Goal: Transaction & Acquisition: Purchase product/service

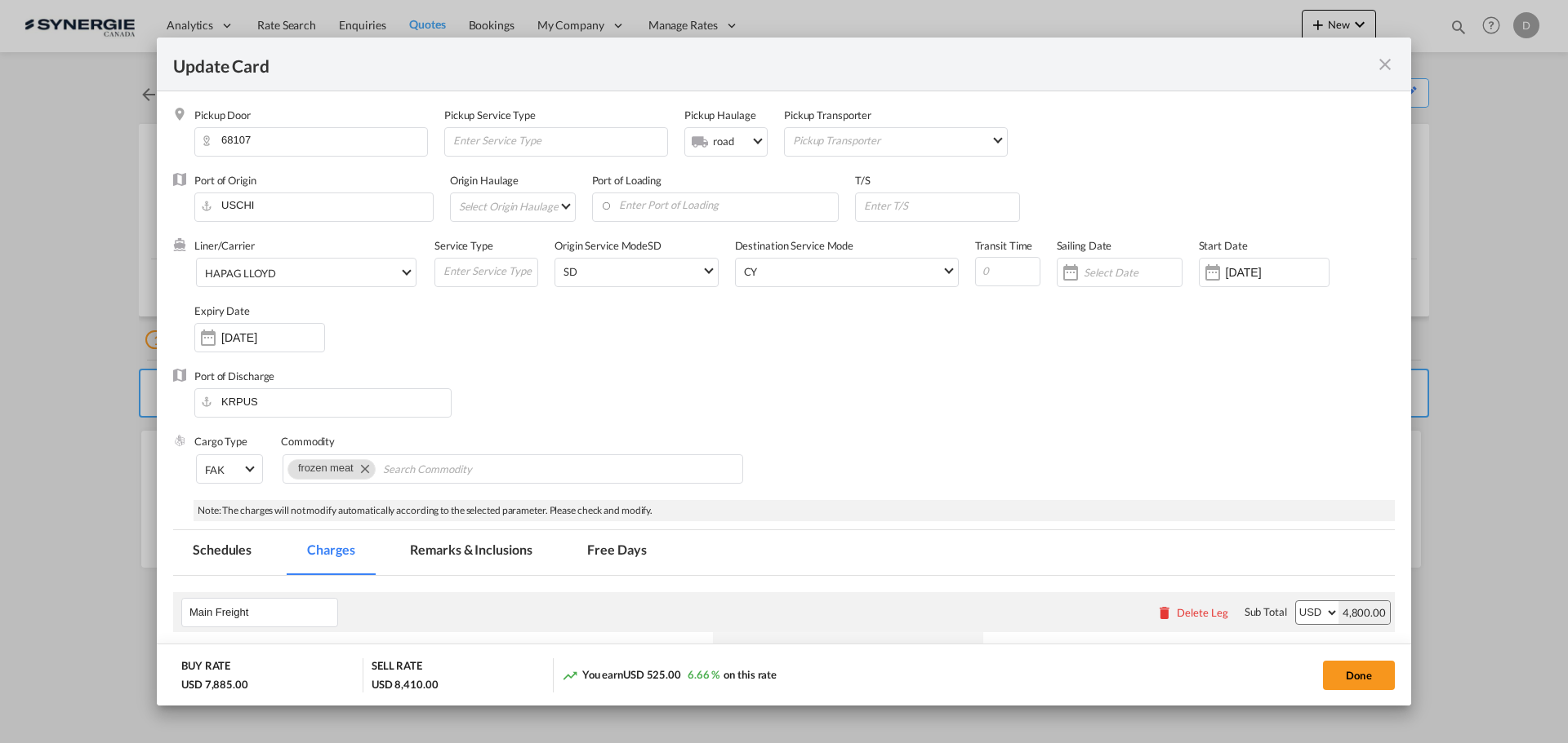
scroll to position [408, 0]
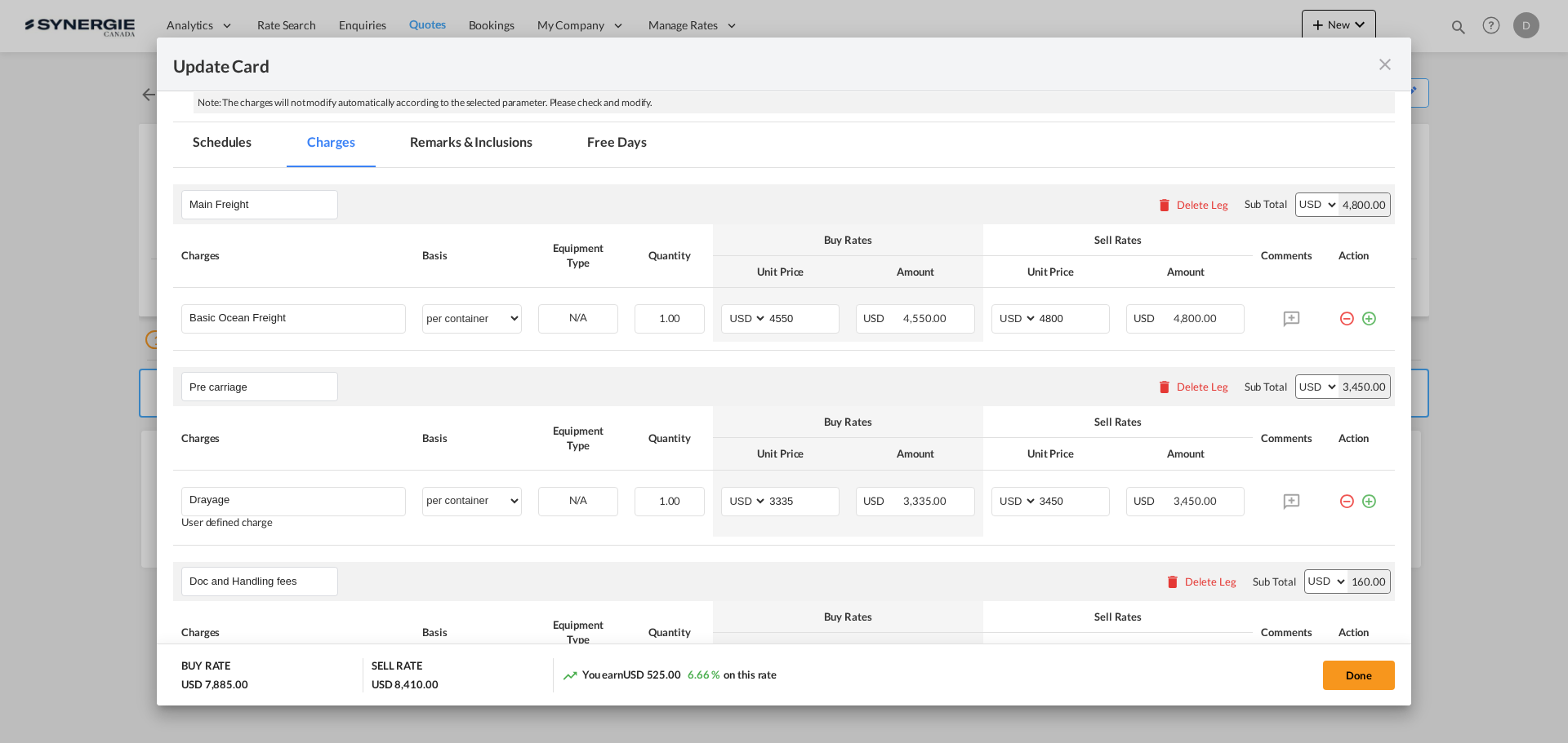
click at [1387, 65] on md-icon "icon-close fg-AAA8AD m-0 pointer" at bounding box center [1385, 64] width 20 height 20
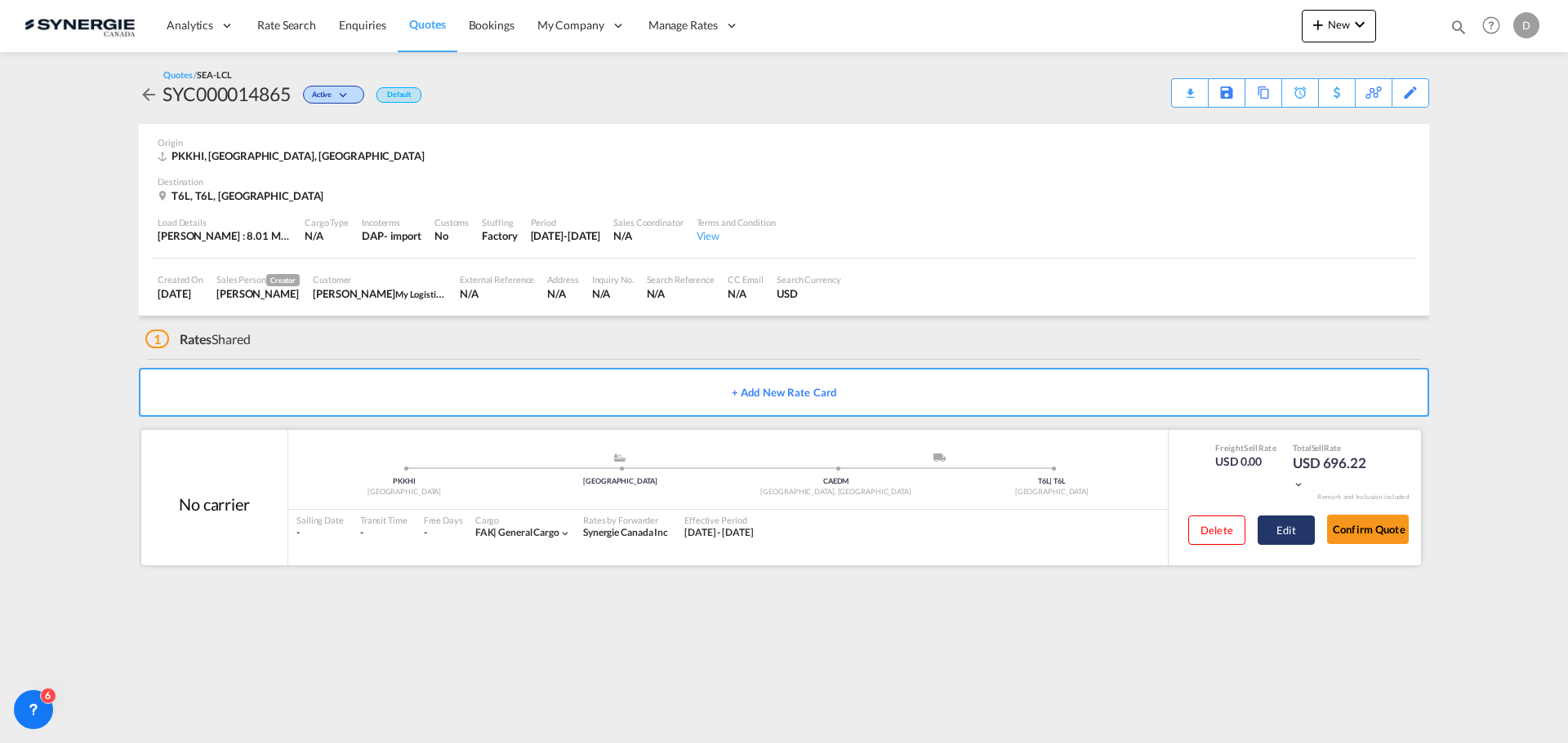
click at [1286, 530] on button "Edit" at bounding box center [1286, 530] width 57 height 29
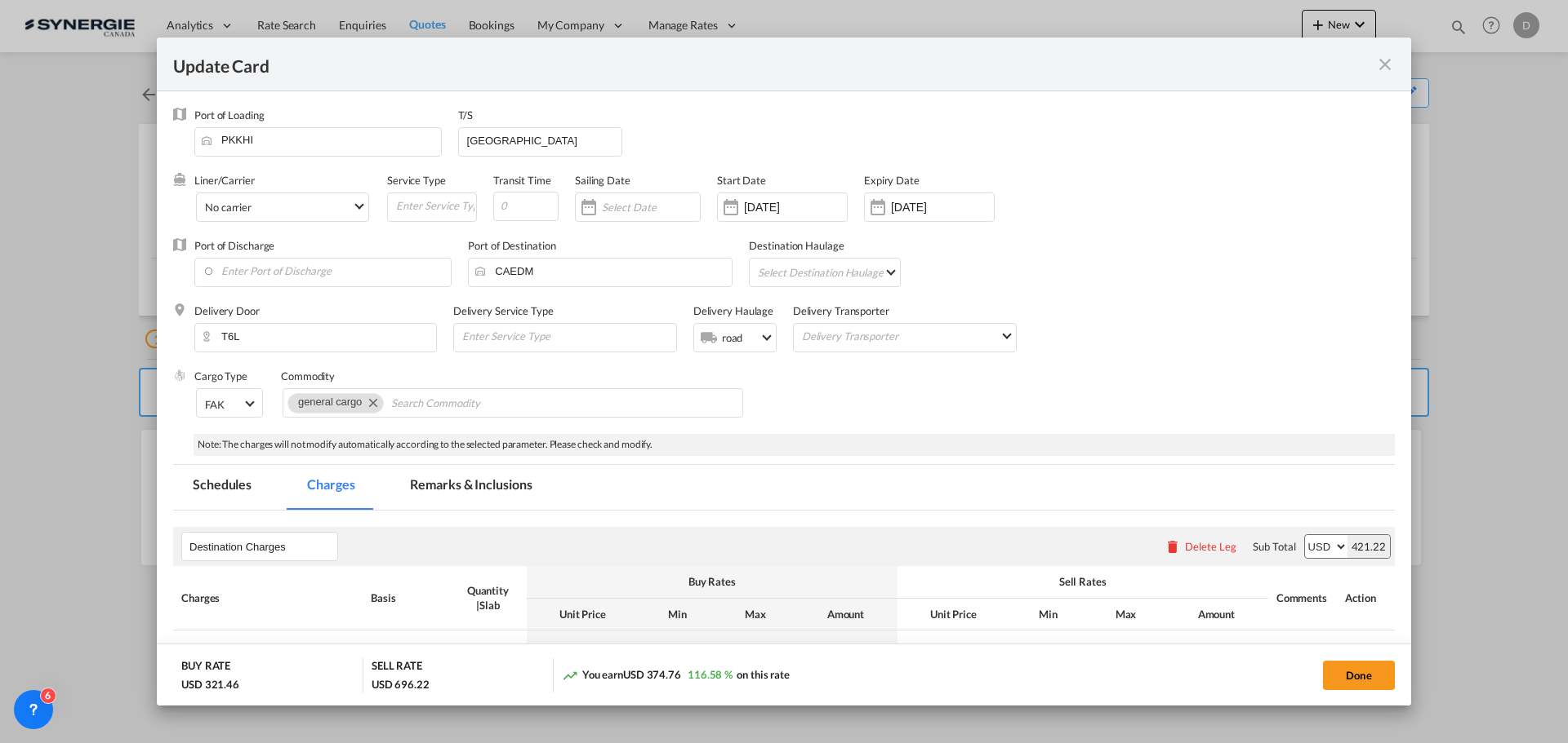
click at [1383, 69] on md-icon "icon-close fg-AAA8AD m-0 pointer" at bounding box center [1385, 64] width 20 height 20
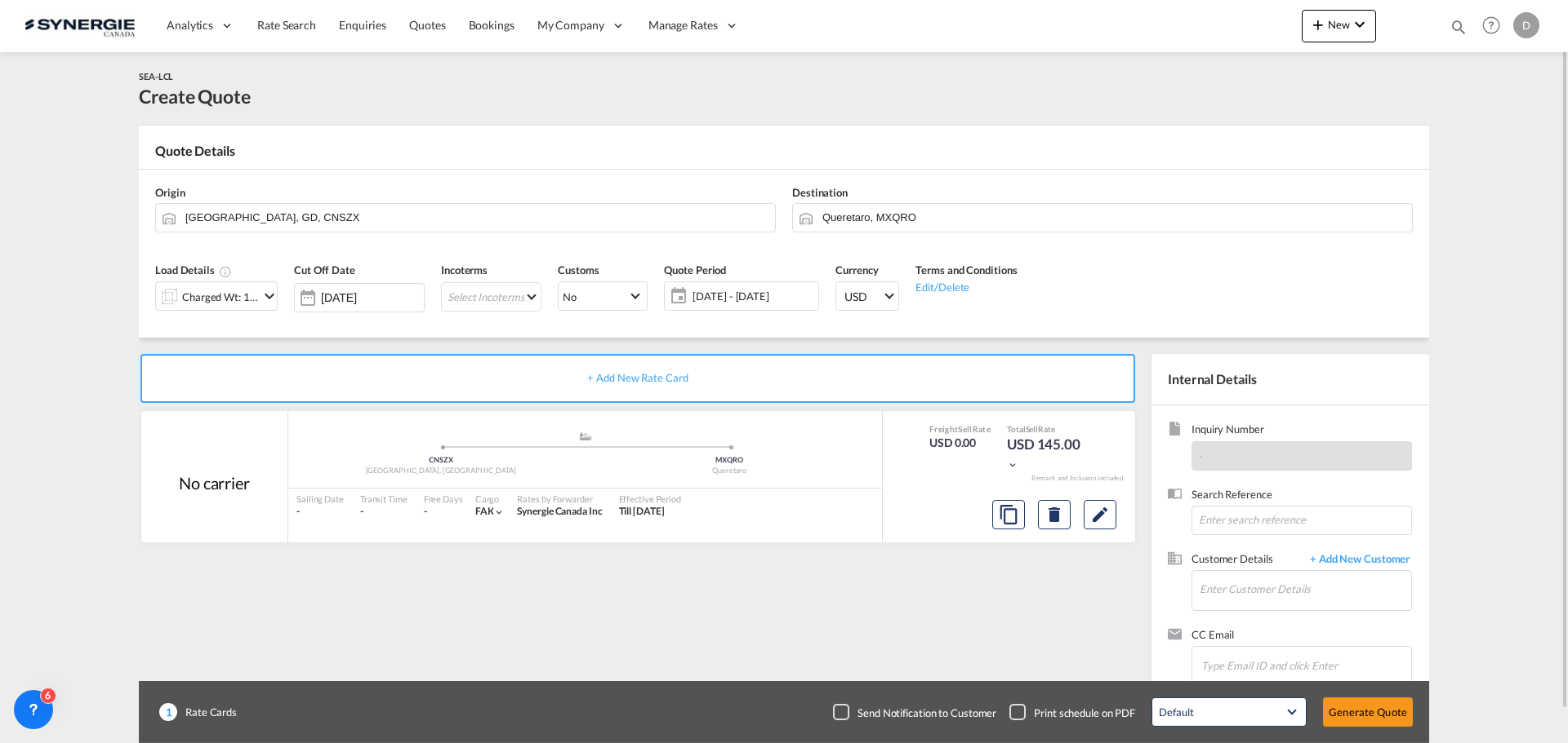
click at [269, 296] on md-icon "icon-chevron-down" at bounding box center [270, 296] width 20 height 20
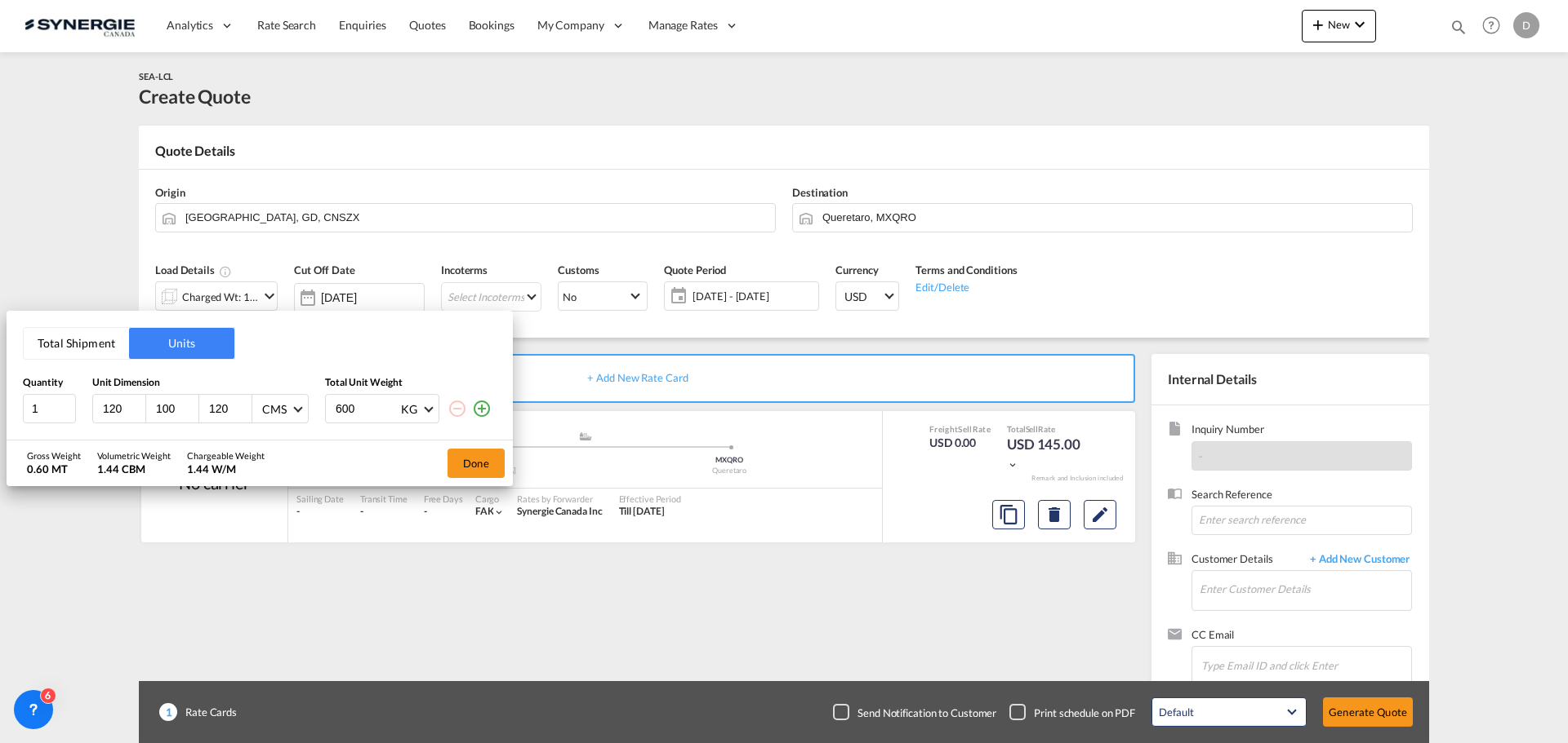
click at [95, 341] on button "Total Shipment" at bounding box center [77, 343] width 105 height 31
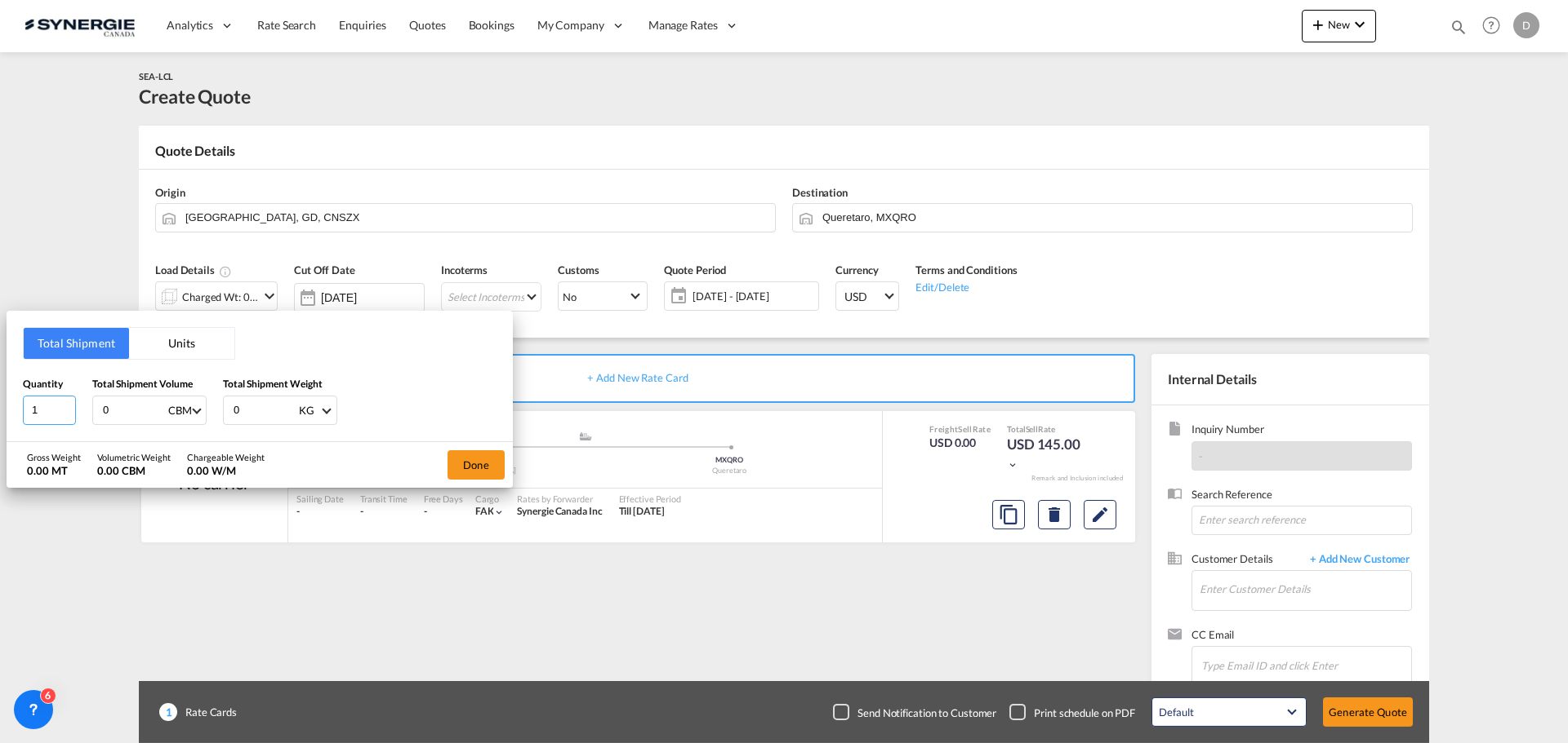
click at [48, 409] on input "1" at bounding box center [50, 410] width 53 height 29
type input "150"
drag, startPoint x: 118, startPoint y: 408, endPoint x: 103, endPoint y: 406, distance: 15.1
click at [103, 406] on input "0" at bounding box center [134, 410] width 65 height 28
type input "15.55"
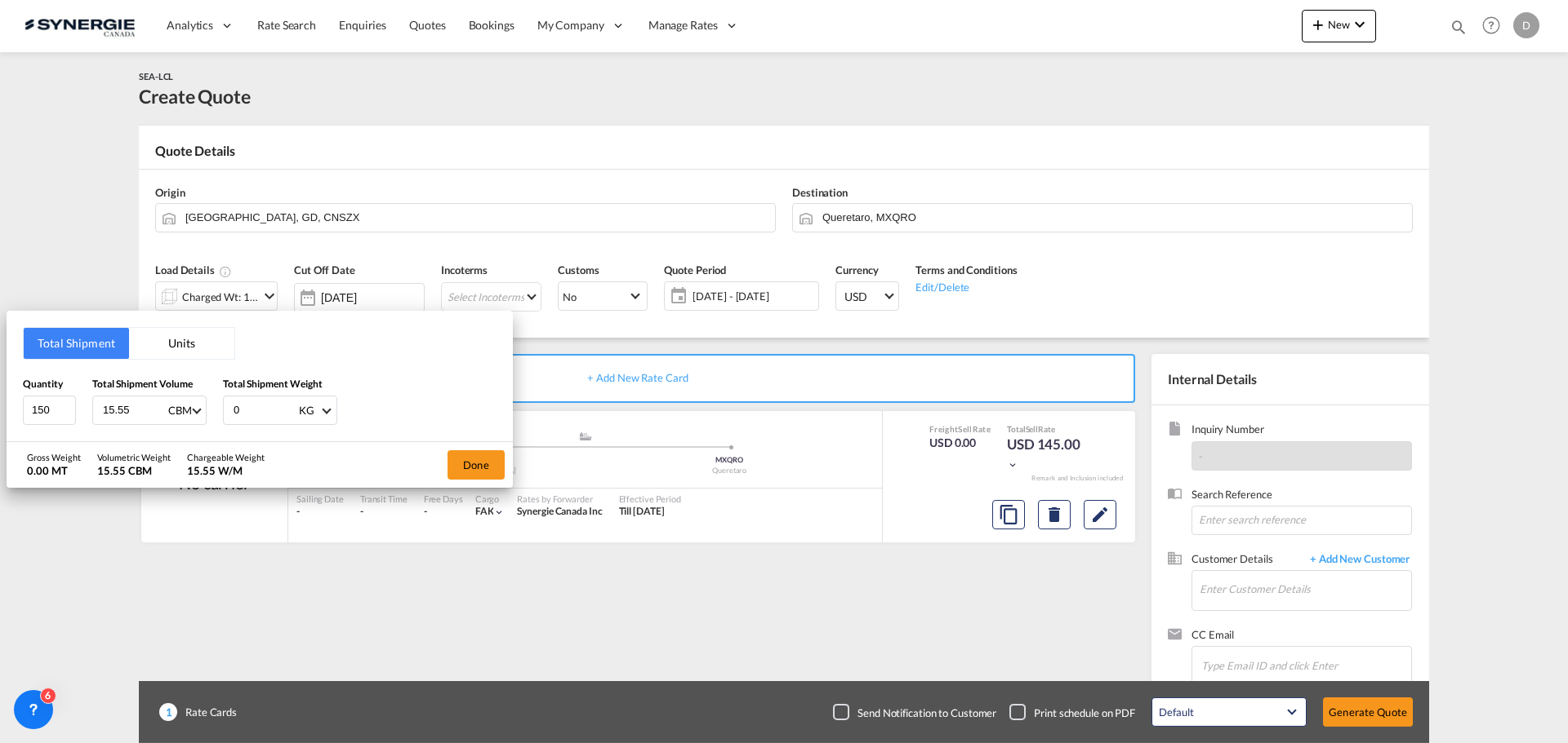
drag, startPoint x: 240, startPoint y: 408, endPoint x: 222, endPoint y: 408, distance: 18.0
click at [222, 408] on div "Quantity 150 Total Shipment Volume 15.55 CBM CBM CFT Total Shipment Weight 0 KG…" at bounding box center [260, 400] width 474 height 49
type input "2600"
click at [482, 464] on button "Done" at bounding box center [476, 464] width 57 height 29
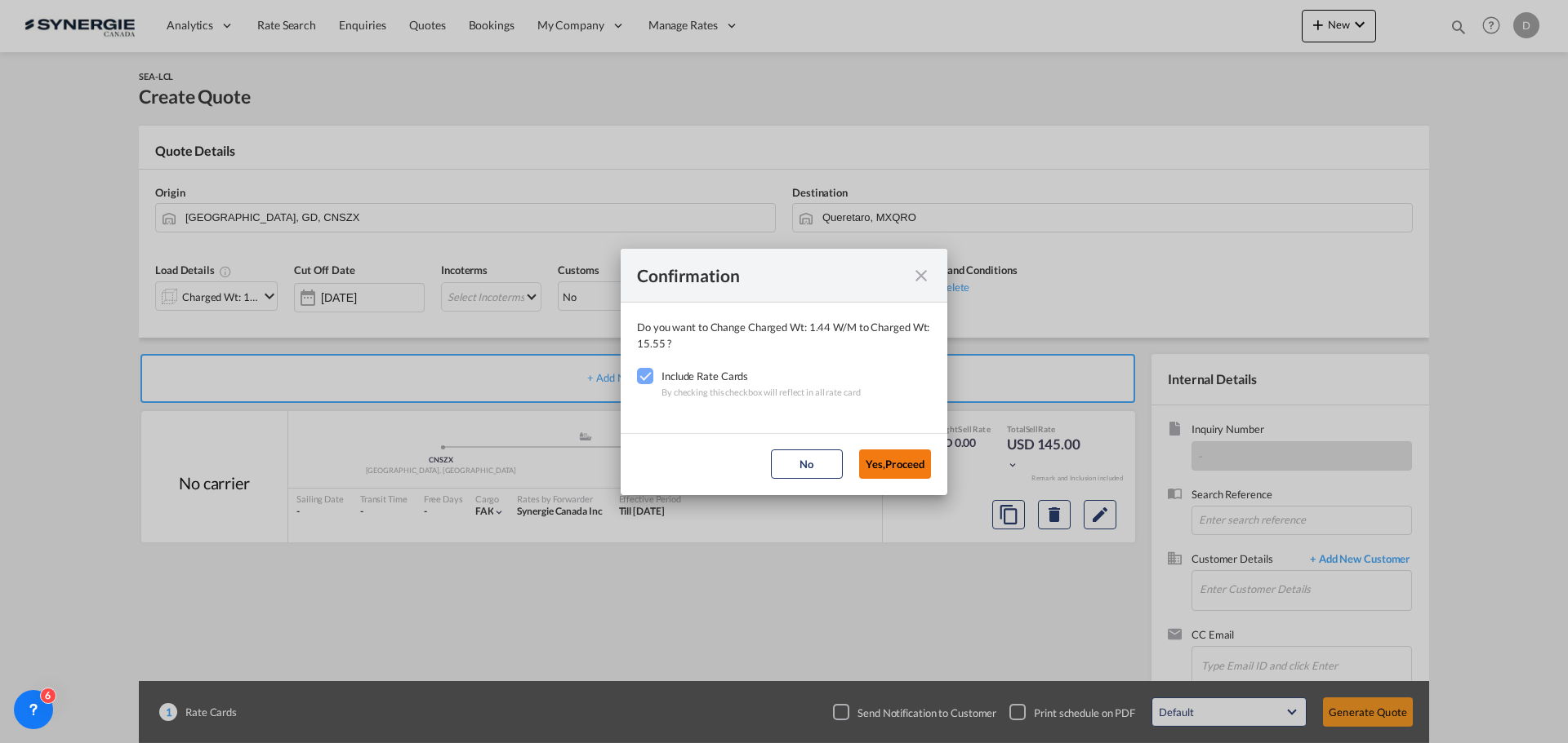
click at [901, 459] on button "Yes,Proceed" at bounding box center [895, 464] width 72 height 29
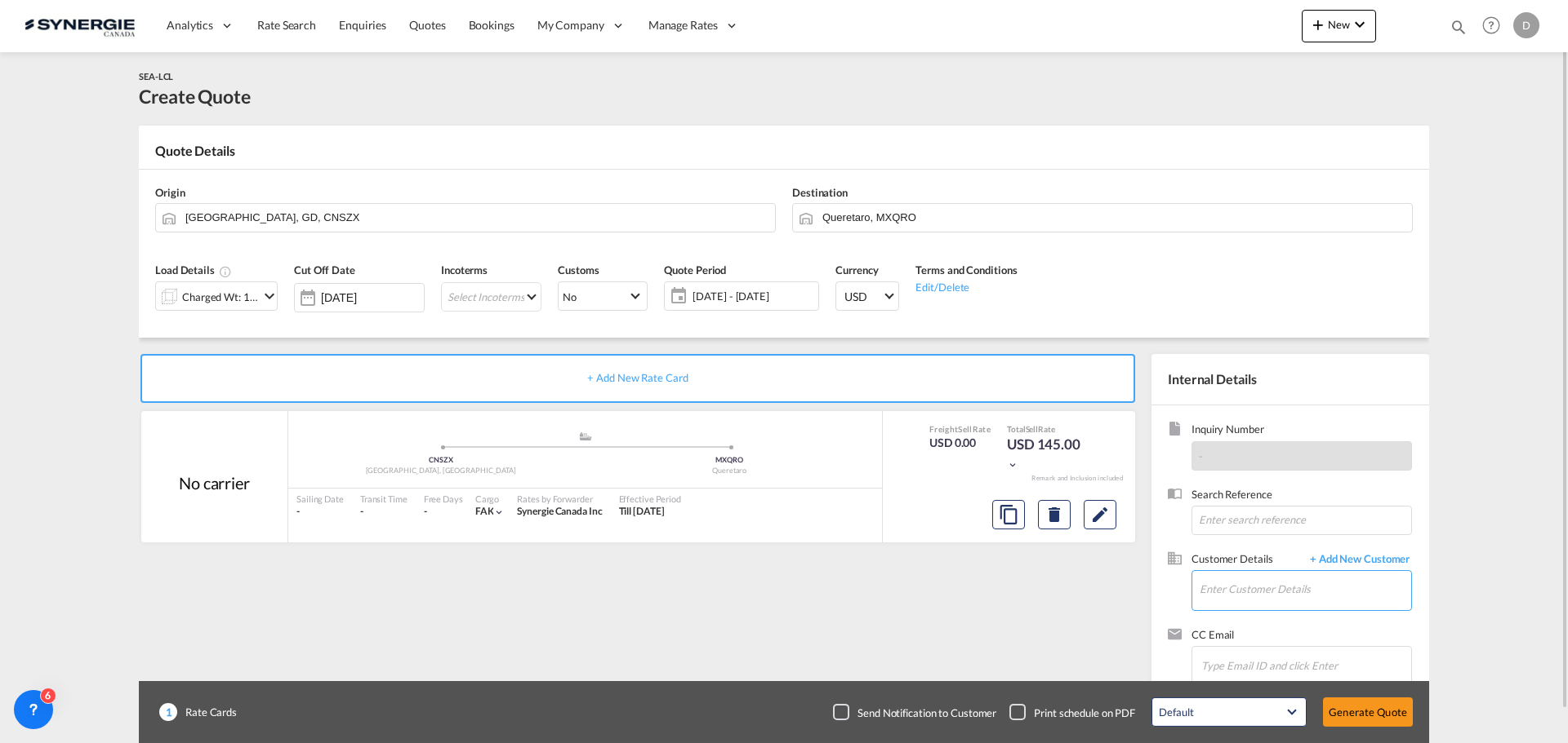
click at [1276, 603] on input "Enter Customer Details" at bounding box center [1305, 589] width 212 height 36
paste input "talia@sobezone.com"
click at [1250, 556] on div "Talia Legault talia@sobezone.com | Sobezone" at bounding box center [1353, 549] width 311 height 44
type input "Sobezone, Talia Legault, talia@sobezone.com"
click at [732, 294] on span "18 Sep - 18 Oct 2025" at bounding box center [753, 296] width 122 height 15
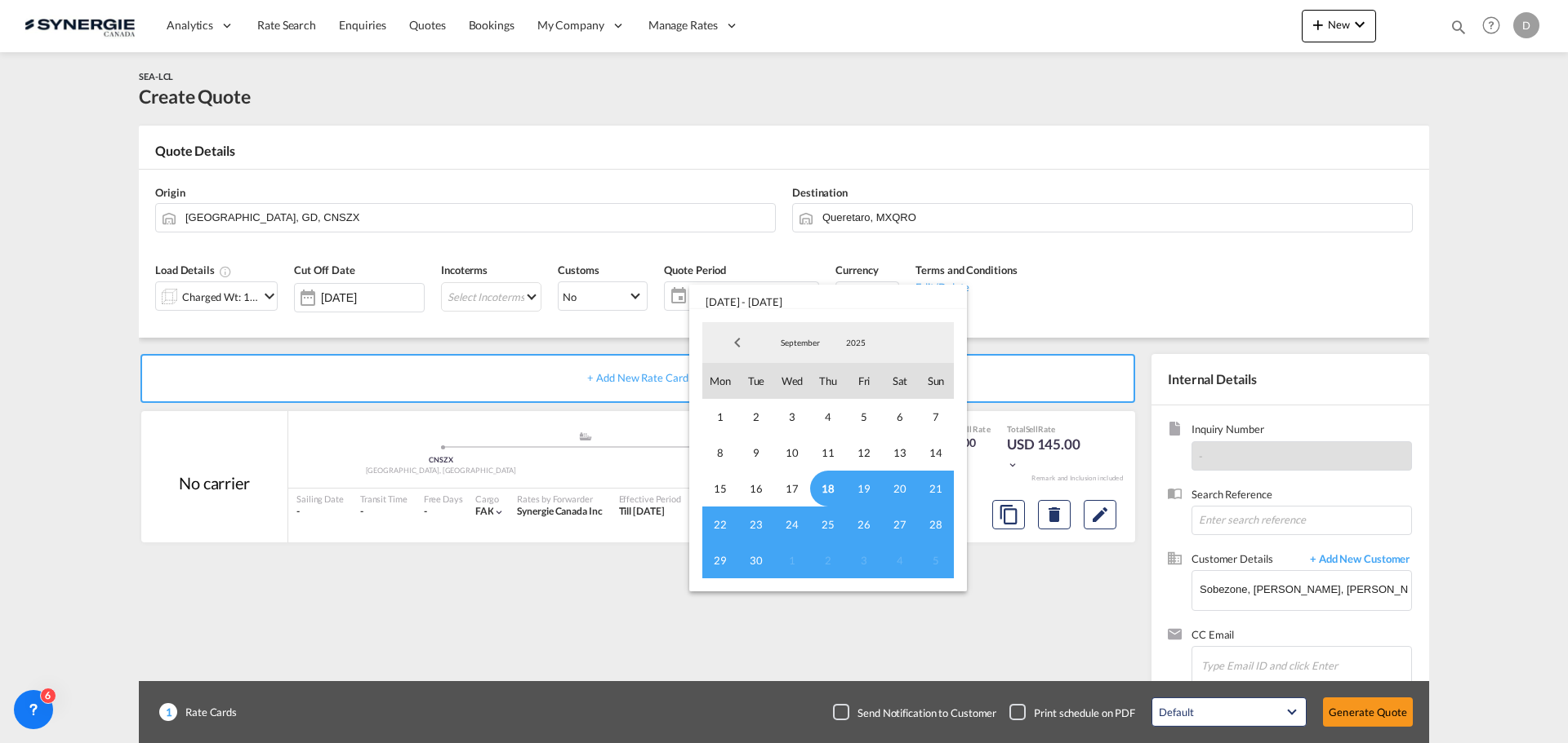
click at [831, 483] on span "18" at bounding box center [828, 489] width 36 height 36
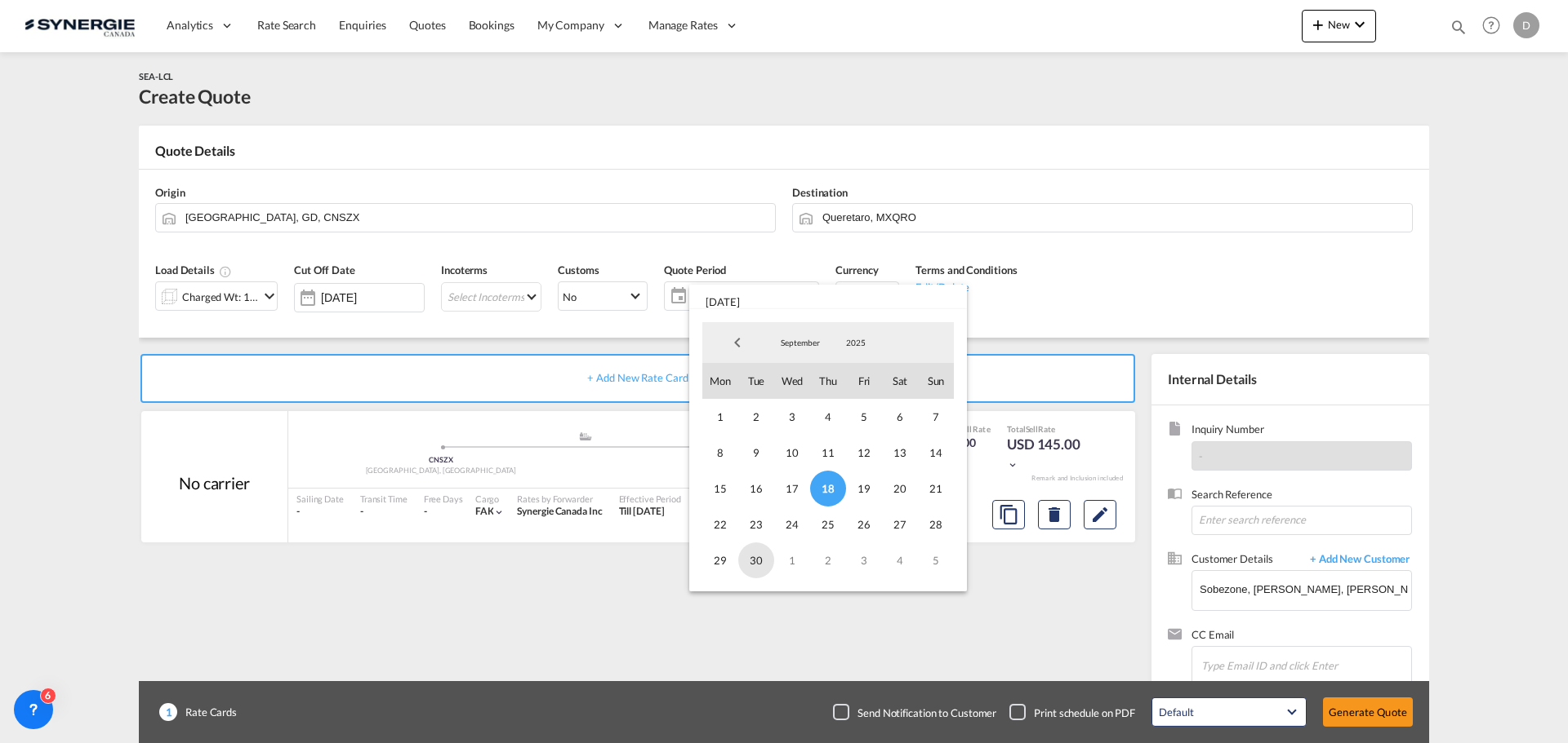
click at [764, 556] on span "30" at bounding box center [756, 561] width 36 height 36
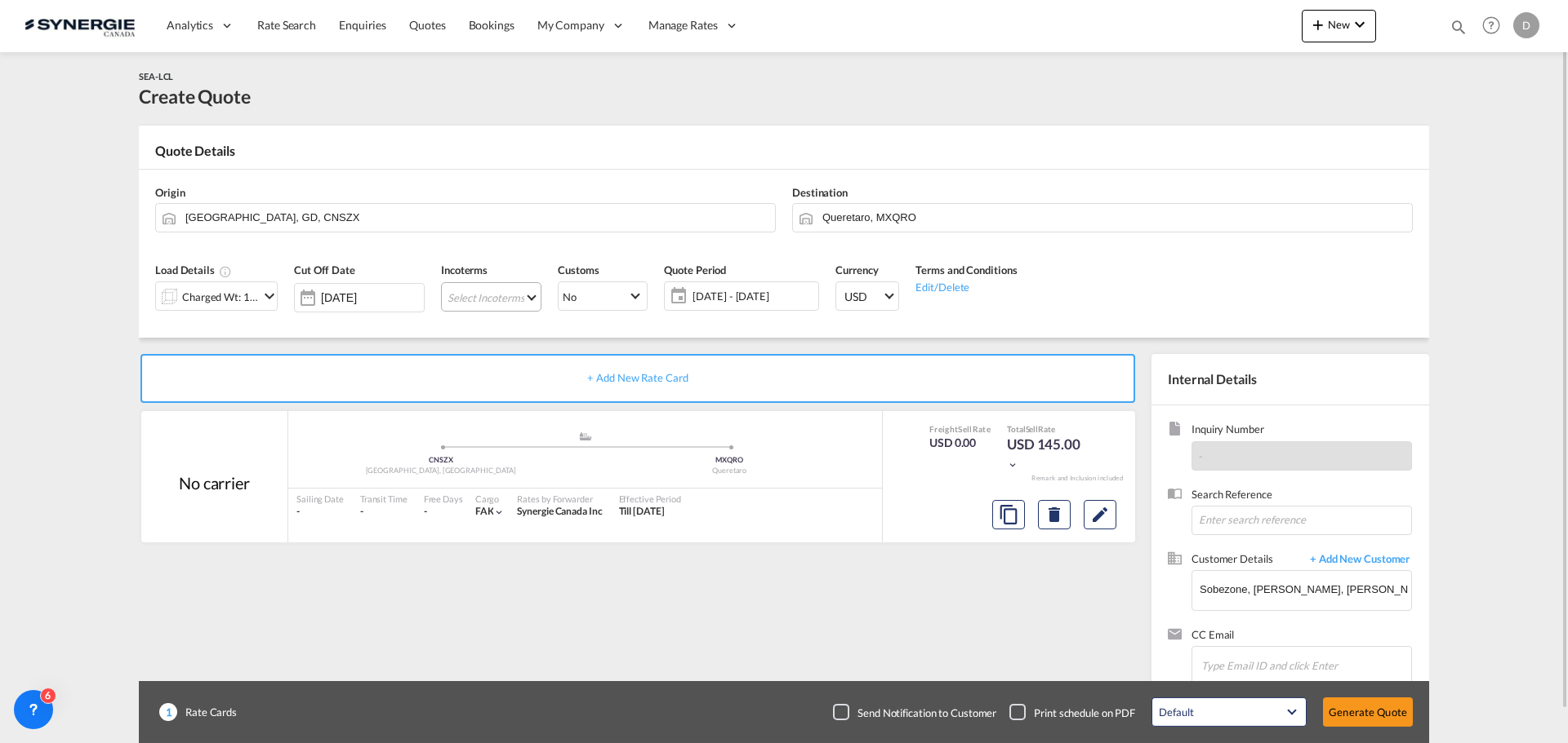
click at [528, 300] on md-select "Select Incoterms CPT - import Carrier Paid to DPU - export Delivery at Place Un…" at bounding box center [491, 296] width 101 height 29
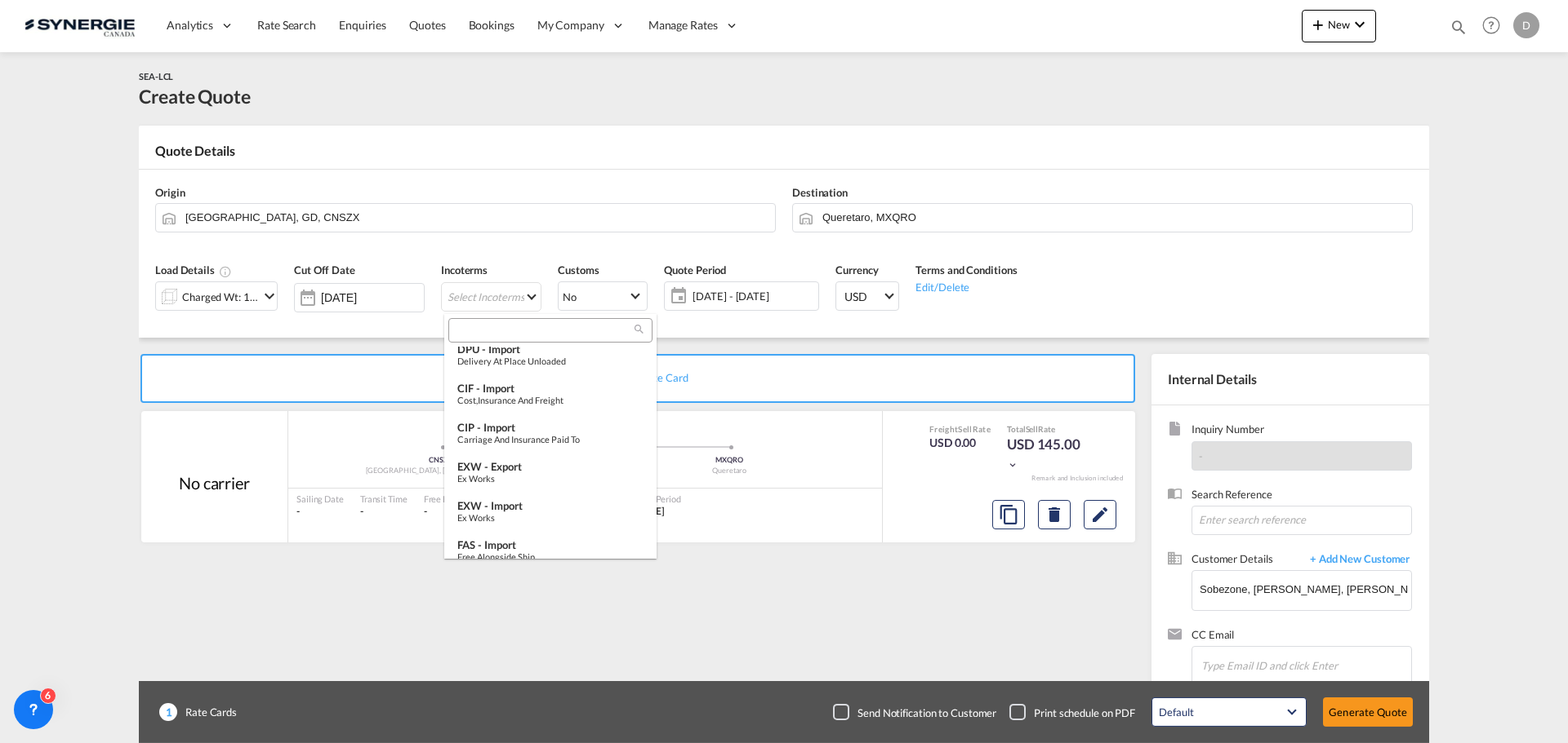
scroll to position [408, 0]
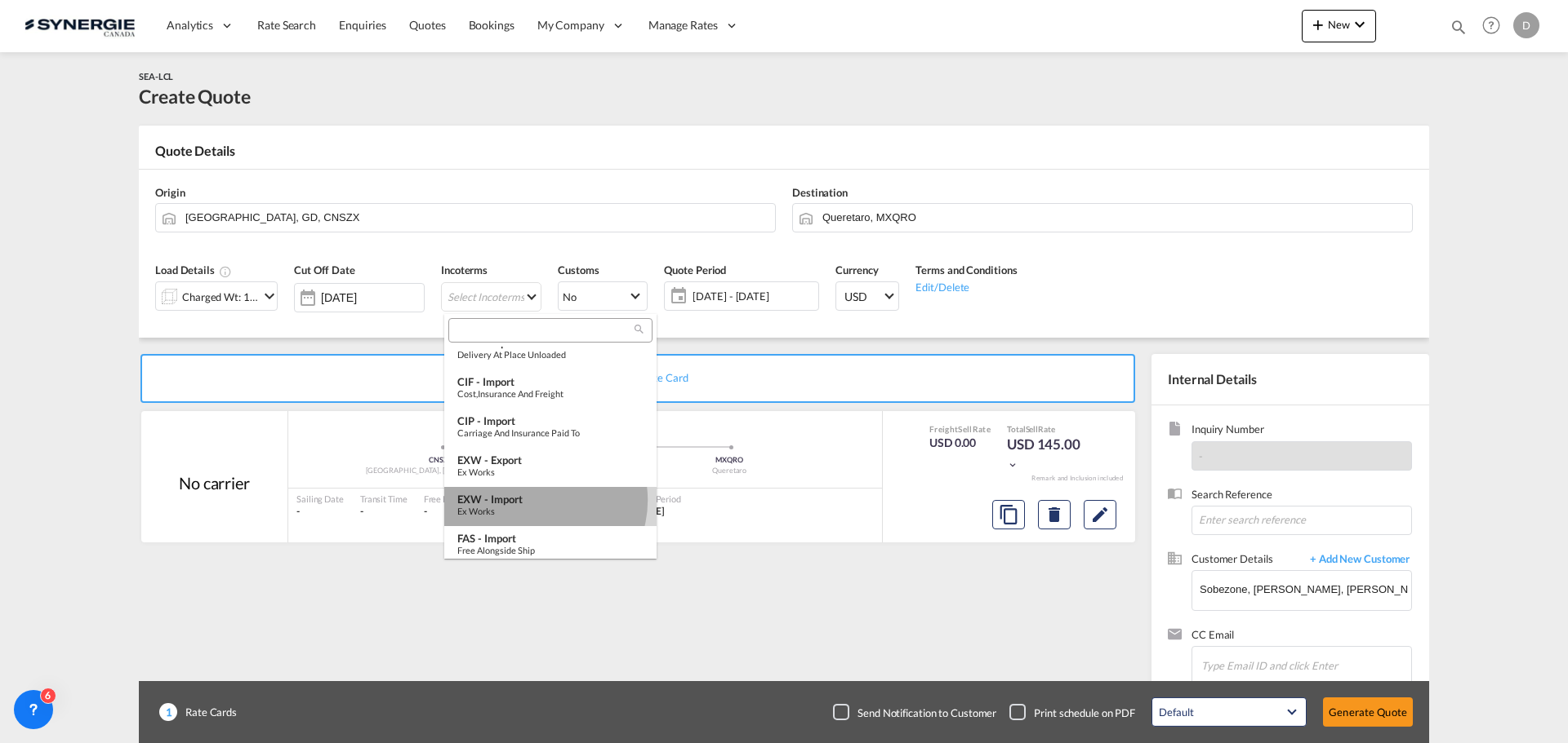
click at [537, 500] on div "EXW - import" at bounding box center [550, 499] width 186 height 13
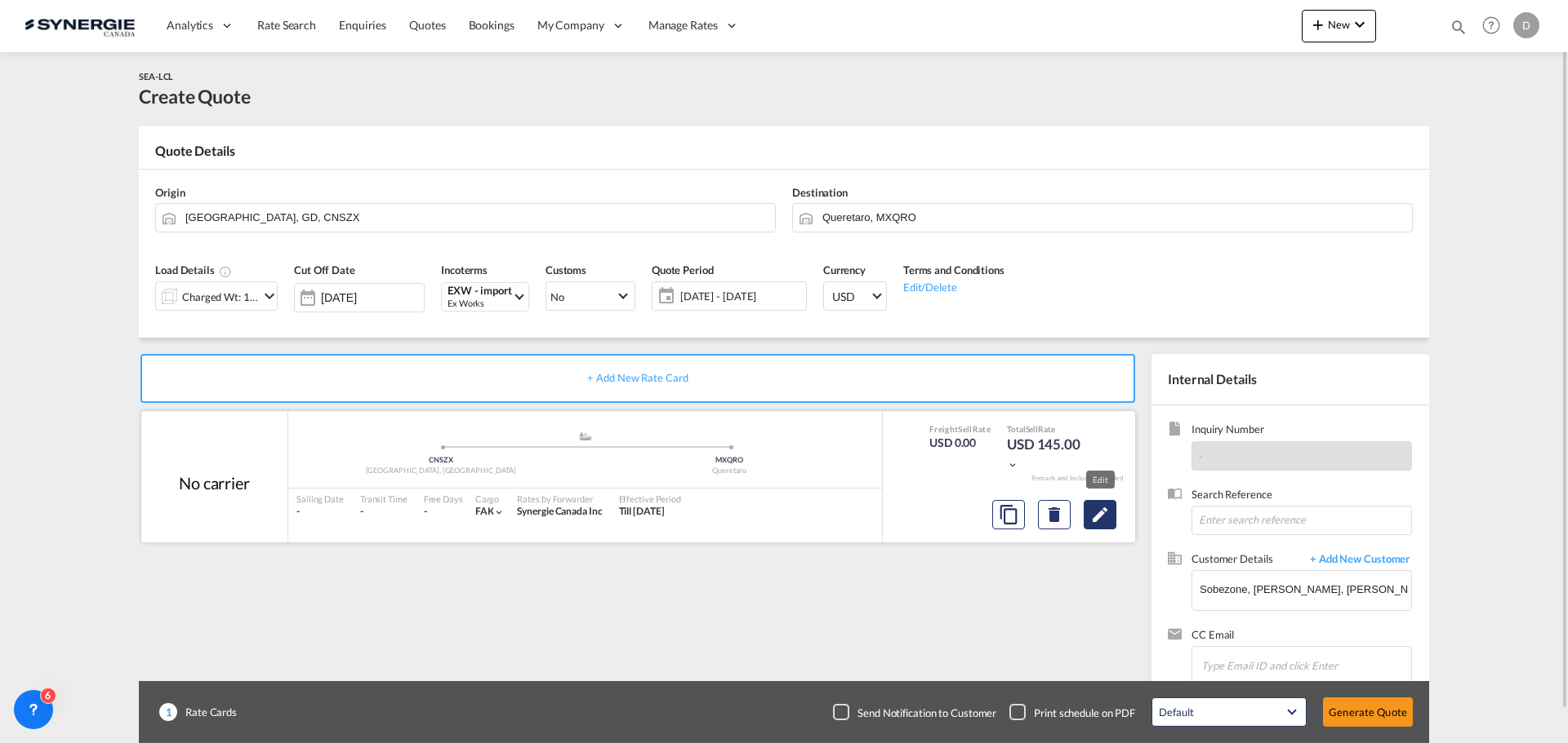
click at [1105, 513] on md-icon "Edit" at bounding box center [1100, 515] width 20 height 20
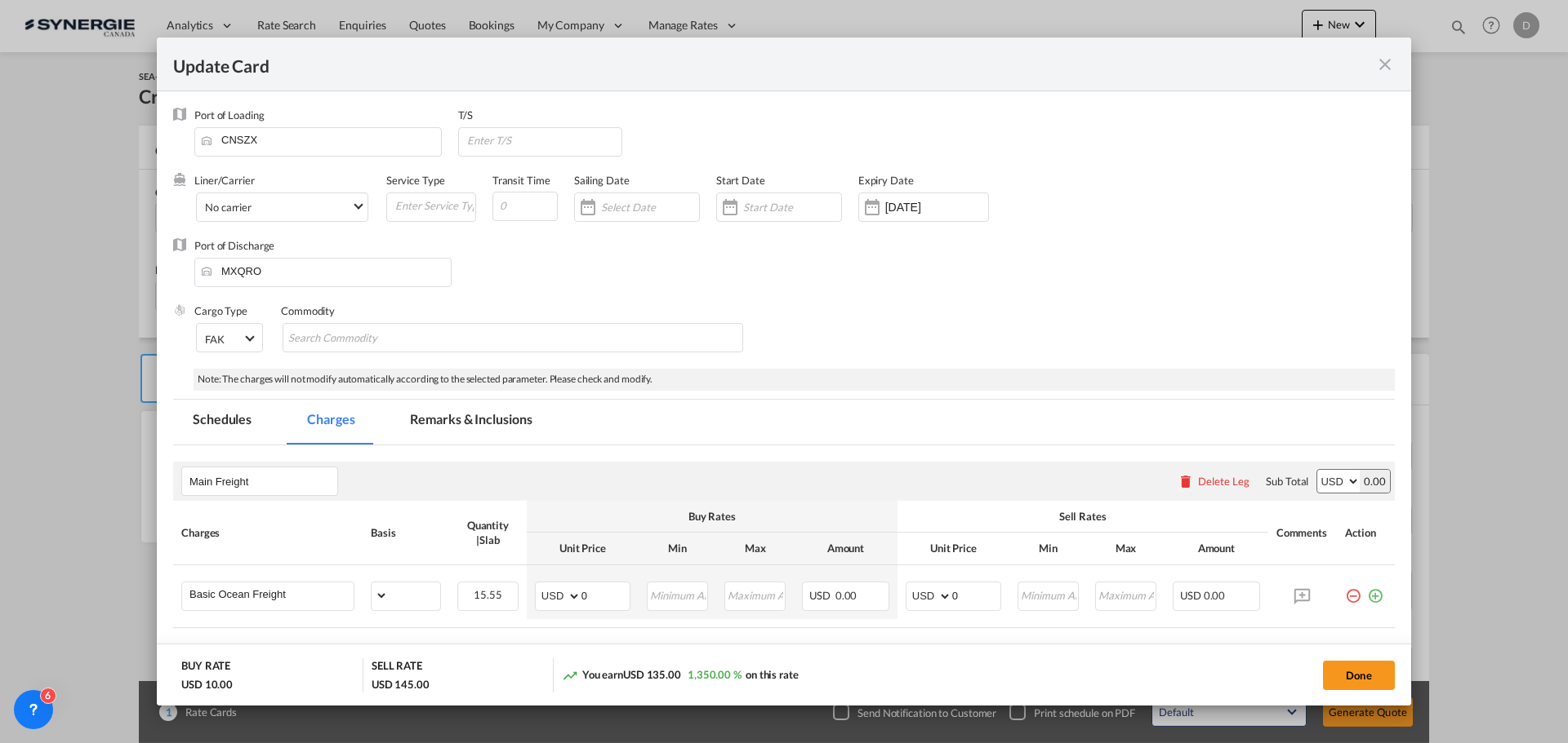
select select "per_w/m"
select select "flat"
select select "per_hbl"
select select "per_w/m"
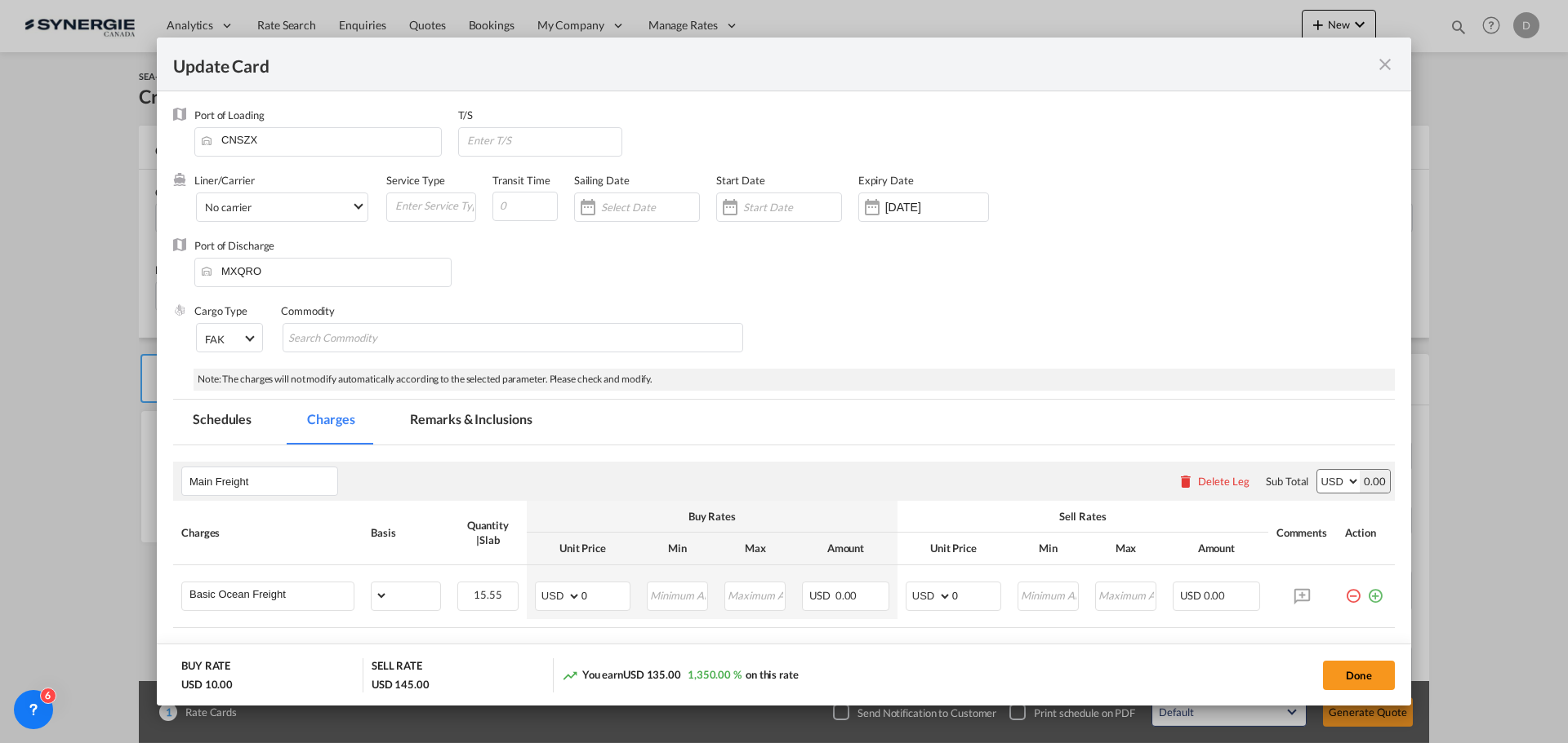
select select "per_bl"
select select "flat"
select select "per_bl"
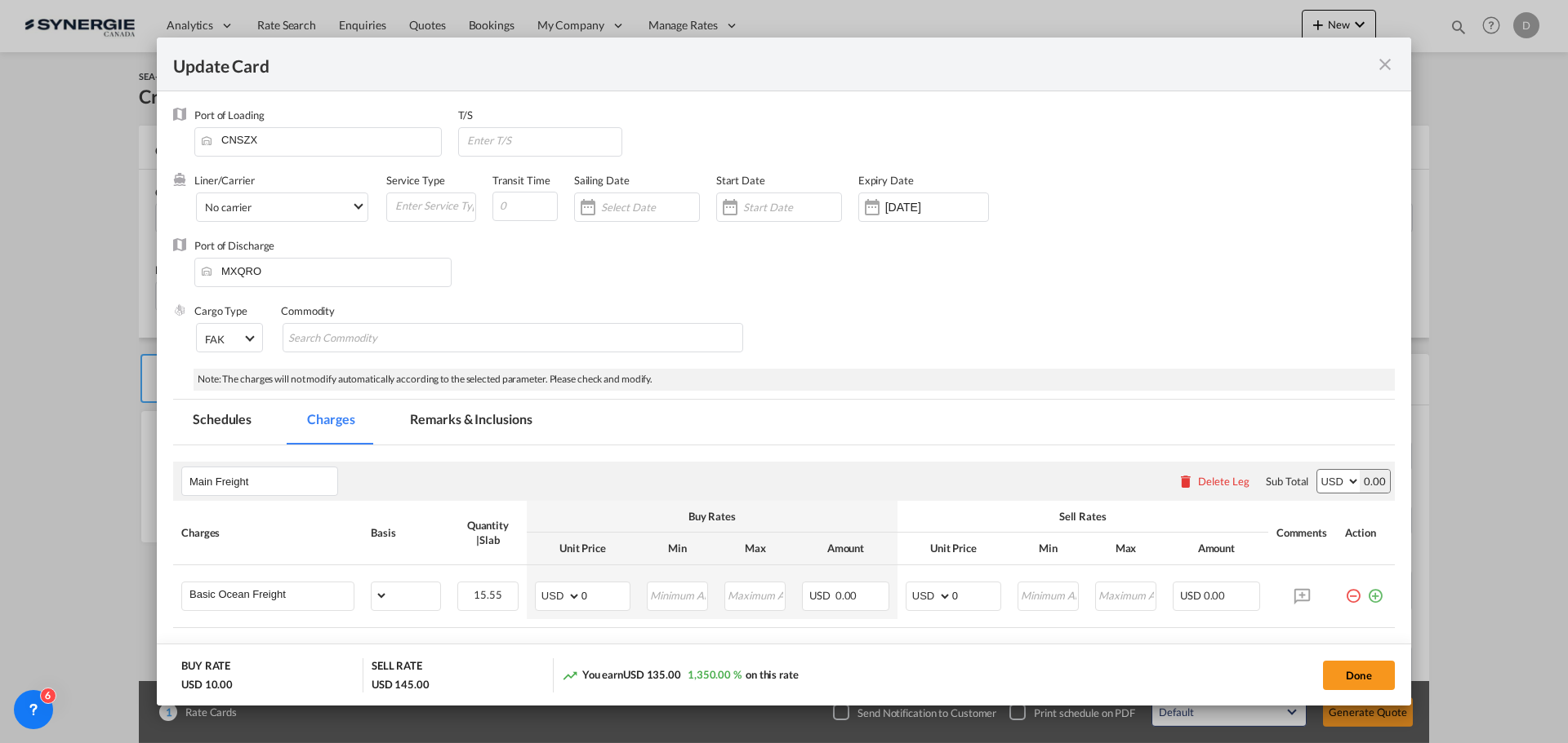
select select "per_bl"
select select "per_shipment"
click at [729, 212] on div "Update CardPort of ..." at bounding box center [729, 207] width 26 height 33
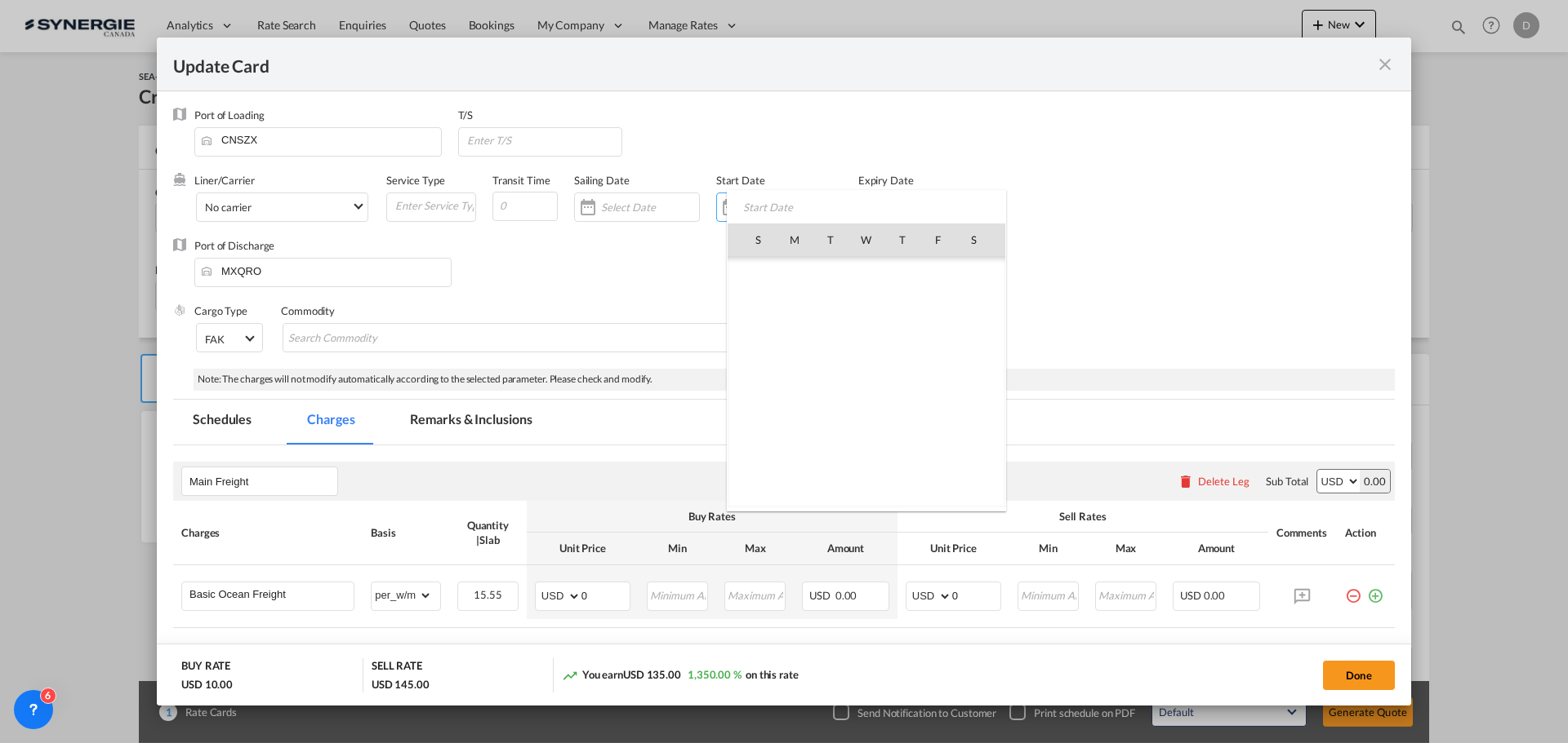
scroll to position [378016, 0]
click at [891, 383] on span "18" at bounding box center [902, 383] width 35 height 35
type input "[DATE]"
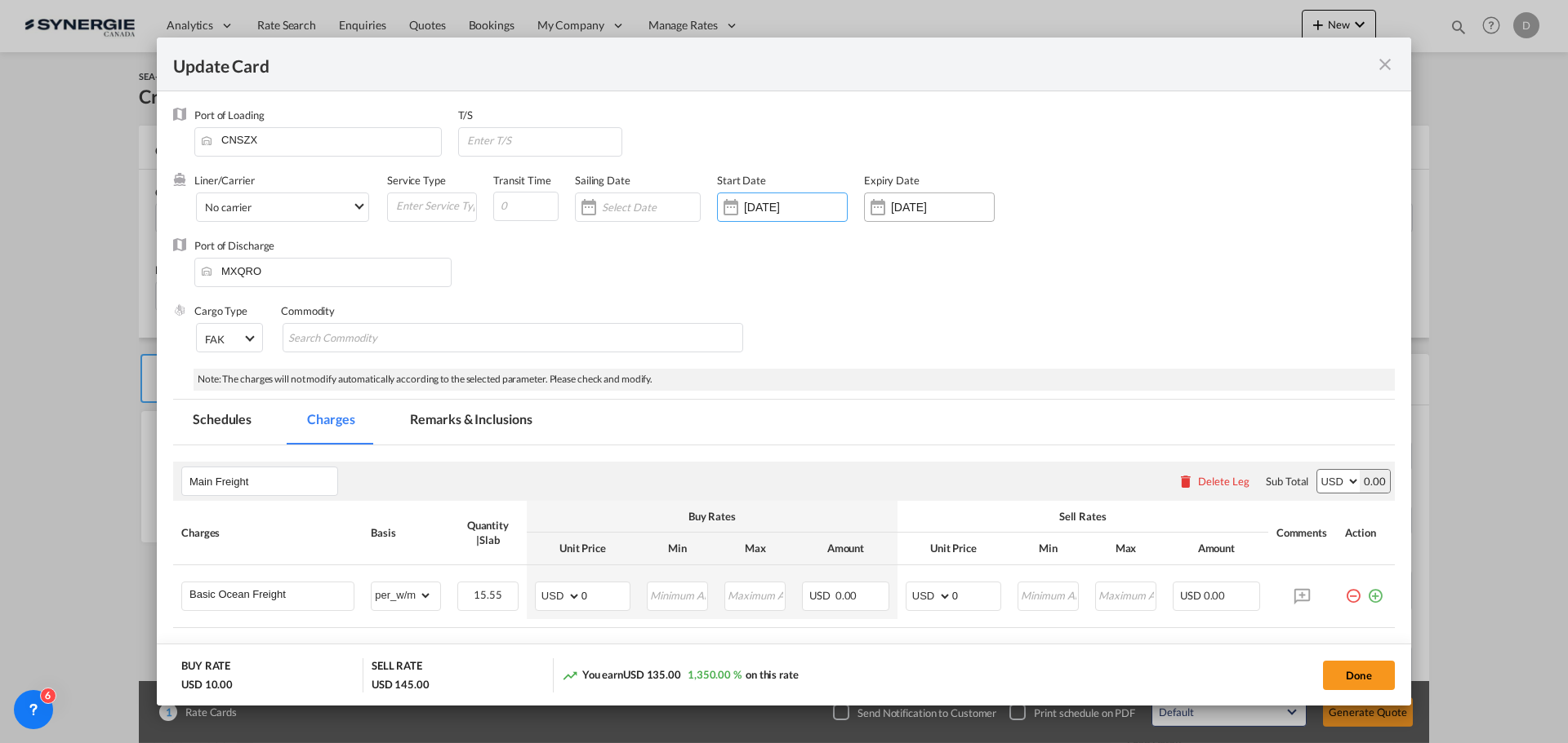
click at [881, 209] on div "Update CardPort of ..." at bounding box center [877, 207] width 26 height 33
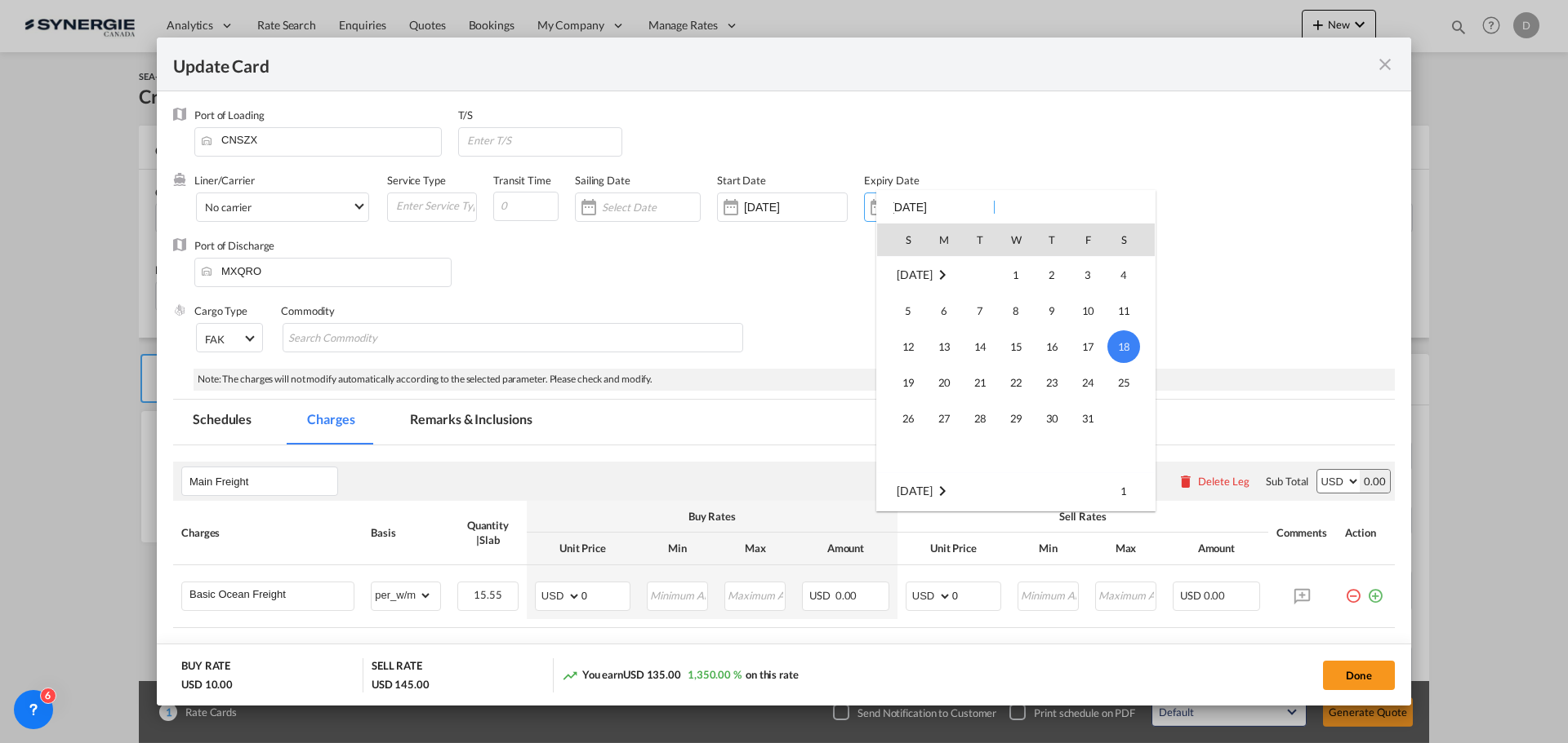
scroll to position [53, 0]
click at [981, 400] on span "30" at bounding box center [979, 401] width 33 height 33
type input "[DATE]"
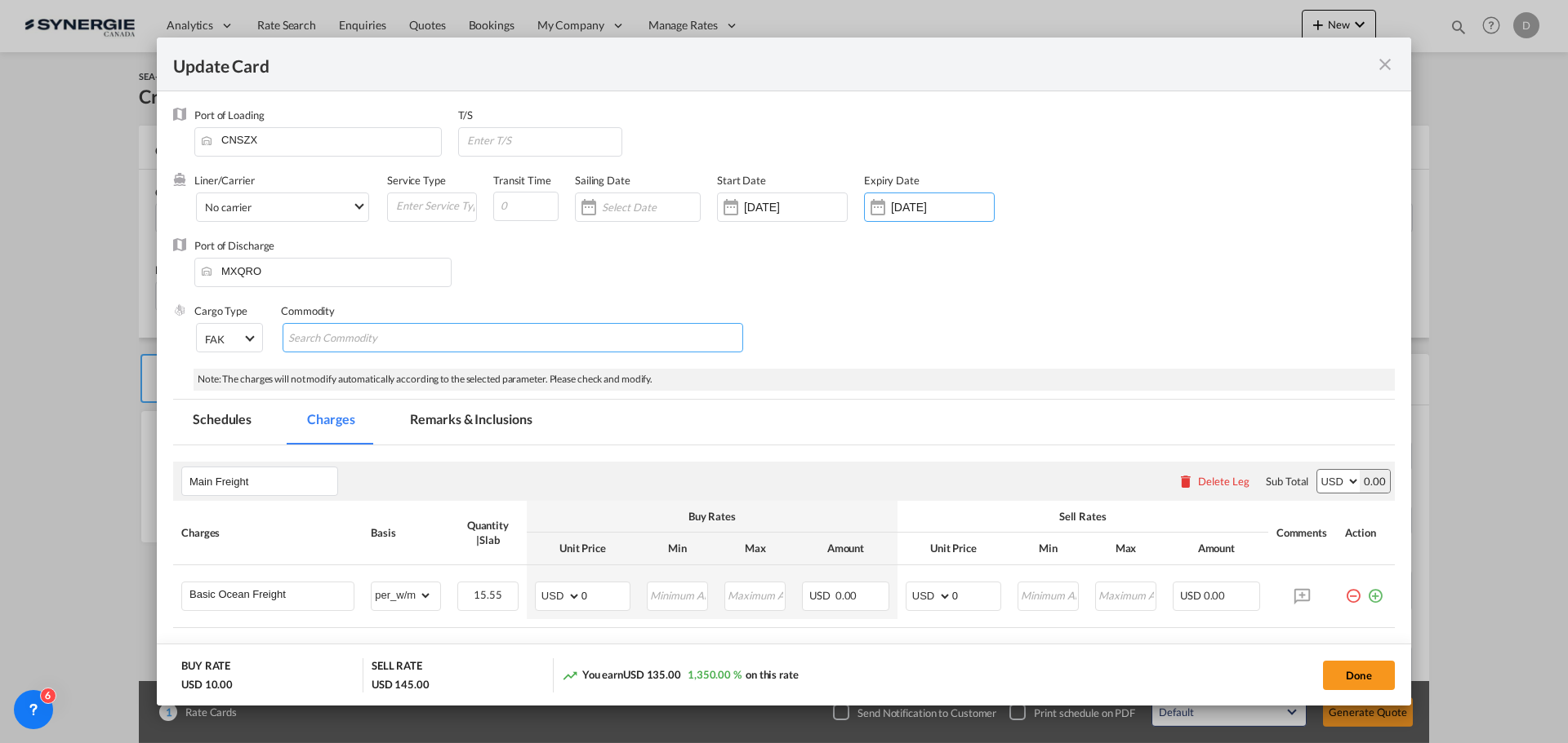
click at [577, 331] on md-chips-wrap "Chips container with autocompletion. Enter the text area, type text to search, …" at bounding box center [512, 337] width 460 height 29
click at [428, 341] on input "Chips input." at bounding box center [363, 338] width 150 height 26
paste input "Sac ‘dopp kit’"
type input "Sac ‘dopp kit’"
click at [841, 315] on div "Cargo Type FAK FAK GCR GDSM General Cargo Hazardous Cargo Ambient Foodstuff Chi…" at bounding box center [794, 335] width 1200 height 65
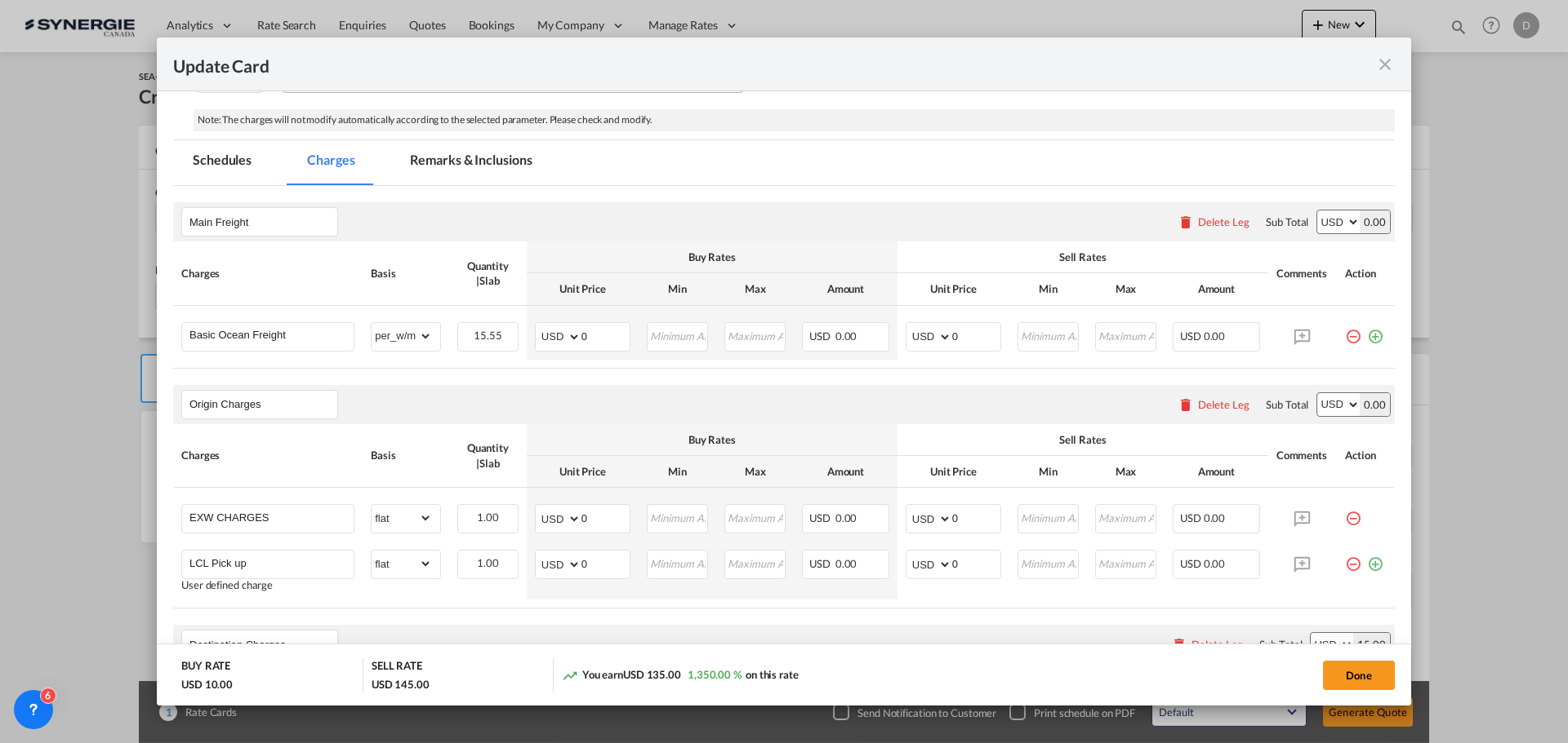
scroll to position [163, 0]
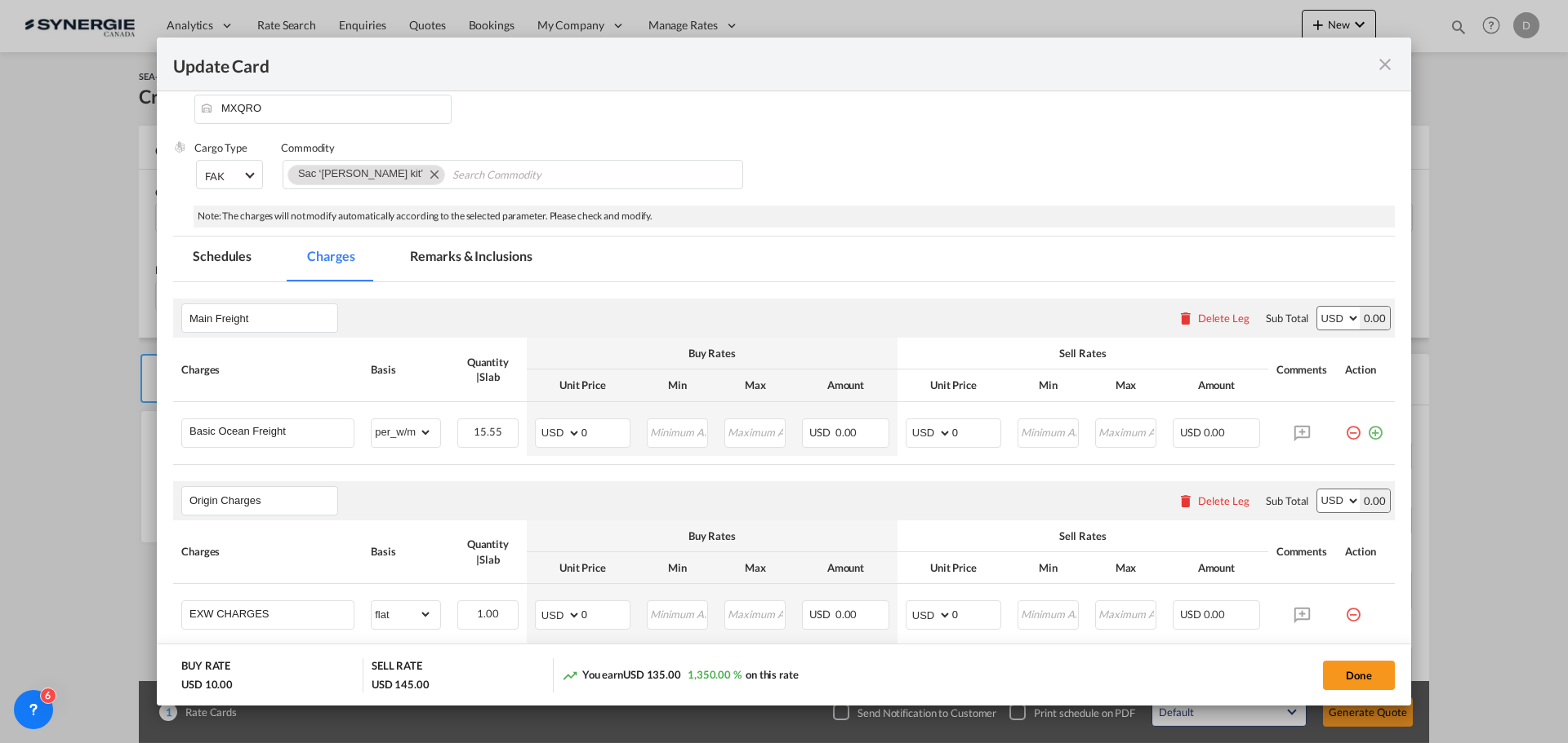
drag, startPoint x: 479, startPoint y: 254, endPoint x: 476, endPoint y: 275, distance: 21.2
click at [479, 254] on md-tab-item "Remarks & Inclusions" at bounding box center [470, 259] width 161 height 44
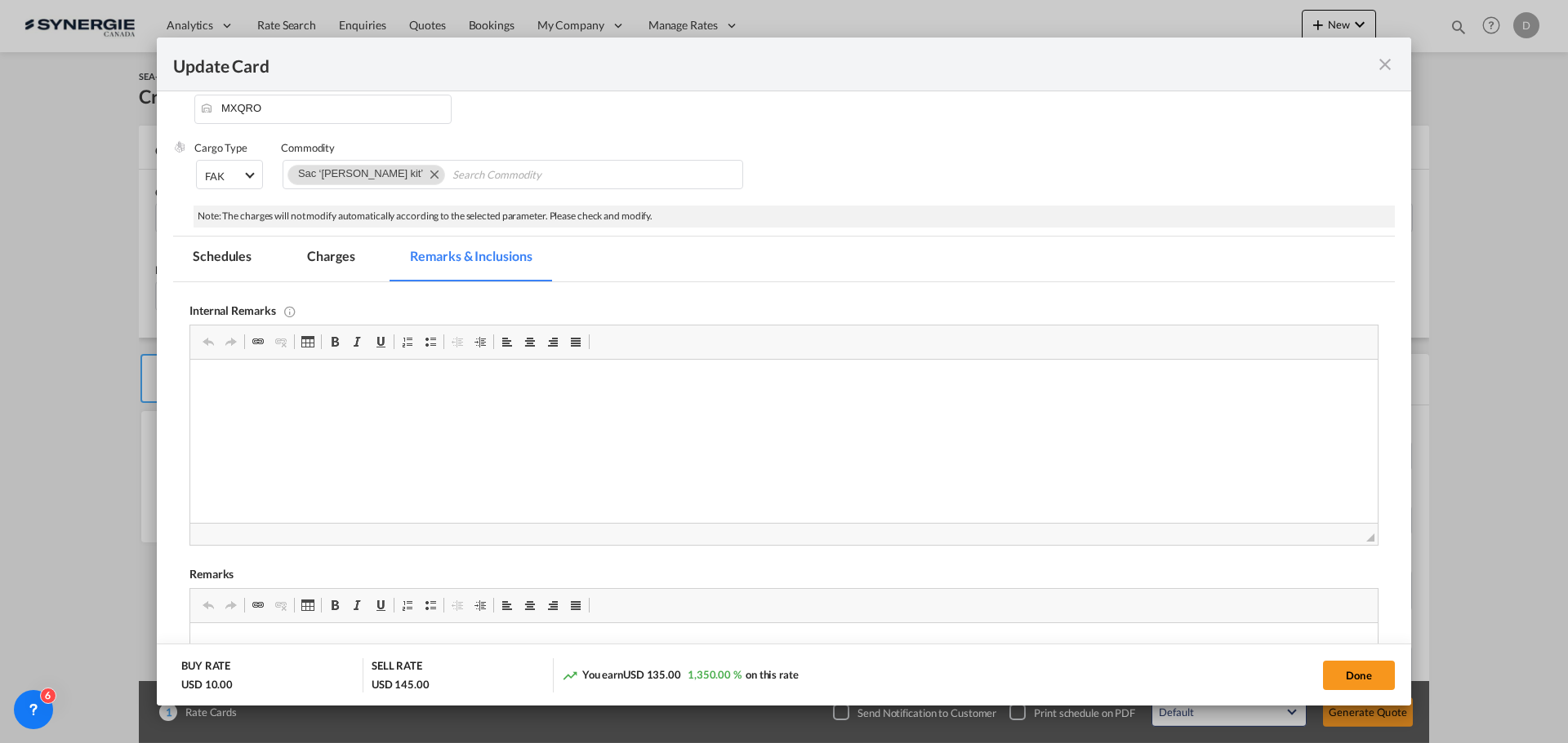
scroll to position [0, 0]
click at [704, 388] on p "Everok / https://app.frontapp.com/open/msg_1hokr3nz?key=CPJaZ0wbr409eqPB3UFuVFZ…" at bounding box center [784, 384] width 1155 height 17
click at [224, 444] on p "Editor, editor4" at bounding box center [784, 440] width 1155 height 17
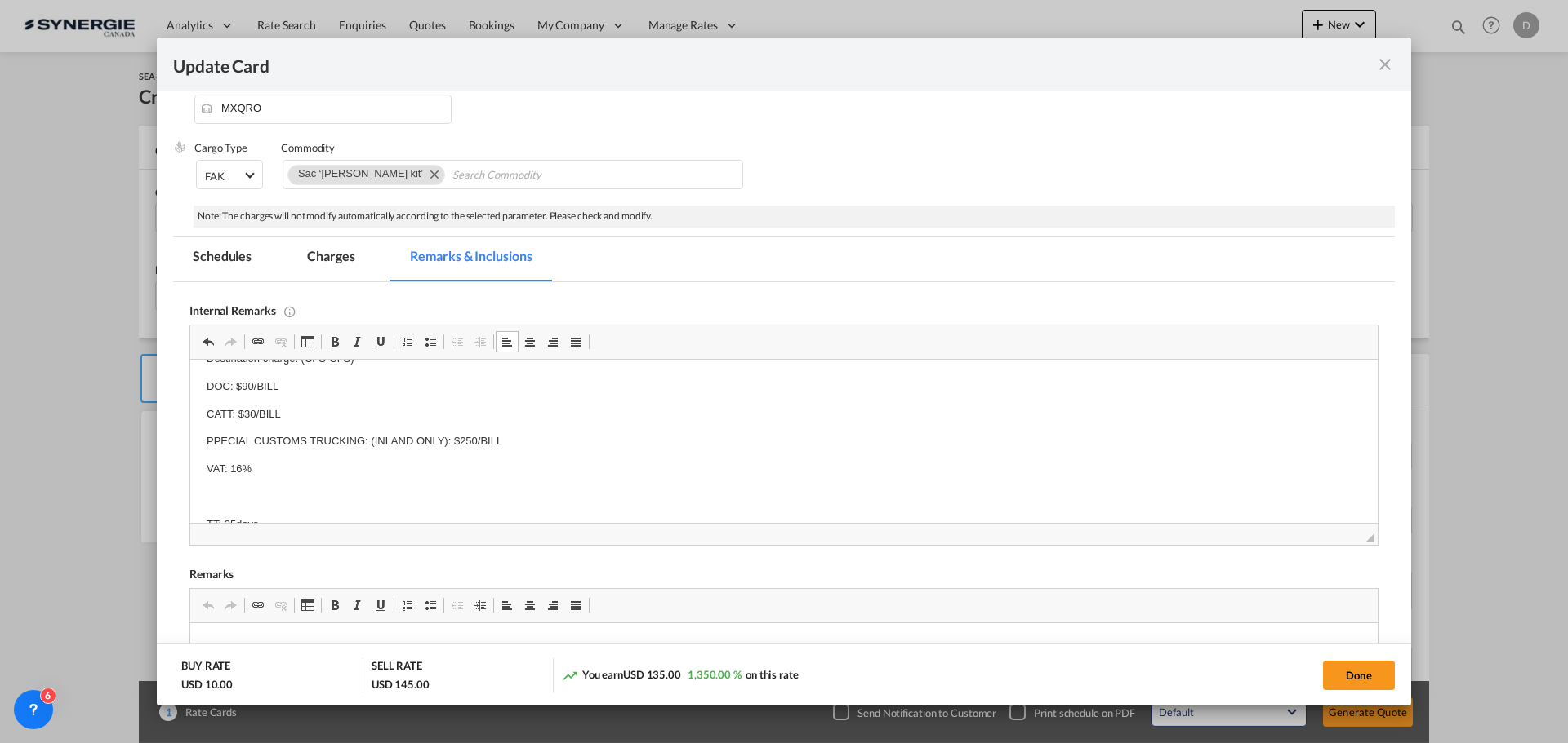
click at [211, 491] on p "Editor, editor4" at bounding box center [784, 497] width 1155 height 17
click at [227, 440] on p "Editor, editor4" at bounding box center [784, 443] width 1155 height 17
click at [298, 265] on p "O/F: $125/CBM" at bounding box center [784, 256] width 1155 height 17
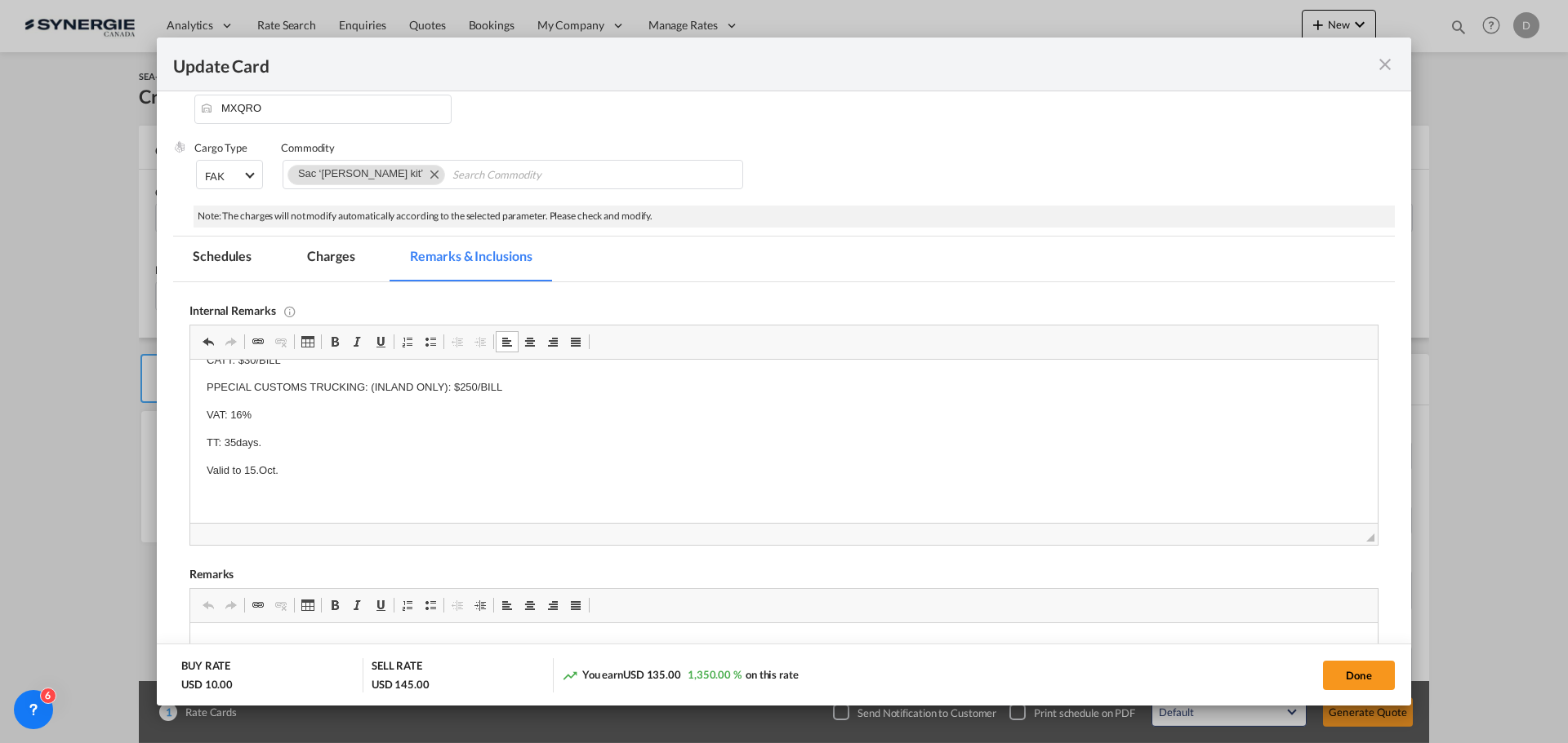
click at [331, 468] on p "Valid to 15.Oct." at bounding box center [784, 471] width 1155 height 17
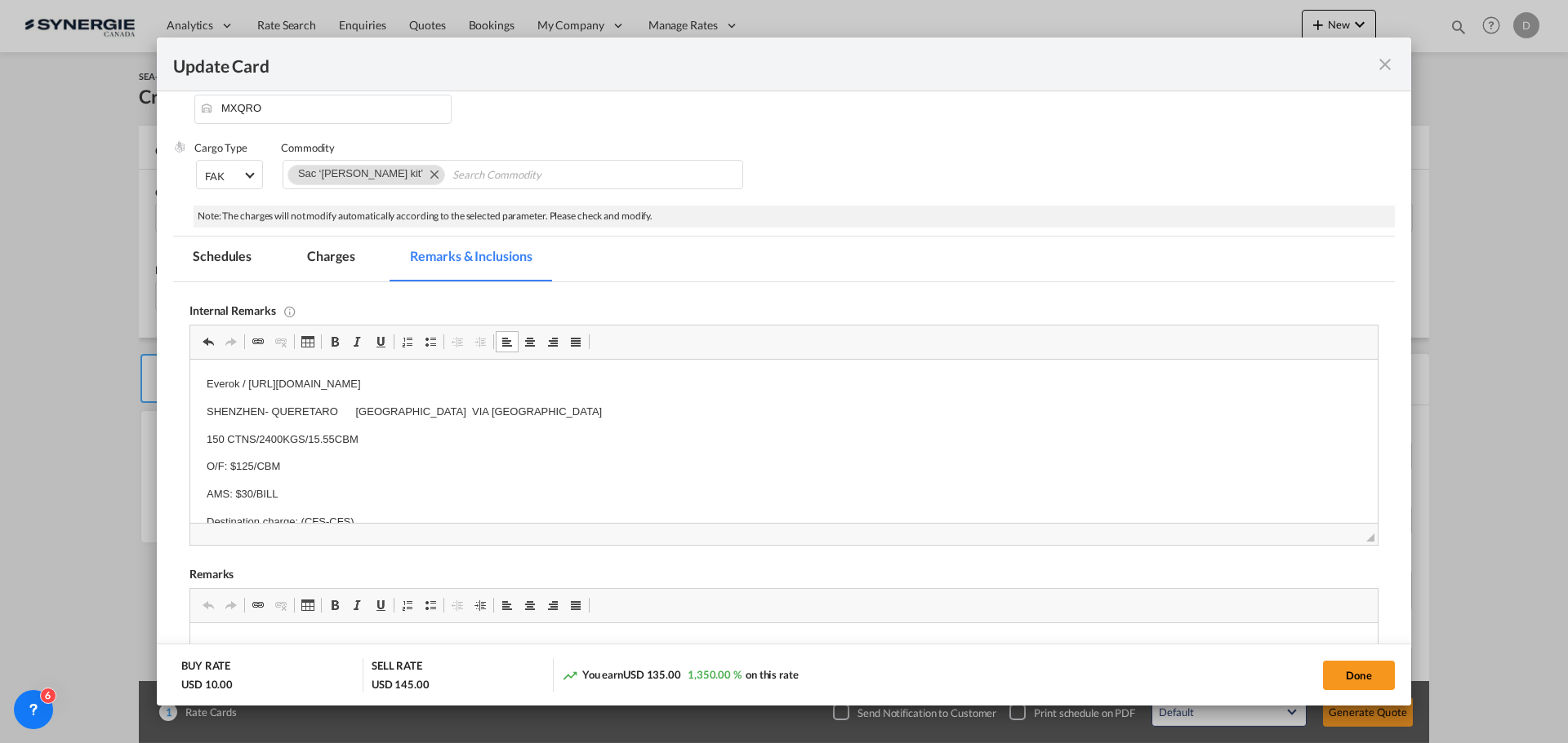
scroll to position [245, 0]
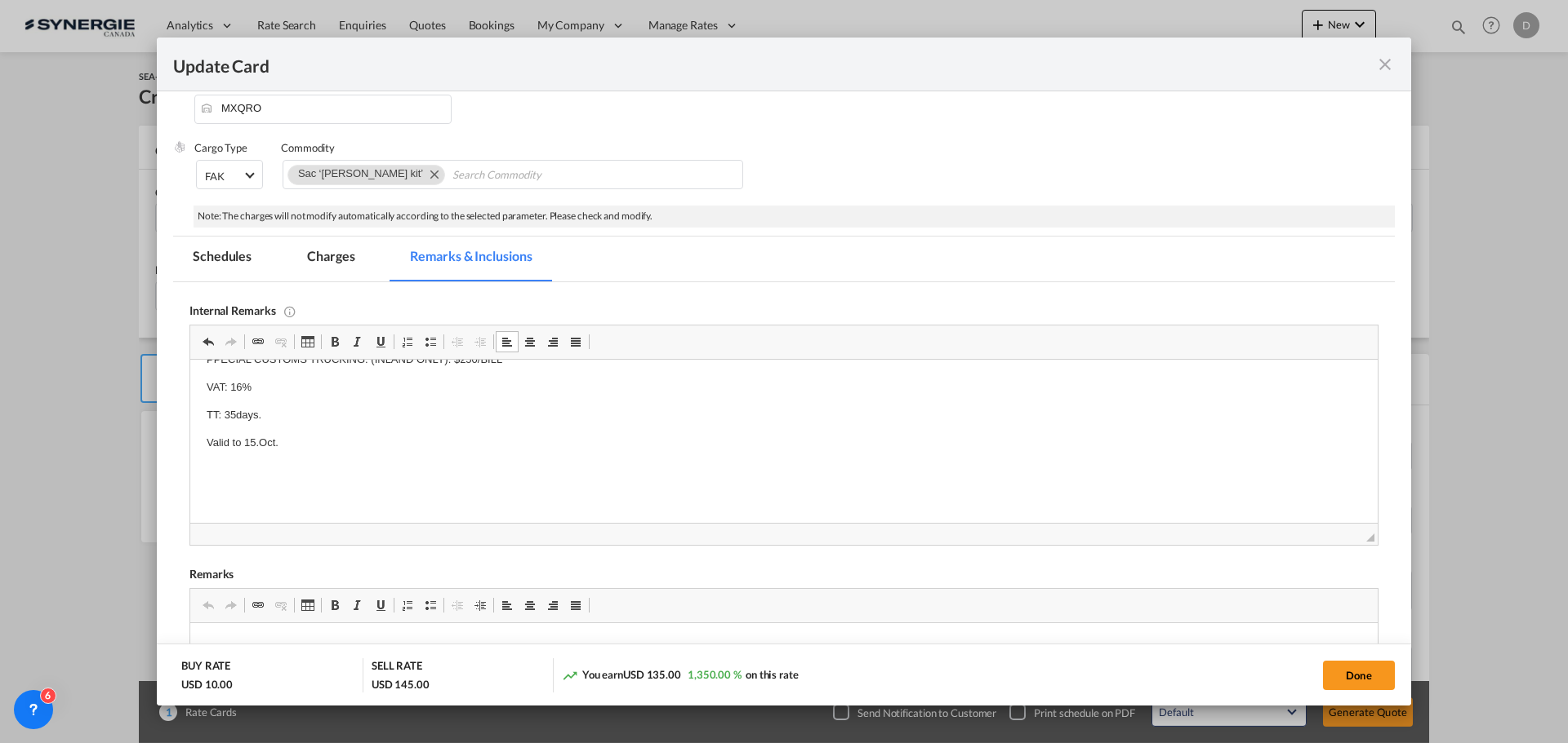
click at [220, 481] on body "Everok / https://app.frontapp.com/open/msg_1hokr3nz?key=CPJaZ0wbr409eqPB3UFuVFZ…" at bounding box center [784, 319] width 1155 height 376
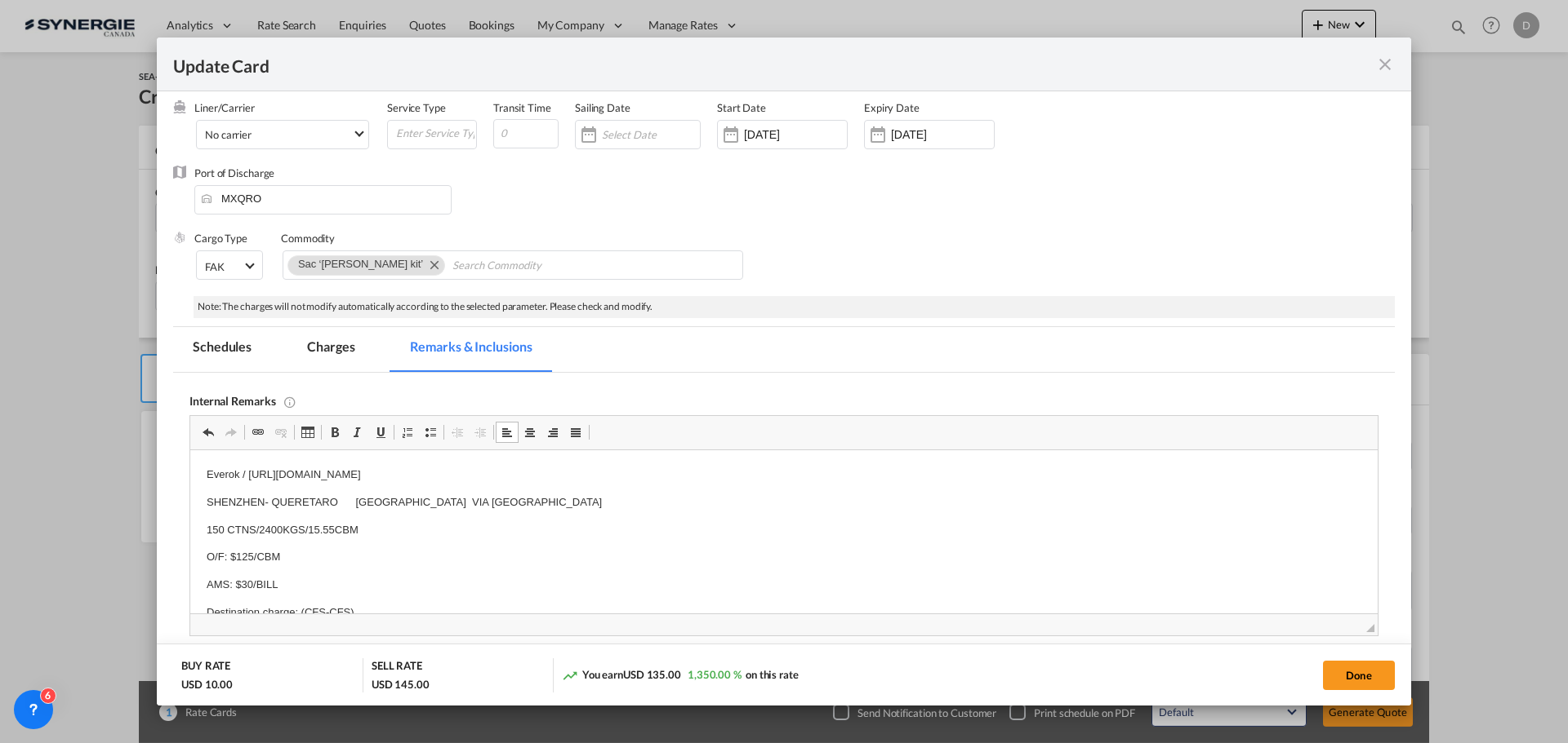
scroll to position [0, 0]
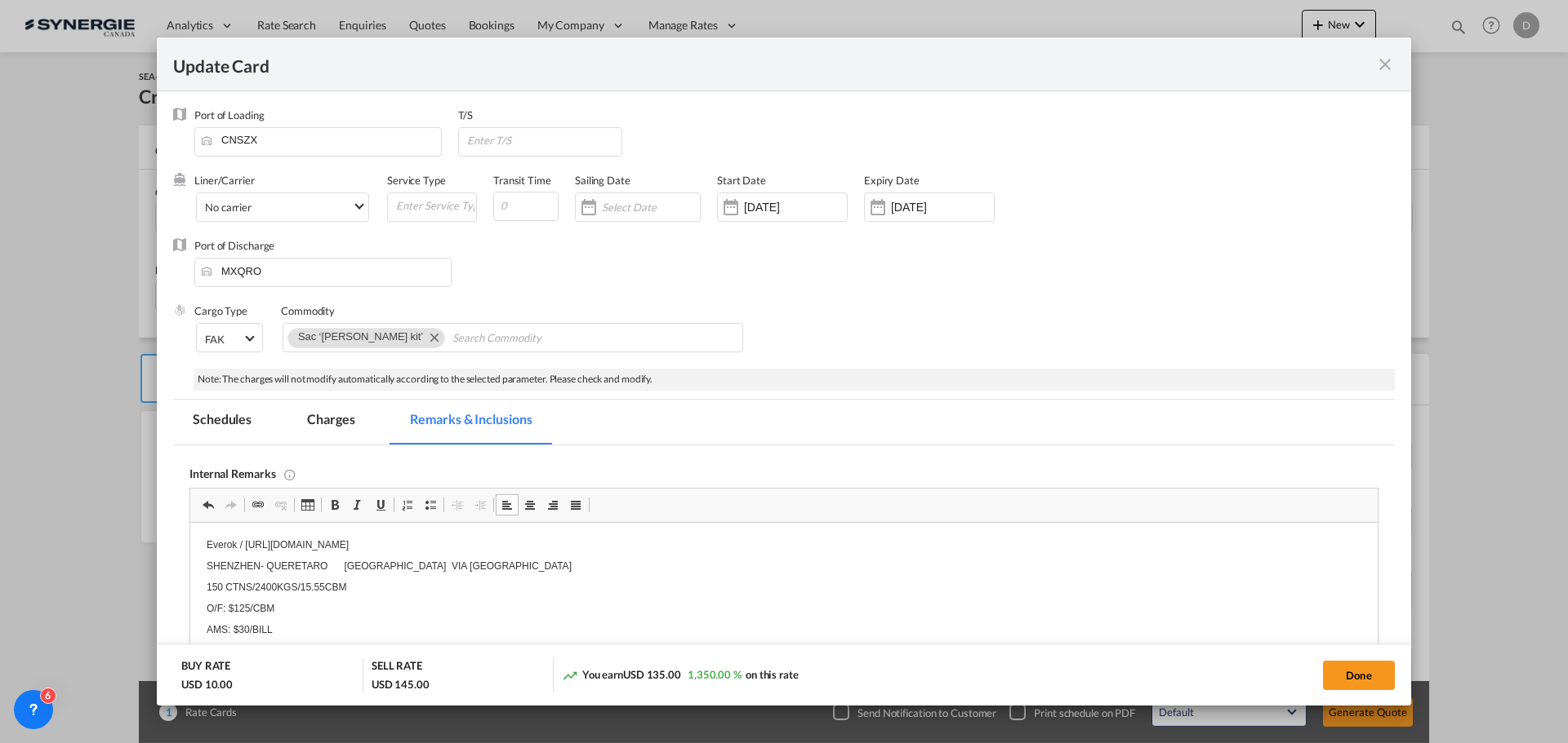
click at [332, 428] on md-tab-item "Charges" at bounding box center [330, 422] width 86 height 44
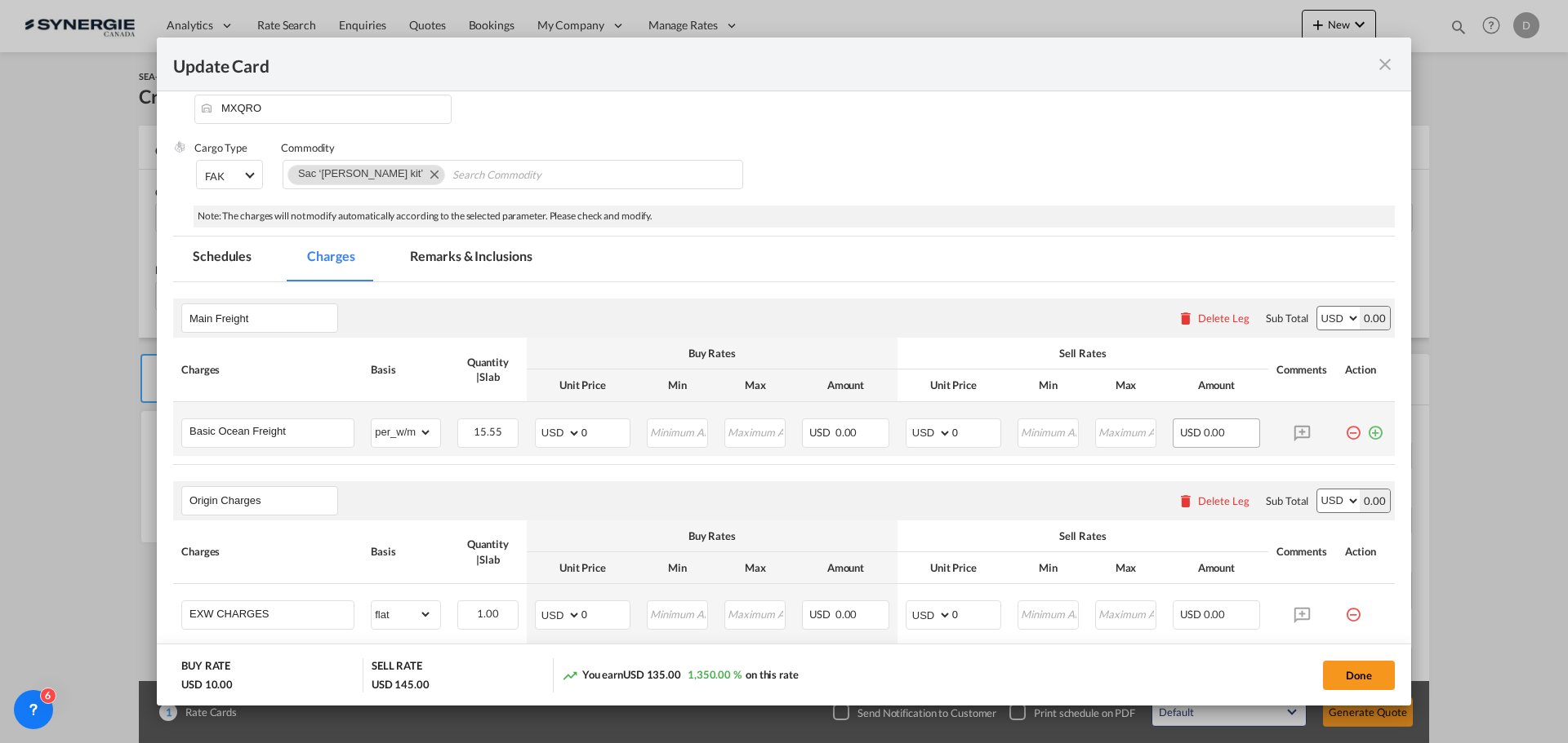
scroll to position [0, 638]
drag, startPoint x: 580, startPoint y: 434, endPoint x: 603, endPoint y: 430, distance: 23.3
click at [603, 430] on tr "Basic Ocean Freight Please Enter Already Exists gross_weight volumetric_weight …" at bounding box center [784, 429] width 1222 height 54
click at [1369, 679] on button "Done" at bounding box center [1359, 675] width 72 height 29
type input "17 Sep 2025"
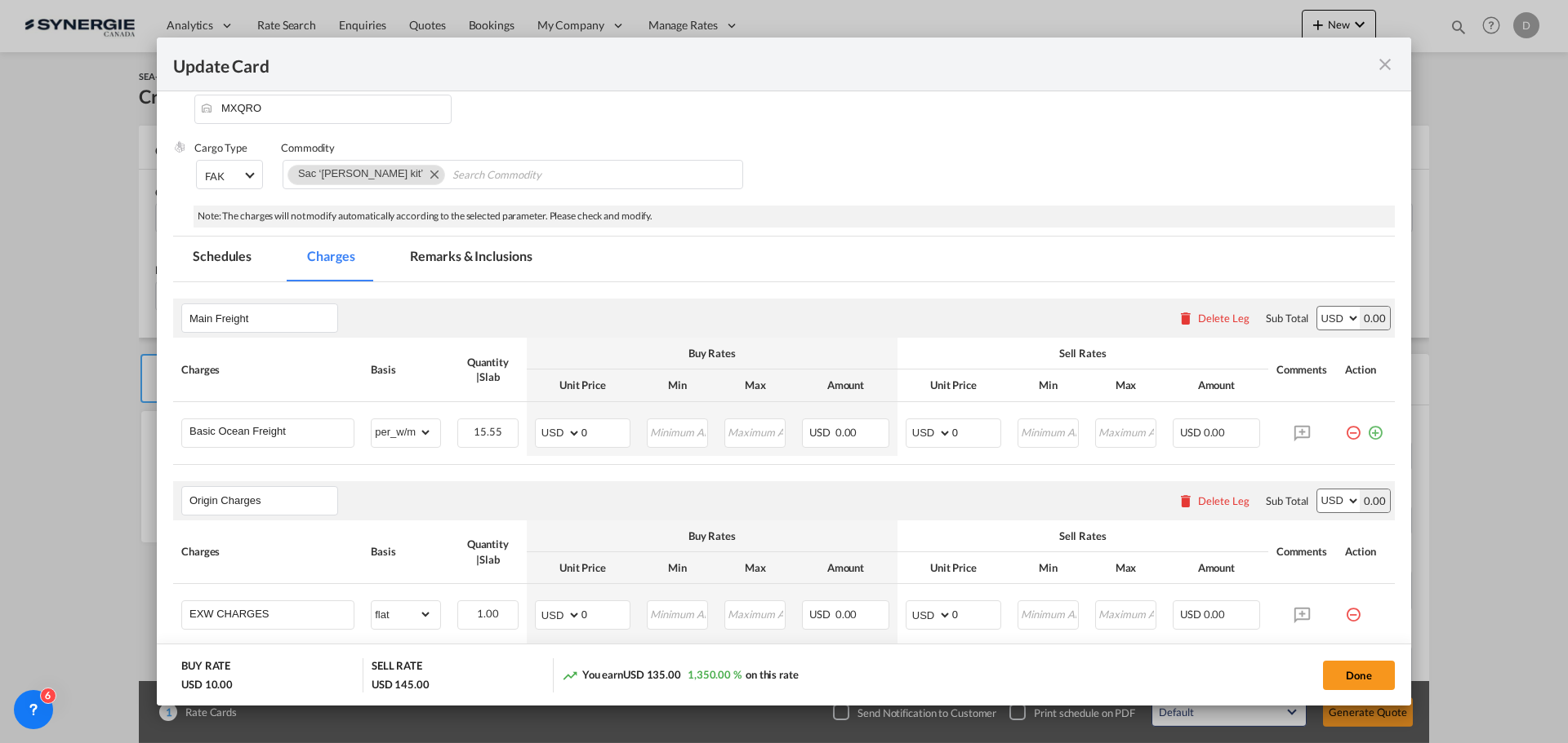
type input "29 Sep 2025"
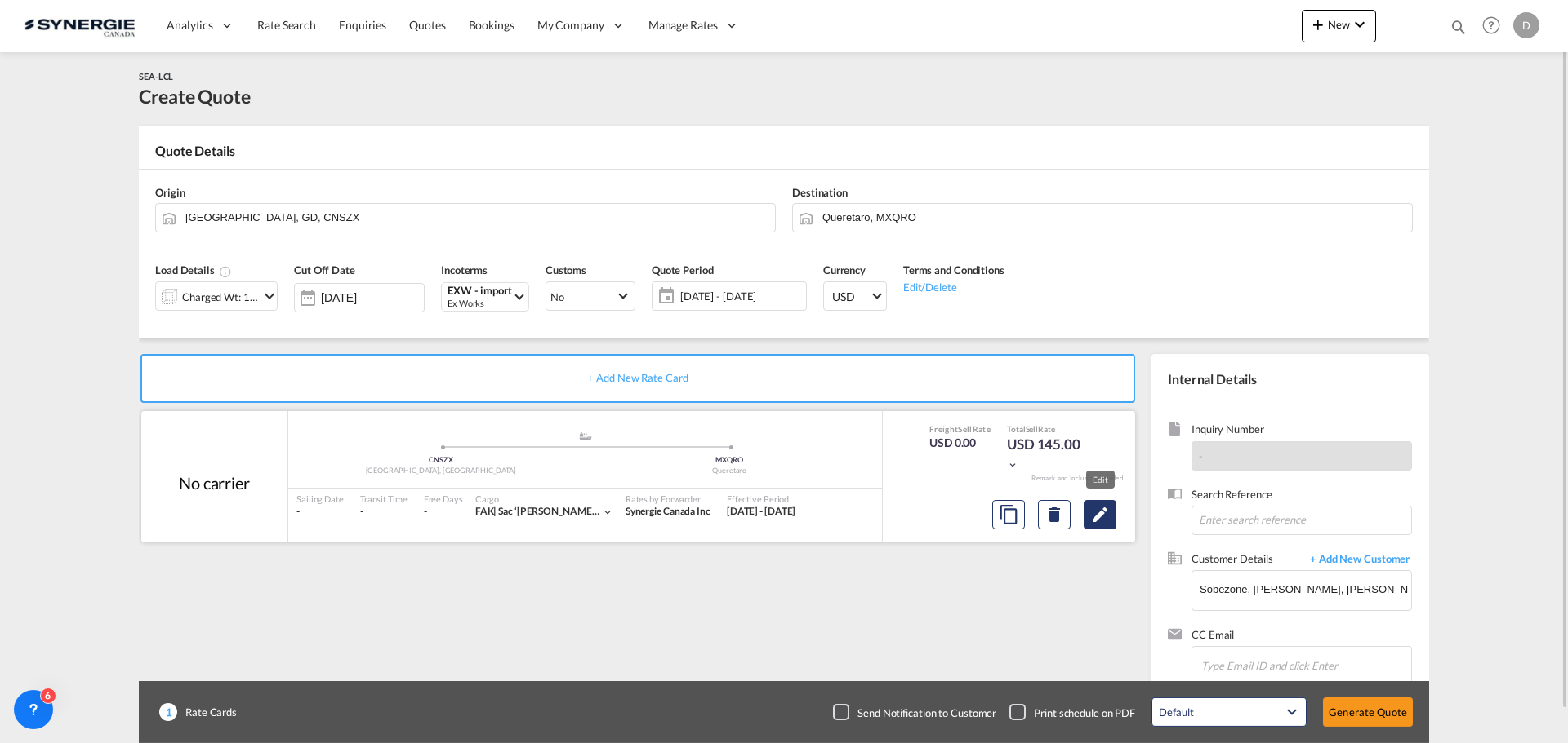
click at [1108, 516] on md-icon "Edit" at bounding box center [1100, 515] width 20 height 20
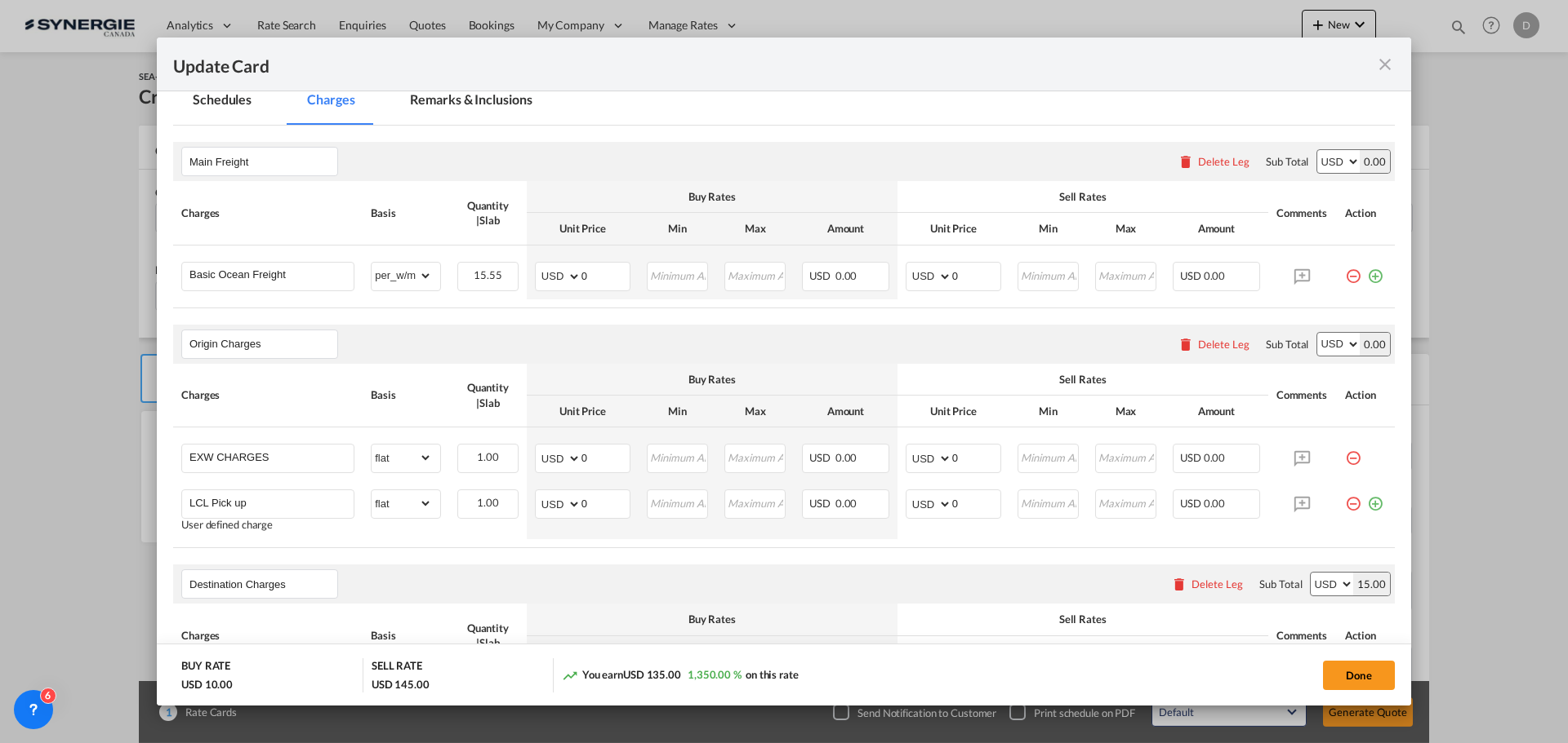
scroll to position [327, 0]
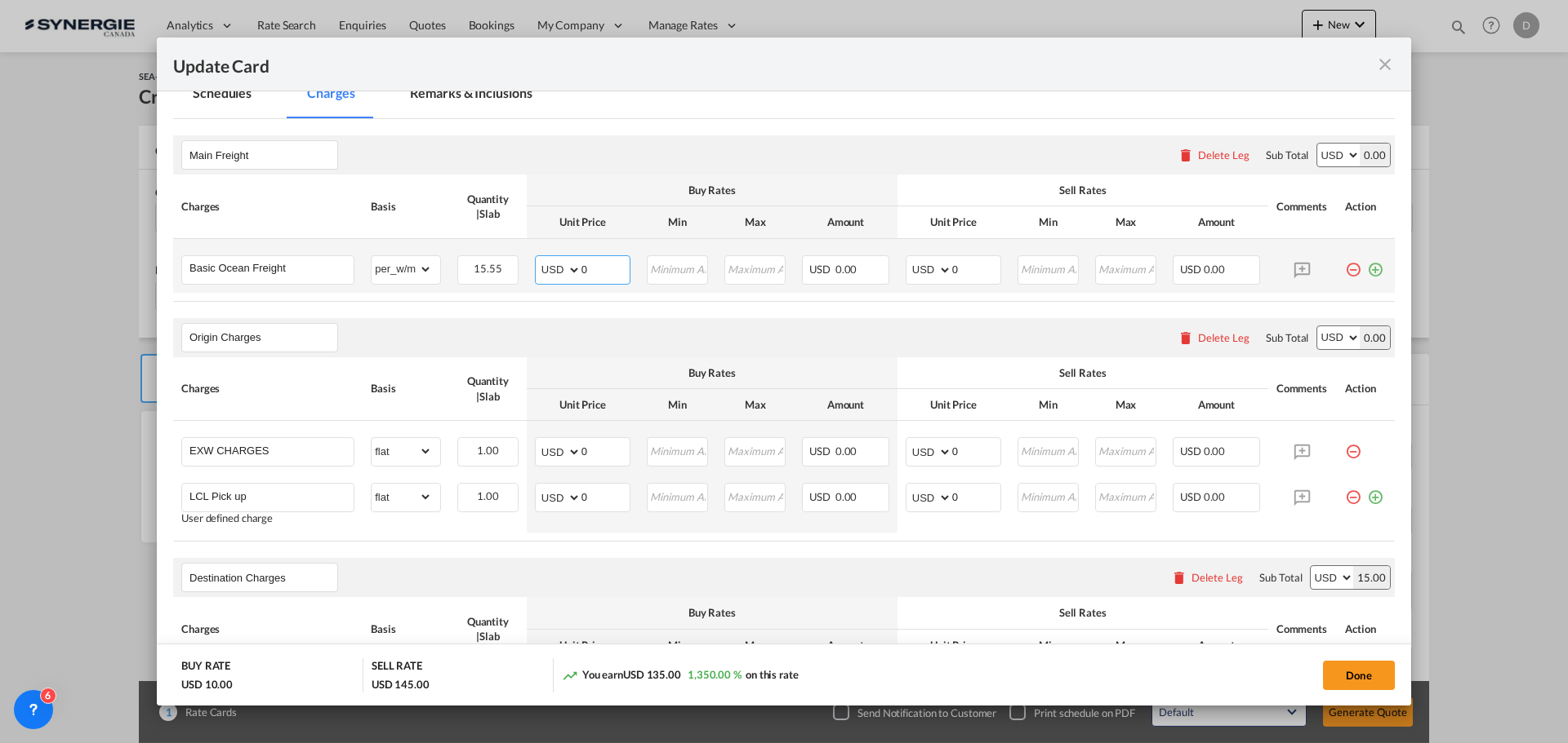
click at [586, 269] on input "0" at bounding box center [605, 269] width 48 height 25
type input "125"
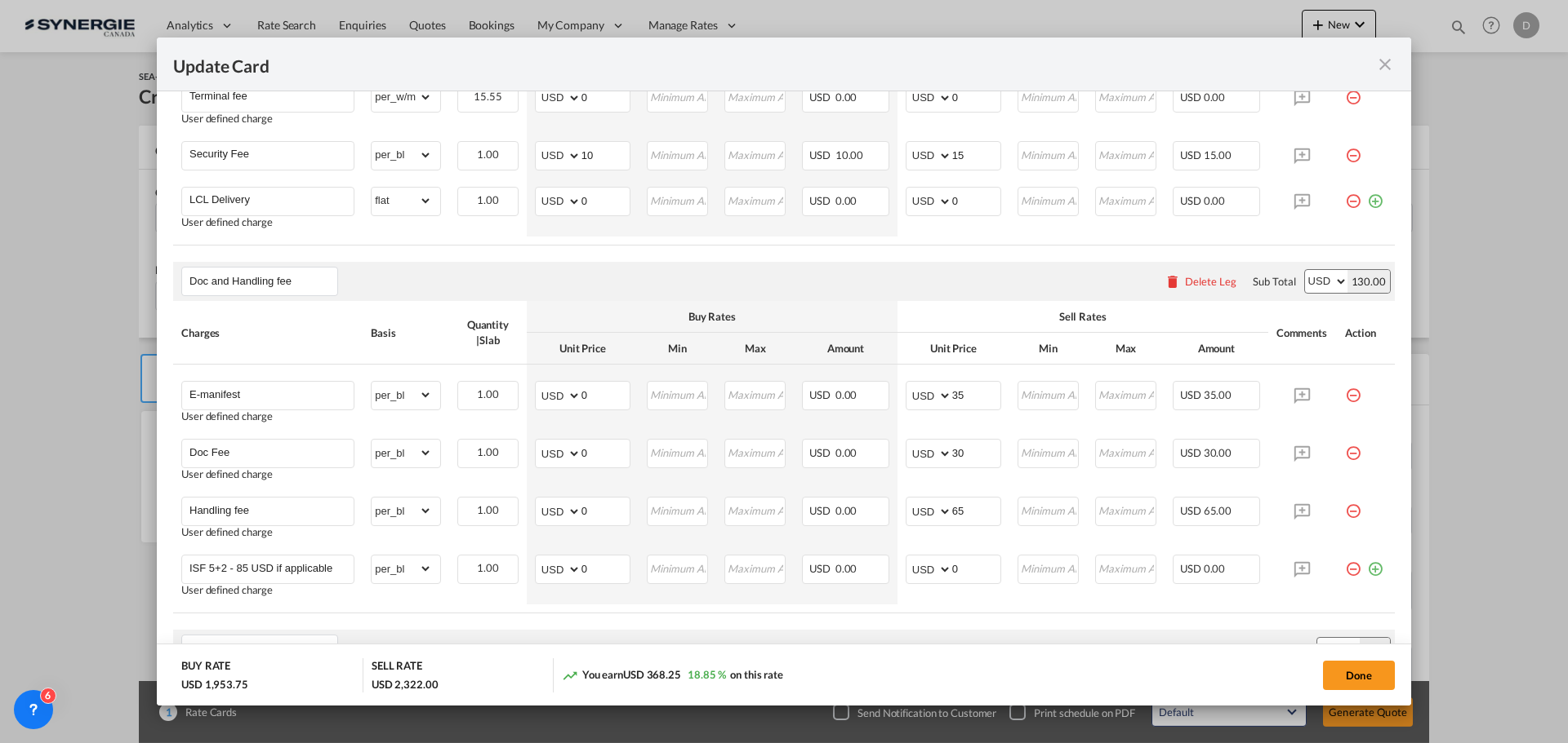
scroll to position [1061, 0]
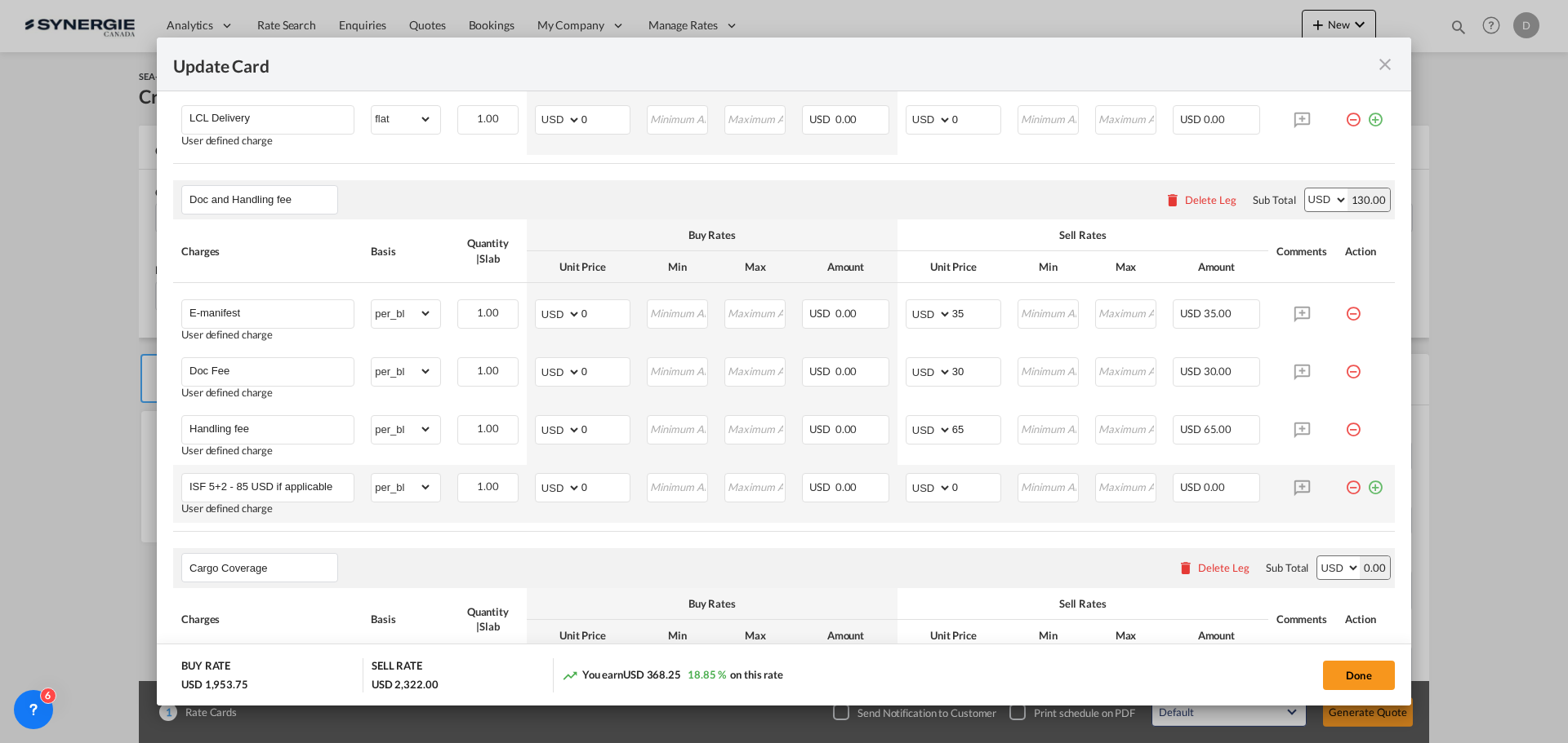
type input "140"
click at [1367, 487] on md-icon "icon-plus-circle-outline green-400-fg" at bounding box center [1375, 481] width 16 height 16
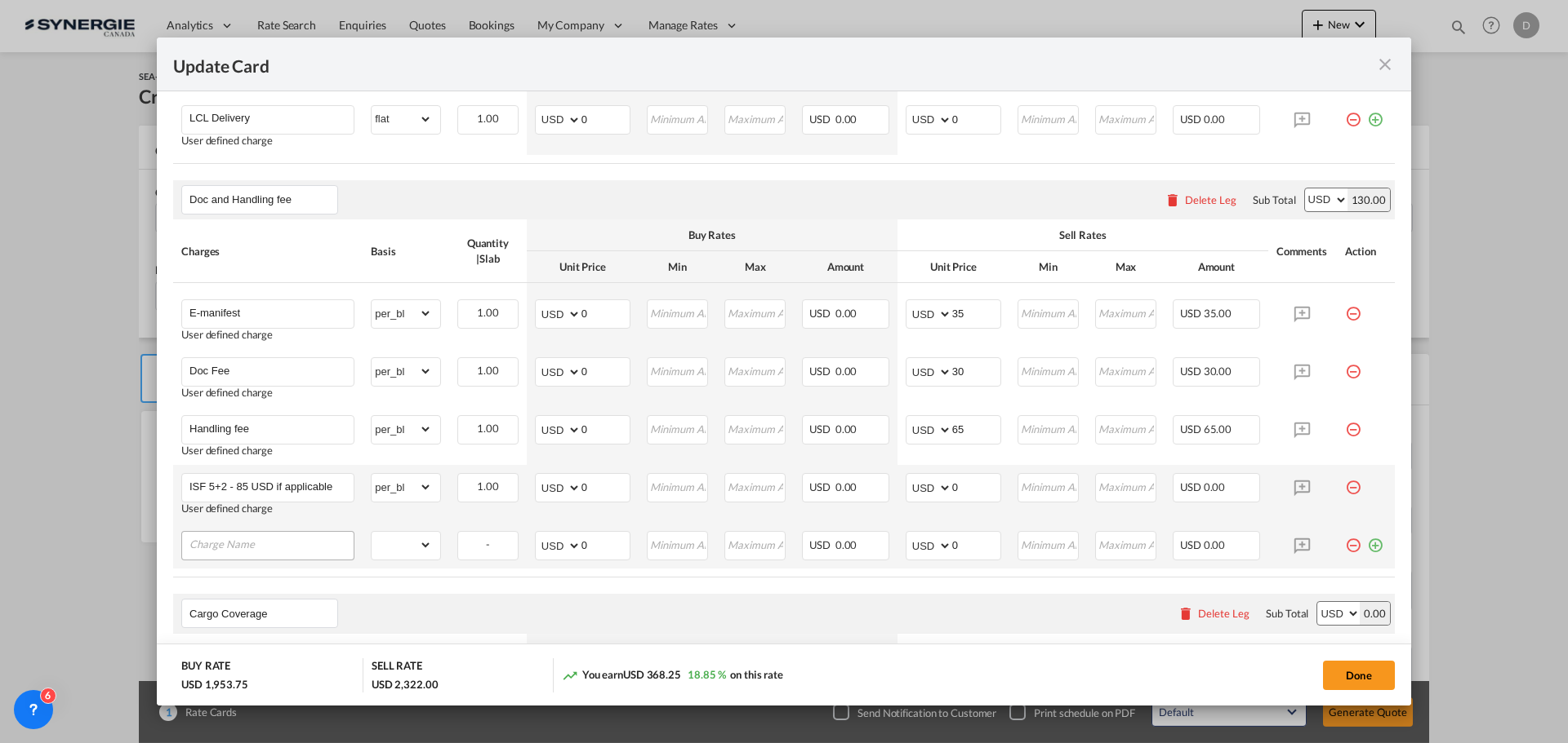
click at [227, 540] on input "Charge Name" at bounding box center [272, 545] width 164 height 25
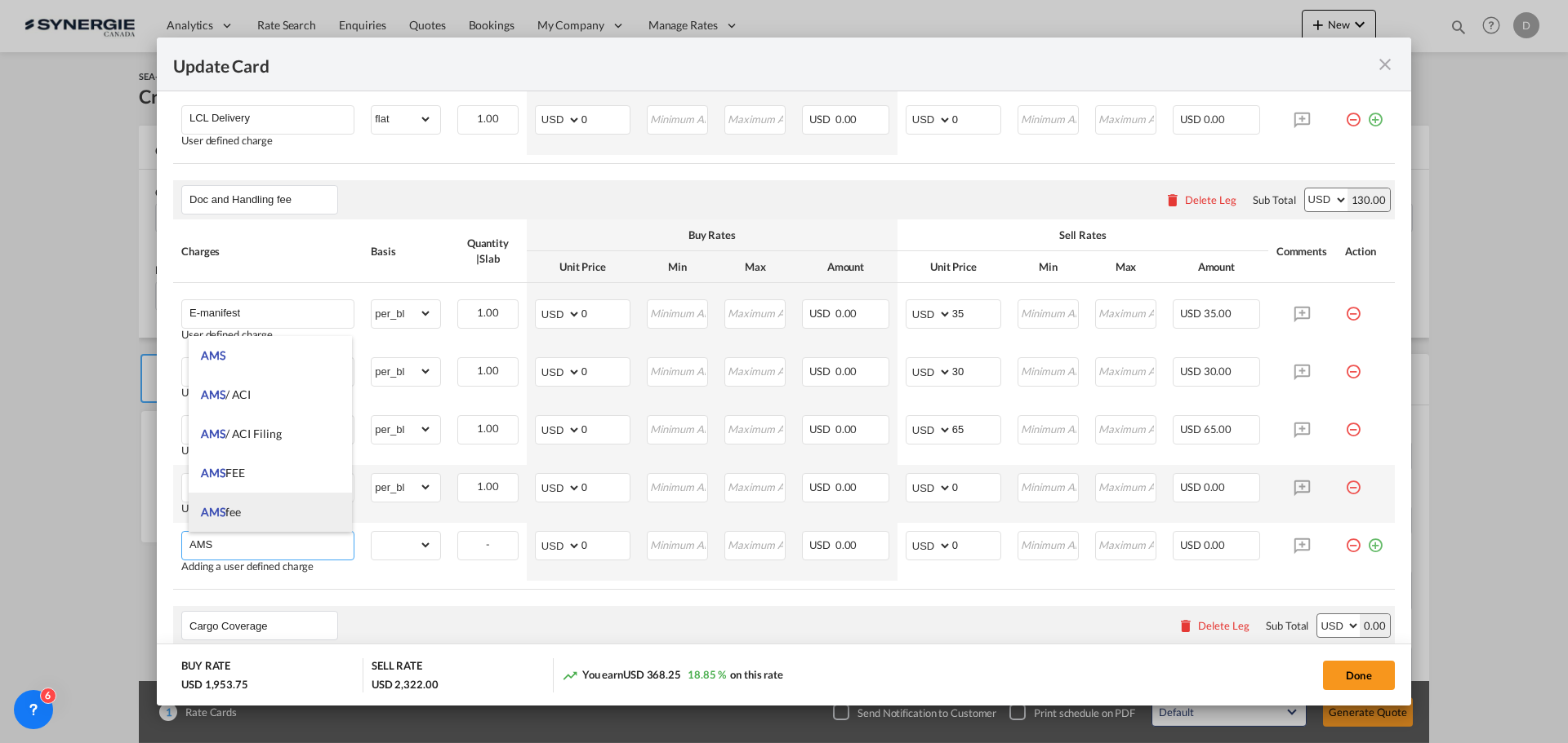
click at [245, 506] on li "AMS fee" at bounding box center [270, 513] width 163 height 39
type input "AMS fee"
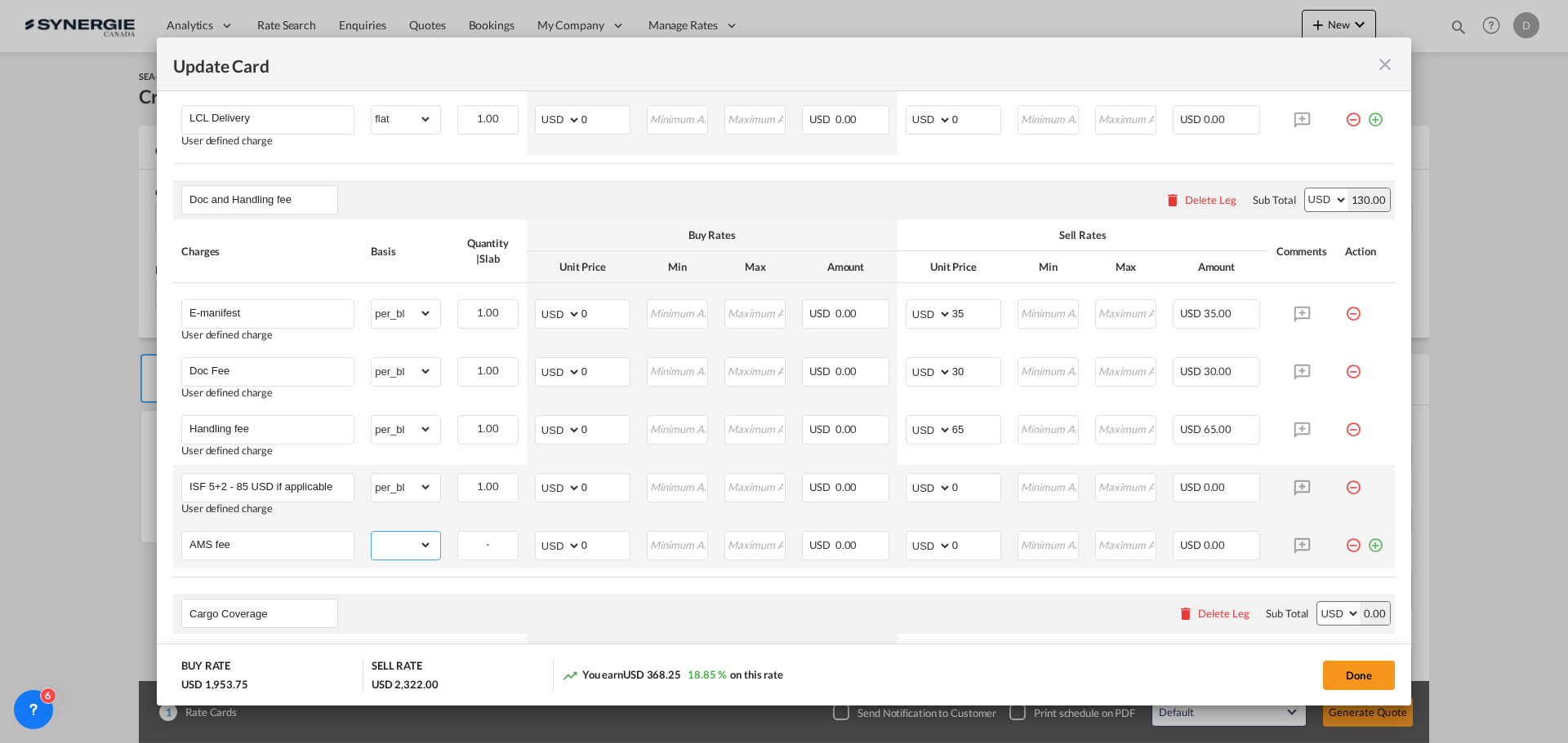
click at [417, 543] on select "gross_weight volumetric_weight per_shipment per_bl per_km per_hawb per_kg flat …" at bounding box center [402, 545] width 61 height 26
select select "per_bl"
click at [371, 532] on select "gross_weight volumetric_weight per_shipment per_bl per_km per_hawb per_kg flat …" at bounding box center [402, 545] width 61 height 26
drag, startPoint x: 579, startPoint y: 546, endPoint x: 605, endPoint y: 545, distance: 26.0
click at [605, 545] on input "0" at bounding box center [605, 545] width 48 height 25
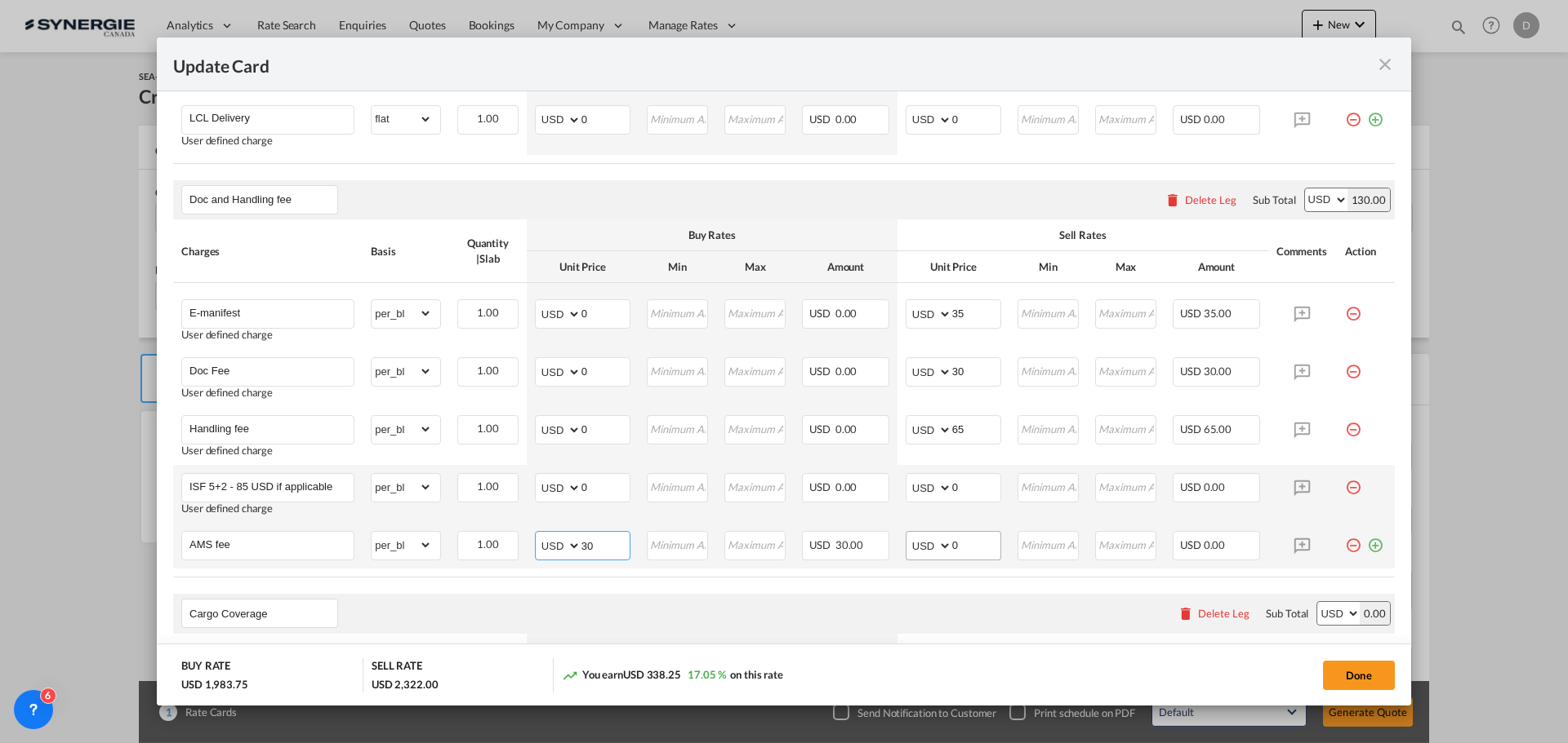
type input "30"
drag, startPoint x: 945, startPoint y: 546, endPoint x: 978, endPoint y: 541, distance: 33.4
click at [978, 541] on input "0" at bounding box center [976, 545] width 48 height 25
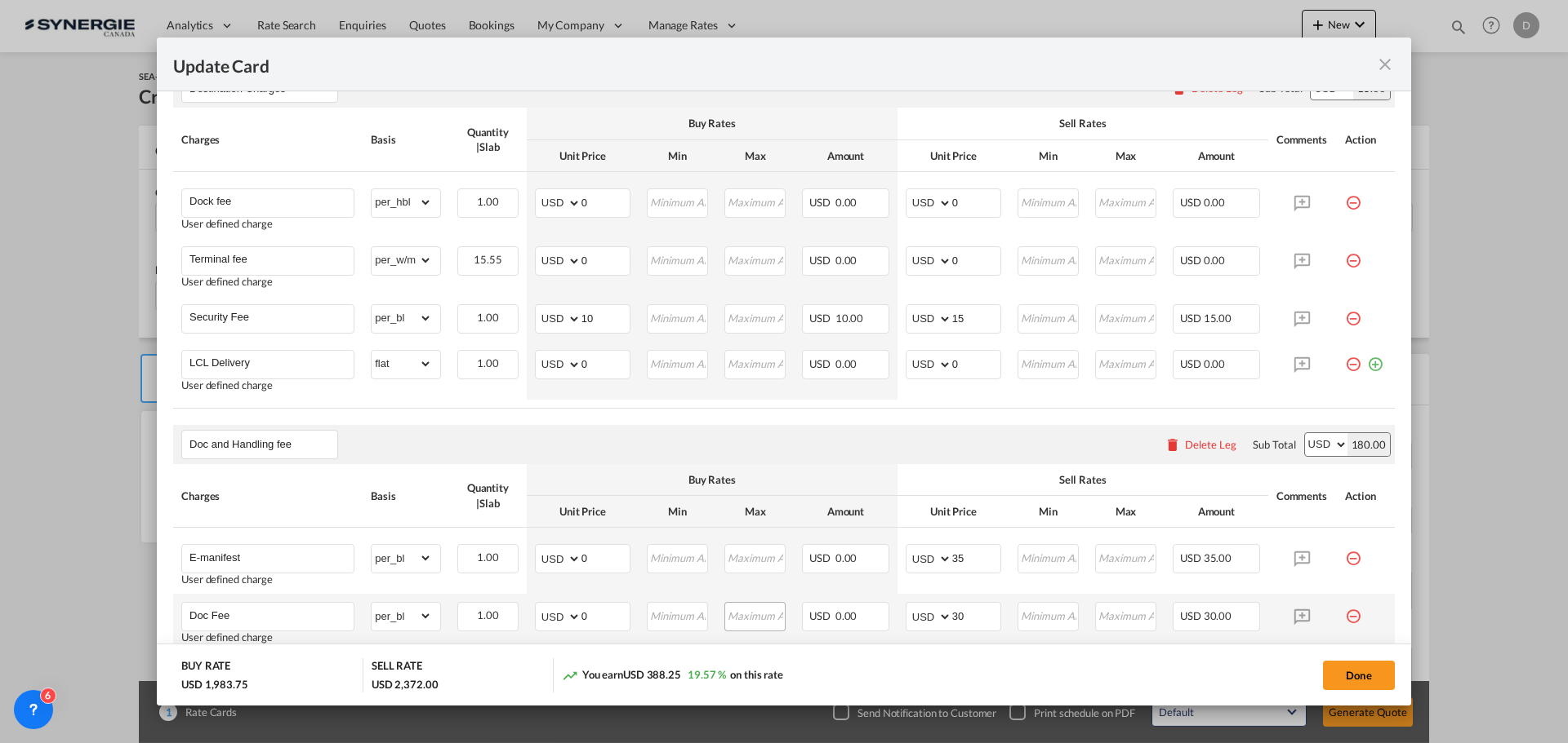
scroll to position [734, 0]
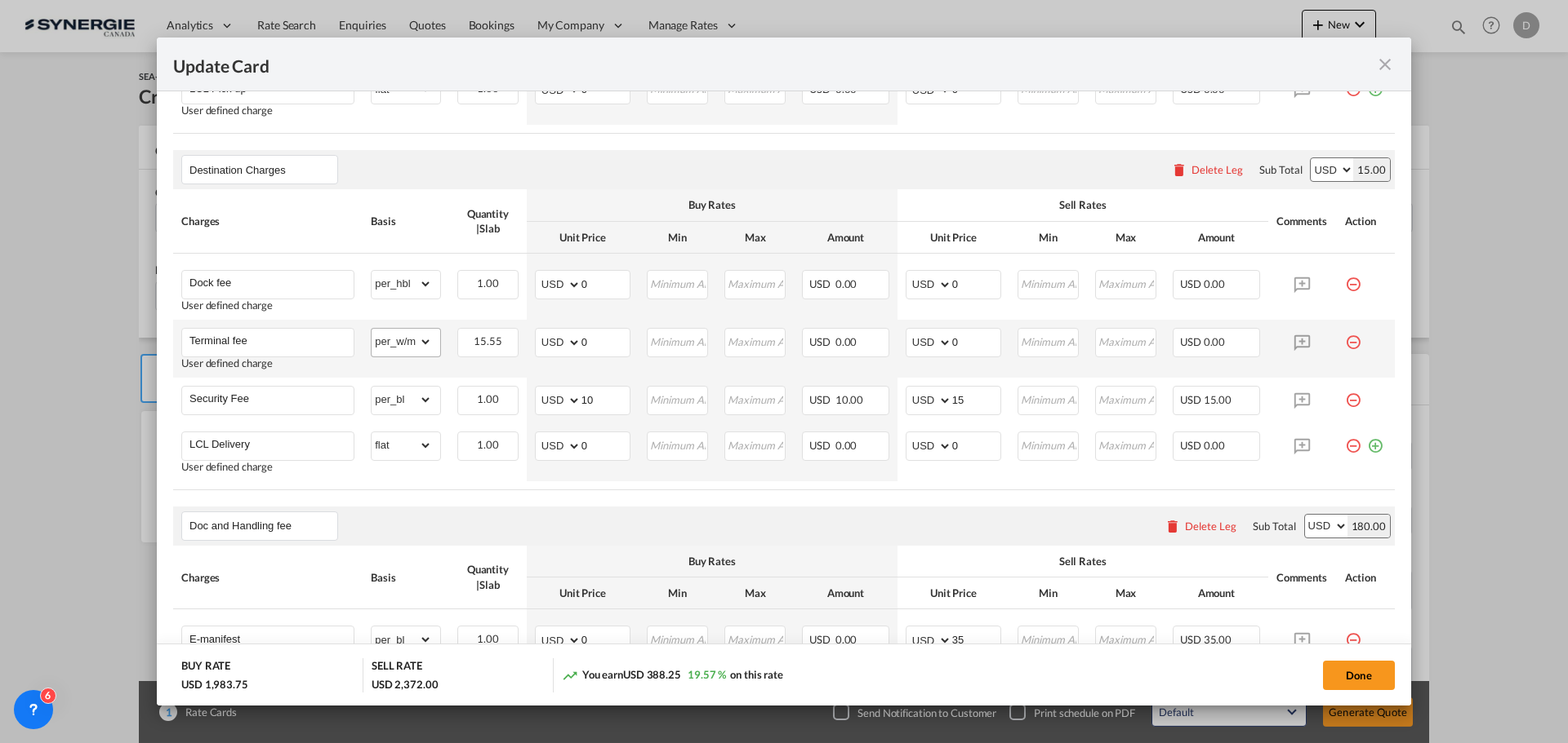
type input "50"
click at [421, 341] on select "gross_weight volumetric_weight per_shipment per_bl per_km per_hawb per_kg flat …" at bounding box center [402, 342] width 61 height 26
select select "per_bl"
click at [371, 329] on select "gross_weight volumetric_weight per_shipment per_bl per_km per_hawb per_kg flat …" at bounding box center [402, 342] width 61 height 26
drag, startPoint x: 578, startPoint y: 343, endPoint x: 595, endPoint y: 344, distance: 17.0
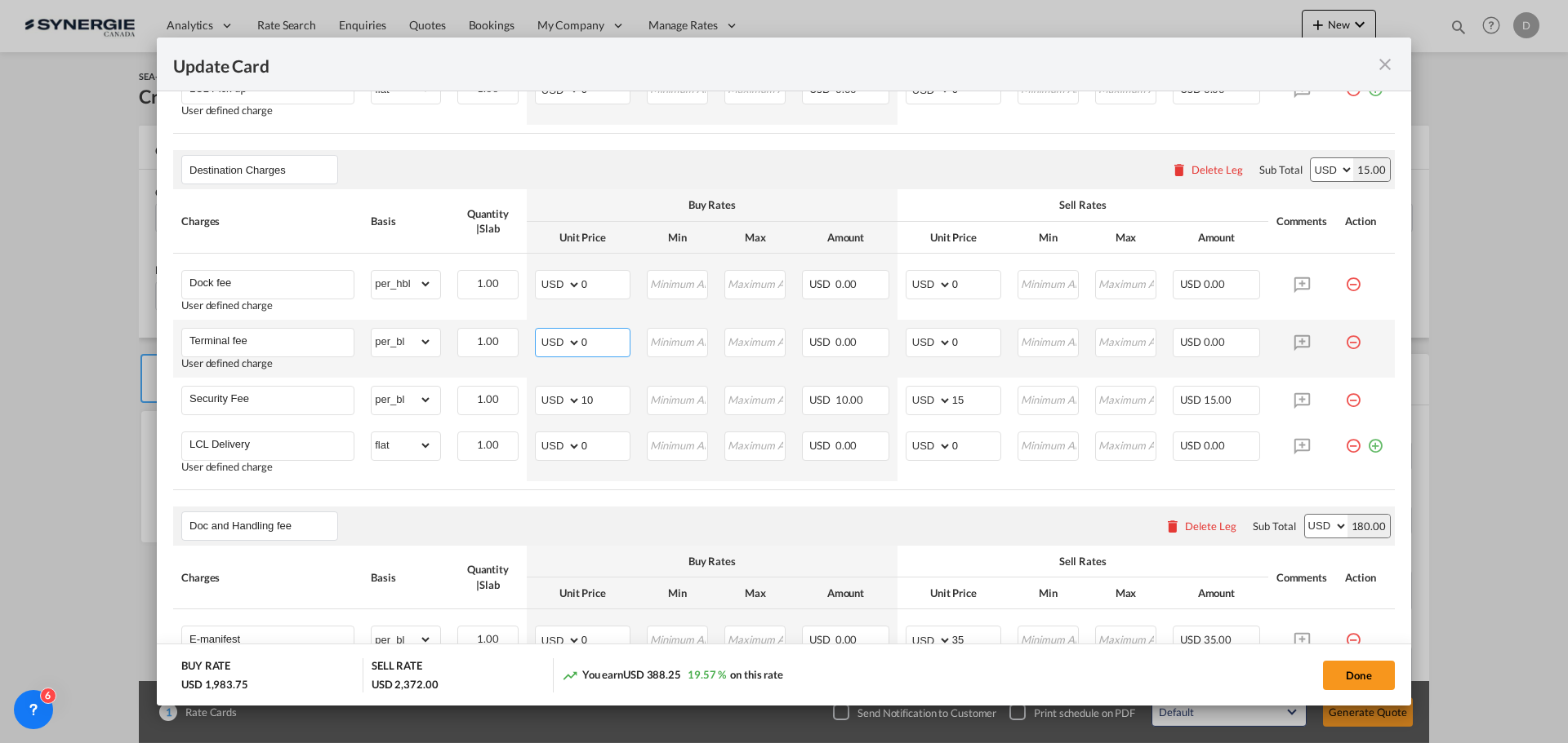
click at [595, 344] on input "0" at bounding box center [605, 342] width 48 height 25
type input "429"
drag, startPoint x: 947, startPoint y: 343, endPoint x: 956, endPoint y: 343, distance: 9.0
click at [956, 343] on input "0" at bounding box center [976, 342] width 48 height 25
type input "450"
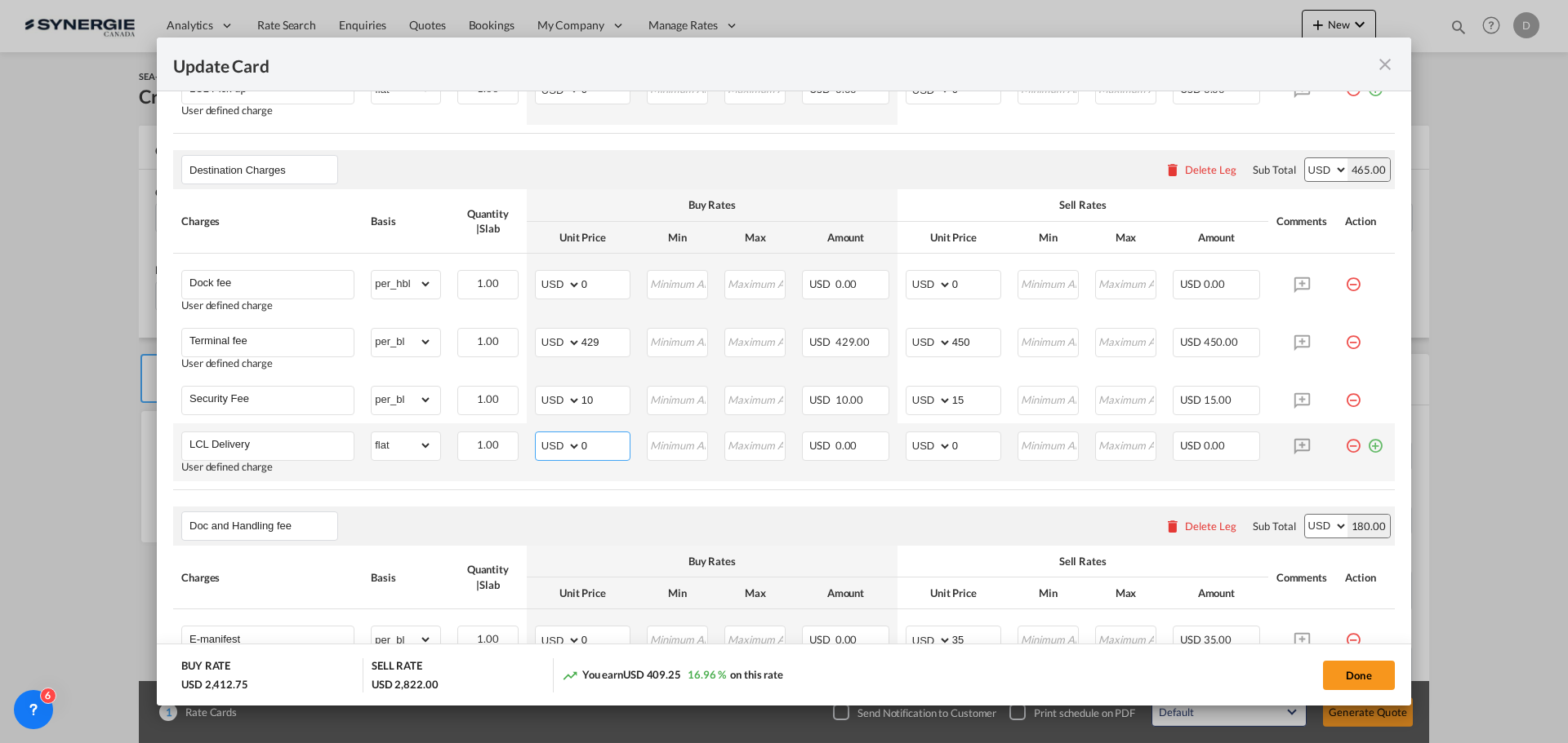
drag, startPoint x: 579, startPoint y: 445, endPoint x: 589, endPoint y: 445, distance: 10.0
click at [589, 445] on input "0" at bounding box center [605, 445] width 48 height 25
type input "2100"
drag, startPoint x: 944, startPoint y: 446, endPoint x: 969, endPoint y: 448, distance: 25.1
click at [969, 448] on input "0" at bounding box center [976, 445] width 48 height 25
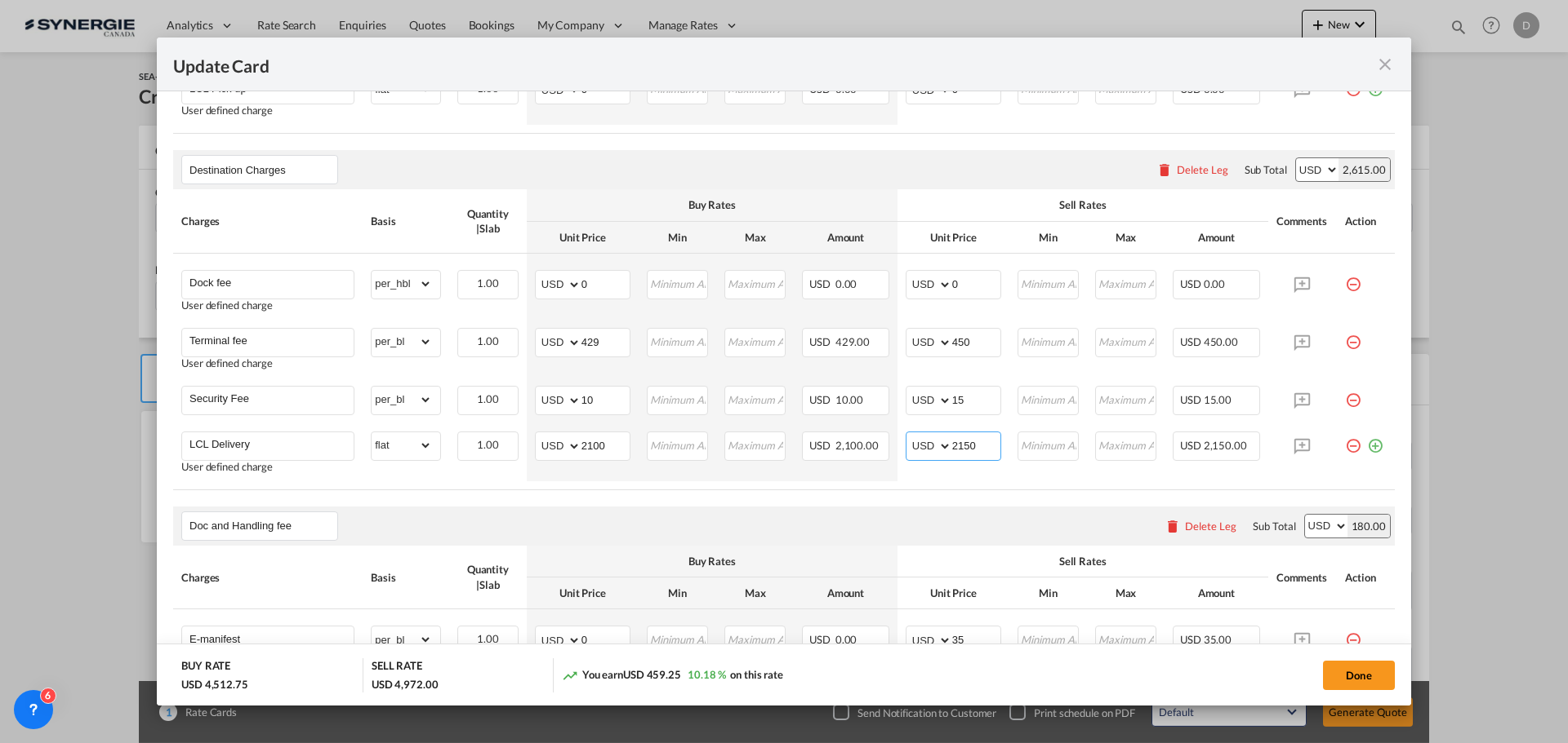
type input "2150"
click at [882, 503] on air-lcl-rate-modification "Main Freight Please enter leg name Leg Name Already Exists Delete Leg Sub Total…" at bounding box center [784, 427] width 1222 height 1434
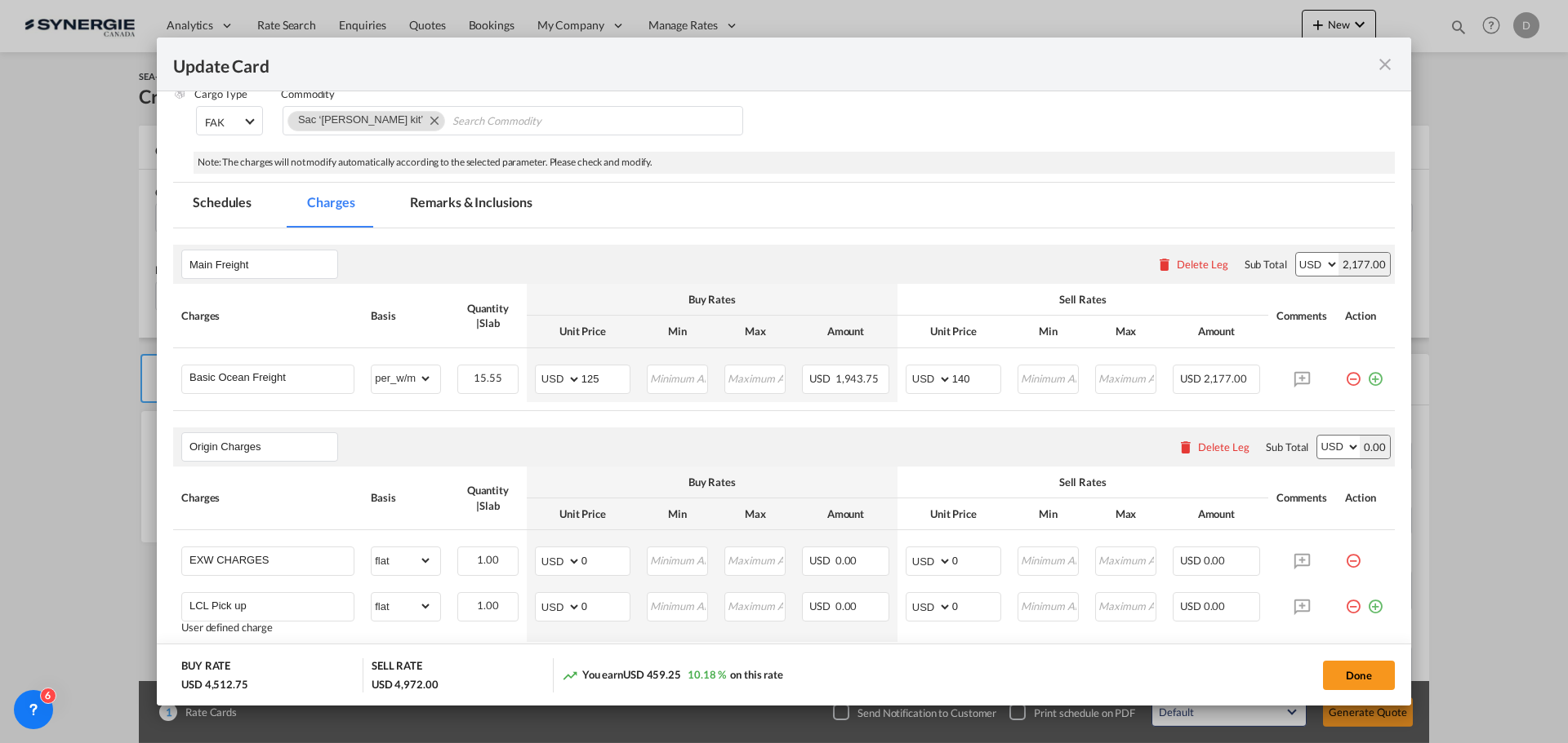
scroll to position [75, 0]
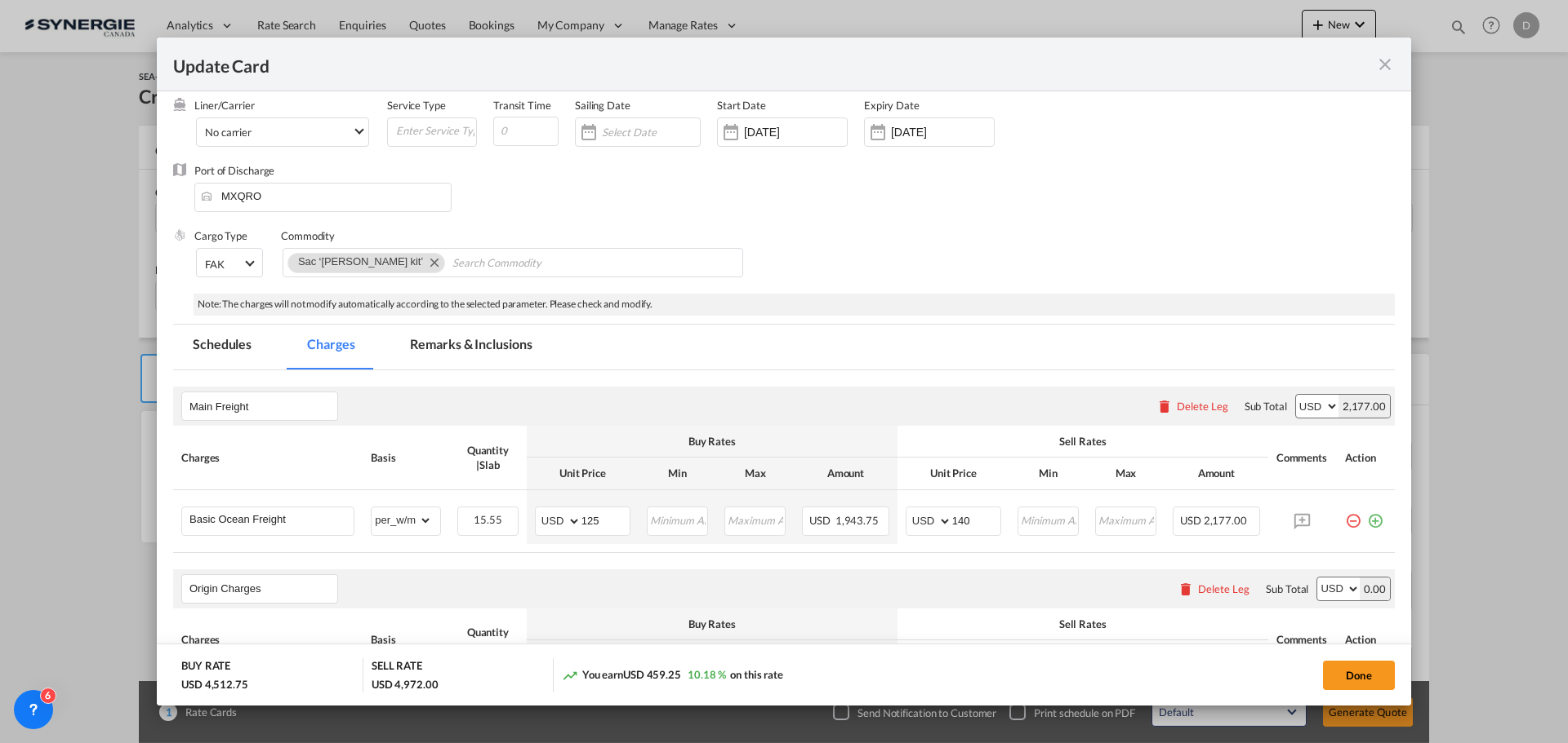
click at [503, 342] on md-tab-item "Remarks & Inclusions" at bounding box center [470, 347] width 161 height 44
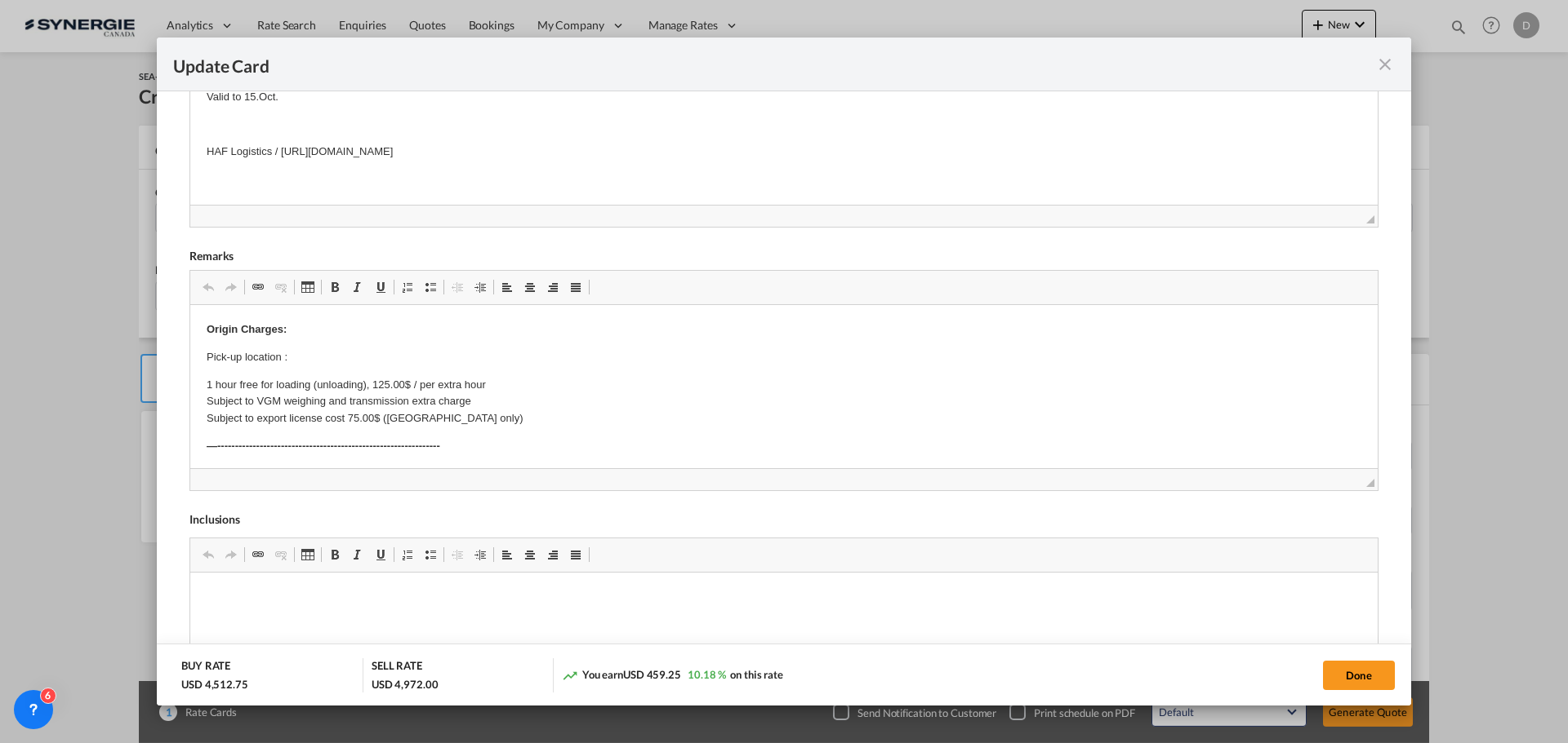
scroll to position [483, 0]
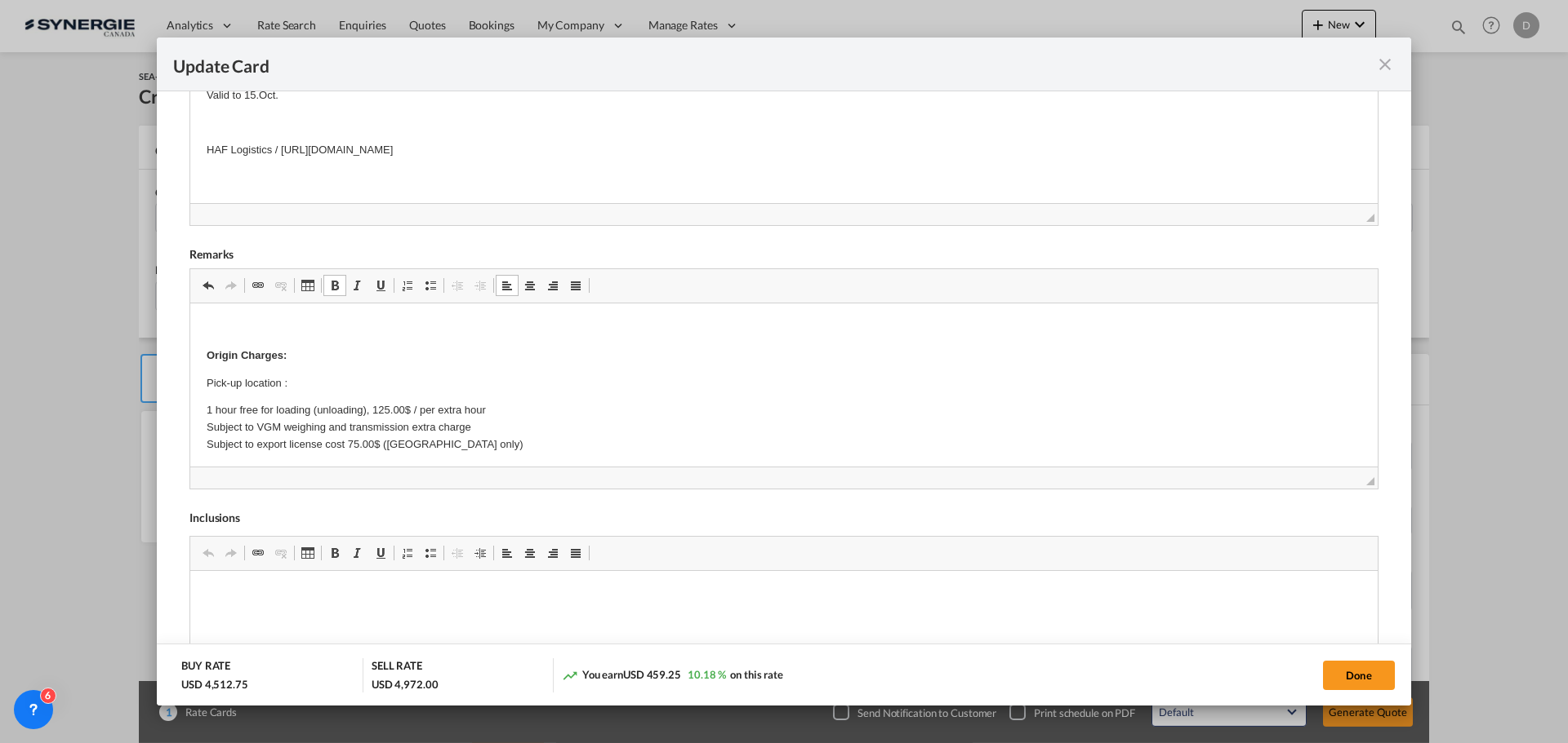
click at [223, 324] on p "Editor, editor11" at bounding box center [784, 328] width 1155 height 17
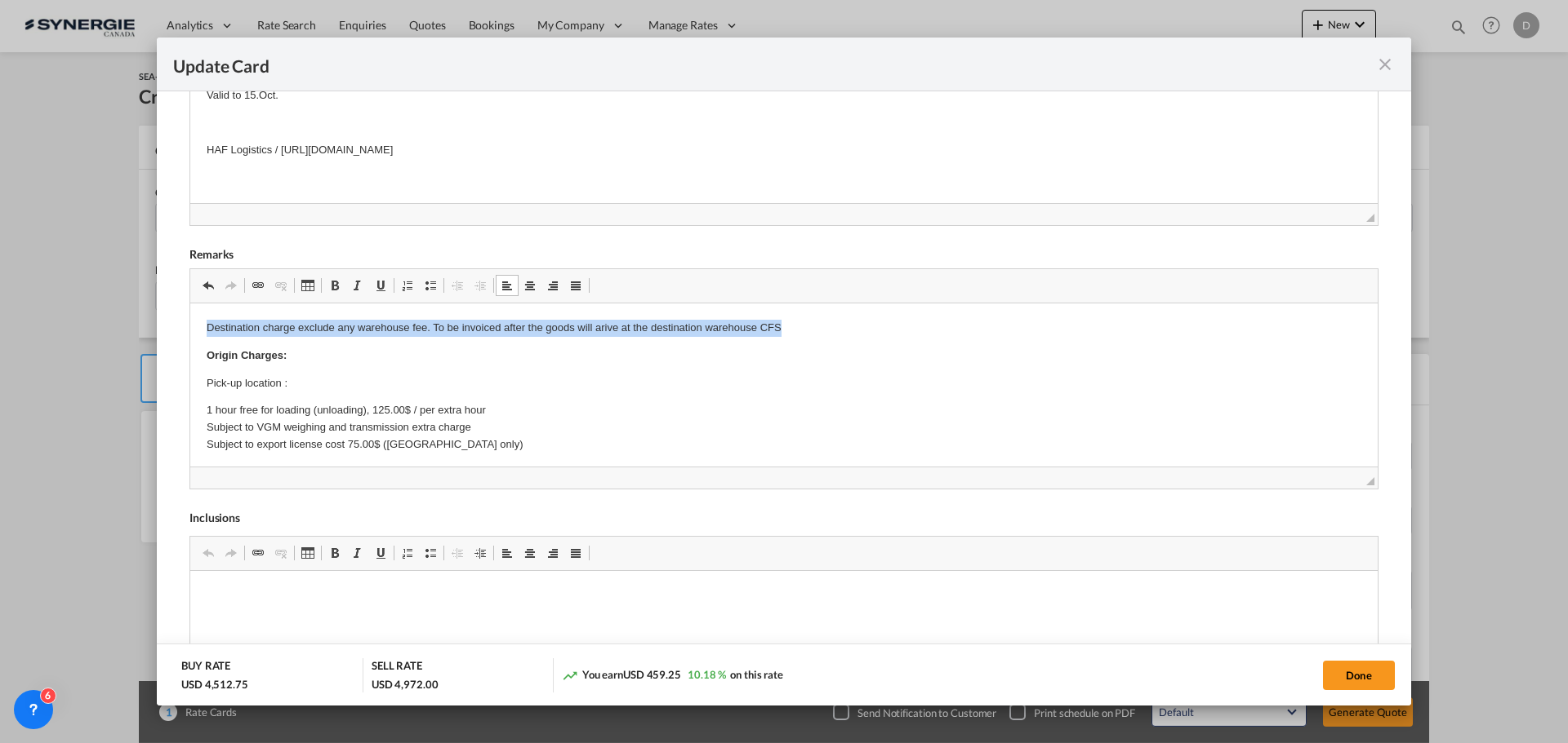
drag, startPoint x: 199, startPoint y: 325, endPoint x: 794, endPoint y: 325, distance: 595.0
click at [337, 280] on span "Update Card Port ..." at bounding box center [335, 286] width 13 height 13
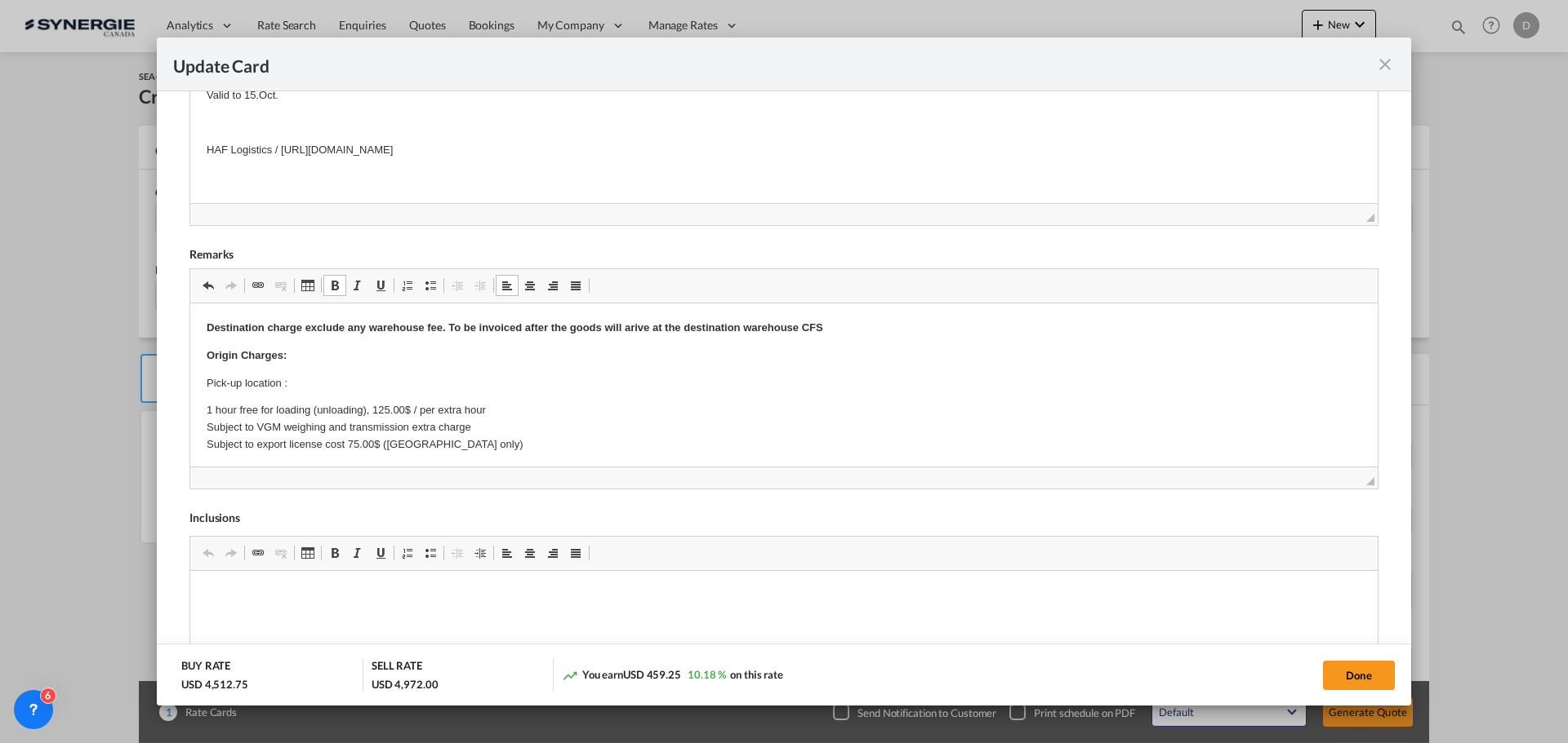
click at [207, 325] on strong "Destination charge exclude any warehouse fee. To be invoiced after the goods wi…" at bounding box center [515, 327] width 616 height 12
click at [837, 322] on p "***Destination charge exclude any warehouse fee. To be invoiced after the goods…" at bounding box center [784, 328] width 1155 height 17
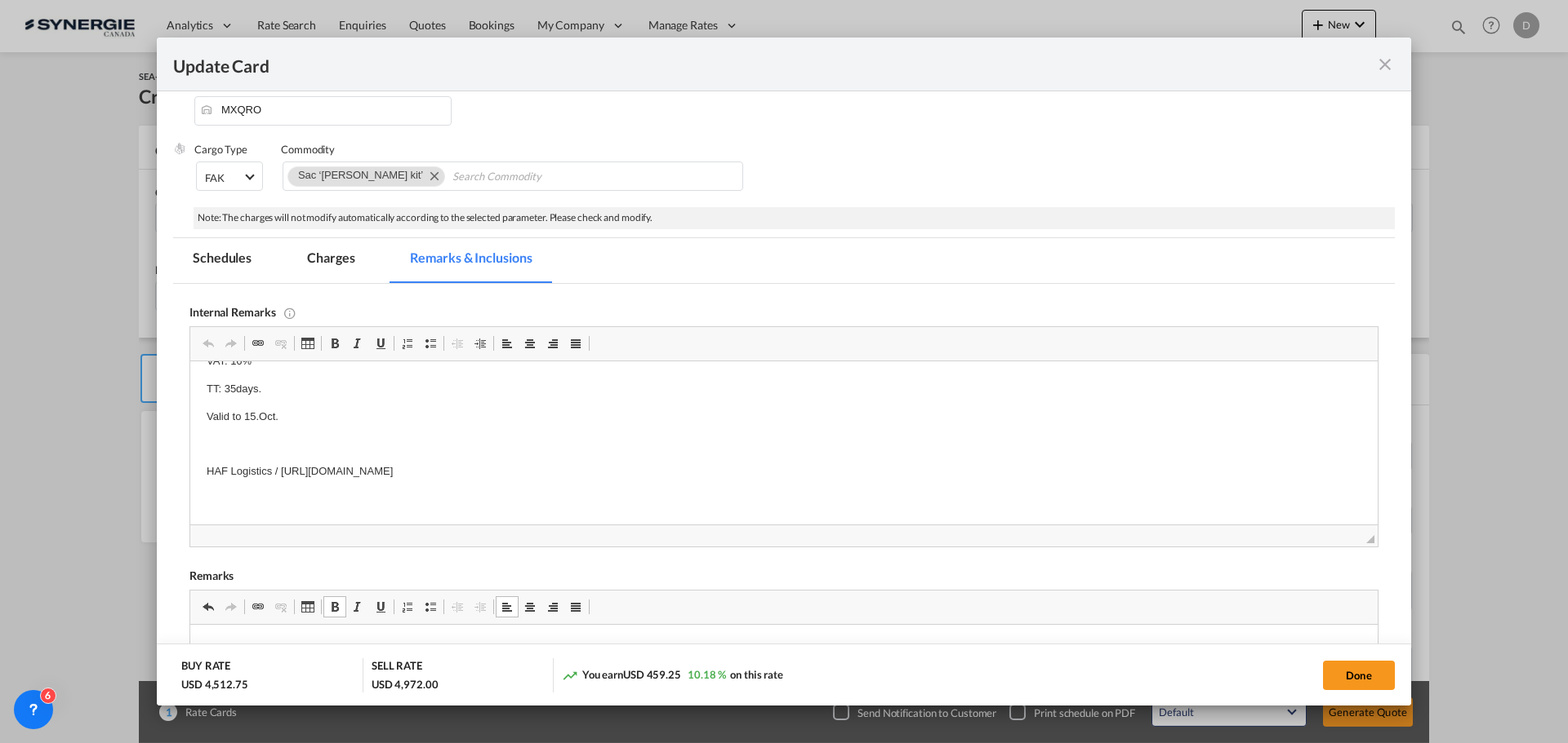
scroll to position [157, 0]
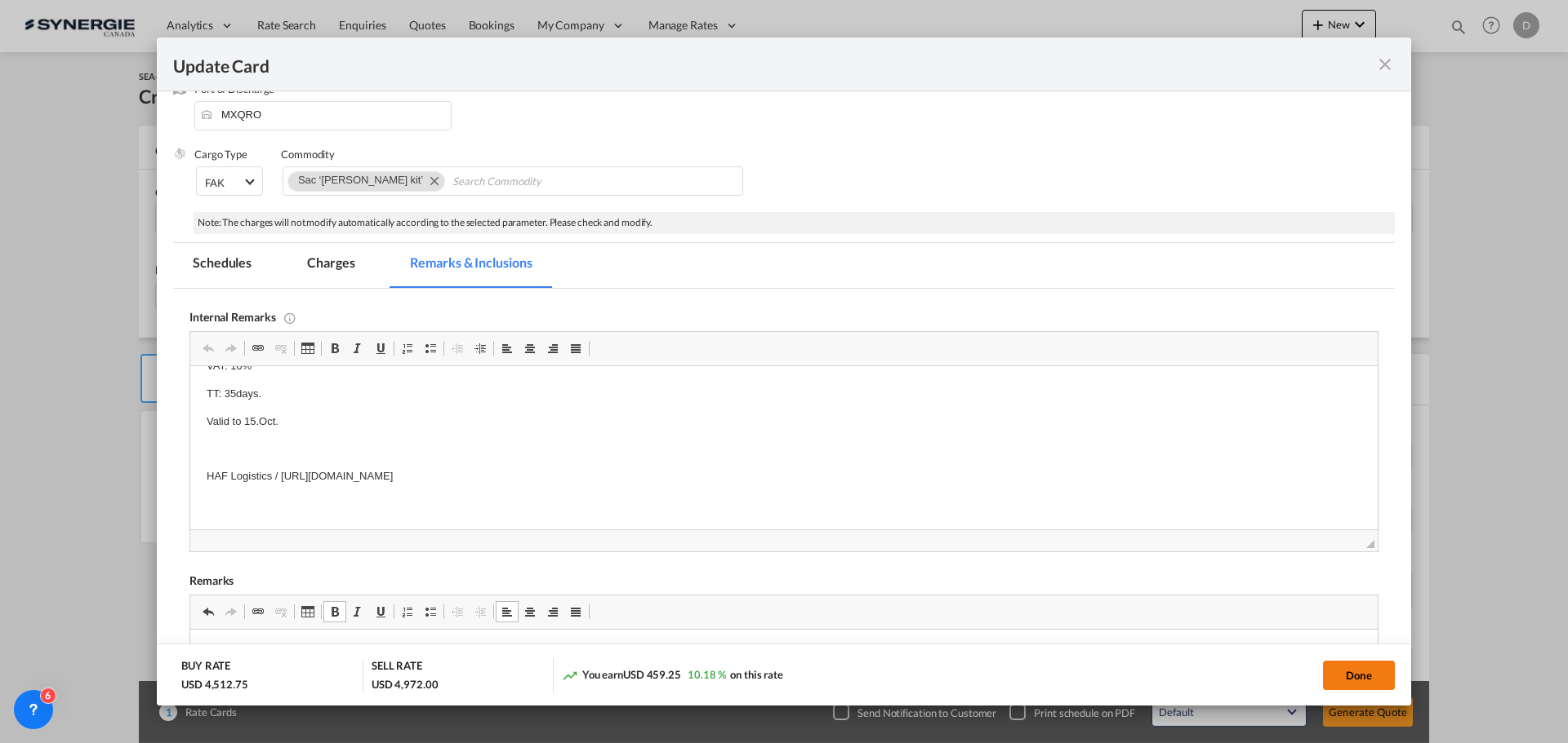
click at [1342, 667] on button "Done" at bounding box center [1359, 675] width 72 height 29
type input "17 Sep 2025"
type input "29 Sep 2025"
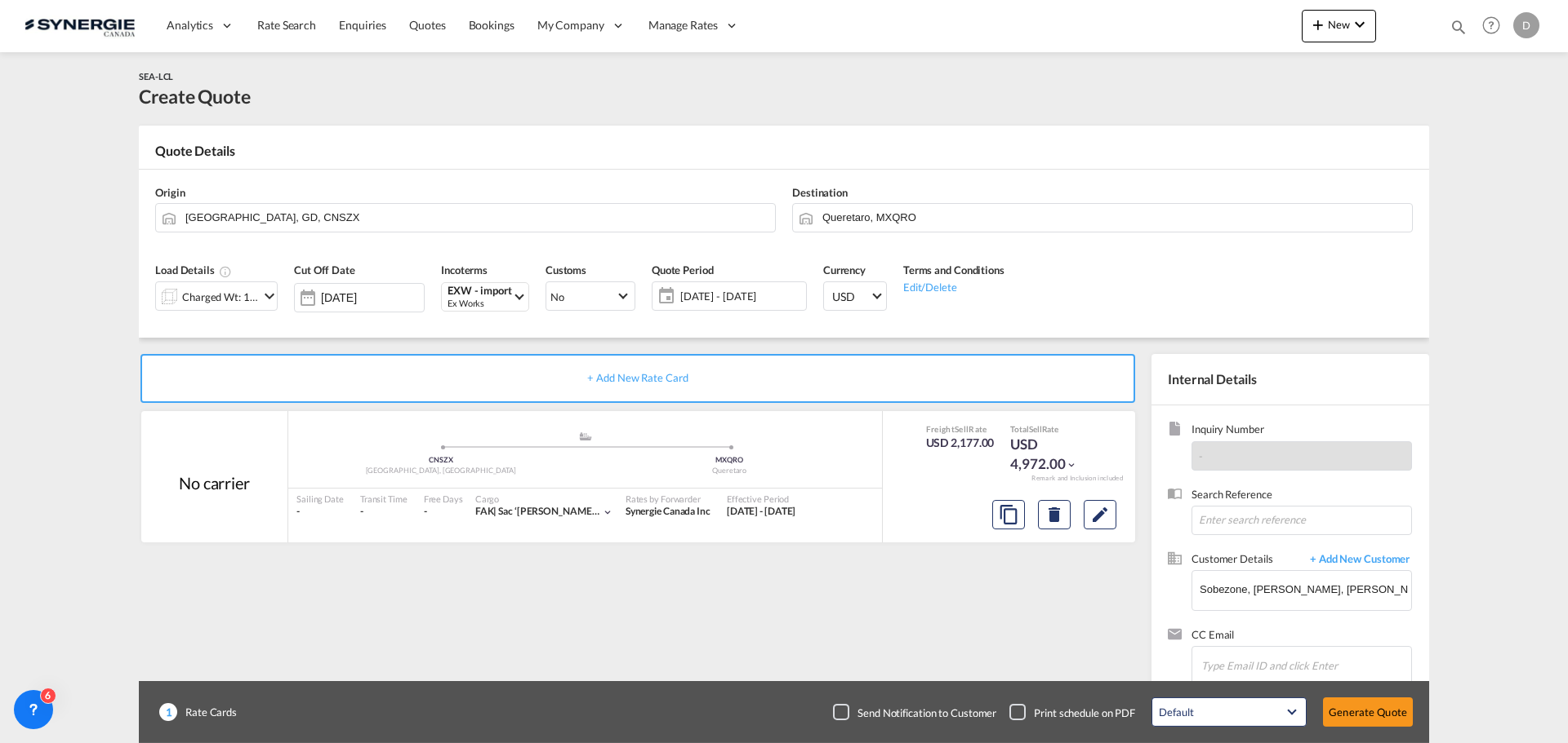
scroll to position [119, 0]
click at [1379, 714] on button "Generate Quote" at bounding box center [1368, 712] width 90 height 29
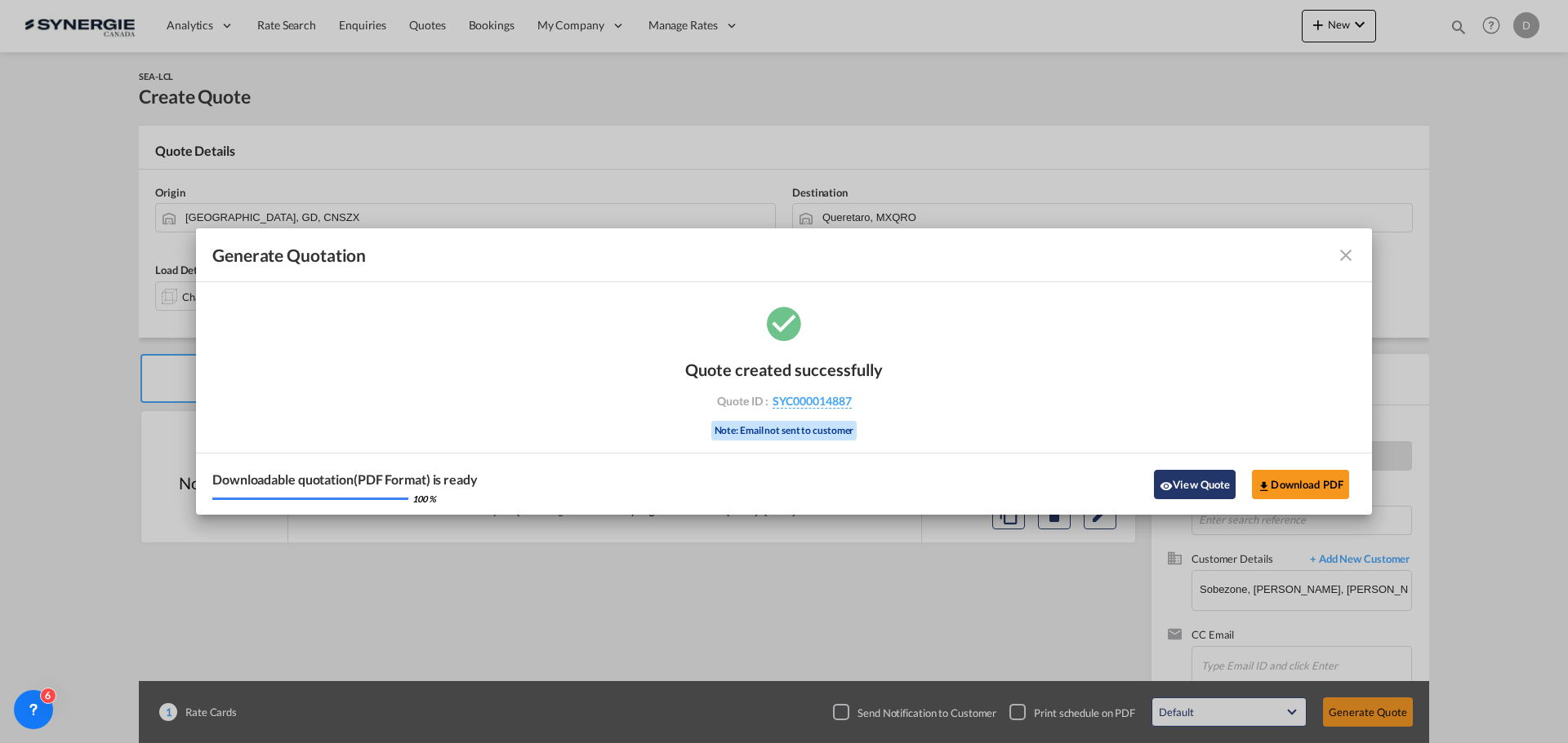
click at [1170, 480] on md-icon "icon-eye" at bounding box center [1166, 486] width 13 height 13
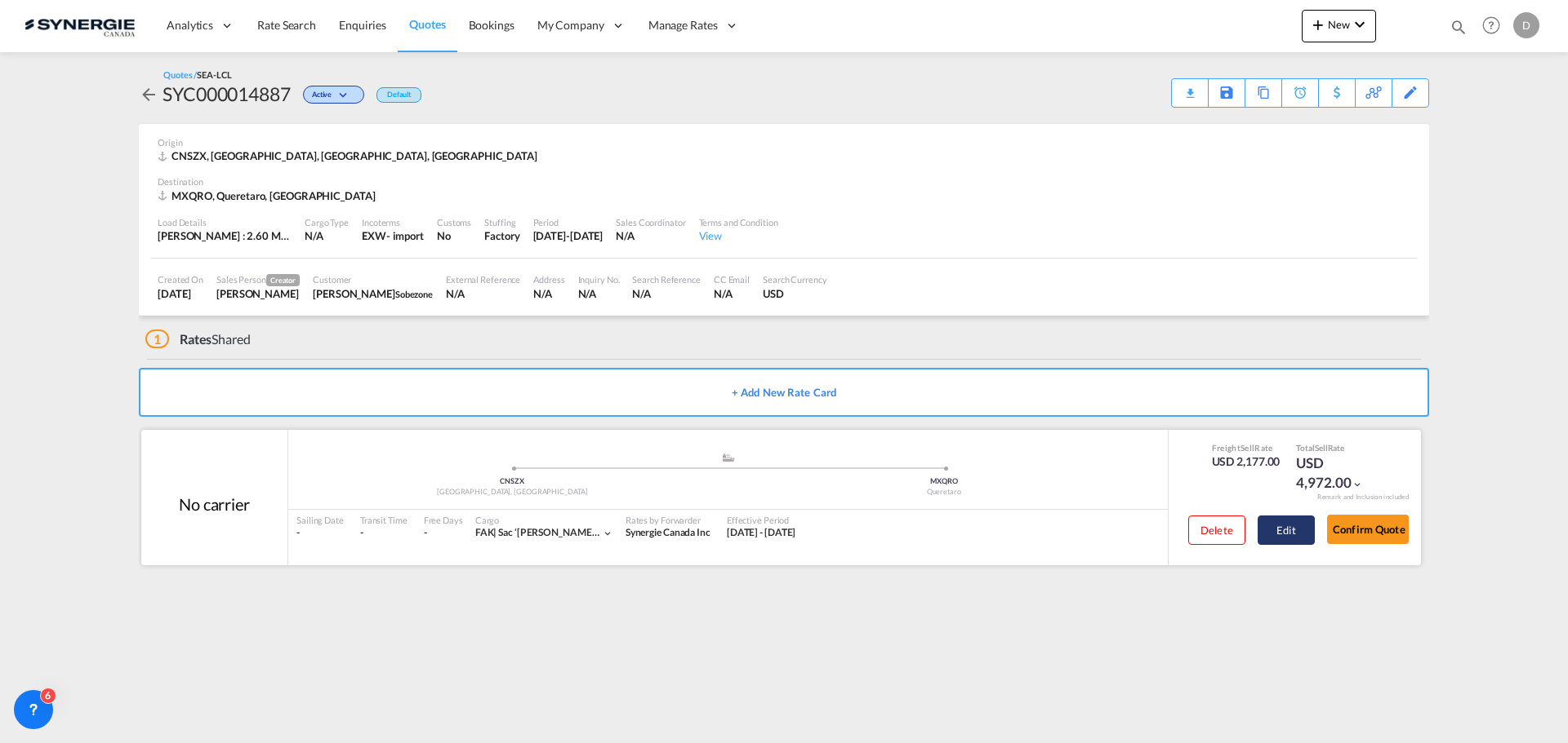
click at [1278, 534] on button "Edit" at bounding box center [1286, 530] width 57 height 29
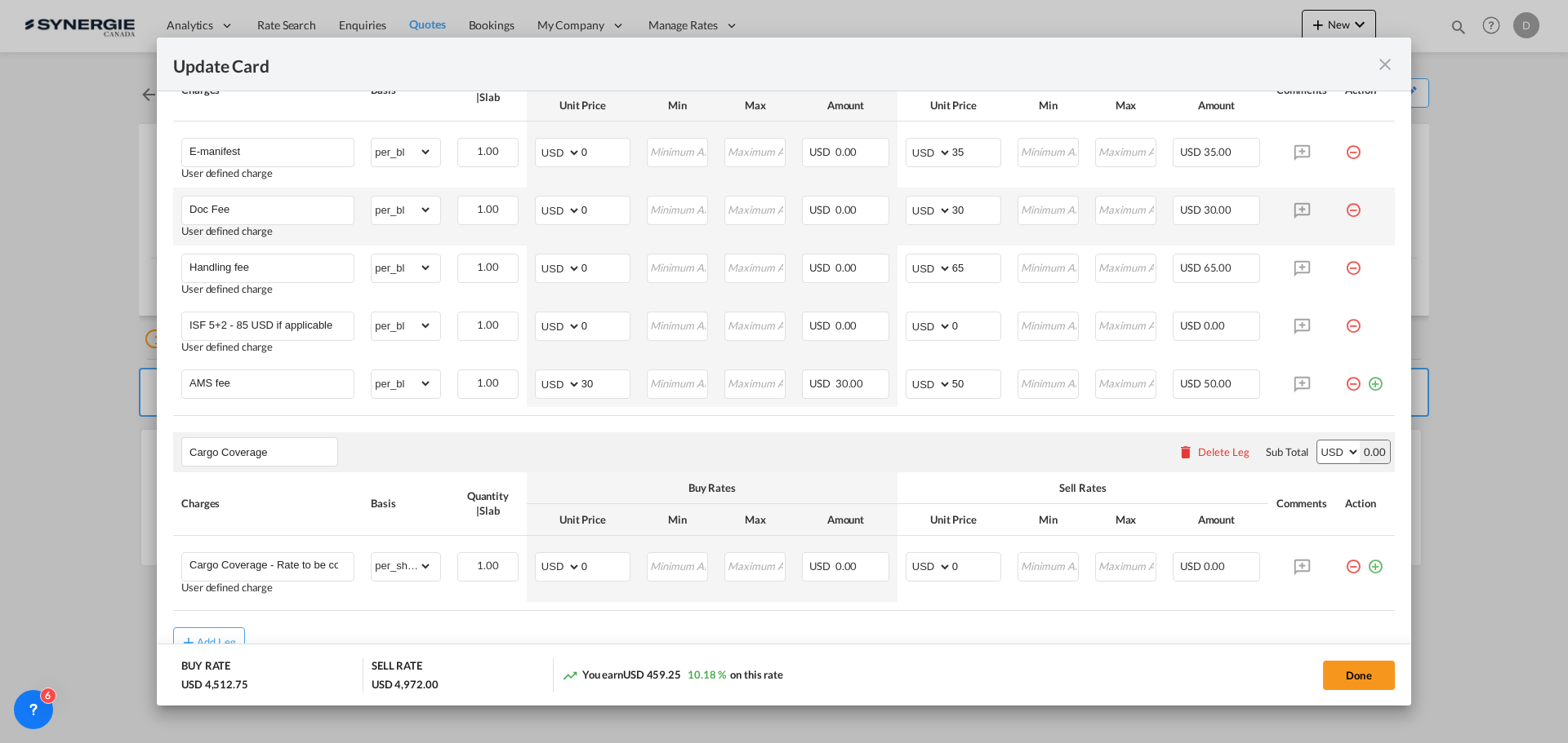
scroll to position [1298, 0]
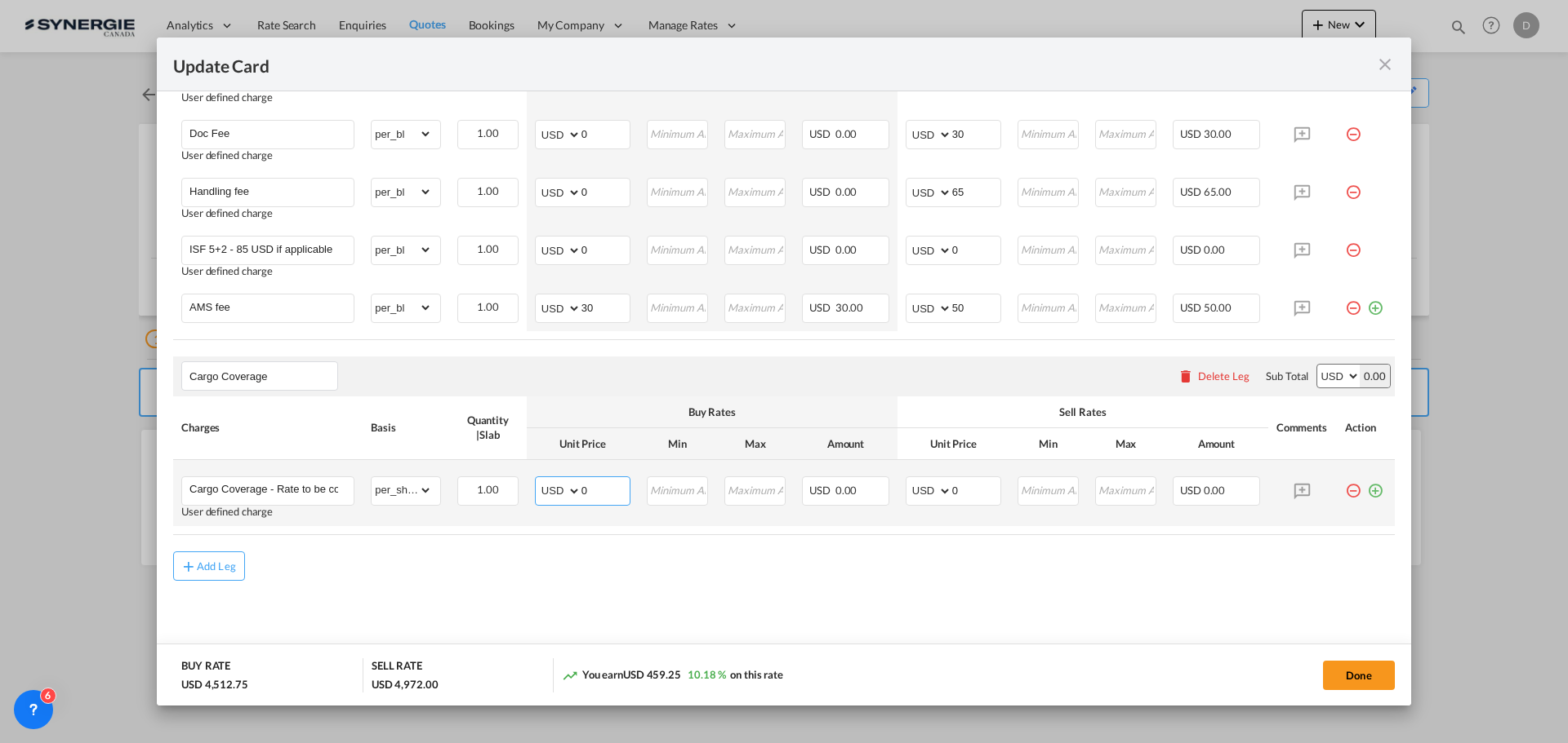
drag, startPoint x: 578, startPoint y: 492, endPoint x: 593, endPoint y: 493, distance: 15.0
click at [593, 493] on input "0" at bounding box center [605, 490] width 48 height 25
drag, startPoint x: 946, startPoint y: 491, endPoint x: 958, endPoint y: 491, distance: 12.0
click at [958, 491] on input "0" at bounding box center [976, 490] width 48 height 25
type input "186.47"
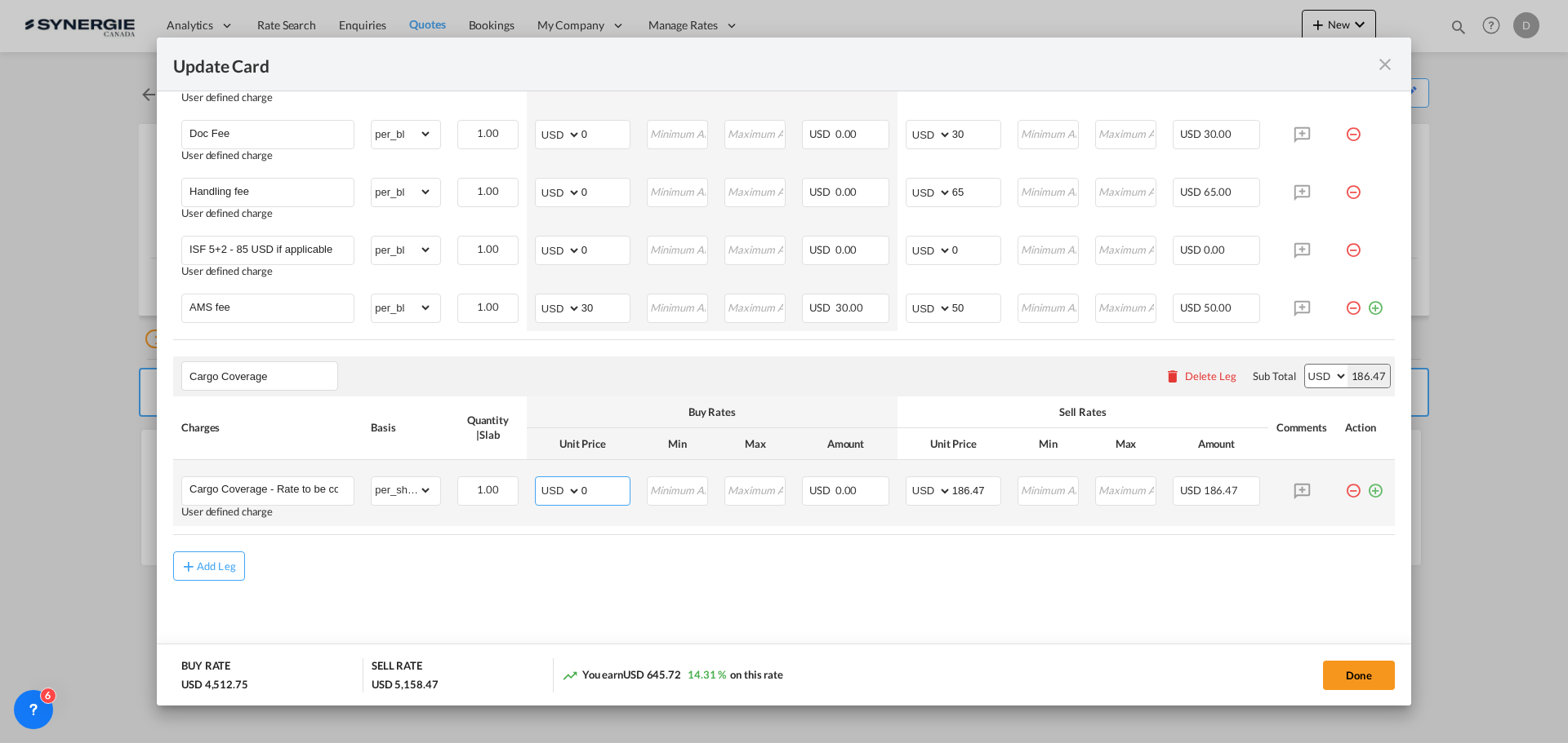
click at [585, 493] on input "0" at bounding box center [605, 490] width 48 height 25
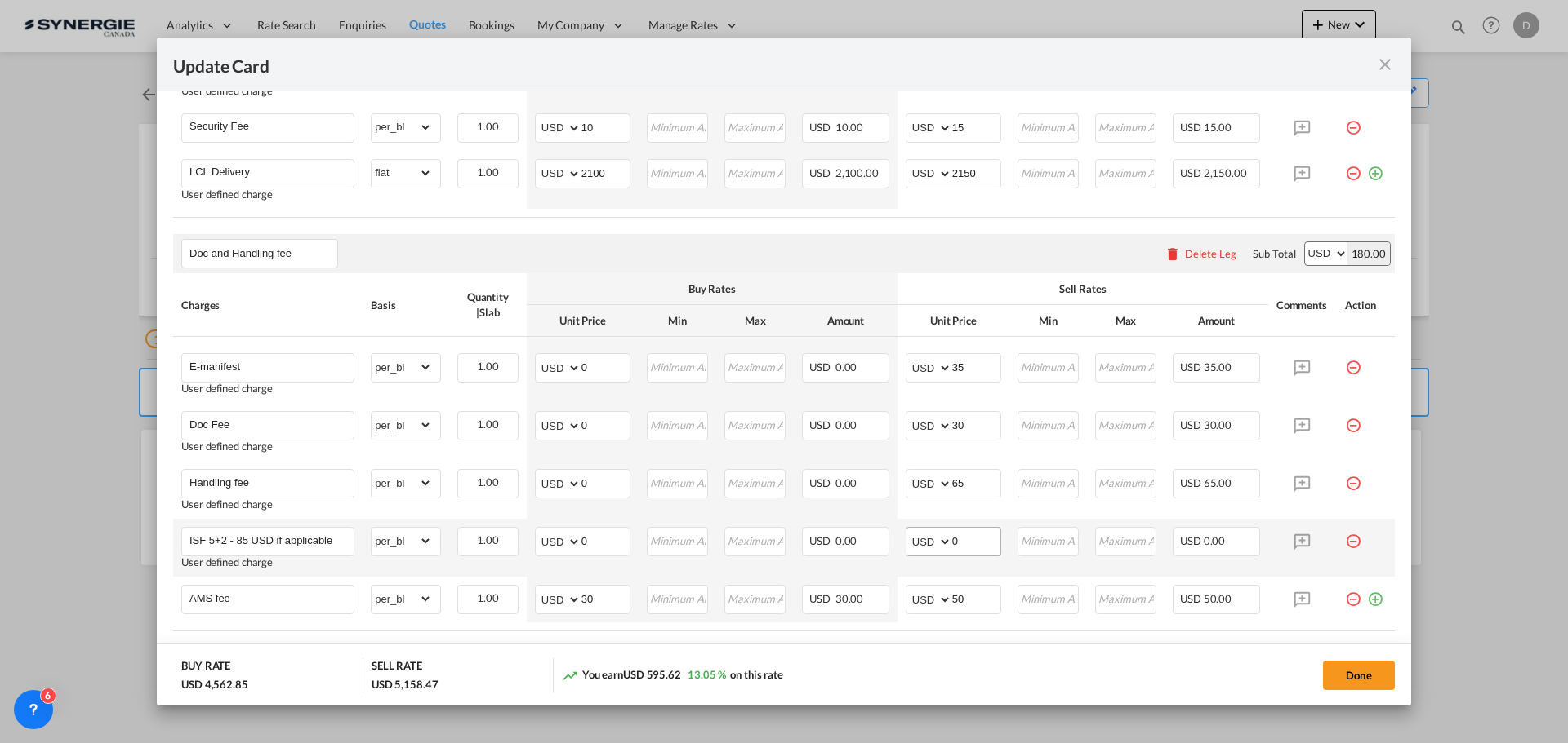
scroll to position [972, 0]
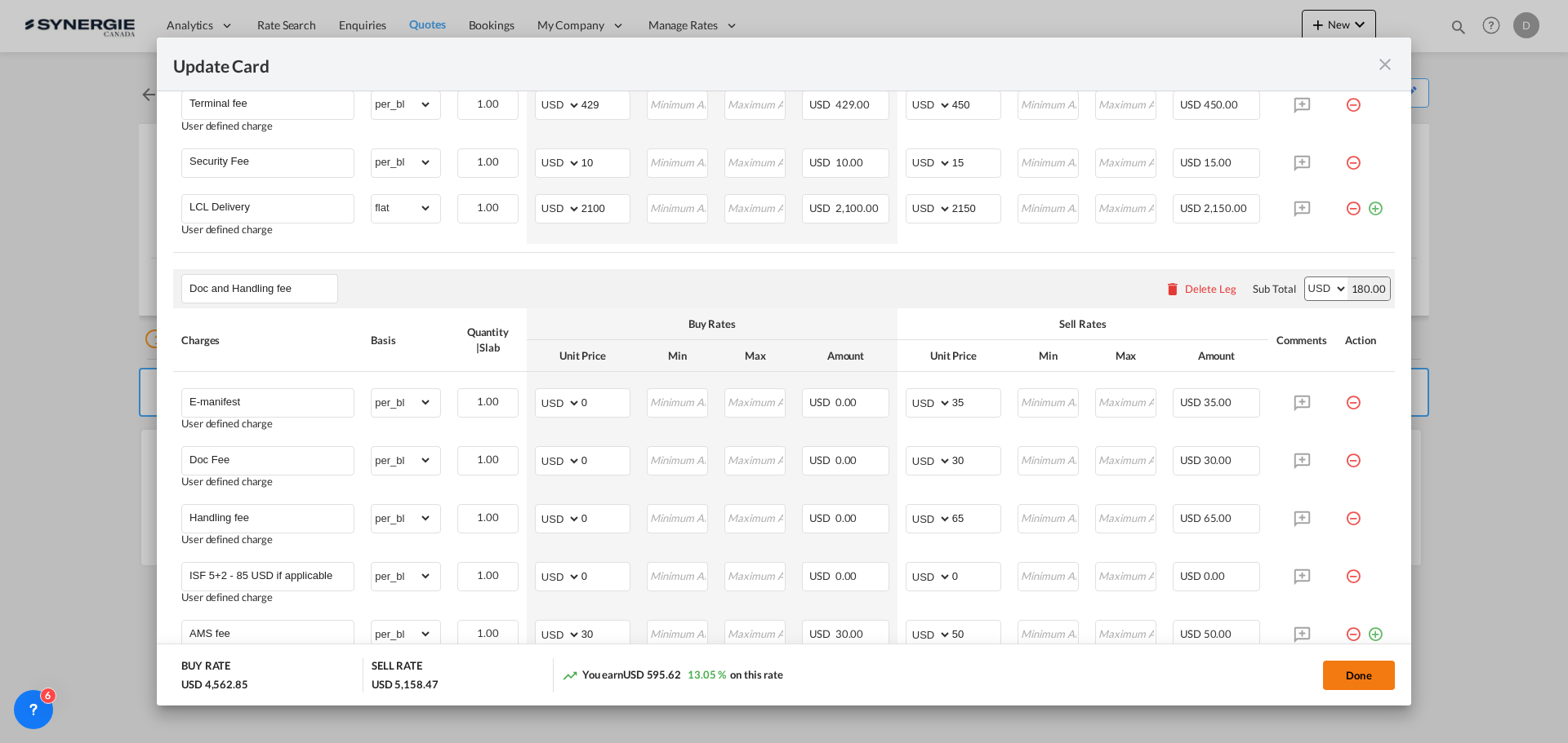
type input "50.10"
click at [1372, 682] on button "Done" at bounding box center [1359, 675] width 72 height 29
type input "17 Sep 2025"
type input "29 Sep 2025"
type input "50.1"
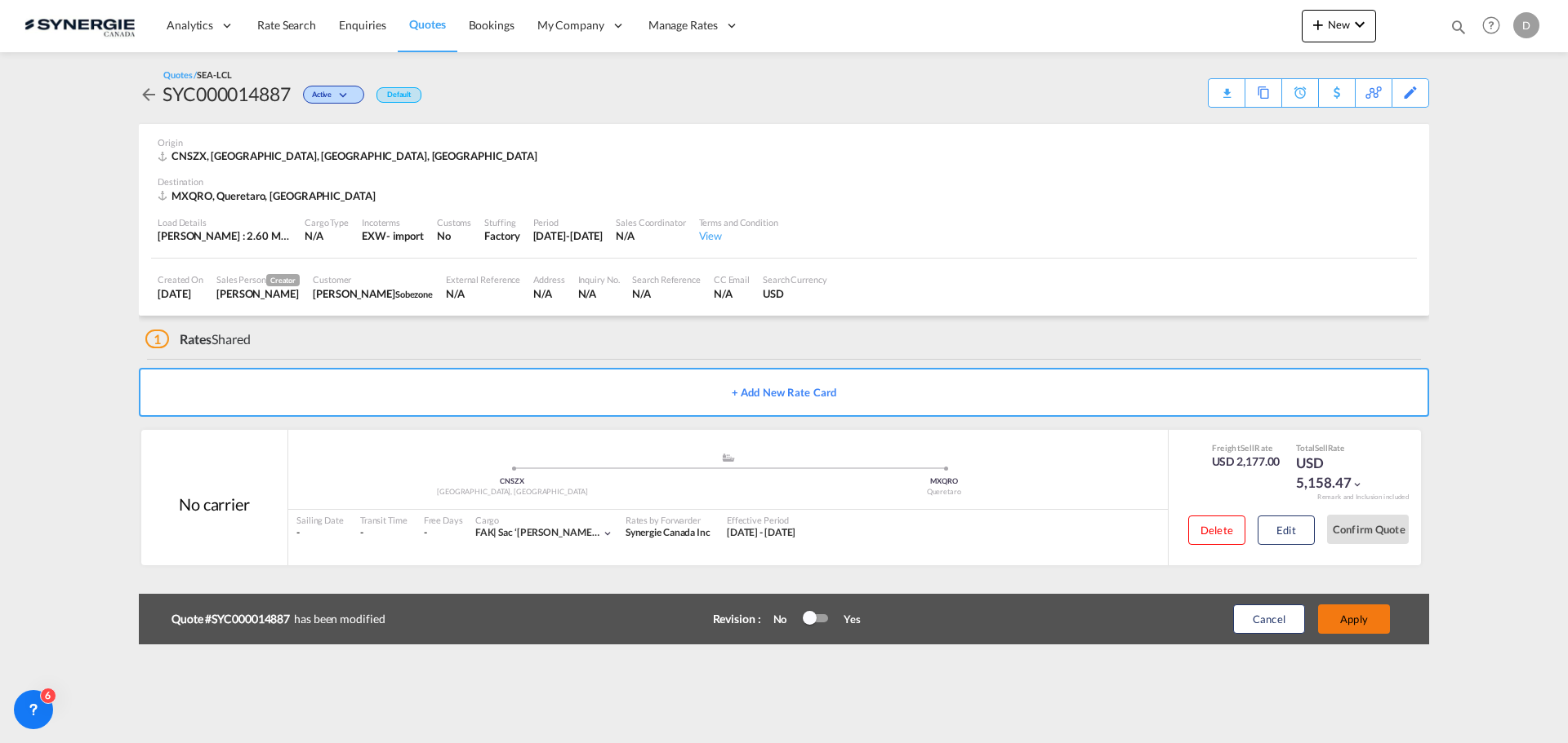
click at [1354, 617] on button "Apply" at bounding box center [1353, 619] width 72 height 29
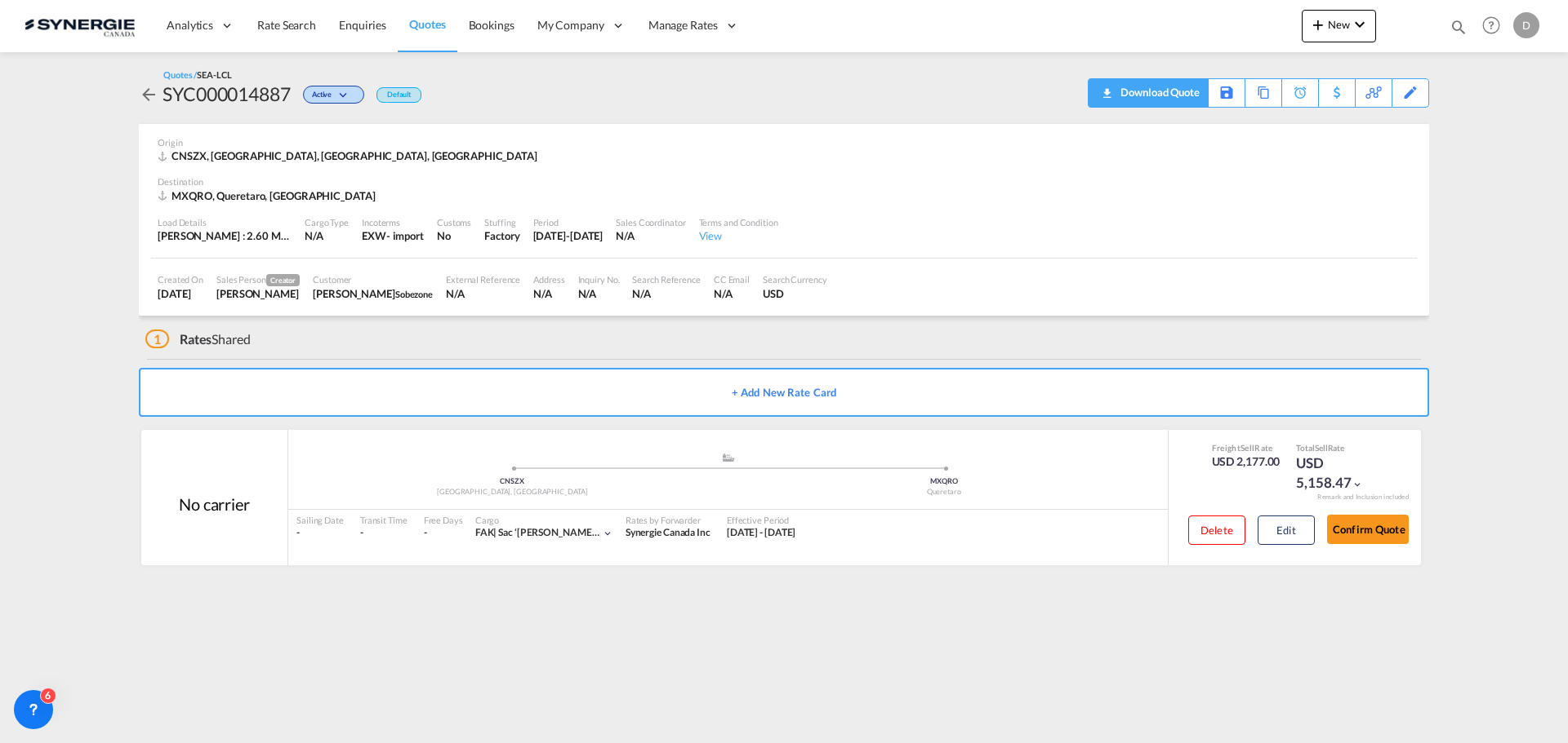
click at [1182, 98] on div "Download Quote" at bounding box center [1158, 92] width 84 height 26
click at [1336, 29] on span "New" at bounding box center [1338, 24] width 61 height 13
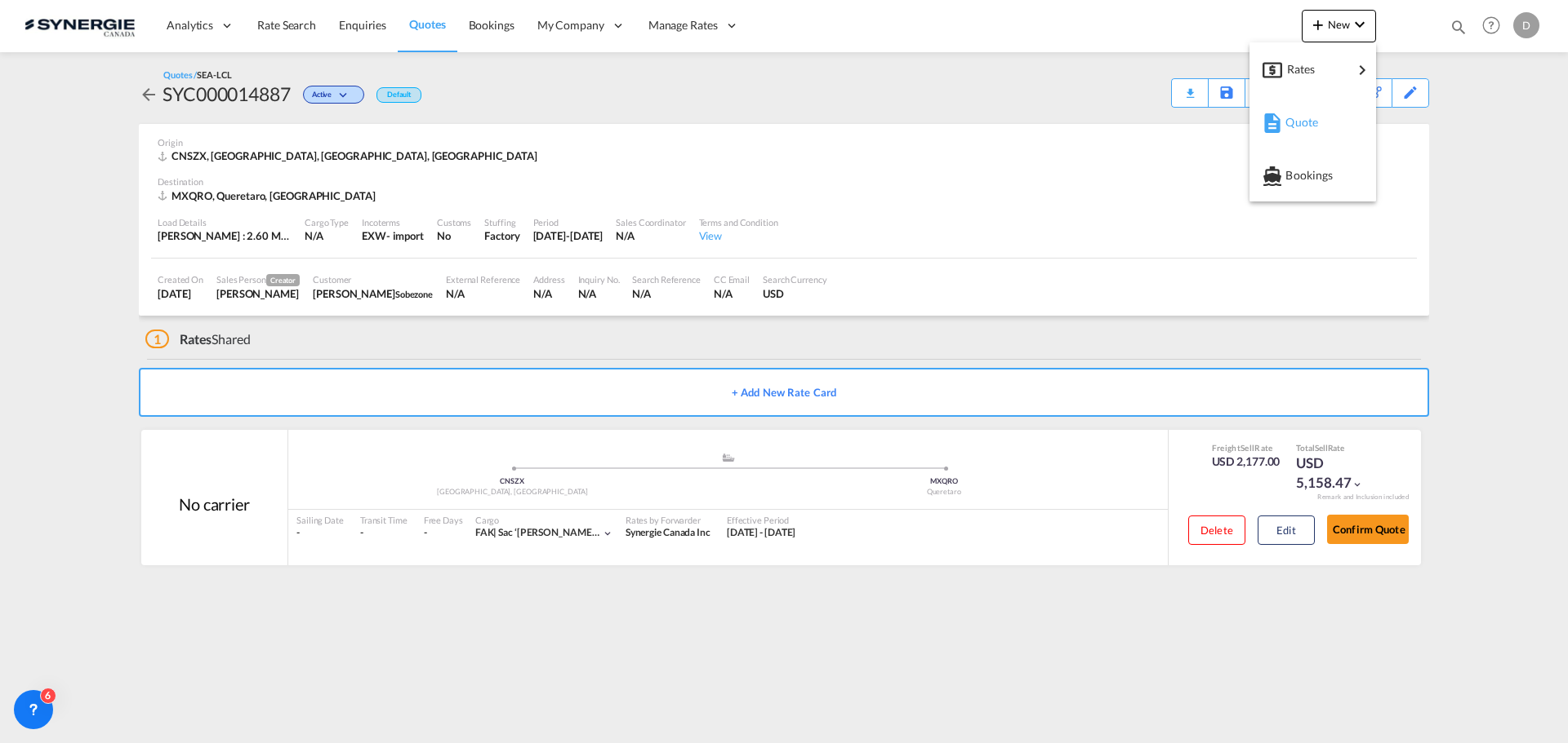
click at [1304, 125] on span "Quote" at bounding box center [1295, 122] width 18 height 33
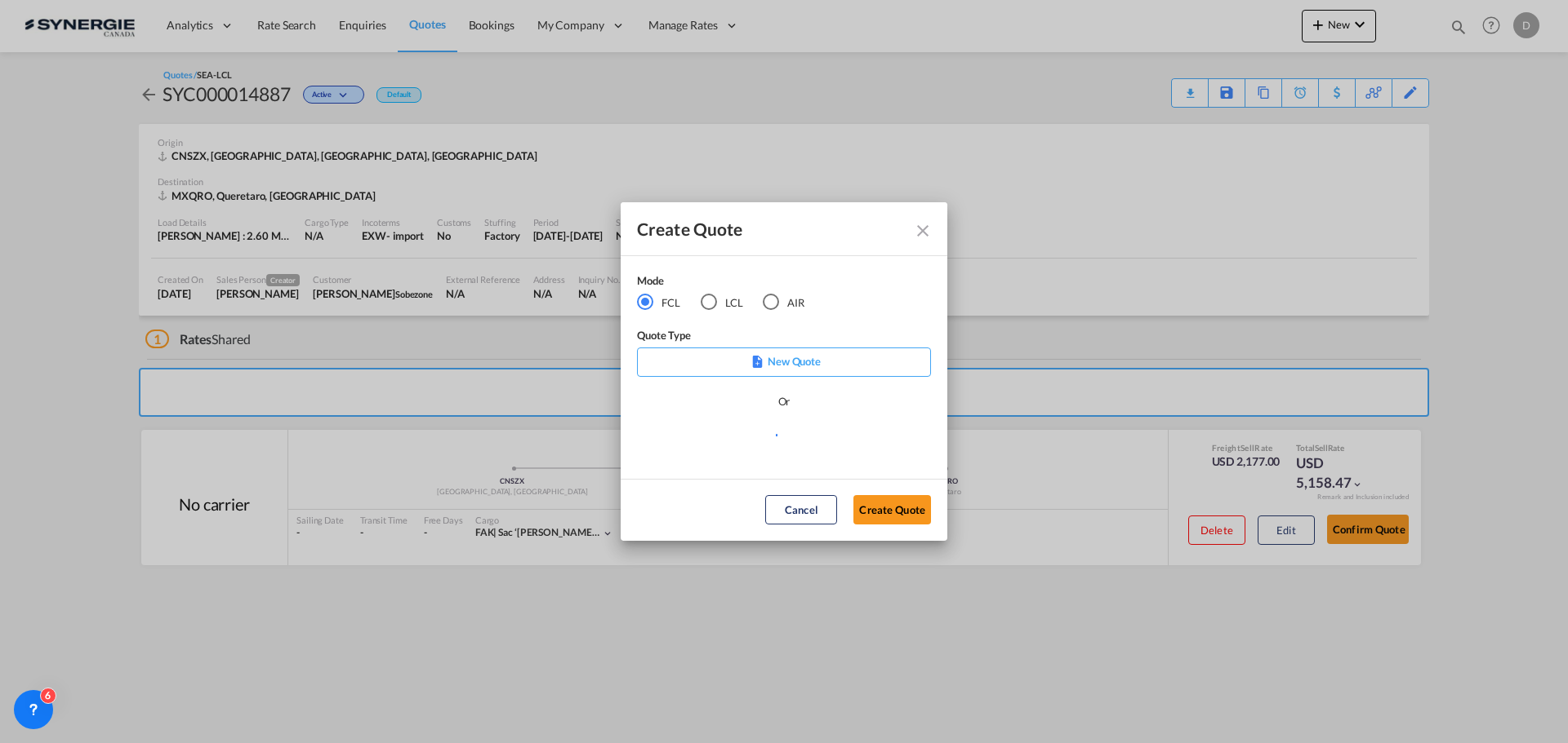
click at [707, 304] on div "LCL" at bounding box center [709, 302] width 16 height 16
click at [774, 446] on md-select "Select template New DAP Import LCL Karen Mercier | 09 Jul 2025 BRAZIL LCL EXPOR…" at bounding box center [784, 442] width 294 height 33
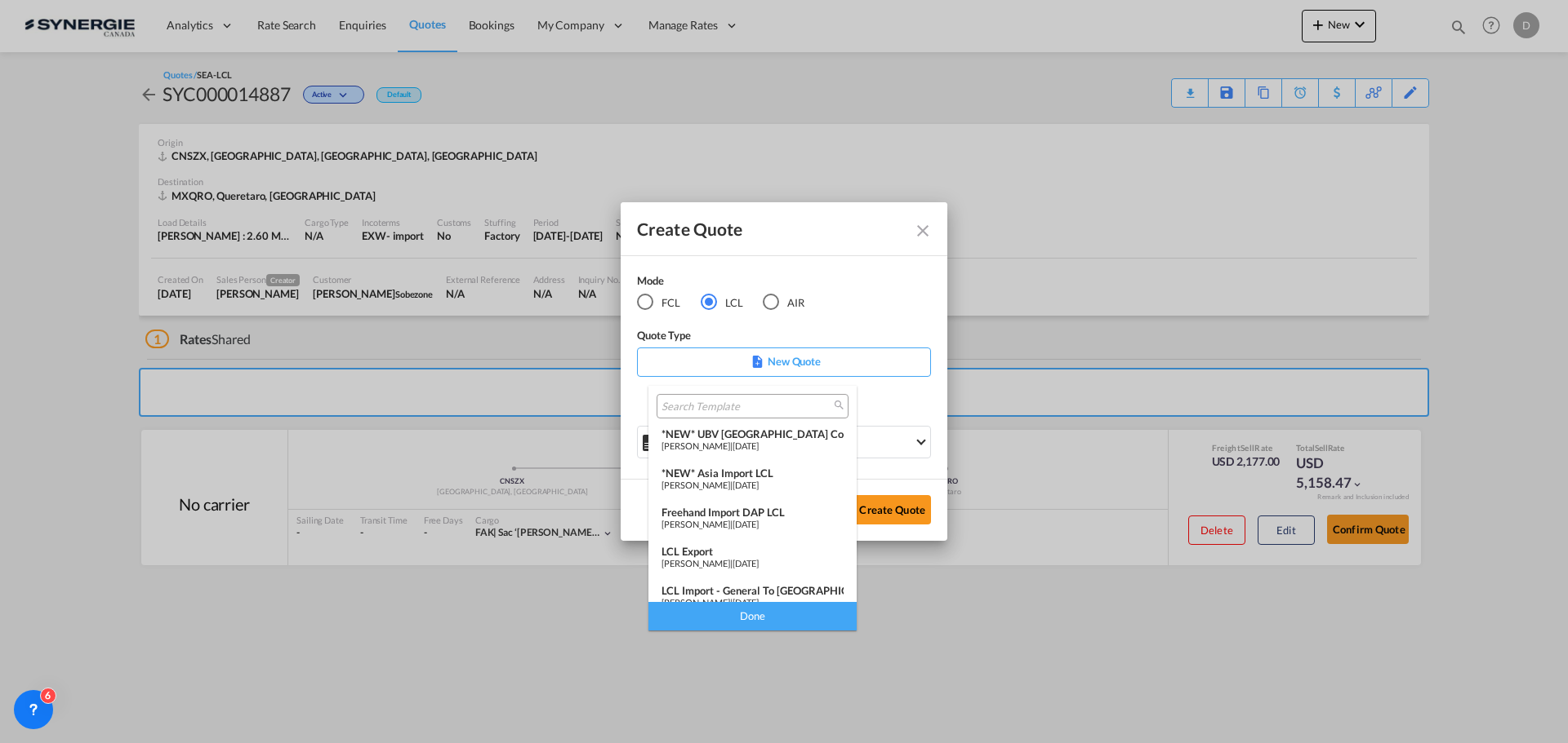
scroll to position [212, 0]
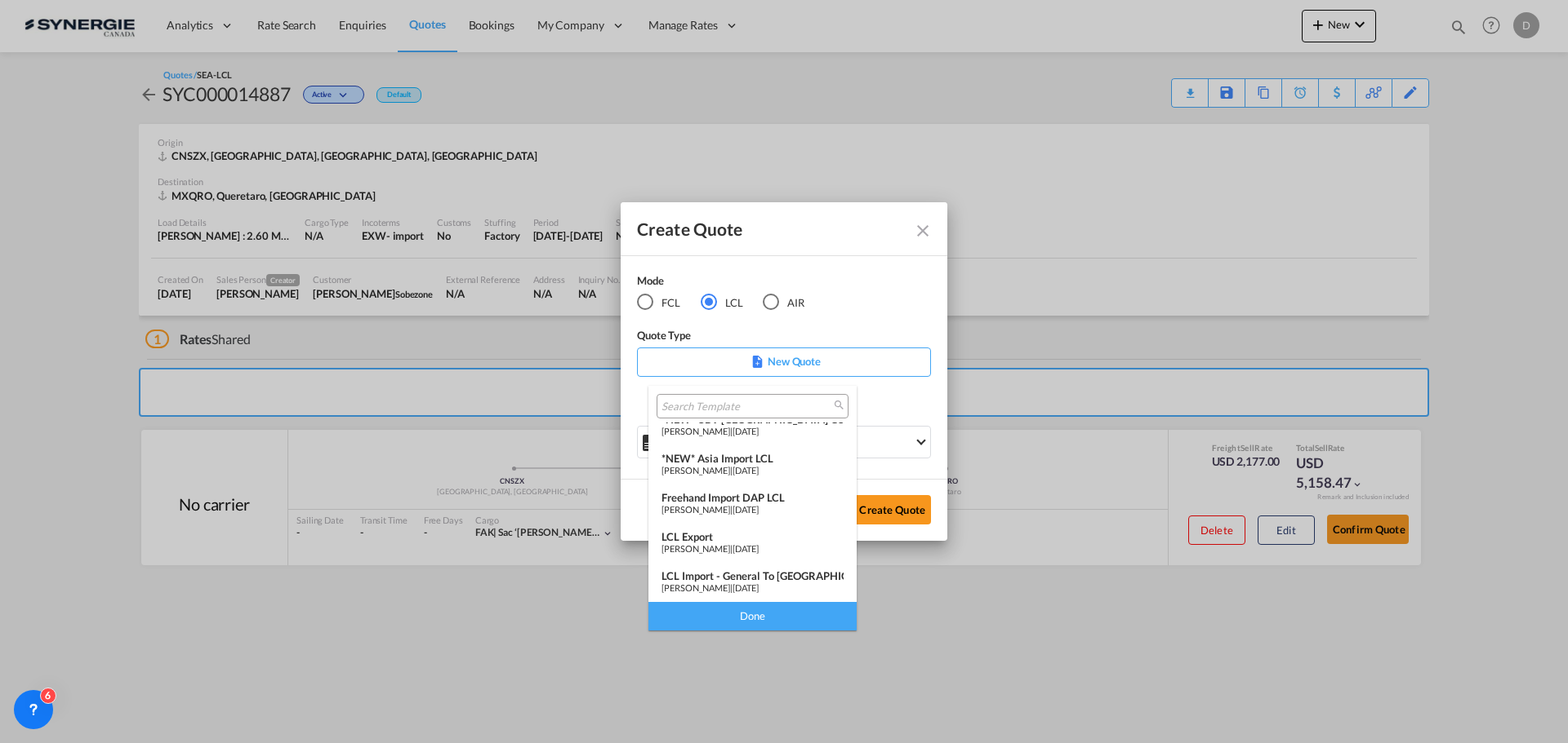
click at [730, 544] on span "Pablo Gomez Saldarriaga" at bounding box center [695, 549] width 69 height 11
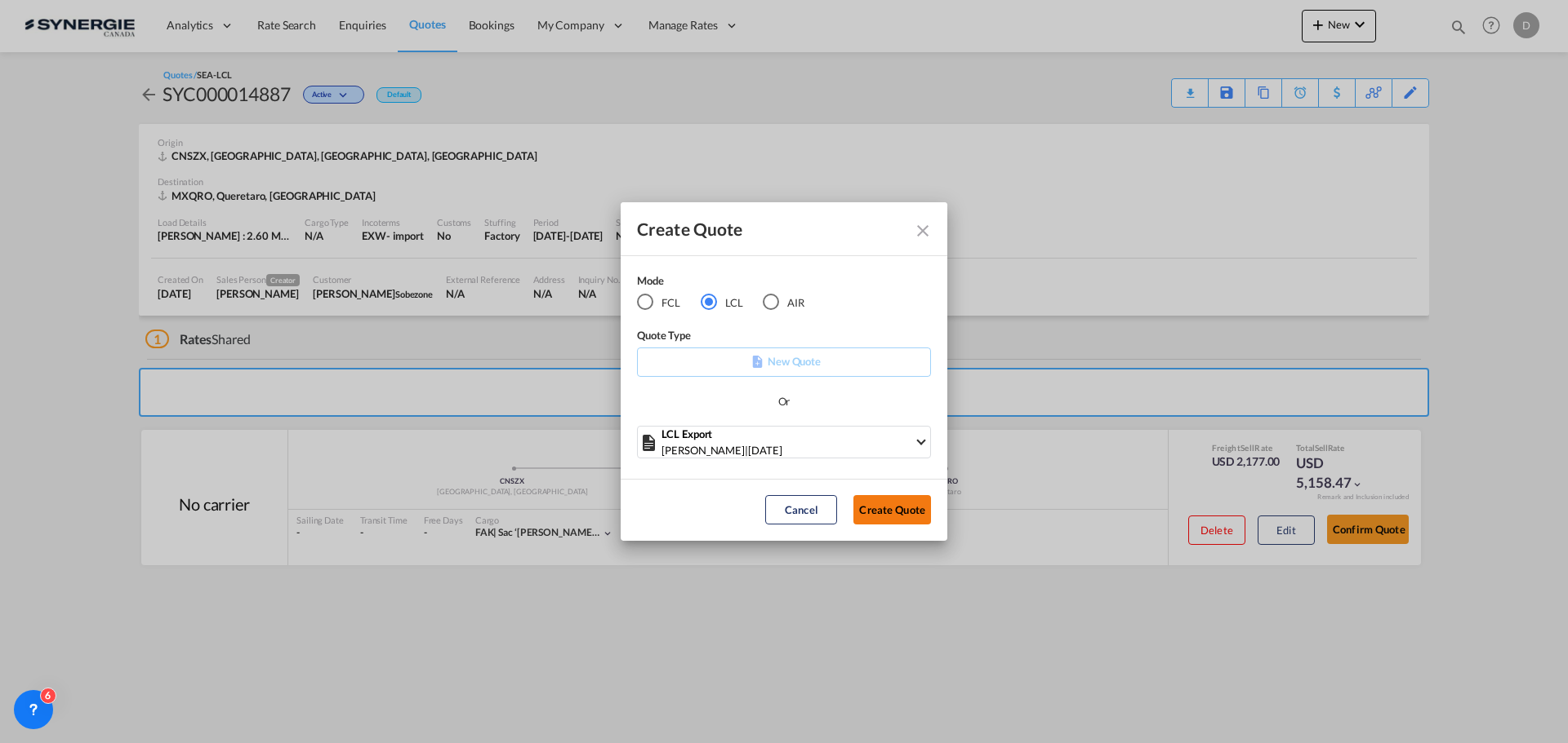
click at [880, 517] on button "Create Quote" at bounding box center [891, 510] width 77 height 29
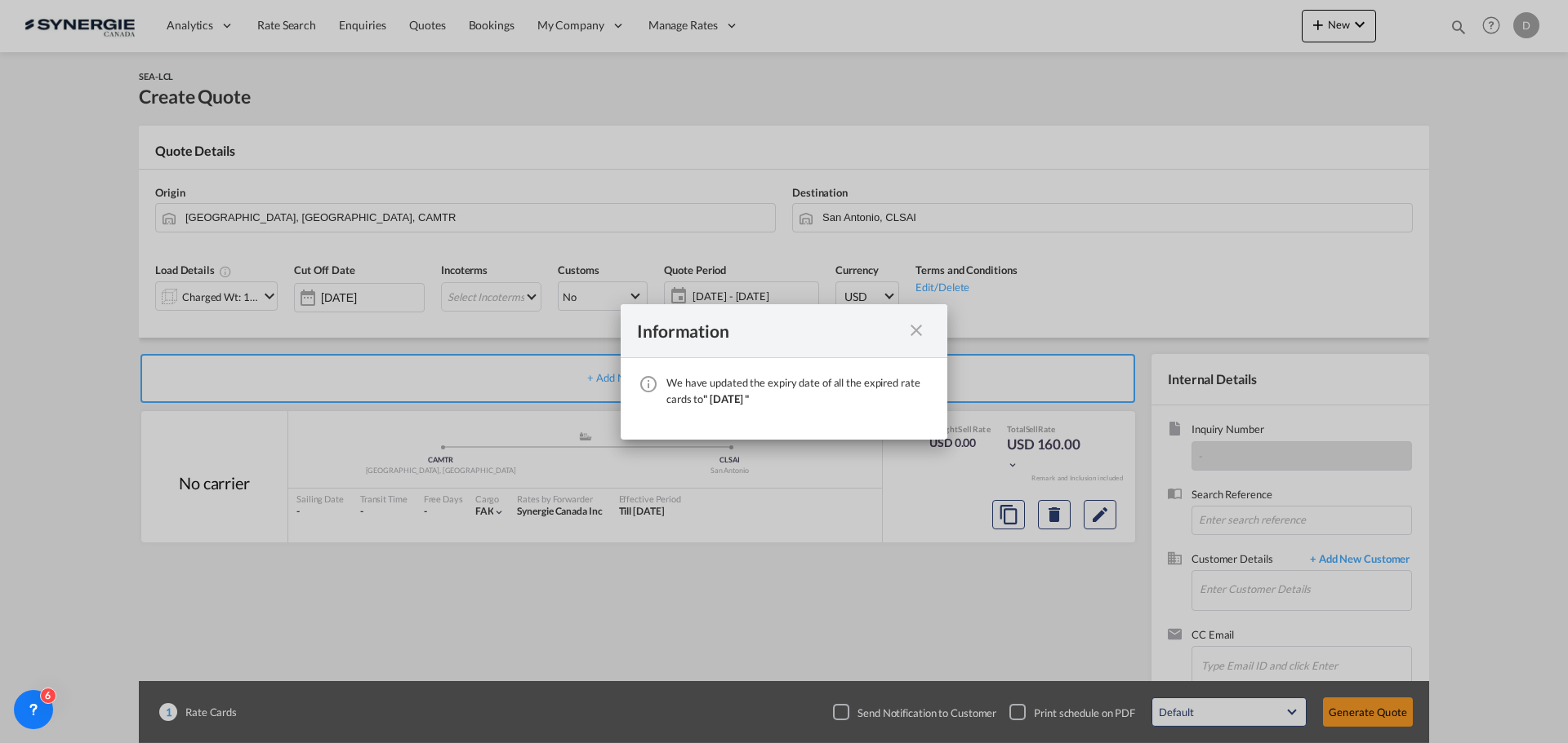
drag, startPoint x: 920, startPoint y: 326, endPoint x: 926, endPoint y: 341, distance: 16.2
click at [920, 326] on md-icon "icon-close fg-AAA8AD cursor" at bounding box center [916, 330] width 20 height 20
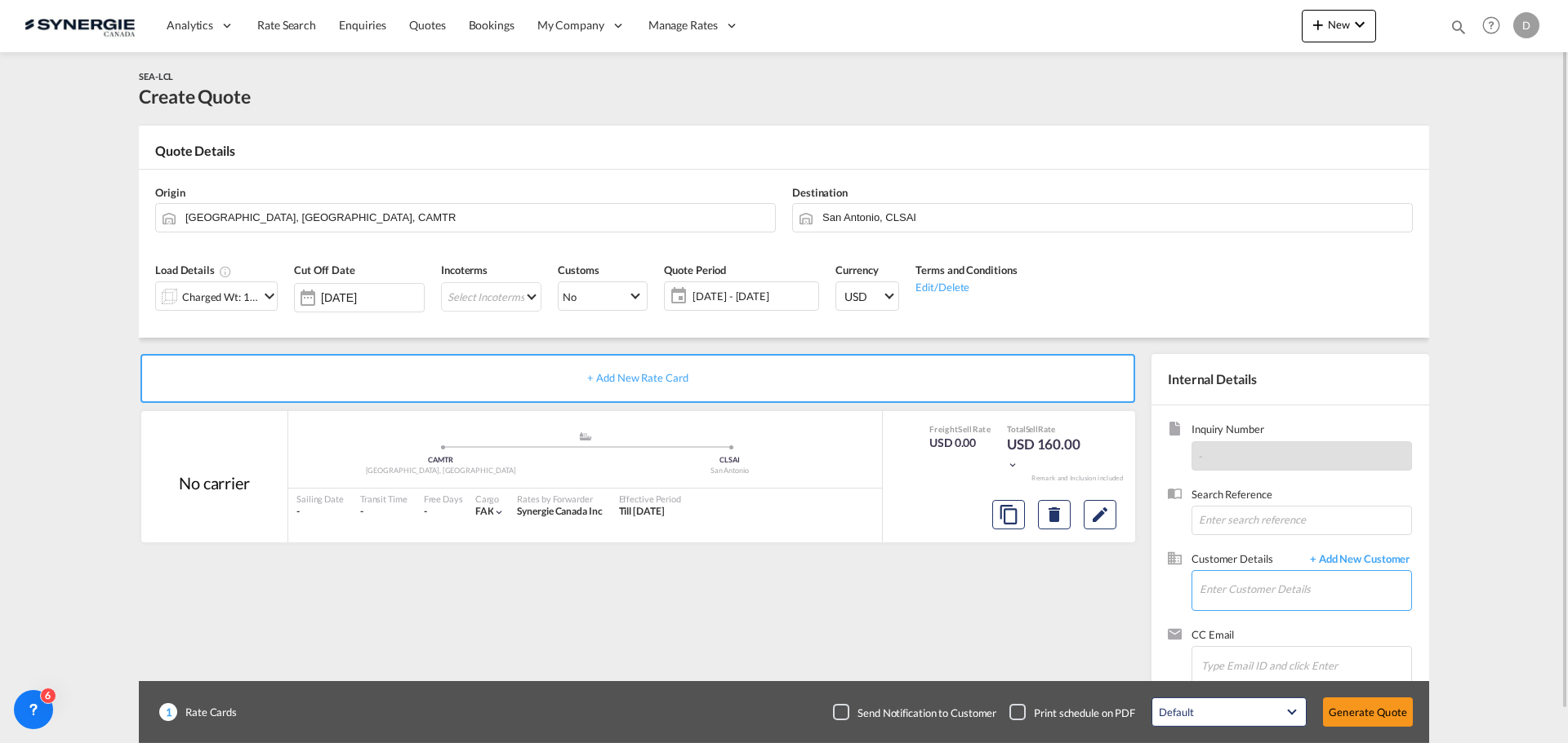
drag, startPoint x: 1293, startPoint y: 595, endPoint x: 1287, endPoint y: 586, distance: 10.8
click at [1293, 593] on input "Enter Customer Details" at bounding box center [1305, 589] width 212 height 36
paste input "nina@awardzlogistix.com"
click at [1237, 541] on div "Nina Maharaj nina@awardzlogistix.com | Awards Logistix" at bounding box center [1304, 549] width 212 height 44
type input "Awards Logistix, Nina Maharaj, nina@awardzlogistix.com"
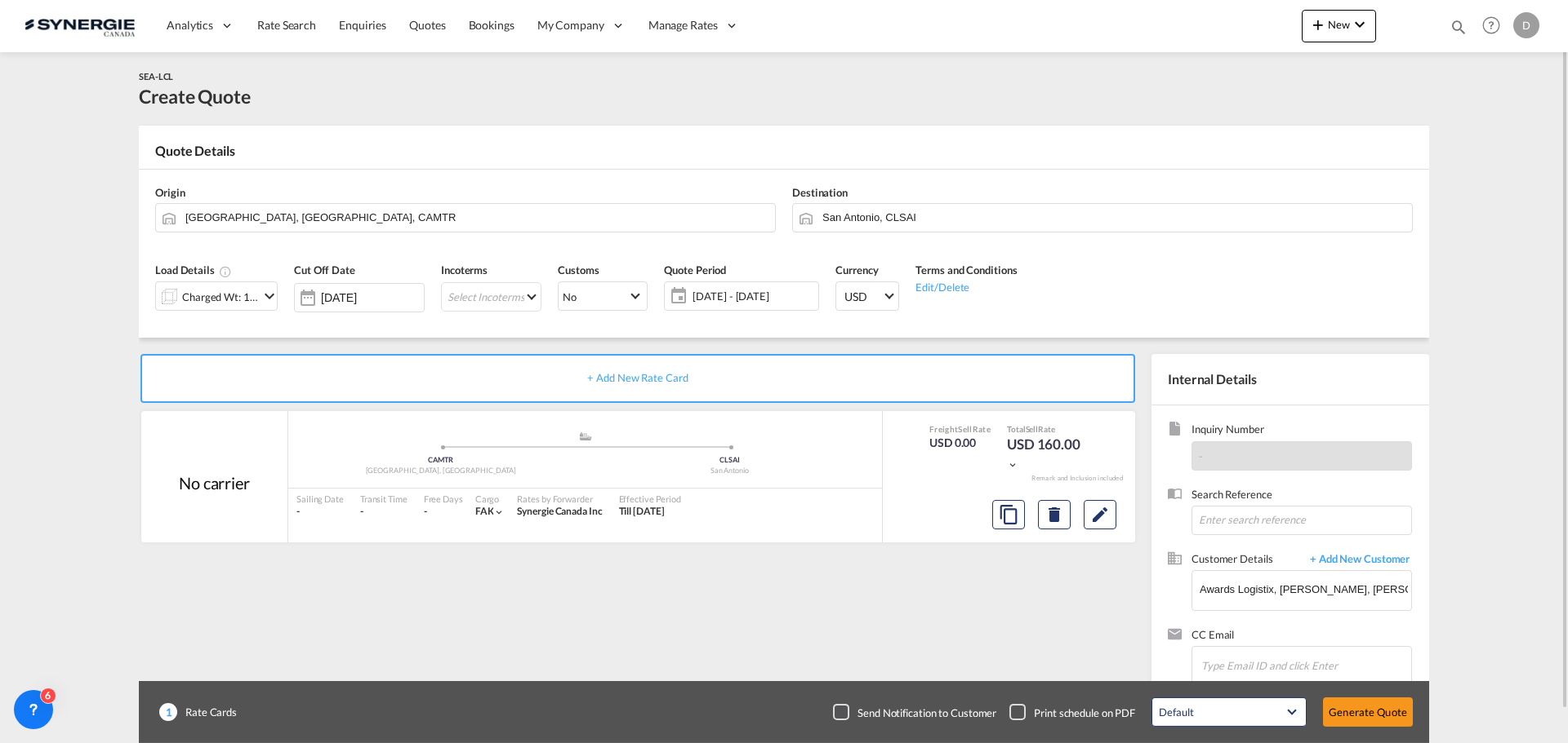
click at [270, 297] on md-icon "icon-chevron-down" at bounding box center [270, 296] width 20 height 20
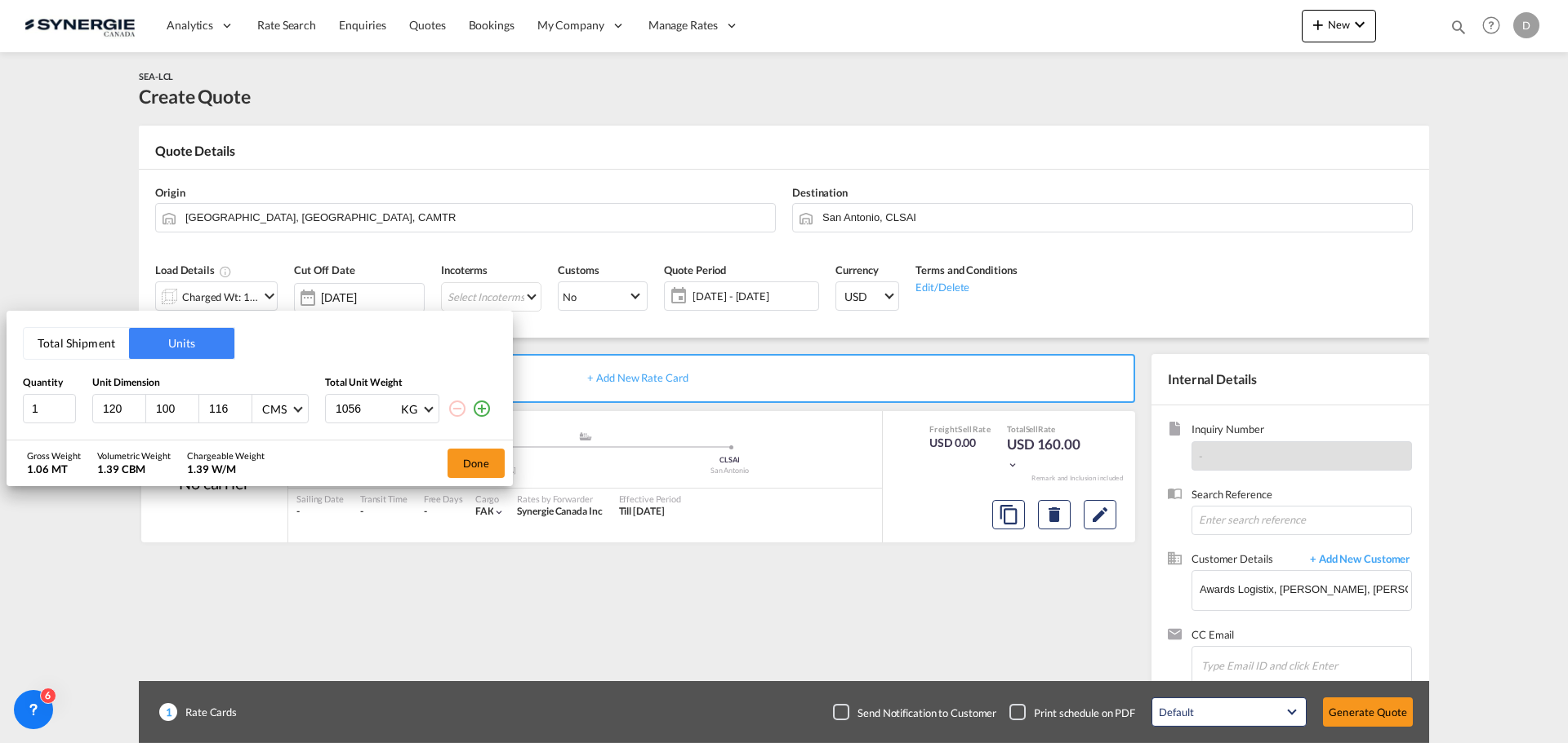
click at [121, 408] on input "120" at bounding box center [124, 408] width 45 height 15
click at [116, 409] on input "120" at bounding box center [124, 408] width 45 height 15
type input "74"
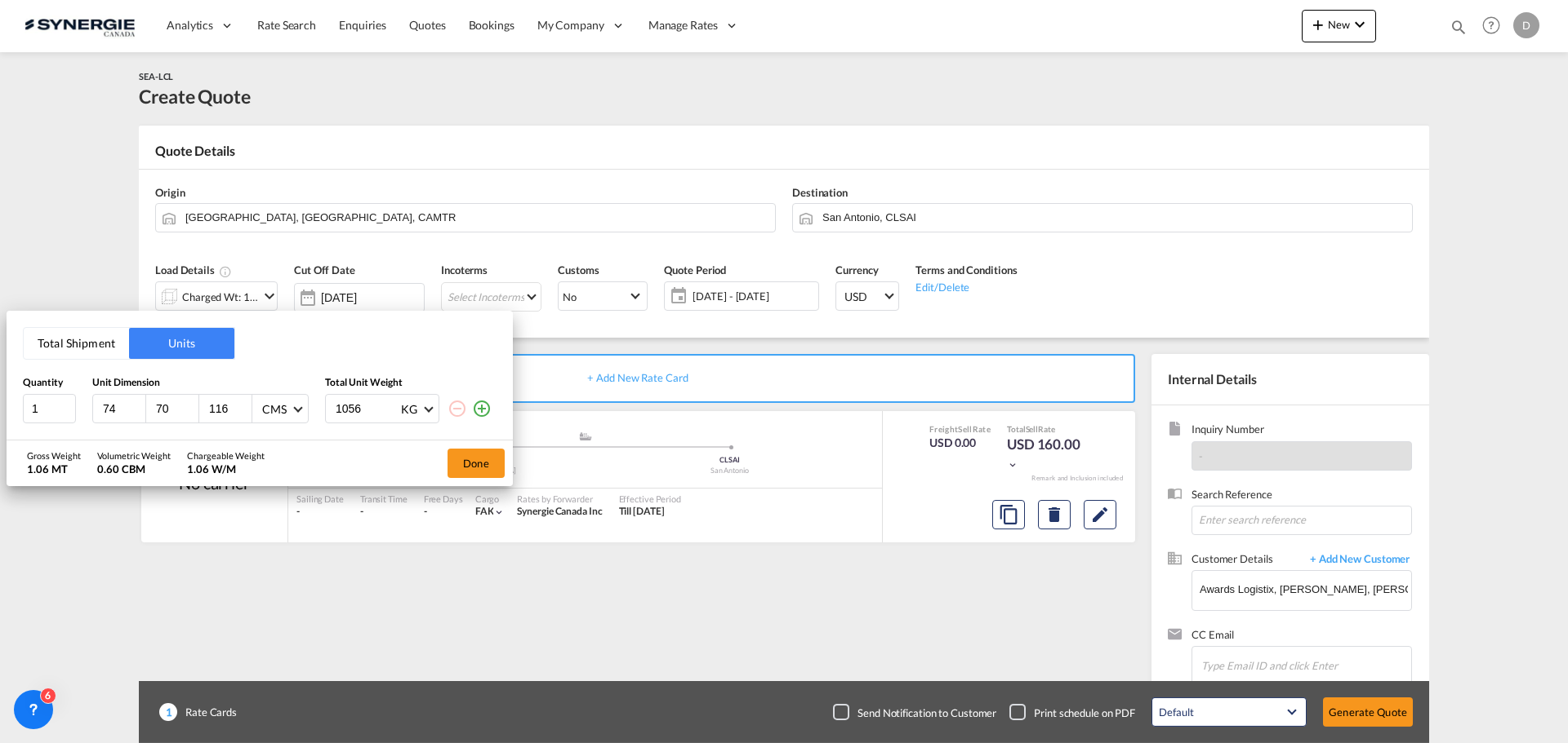
type input "70"
type input "51"
type input "87"
click at [472, 460] on button "Done" at bounding box center [476, 463] width 57 height 29
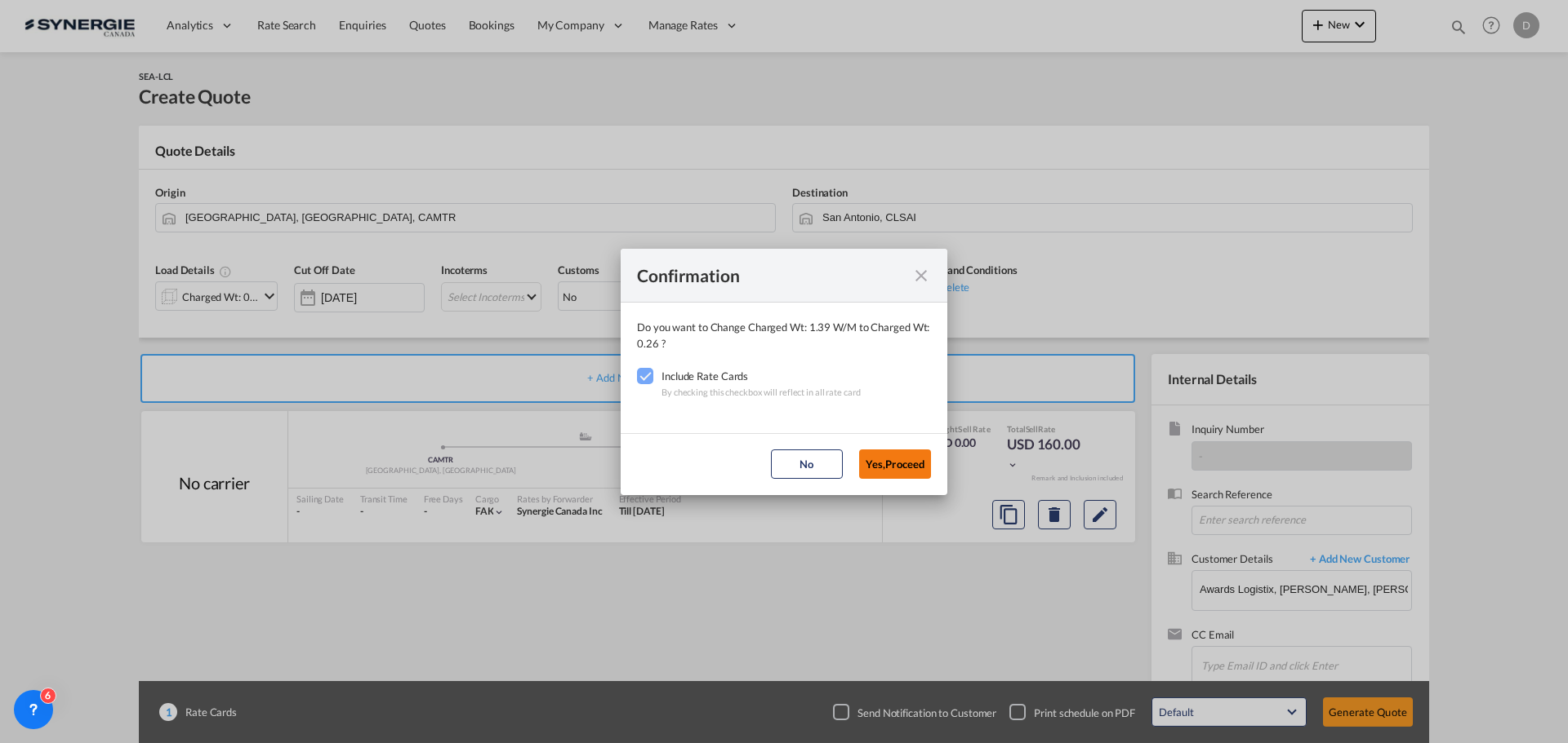
click at [904, 465] on button "Yes,Proceed" at bounding box center [895, 464] width 72 height 29
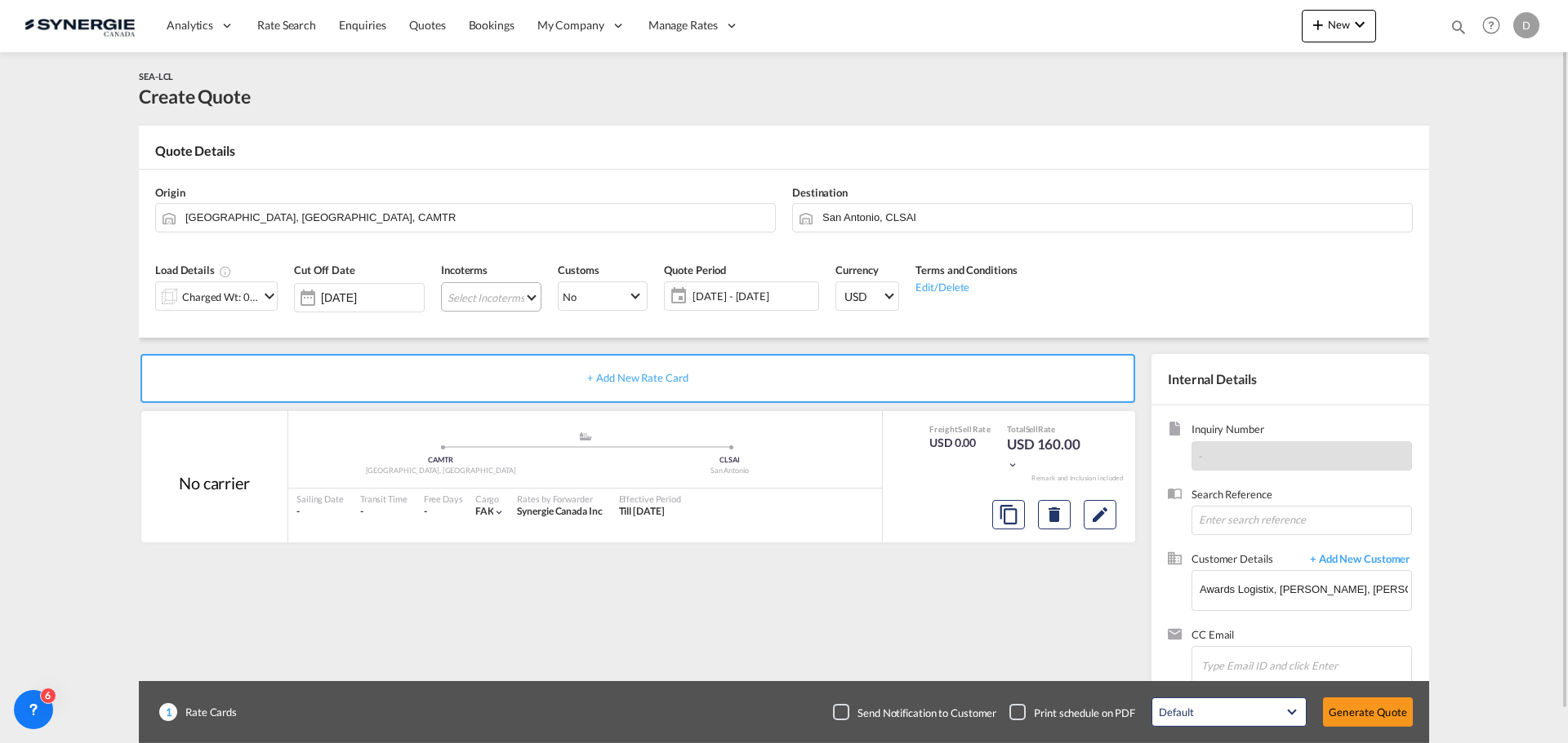
click at [527, 296] on md-select "Select Incoterms CPT - import Carrier Paid to DPU - export Delivery at Place Un…" at bounding box center [491, 296] width 101 height 29
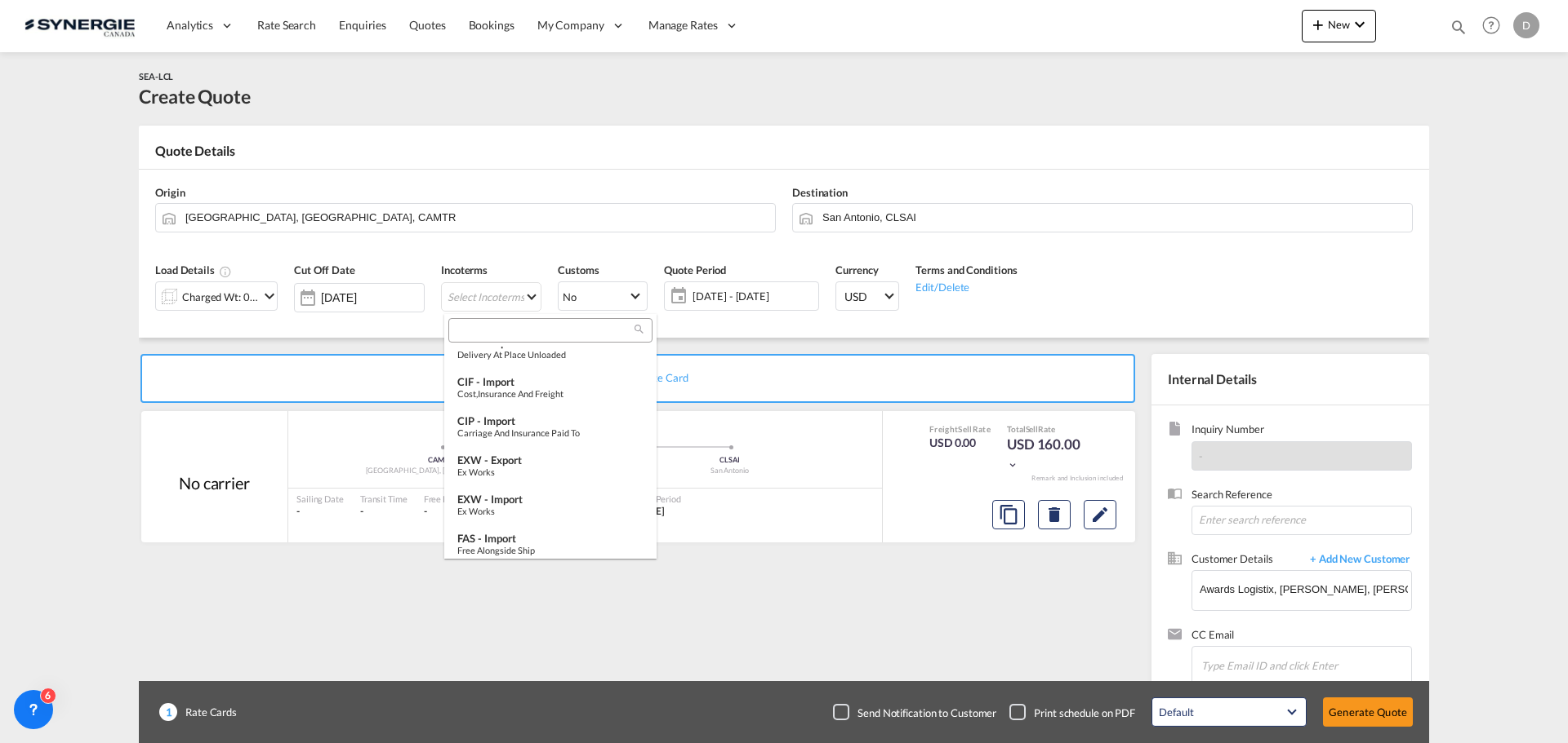
scroll to position [489, 0]
click at [531, 391] on div "Ex Works" at bounding box center [550, 391] width 186 height 11
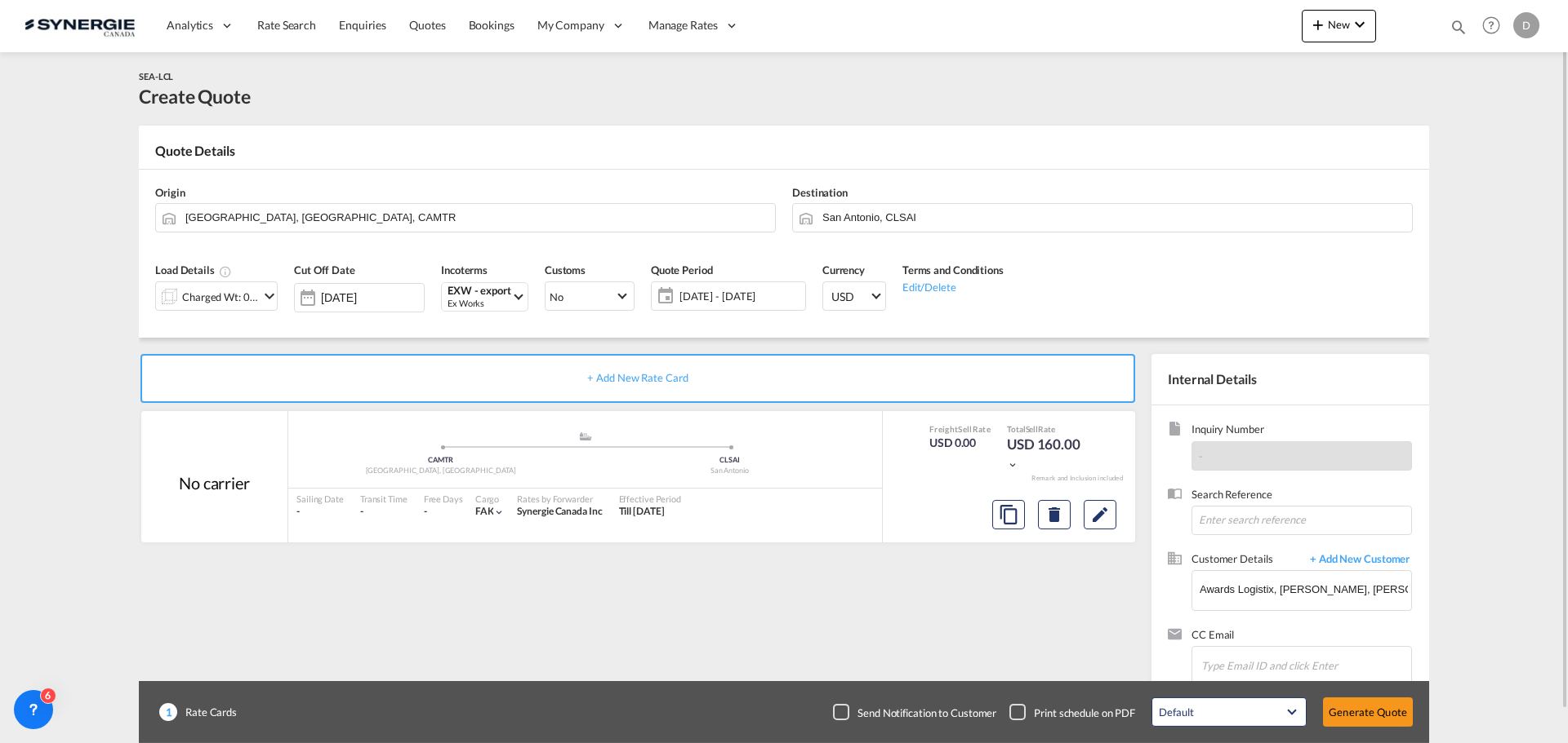
click at [727, 293] on span "18 Sep - 18 Oct 2025" at bounding box center [740, 296] width 122 height 15
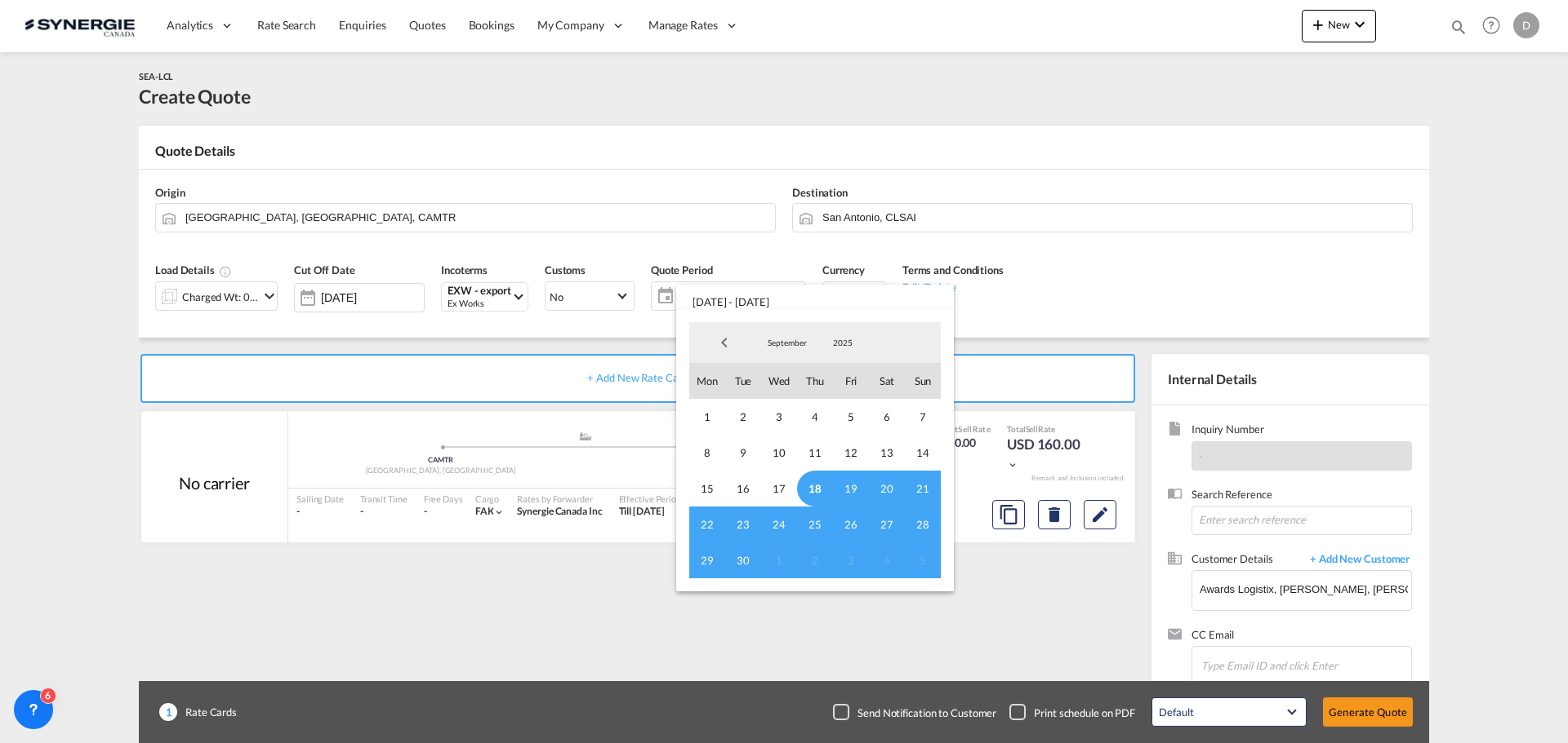
drag, startPoint x: 810, startPoint y: 487, endPoint x: 741, endPoint y: 570, distance: 107.9
click at [809, 489] on span "18" at bounding box center [815, 489] width 36 height 36
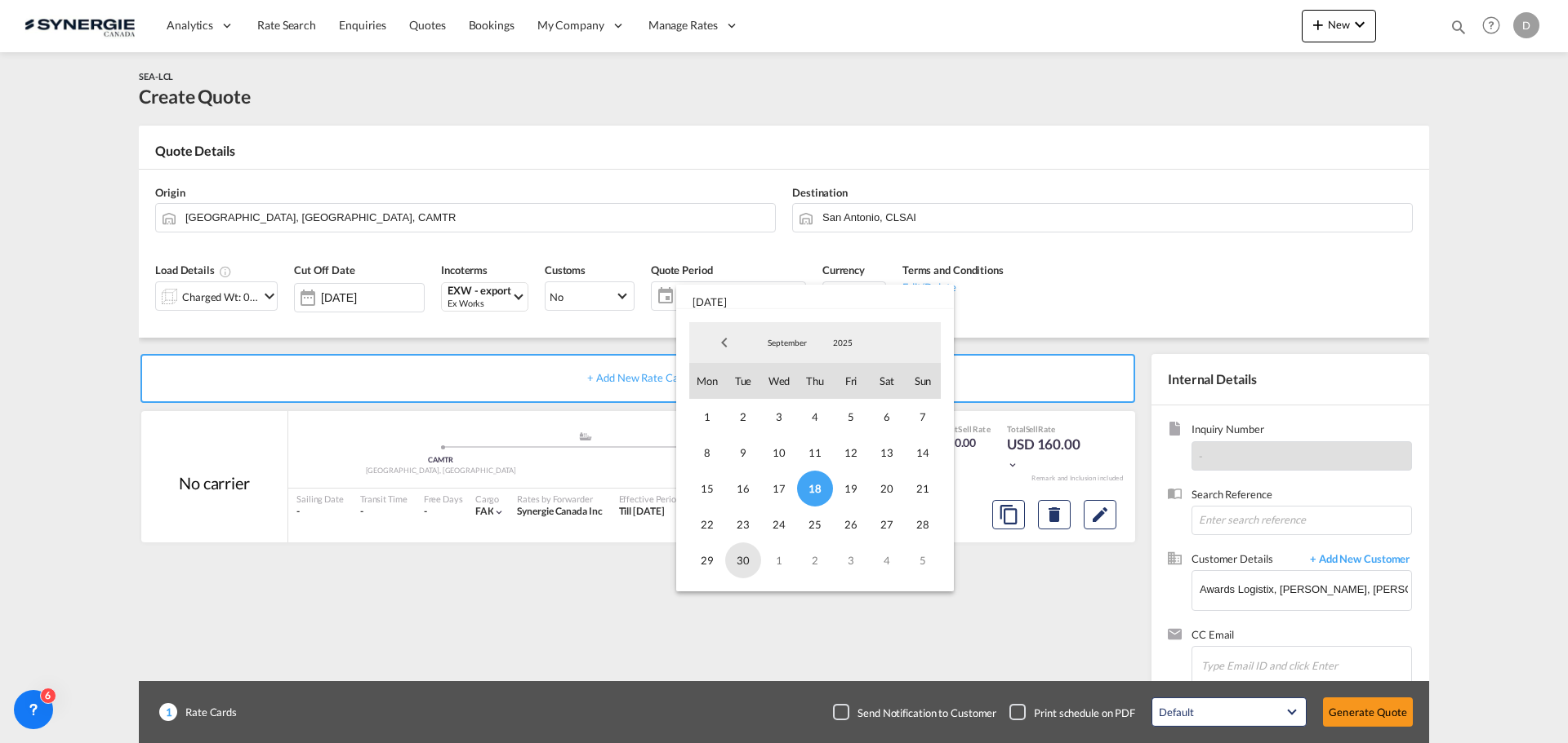
click at [752, 553] on span "30" at bounding box center [743, 561] width 36 height 36
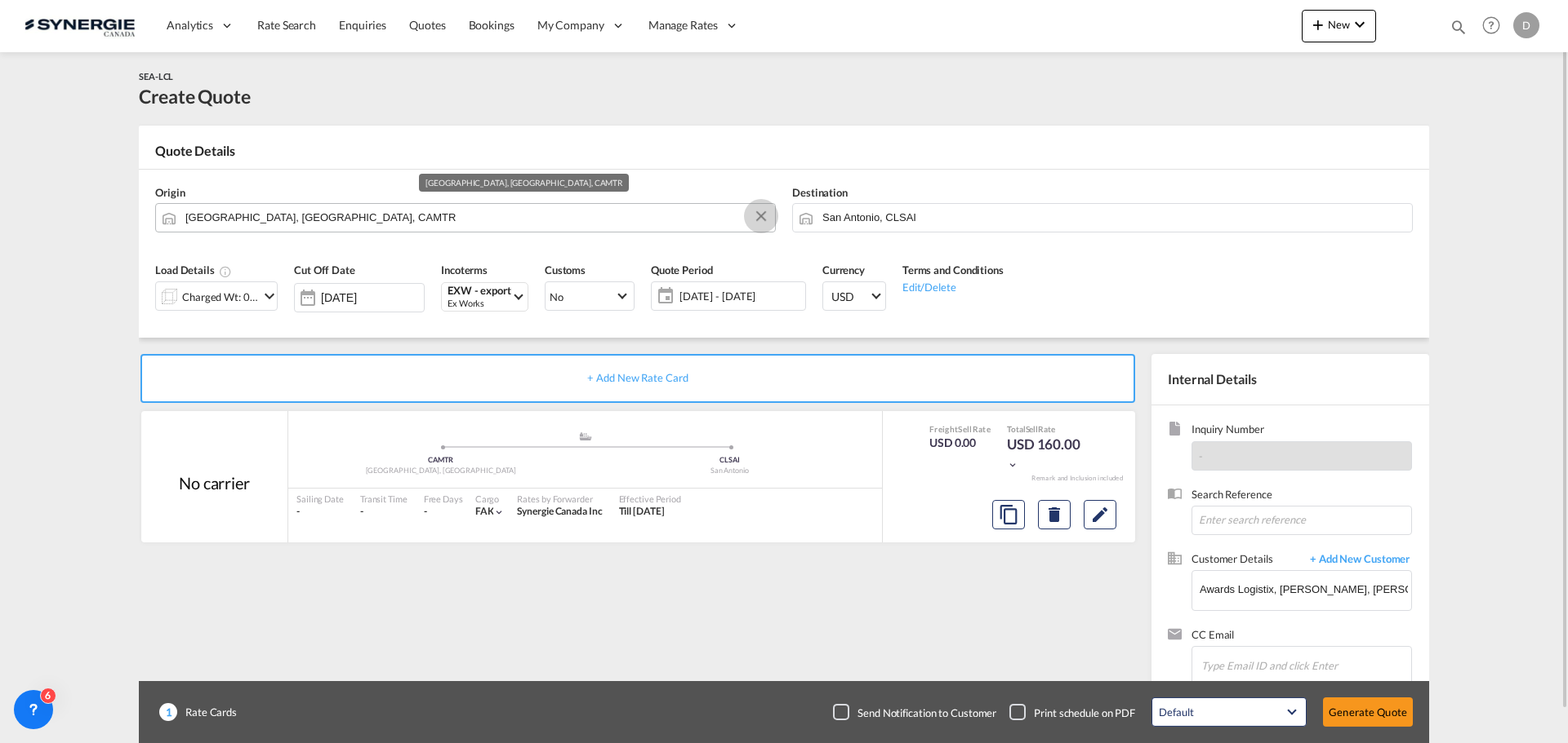
click at [765, 214] on button "Clear Input" at bounding box center [761, 216] width 25 height 25
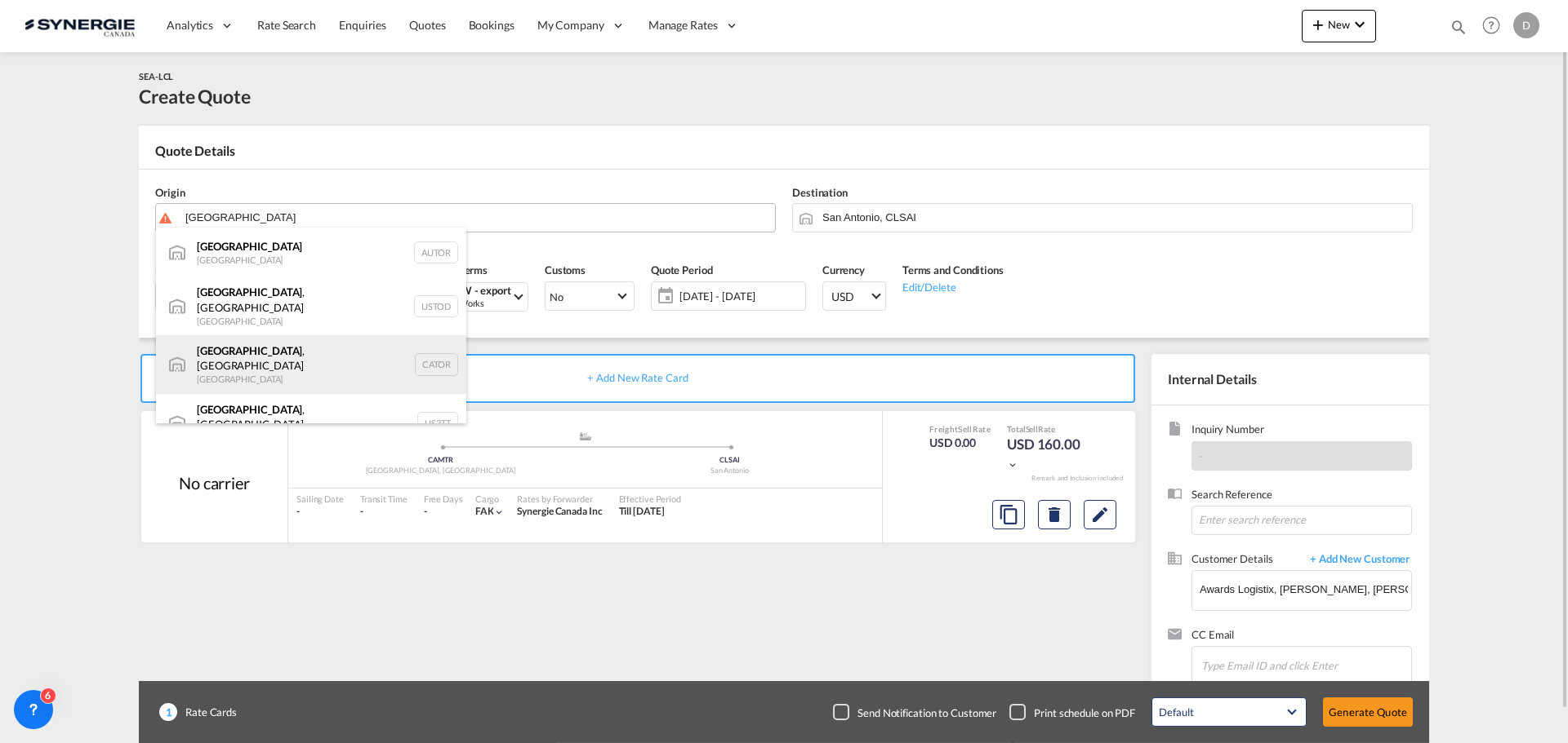
click at [250, 350] on div "Toronto , ON Canada CATOR" at bounding box center [311, 365] width 311 height 59
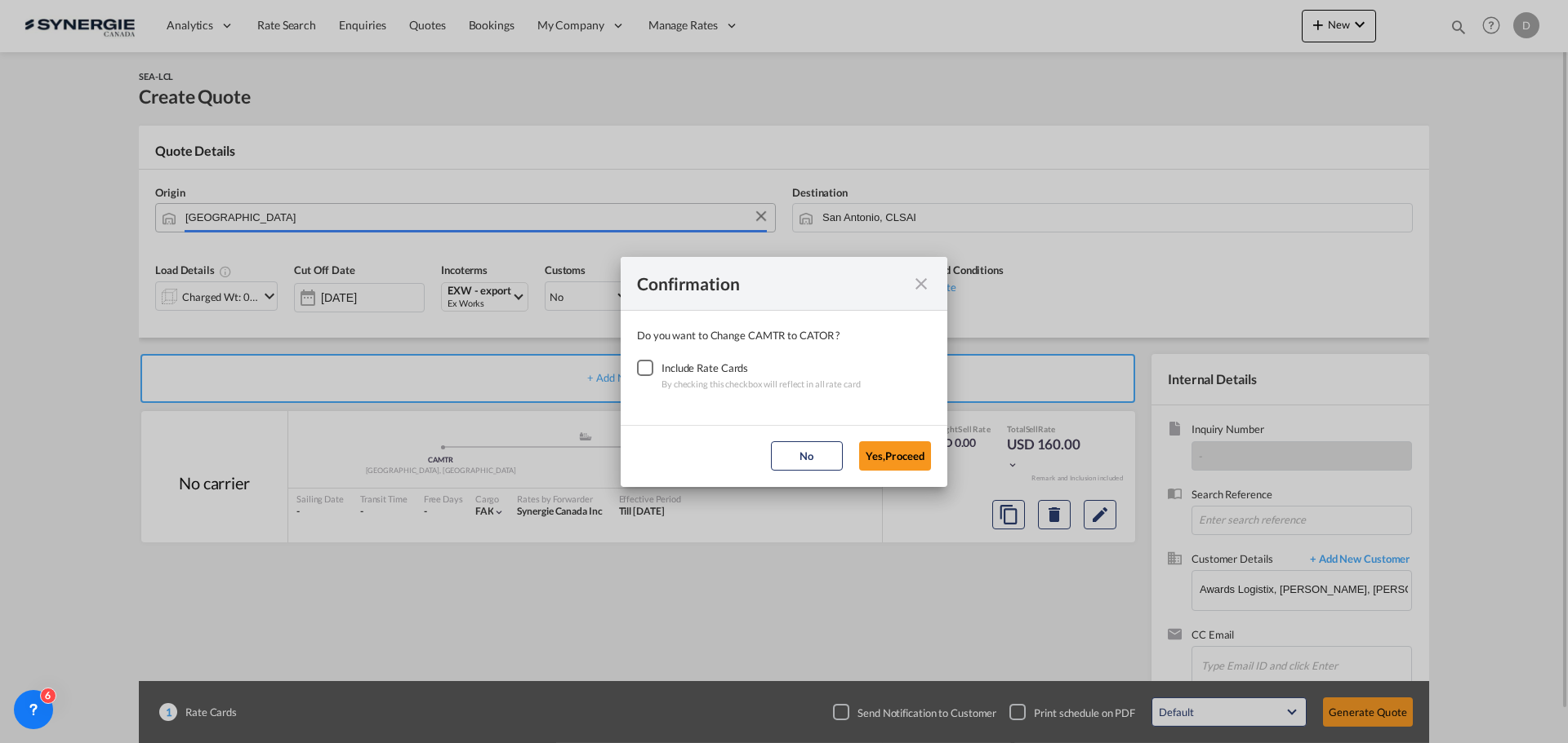
type input "Toronto, ON, CATOR"
drag, startPoint x: 646, startPoint y: 370, endPoint x: 661, endPoint y: 370, distance: 15.0
click at [646, 370] on div "Checkbox No Ink" at bounding box center [645, 367] width 16 height 16
click at [924, 459] on button "Yes,Proceed" at bounding box center [895, 456] width 72 height 29
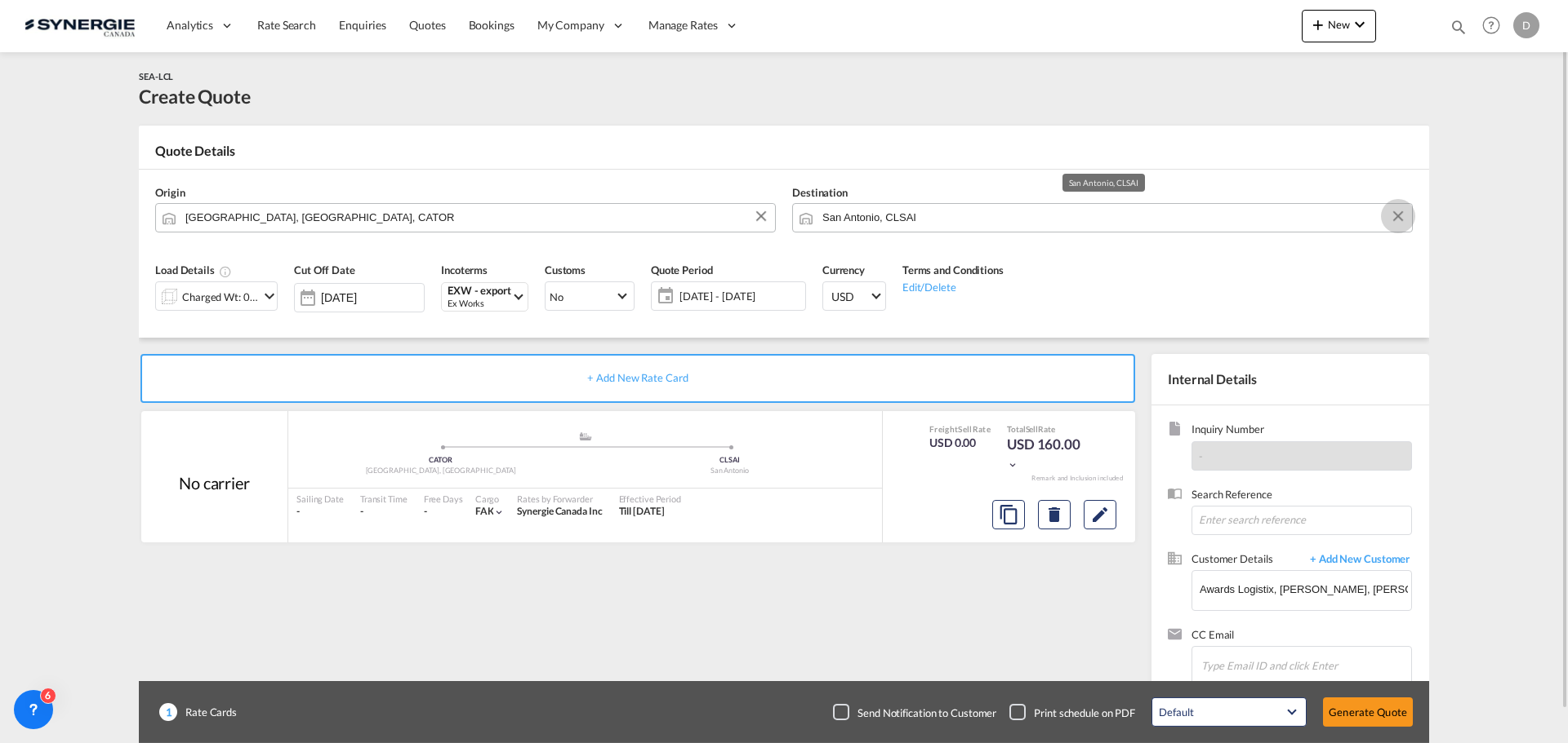
click at [1395, 216] on button "Clear Input" at bounding box center [1398, 216] width 25 height 25
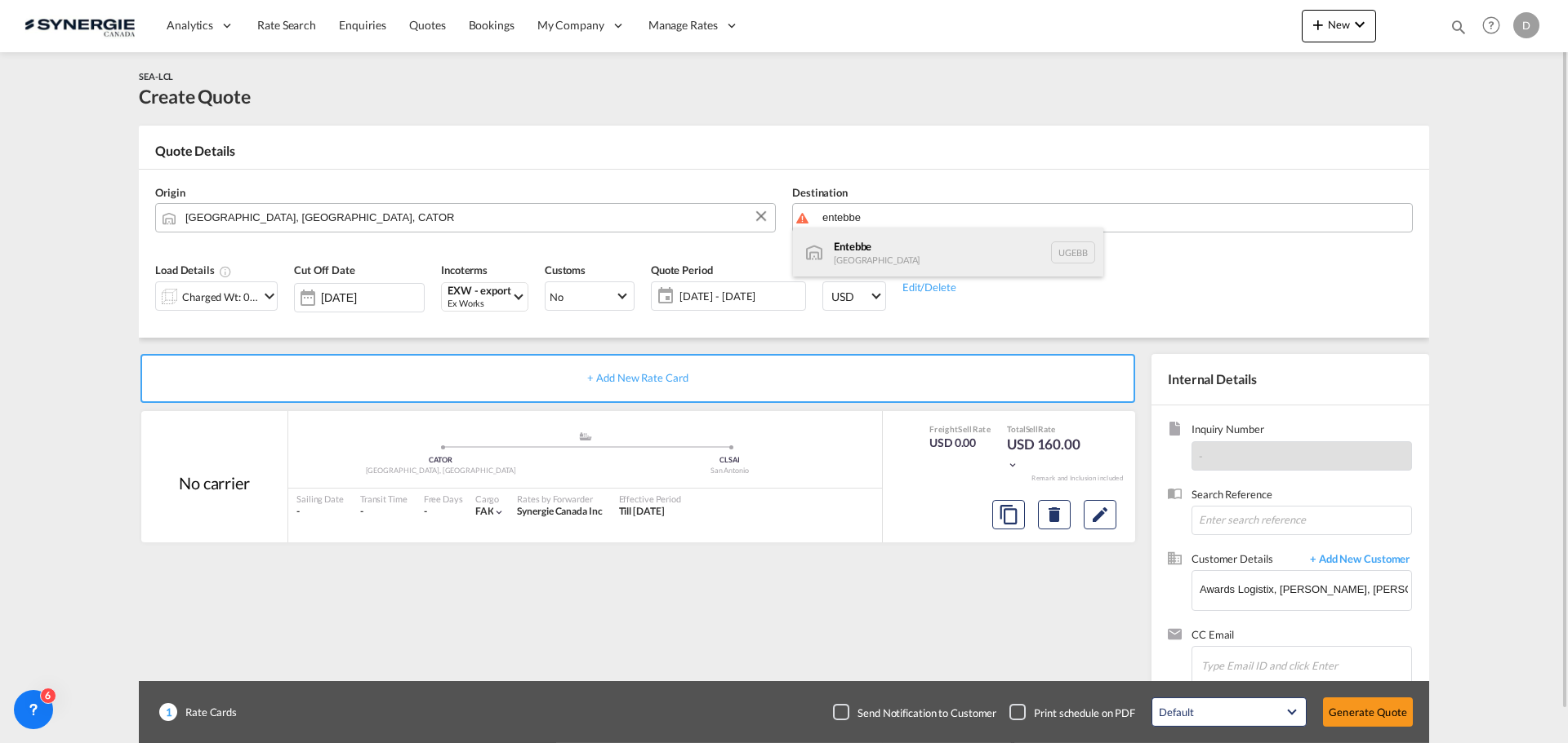
click at [871, 254] on div "Entebbe Uganda UGEBB" at bounding box center [948, 252] width 311 height 49
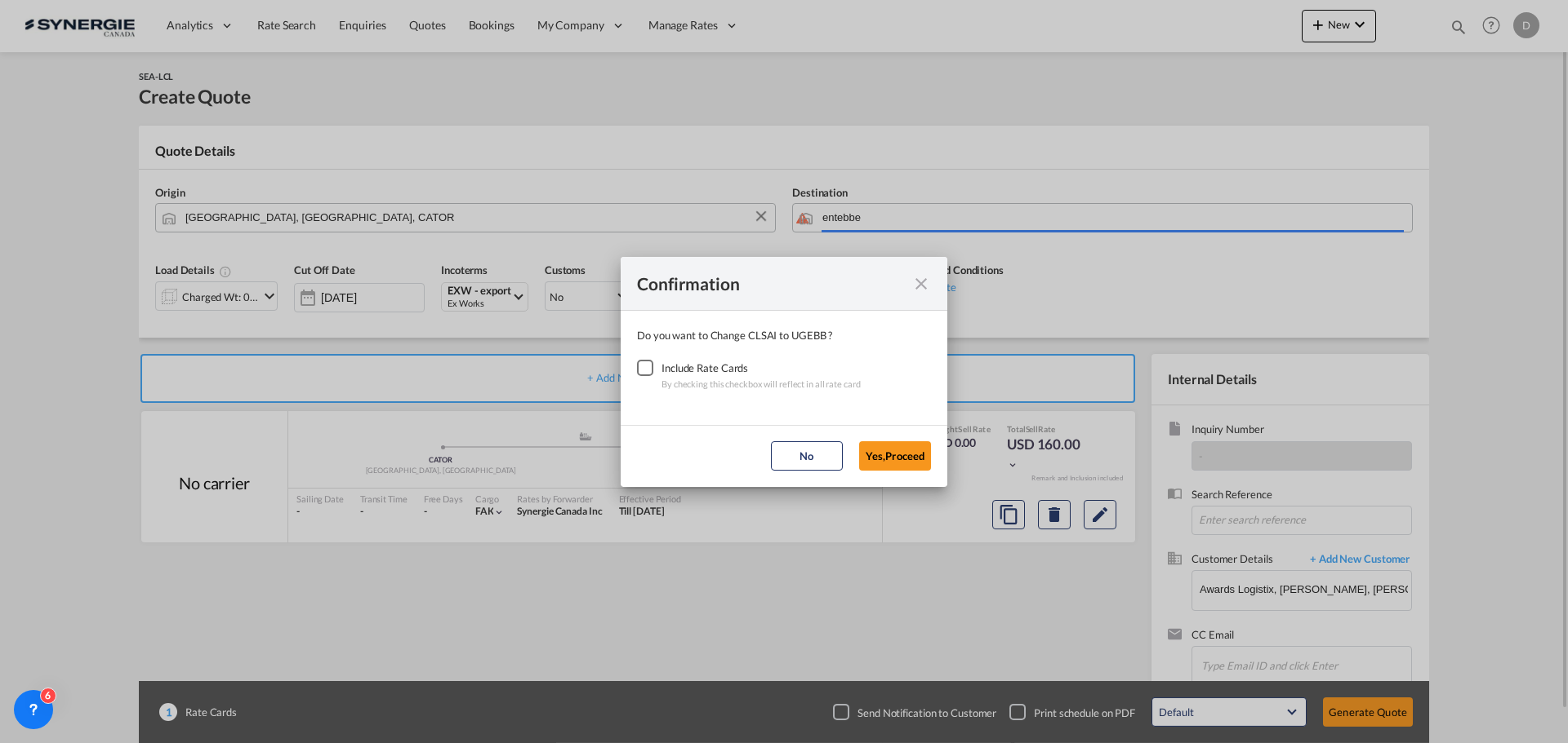
type input "Entebbe, UGEBB"
click at [646, 368] on div "Checkbox No Ink" at bounding box center [645, 367] width 16 height 16
click at [901, 451] on button "Yes,Proceed" at bounding box center [895, 456] width 72 height 29
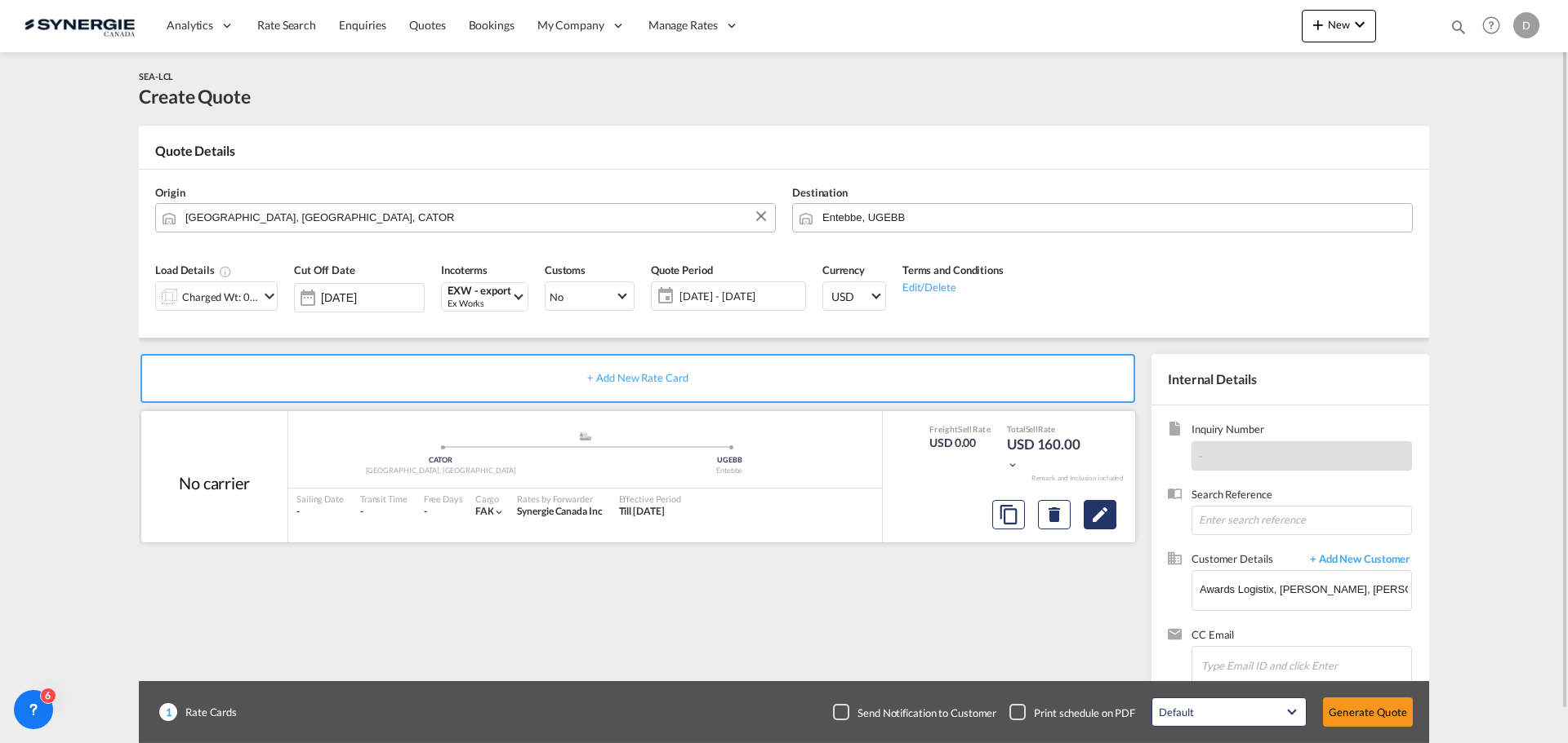
click at [1109, 515] on md-icon "Edit" at bounding box center [1100, 515] width 20 height 20
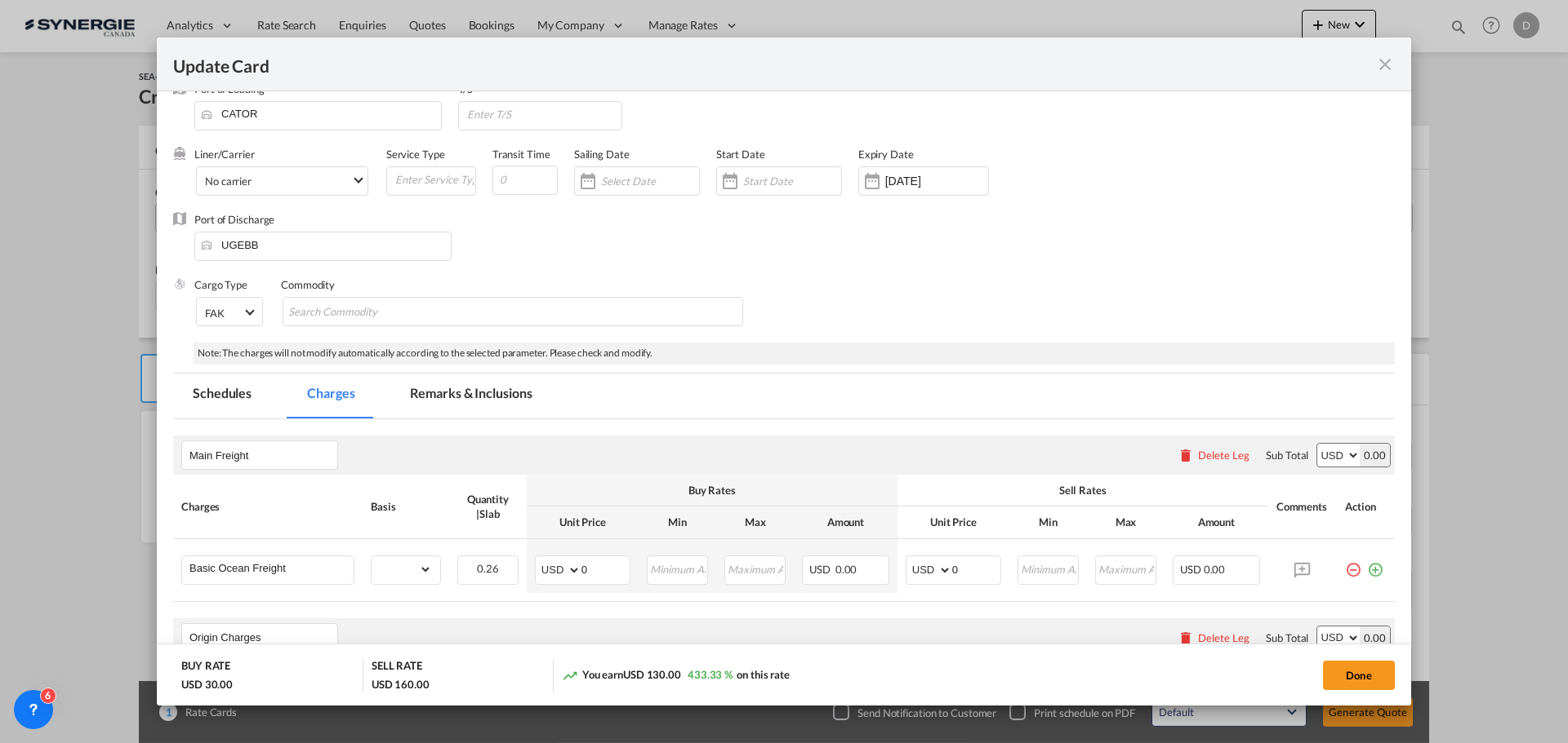
scroll to position [0, 0]
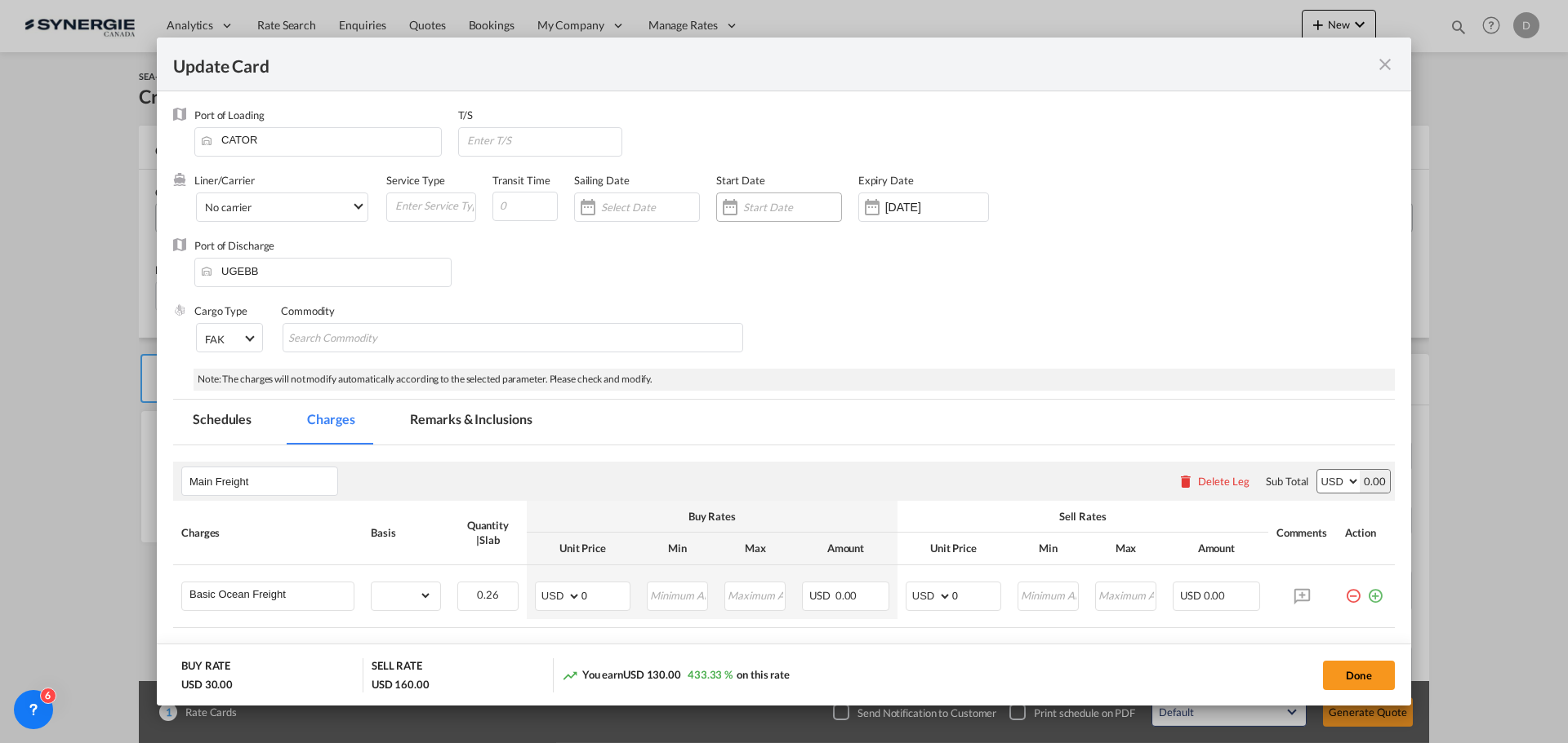
click at [736, 207] on div "Update Card Port ..." at bounding box center [729, 207] width 26 height 33
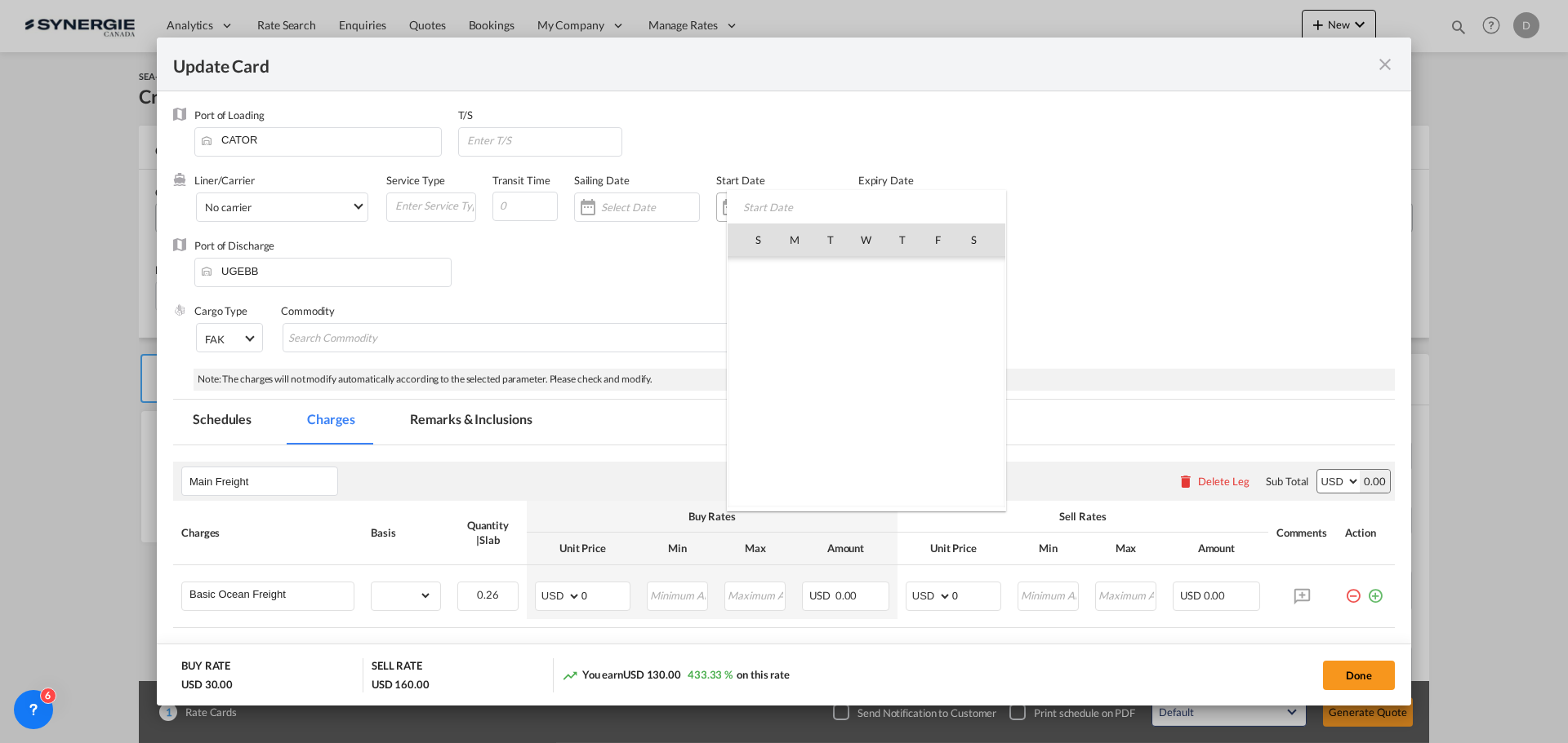
scroll to position [378016, 0]
click at [906, 392] on span "18" at bounding box center [902, 383] width 35 height 35
type input "[DATE]"
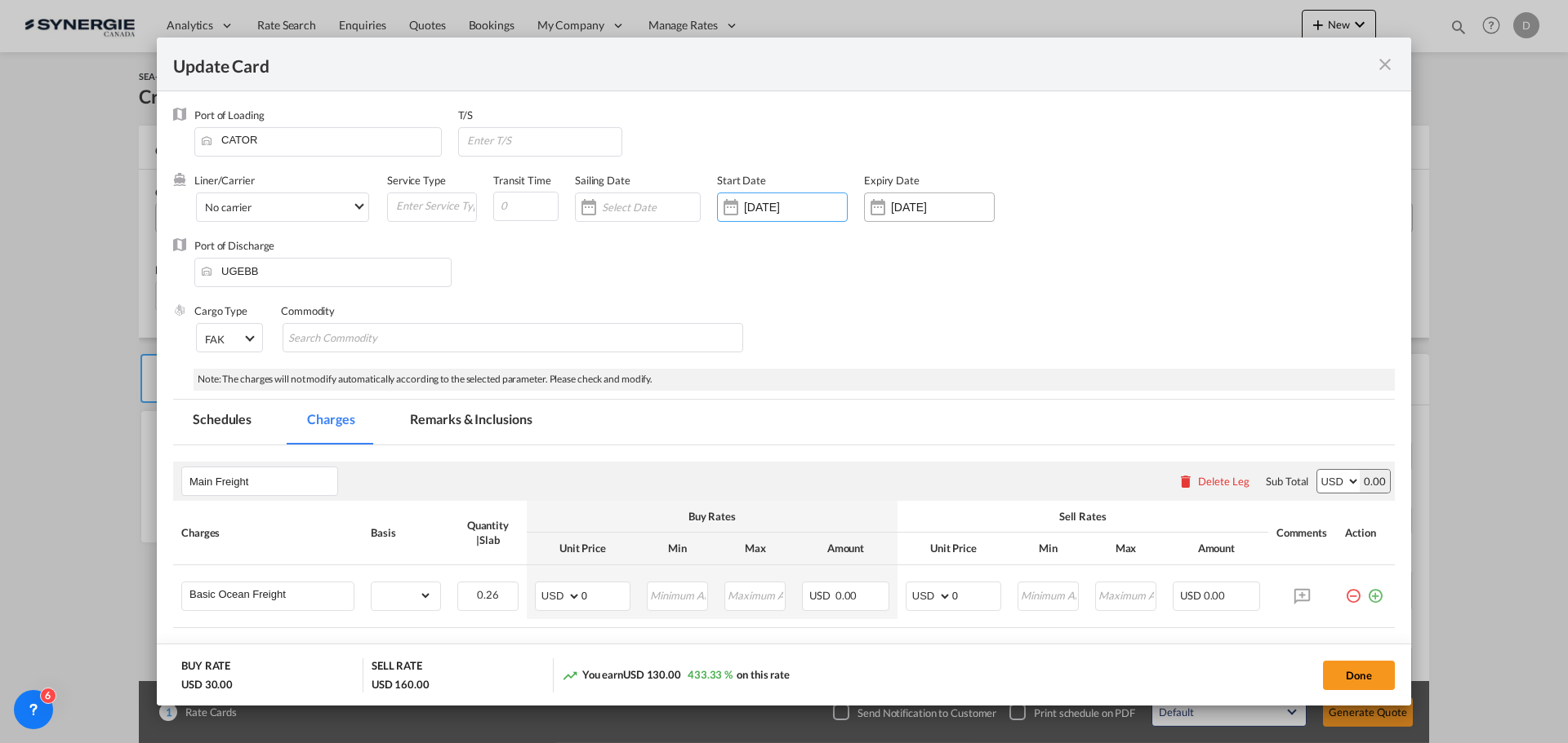
click at [878, 206] on div "Update Card Port ..." at bounding box center [877, 207] width 26 height 33
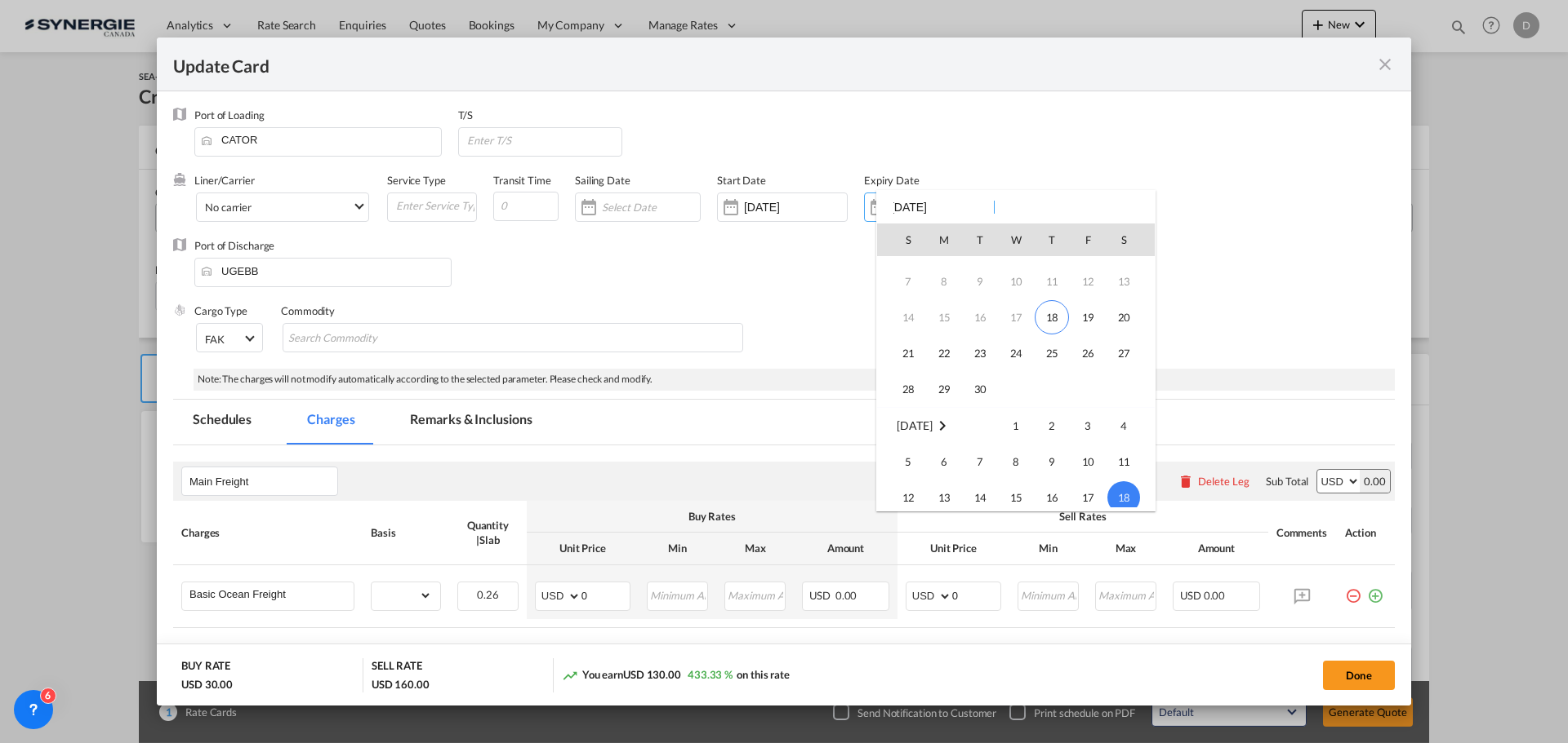
scroll to position [53, 0]
click at [981, 398] on span "30" at bounding box center [979, 401] width 33 height 33
type input "[DATE]"
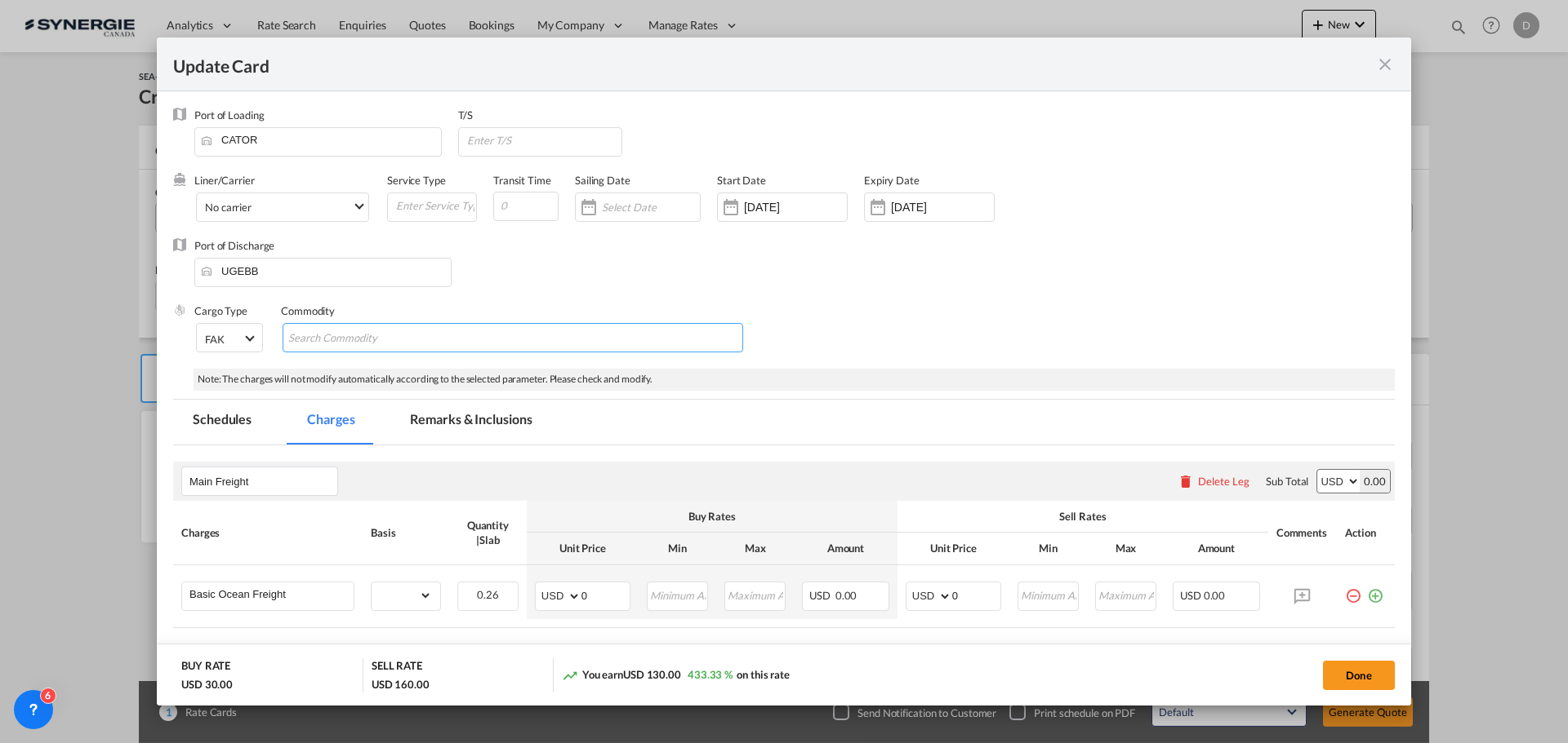
click at [466, 343] on md-chips-wrap "Chips container with autocompletion. Enter the text area, type text to search, …" at bounding box center [512, 337] width 460 height 29
type input "General Cargo"
click at [513, 280] on div "Port of Discharge UGEBB" at bounding box center [784, 271] width 1222 height 65
click at [1357, 678] on button "Done" at bounding box center [1359, 675] width 72 height 29
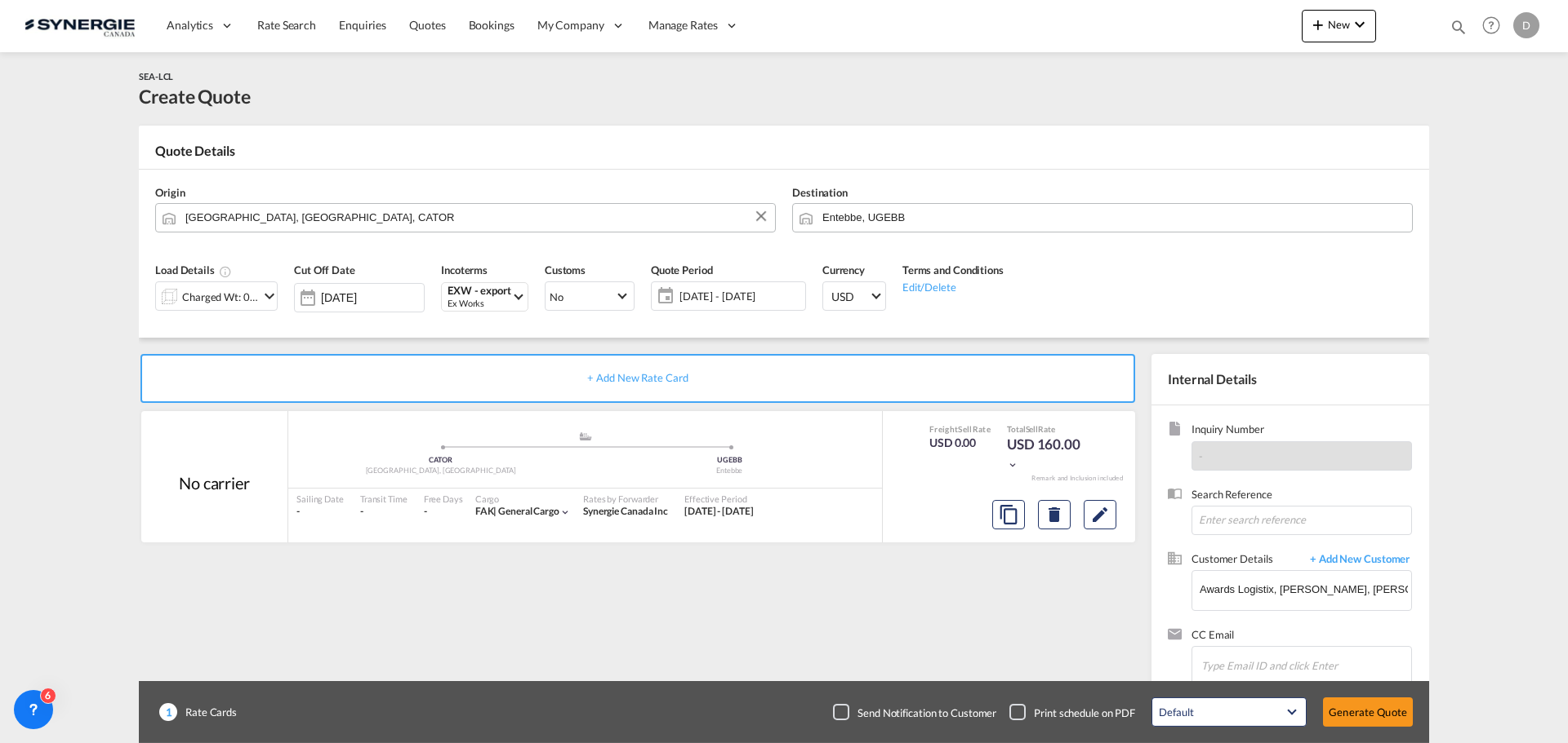
type input "17 Sep 2025"
type input "29 Sep 2025"
click at [1399, 214] on button "Clear Input" at bounding box center [1398, 216] width 25 height 25
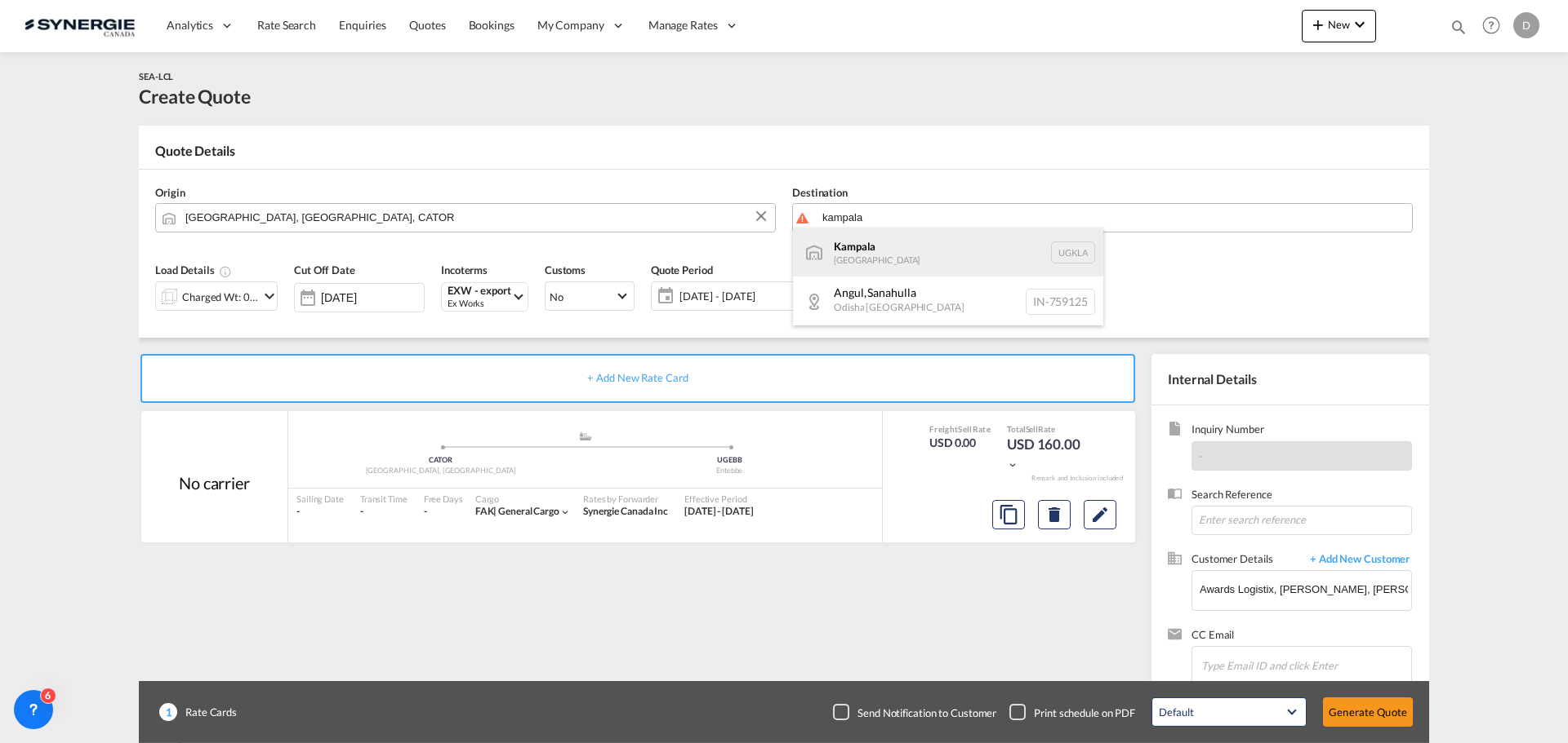
click at [905, 252] on div "Kampala Uganda UGKLA" at bounding box center [948, 252] width 311 height 49
type input "Kampala, UGKLA"
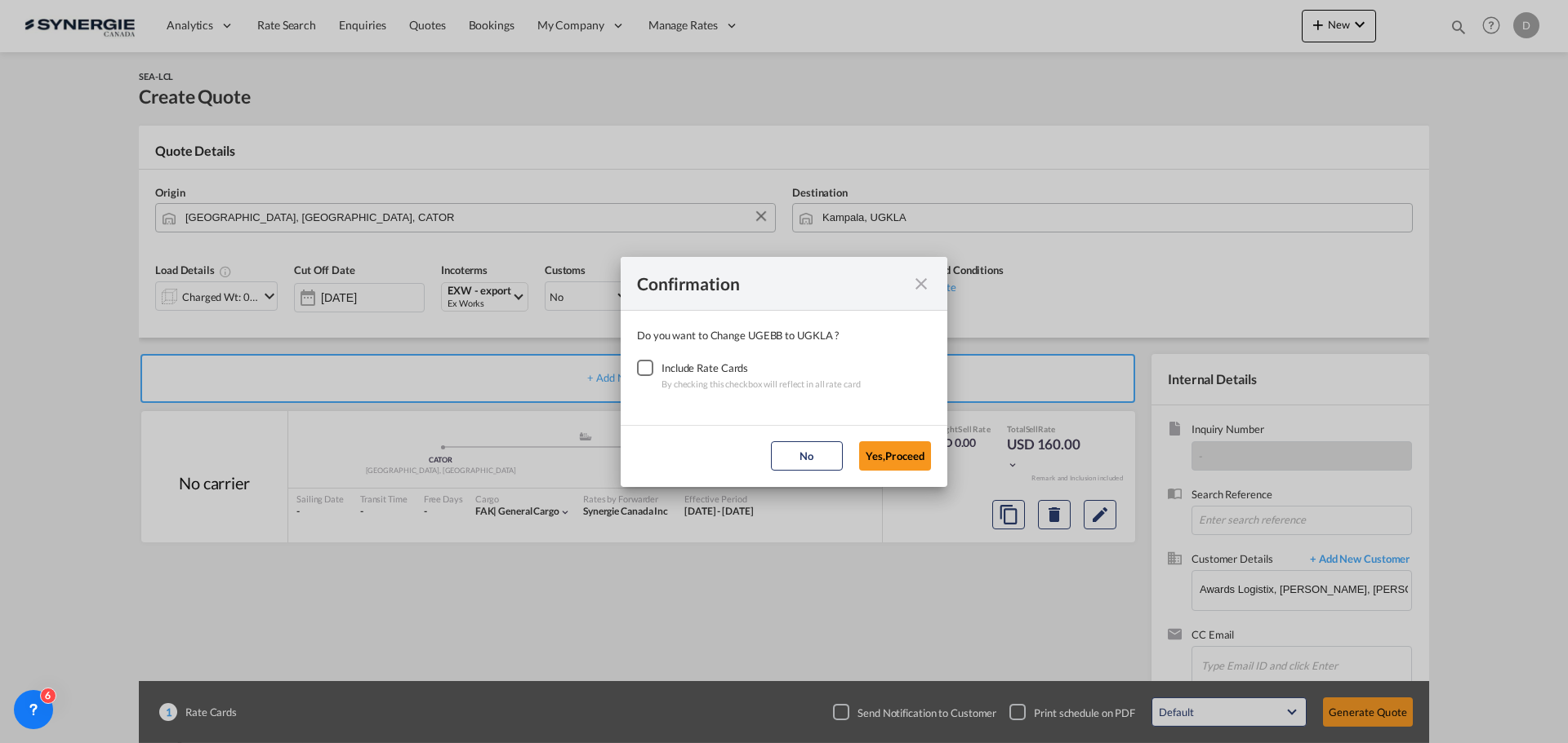
click at [642, 369] on div "Checkbox No Ink" at bounding box center [645, 367] width 16 height 16
click at [898, 459] on button "Yes,Proceed" at bounding box center [895, 456] width 72 height 29
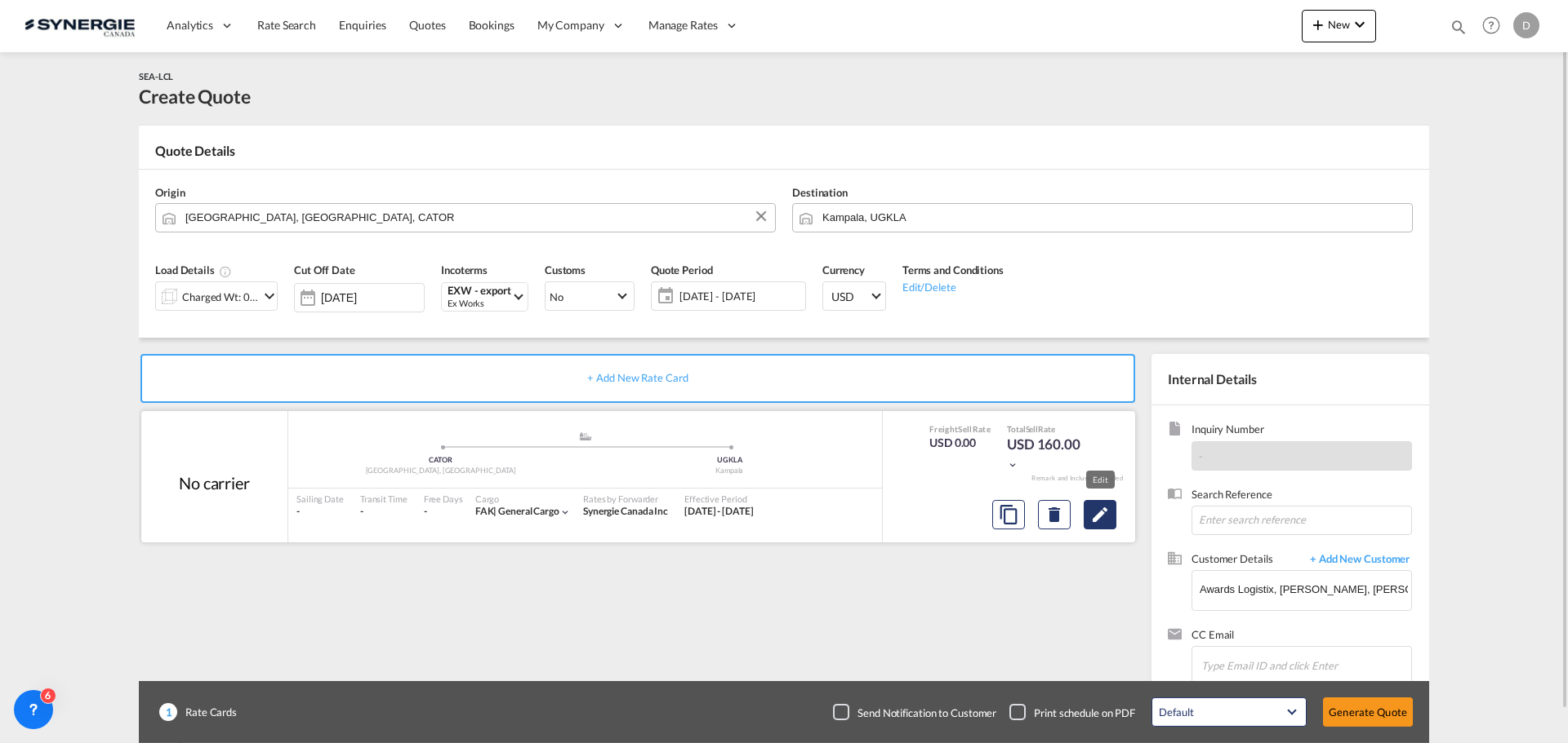
click at [1109, 517] on md-icon "Edit" at bounding box center [1100, 515] width 20 height 20
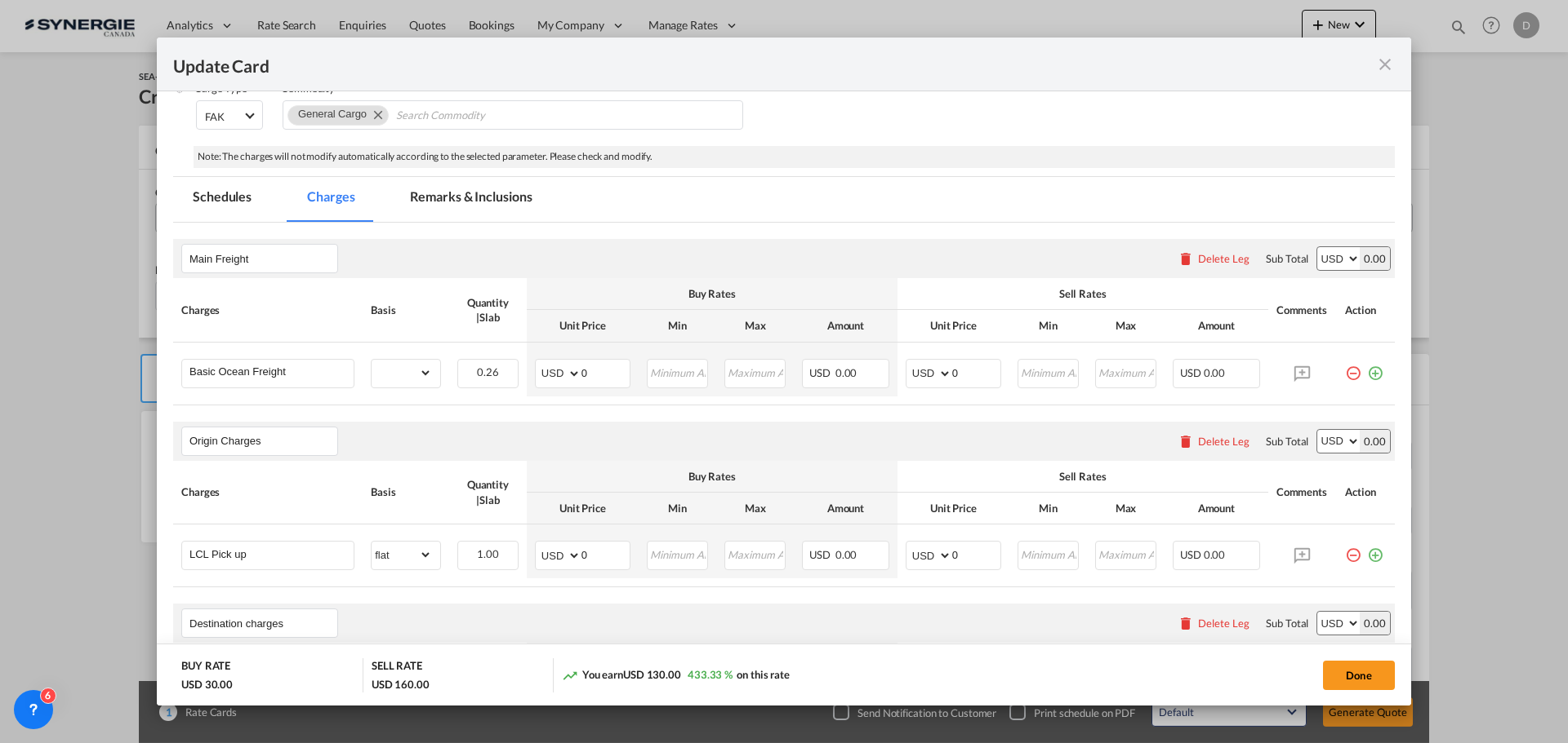
scroll to position [245, 0]
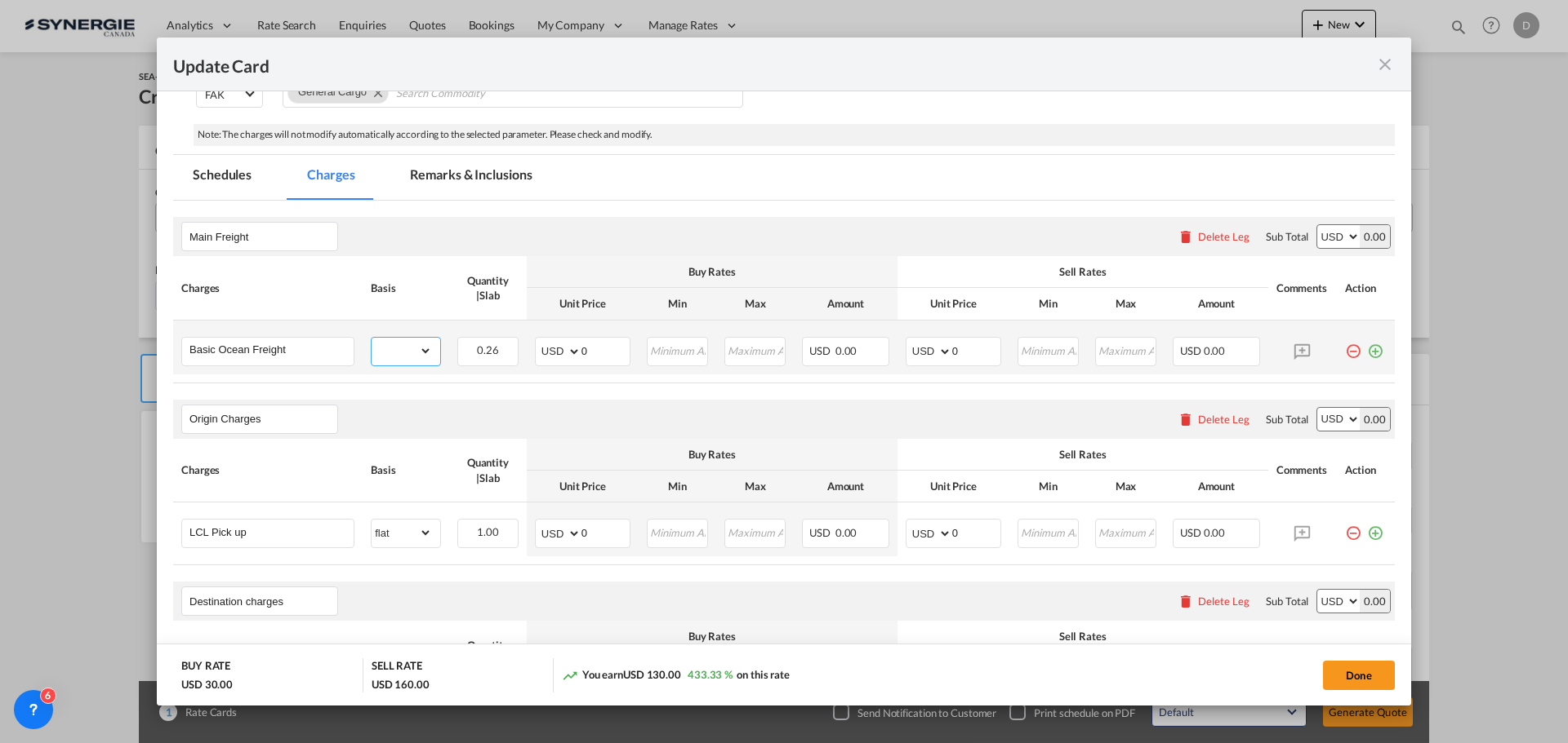
click at [423, 352] on select "gross_weight volumetric_weight per_shipment per_bl per_km per_hawb per_kg flat …" at bounding box center [402, 351] width 61 height 26
select select "per_w/m"
click at [371, 338] on select "gross_weight volumetric_weight per_shipment per_bl per_km per_hawb per_kg flat …" at bounding box center [402, 351] width 61 height 26
drag, startPoint x: 577, startPoint y: 356, endPoint x: 592, endPoint y: 356, distance: 15.0
click at [592, 356] on input "0" at bounding box center [605, 351] width 48 height 25
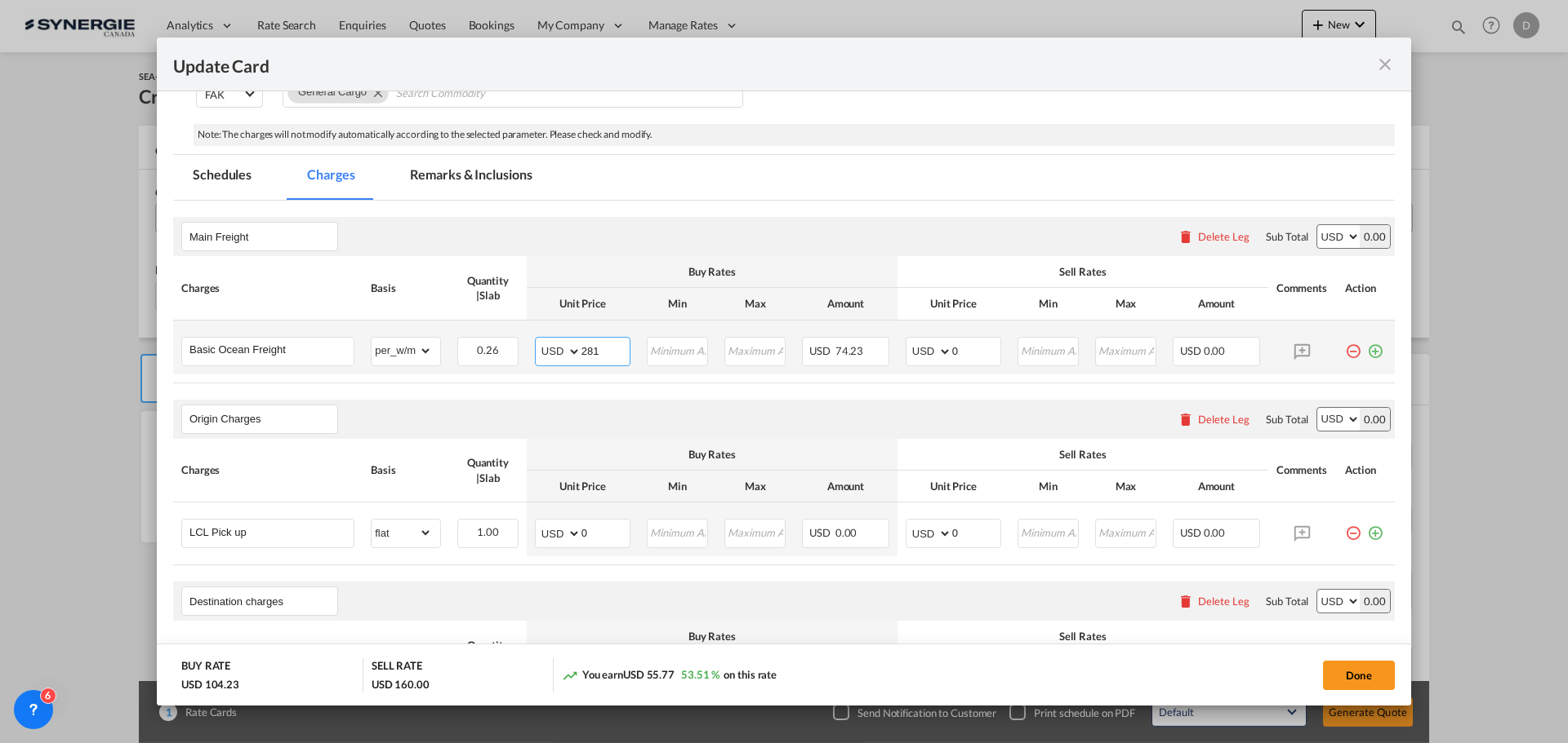
type input "281"
type input "305"
click at [760, 394] on air-lcl-rate-modification "Main Freight Please enter leg name Leg Name Already Exists Delete Leg Sub Total…" at bounding box center [784, 718] width 1222 height 1035
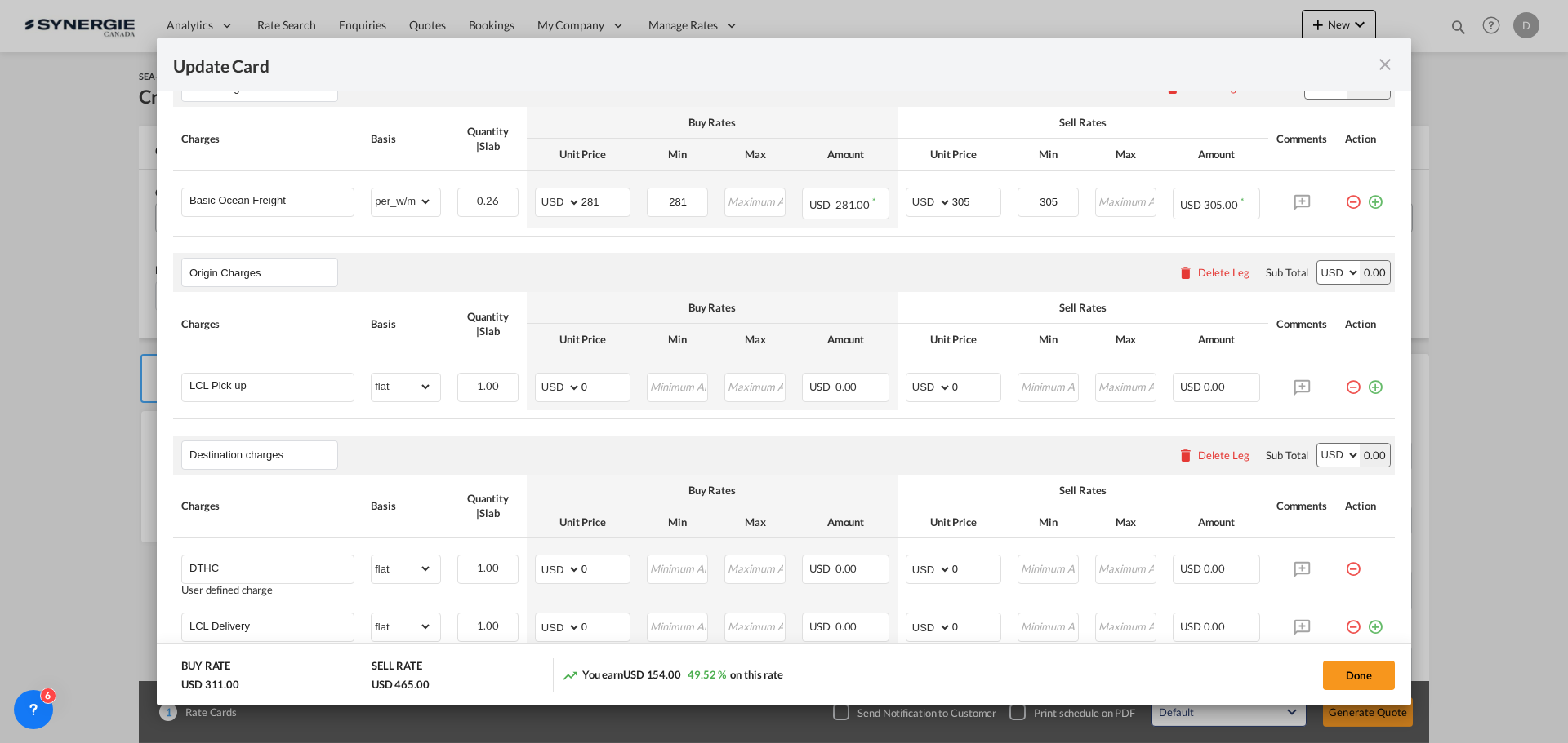
scroll to position [408, 0]
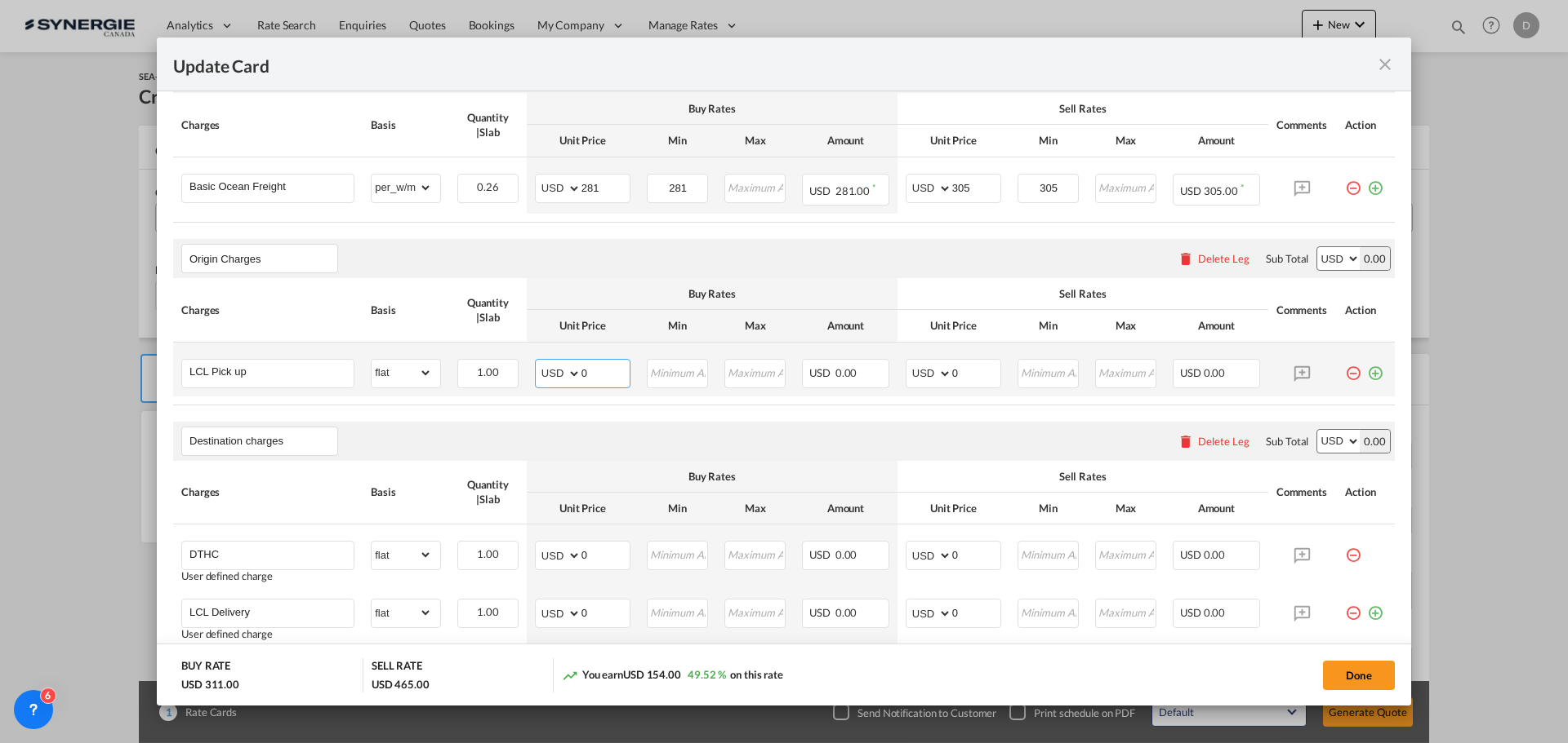
drag, startPoint x: 577, startPoint y: 375, endPoint x: 589, endPoint y: 376, distance: 12.0
click at [589, 376] on input "0" at bounding box center [605, 372] width 48 height 25
type input "210"
type input "230"
click at [595, 422] on div "Destination charges Please enter leg name Leg Name Already Exists Delete Leg Su…" at bounding box center [784, 441] width 1222 height 39
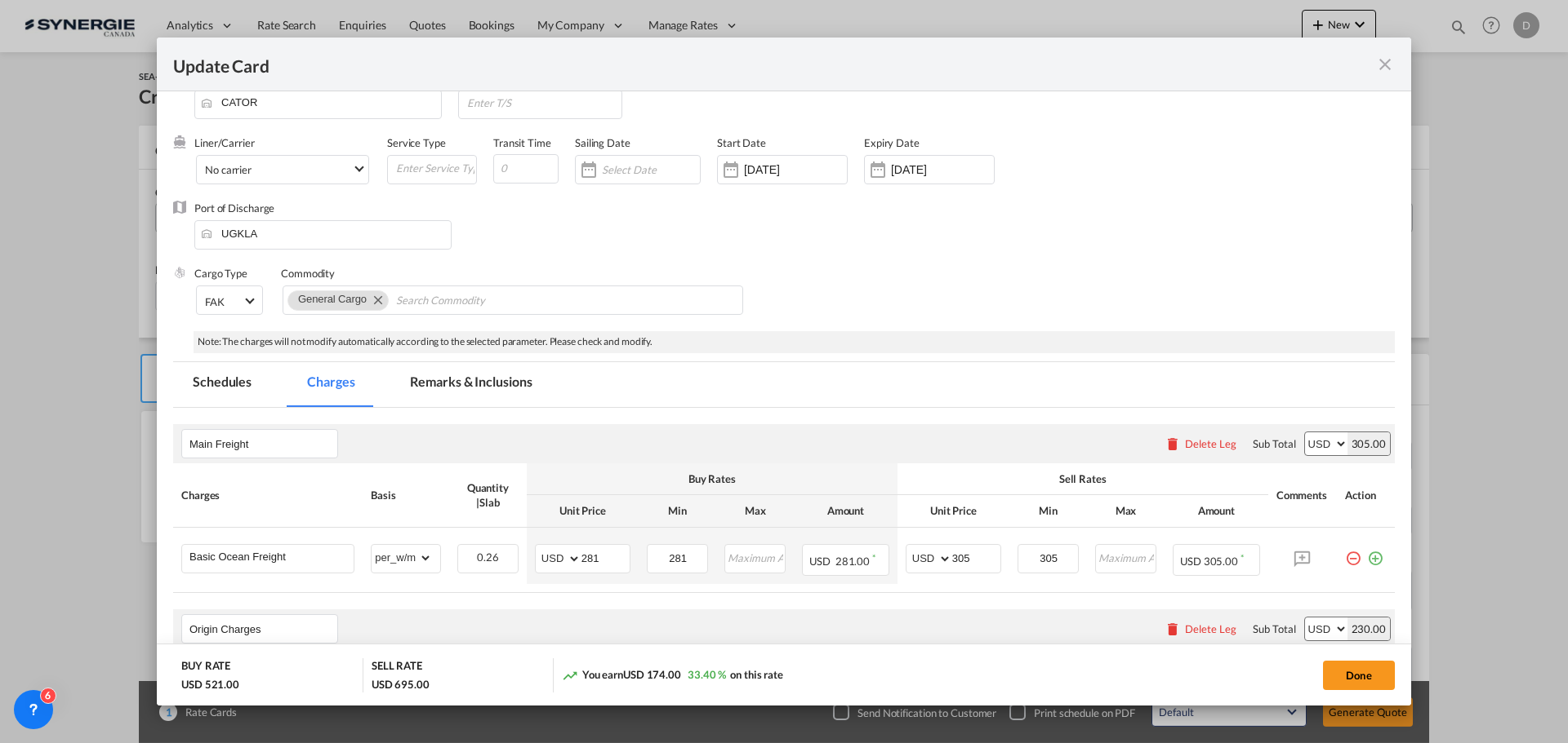
scroll to position [0, 0]
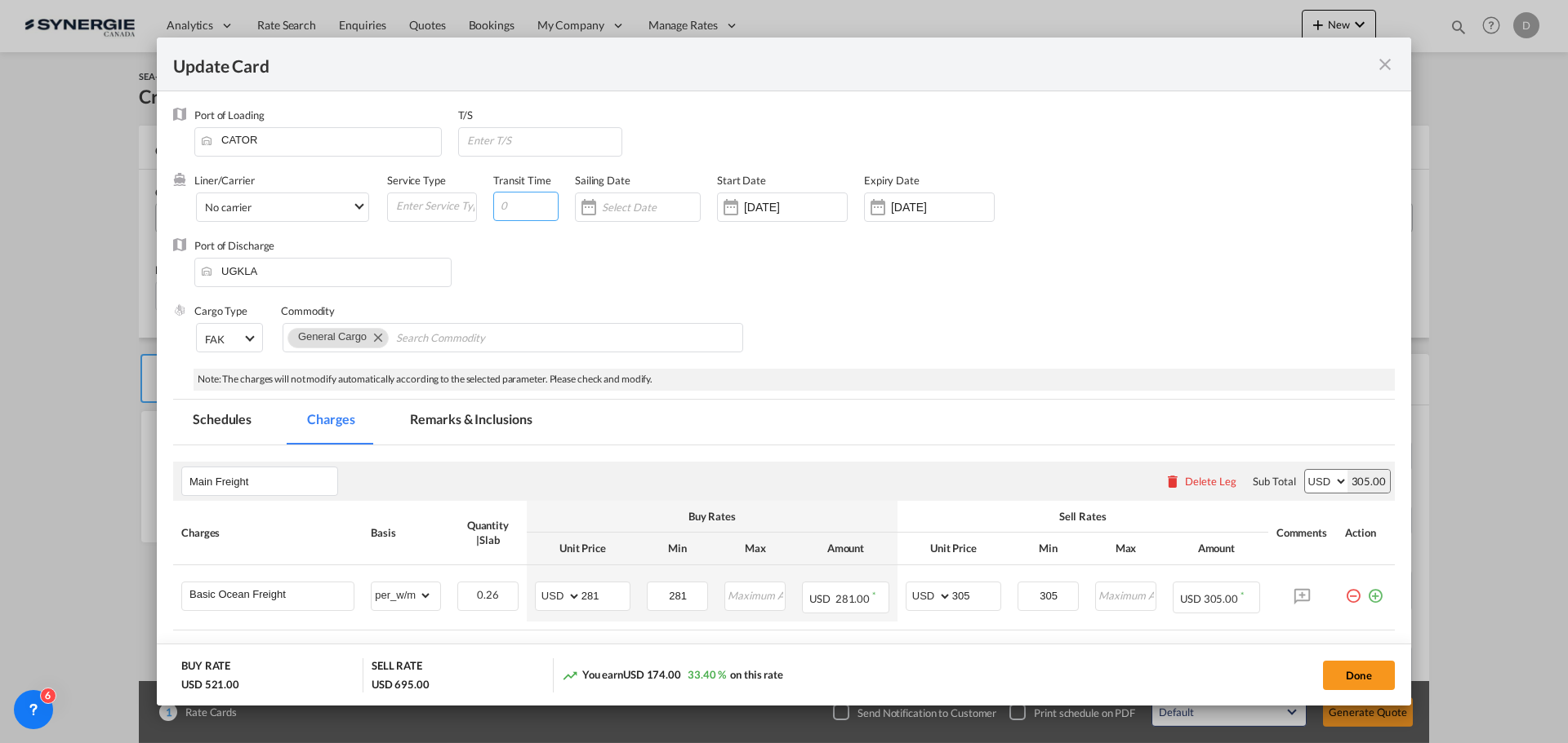
click at [531, 203] on input "Update Card Port ..." at bounding box center [525, 206] width 65 height 29
type input "78"
click at [841, 306] on div "Cargo Type FAK FAK GCR GDSM General Cargo Hazardous Cargo Ambient Foodstuff Chi…" at bounding box center [794, 335] width 1200 height 65
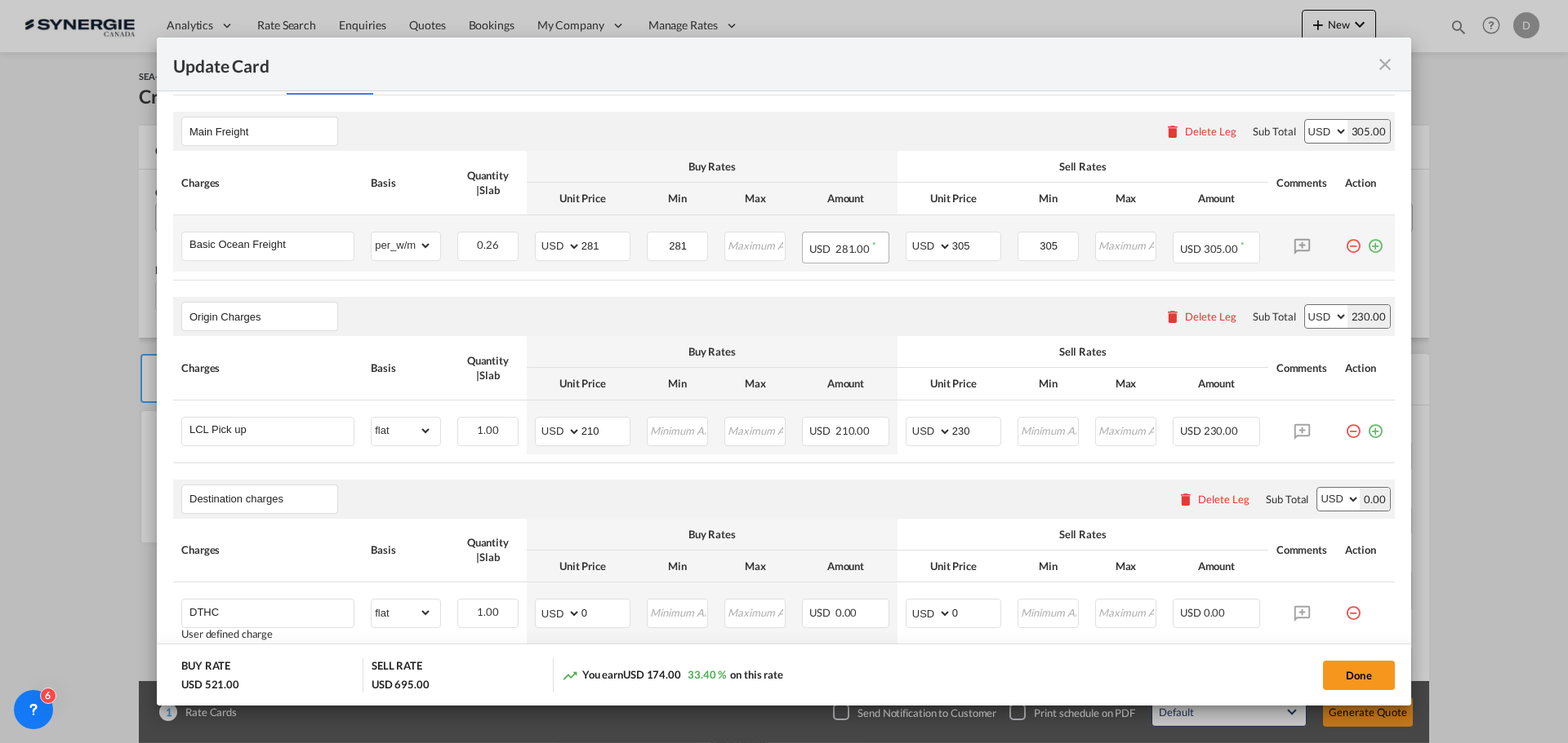
scroll to position [571, 0]
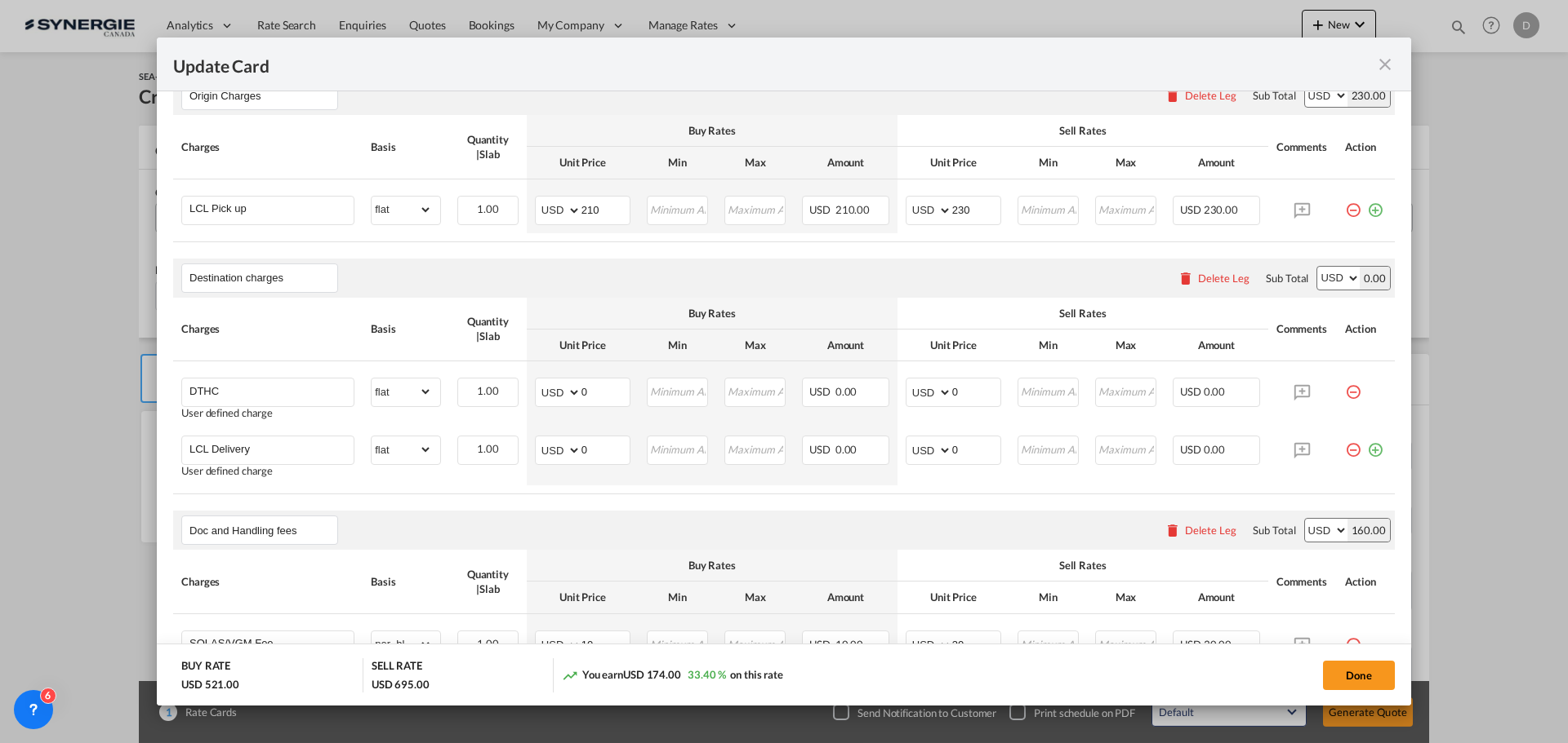
click at [1206, 280] on div "Delete Leg" at bounding box center [1223, 278] width 52 height 13
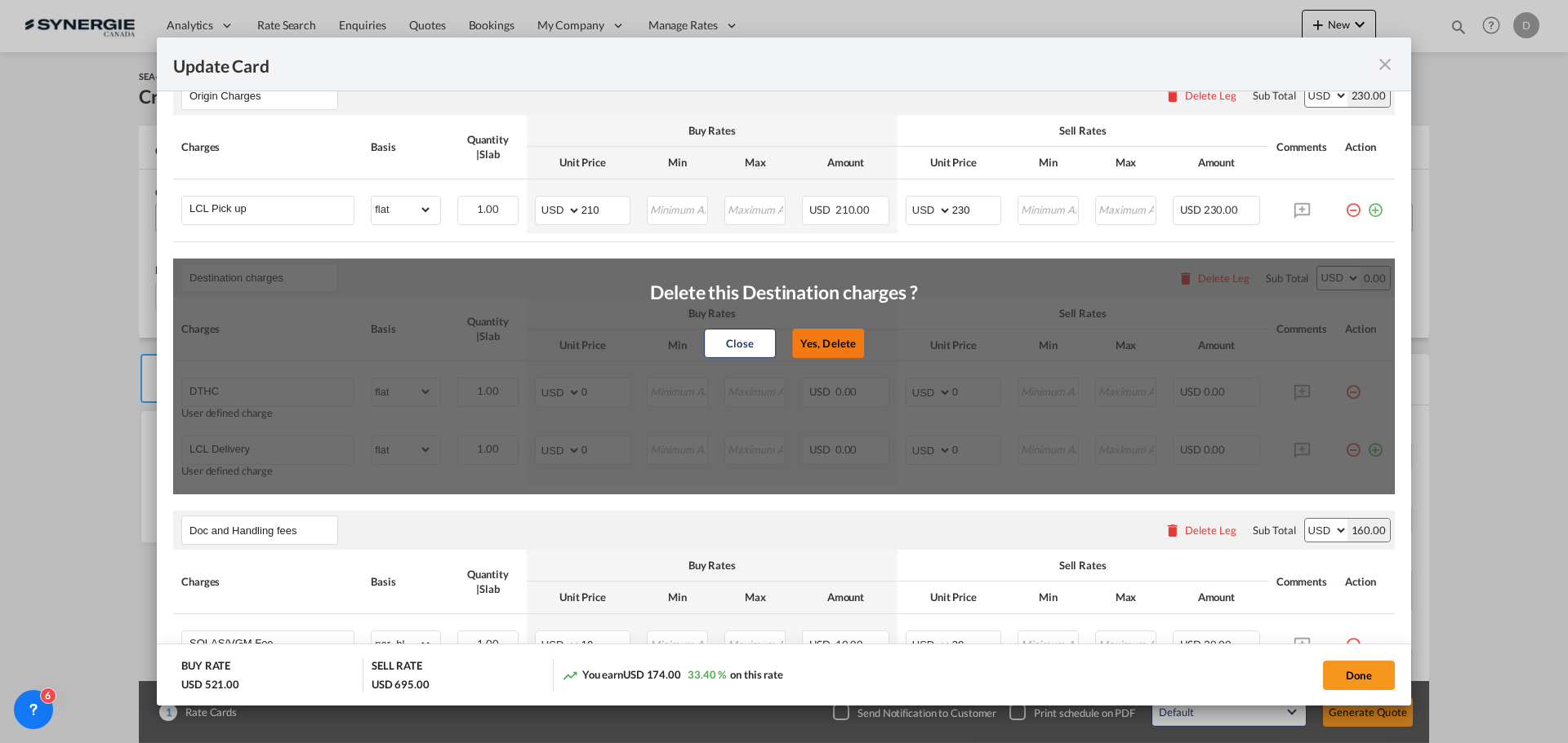
click at [818, 343] on button "Yes, Delete" at bounding box center [828, 343] width 72 height 29
type input "Doc and Handling fees"
type input "SOLAS/VGM Fee"
select select "per_bl"
type input "10"
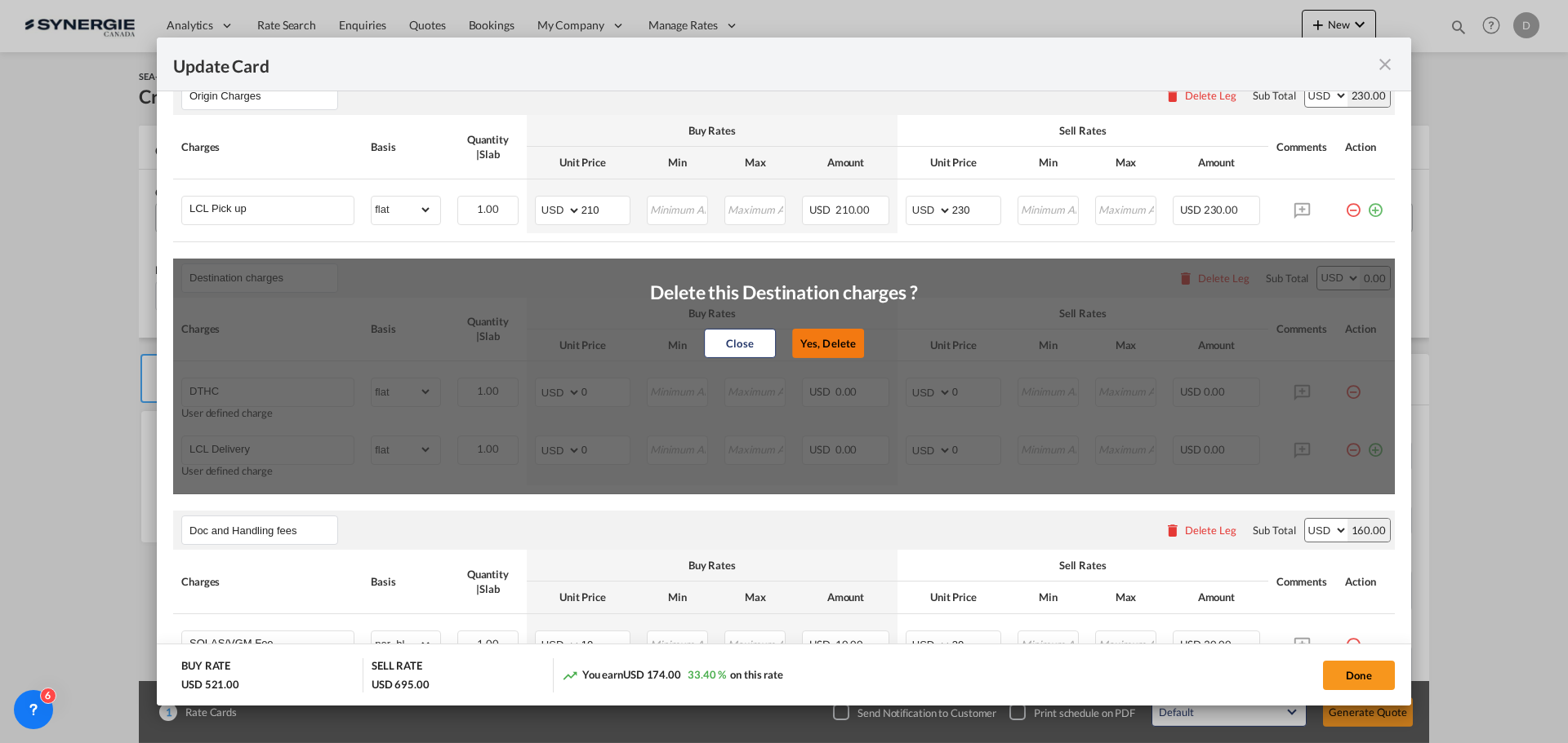
type input "30"
type input "B13 Export declaration"
select select "per_bl"
type input "35"
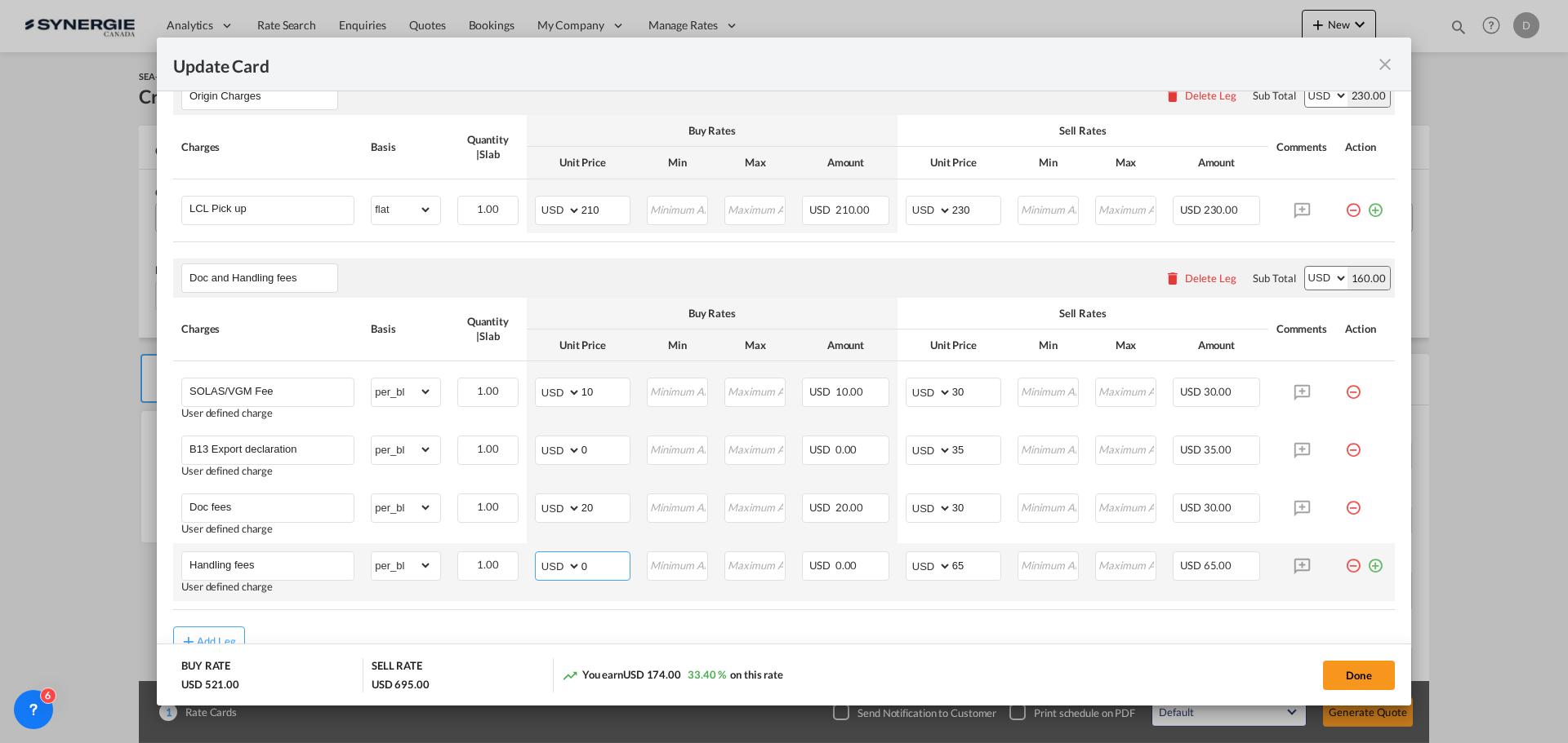
drag, startPoint x: 579, startPoint y: 569, endPoint x: 588, endPoint y: 569, distance: 9.0
click at [588, 569] on input "0" at bounding box center [605, 565] width 48 height 25
type input "20"
click at [955, 564] on input "65" at bounding box center [976, 565] width 48 height 25
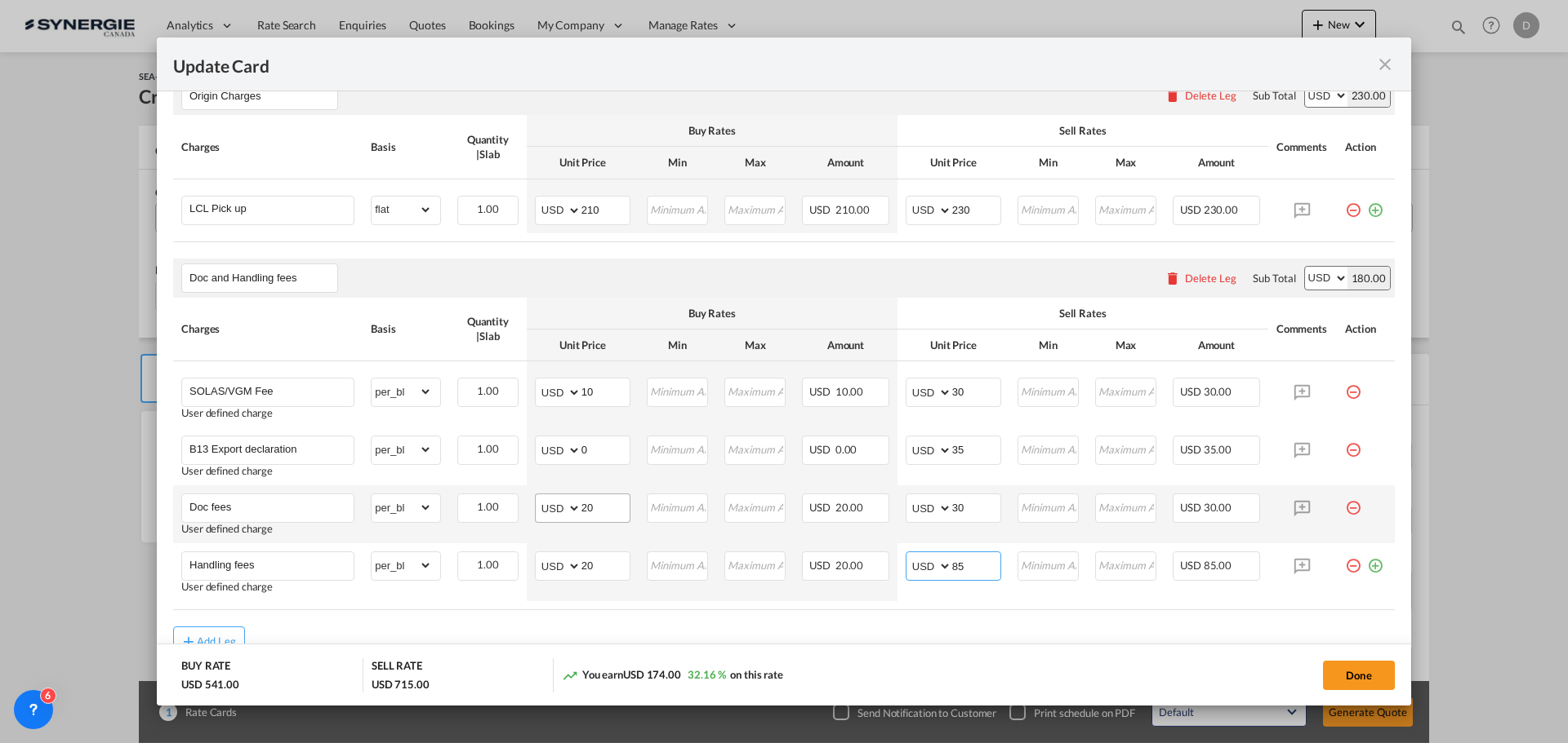
type input "85"
click at [585, 505] on input "20" at bounding box center [605, 507] width 48 height 25
type input "25"
click at [952, 509] on input "30" at bounding box center [976, 507] width 48 height 25
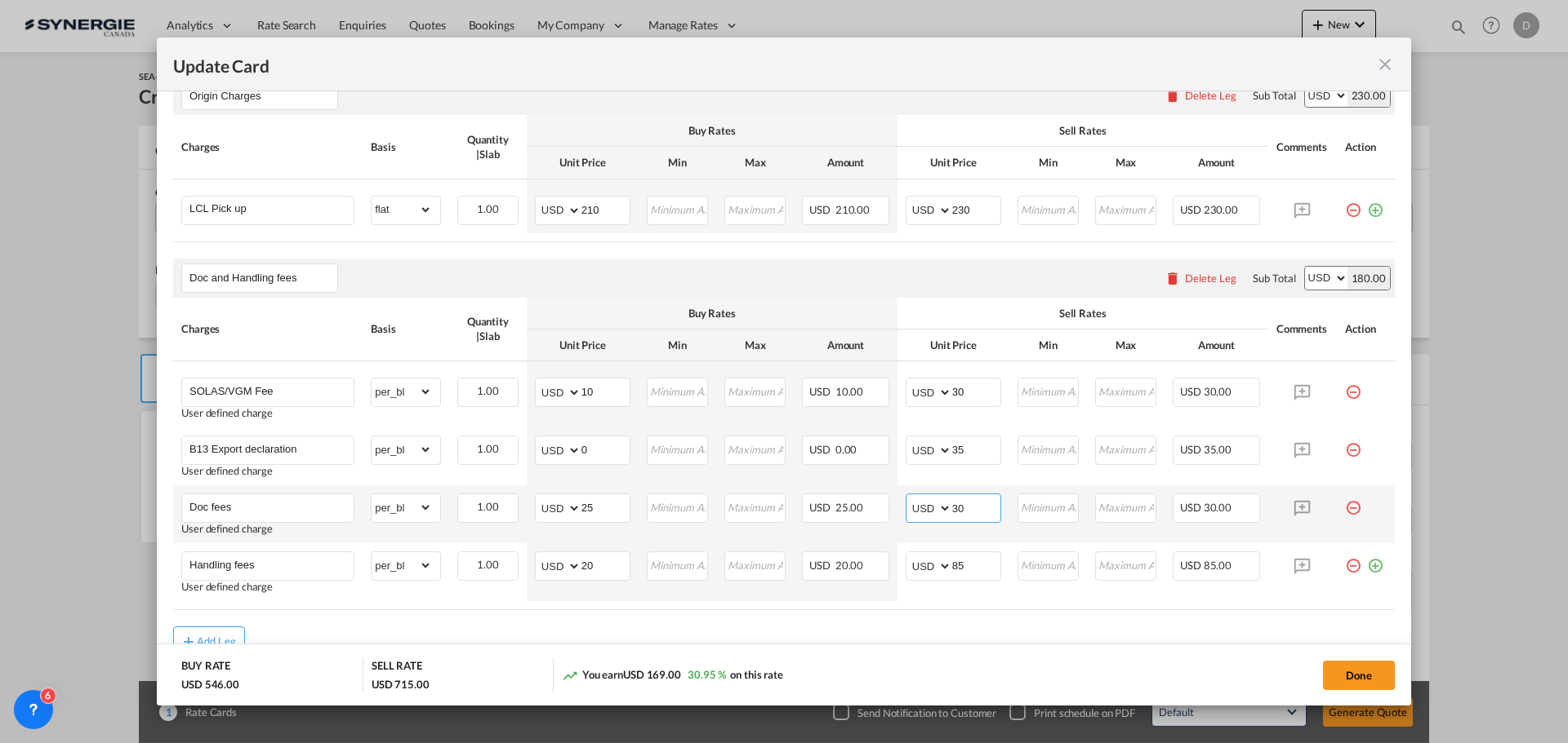
click at [952, 509] on input "30" at bounding box center [976, 507] width 48 height 25
type input "55"
click at [586, 392] on input "10" at bounding box center [605, 392] width 48 height 25
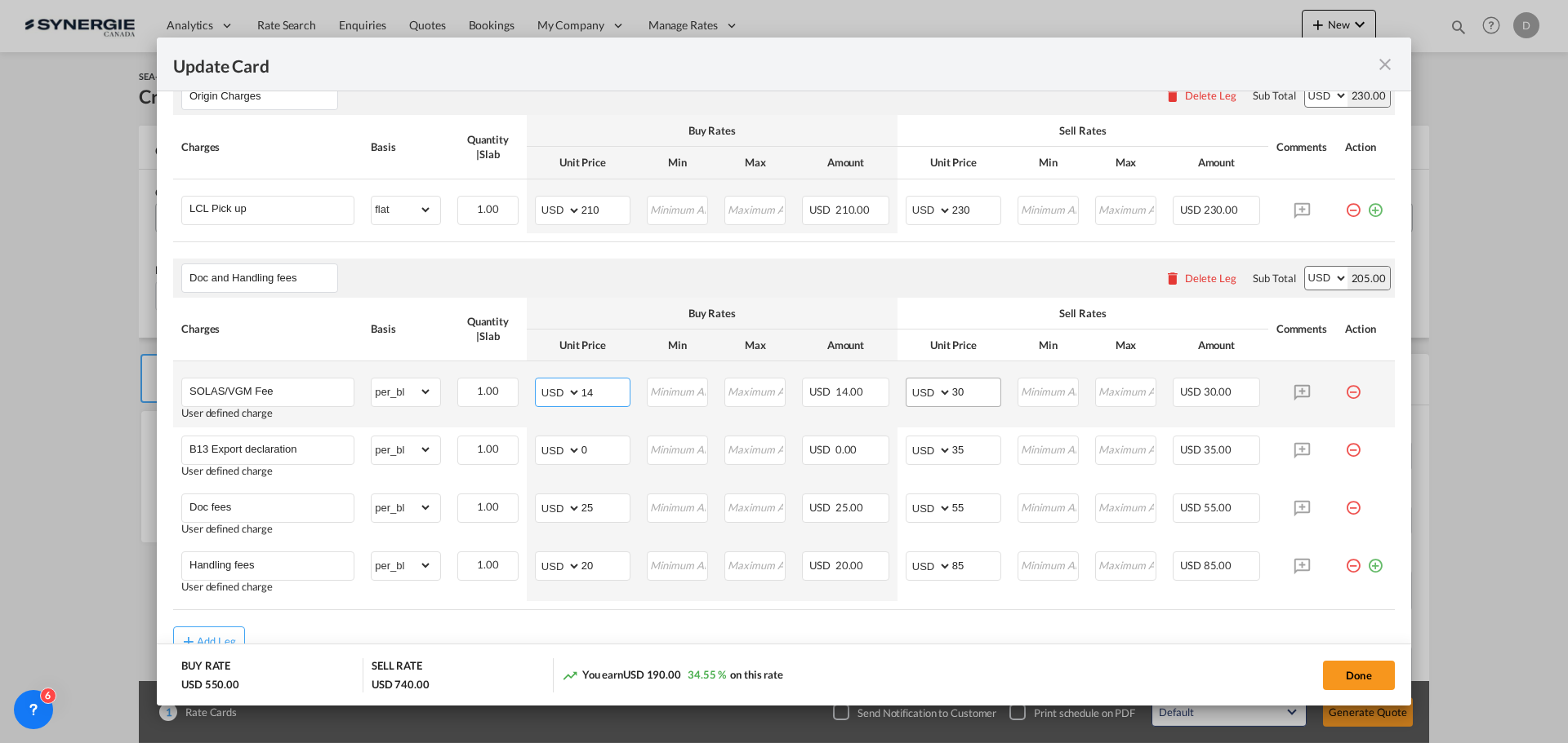
type input "14"
click at [953, 389] on input "30" at bounding box center [976, 392] width 48 height 25
click at [952, 392] on input "30" at bounding box center [976, 392] width 48 height 25
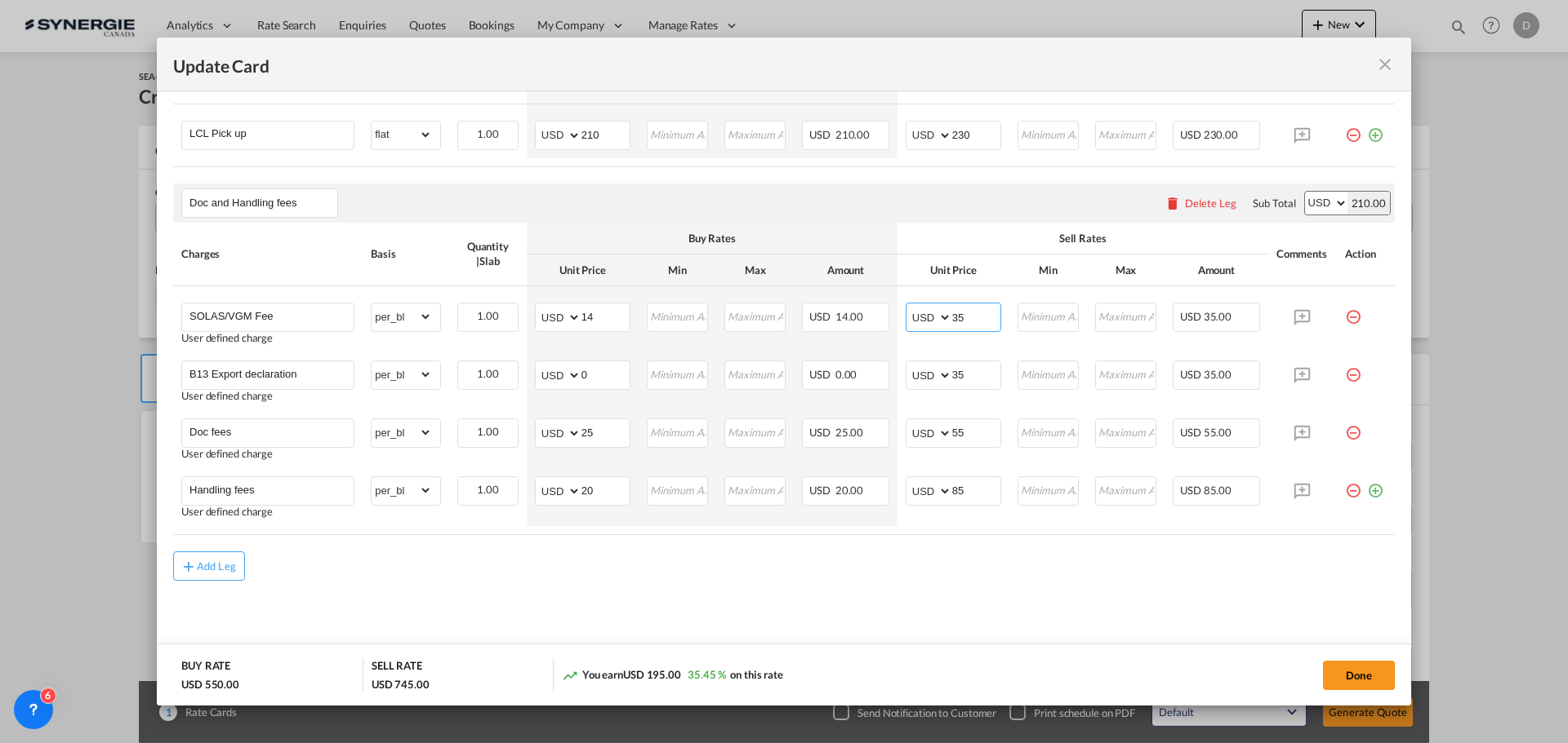
scroll to position [157, 0]
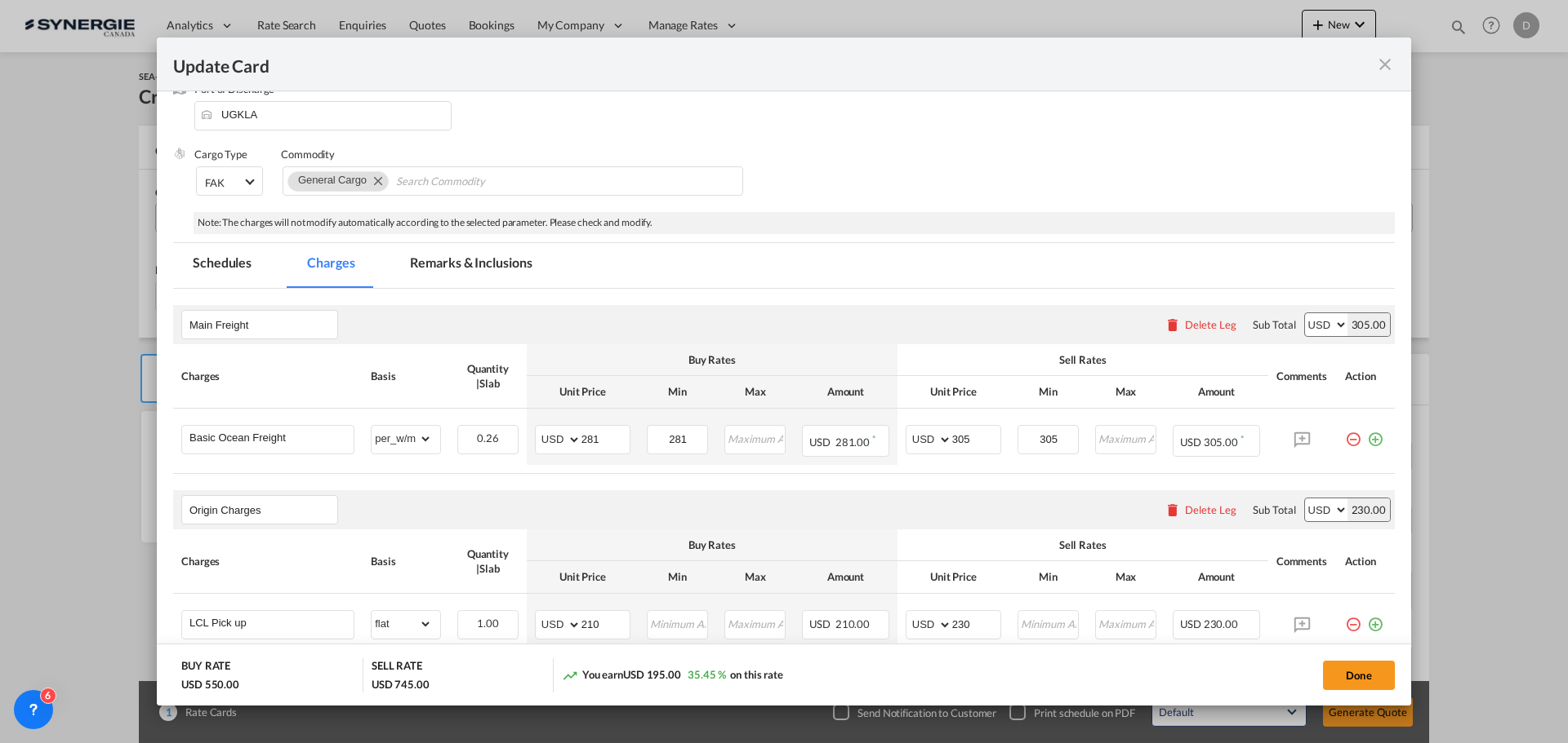
type input "35"
click at [461, 261] on md-tab-item "Remarks & Inclusions" at bounding box center [470, 265] width 161 height 44
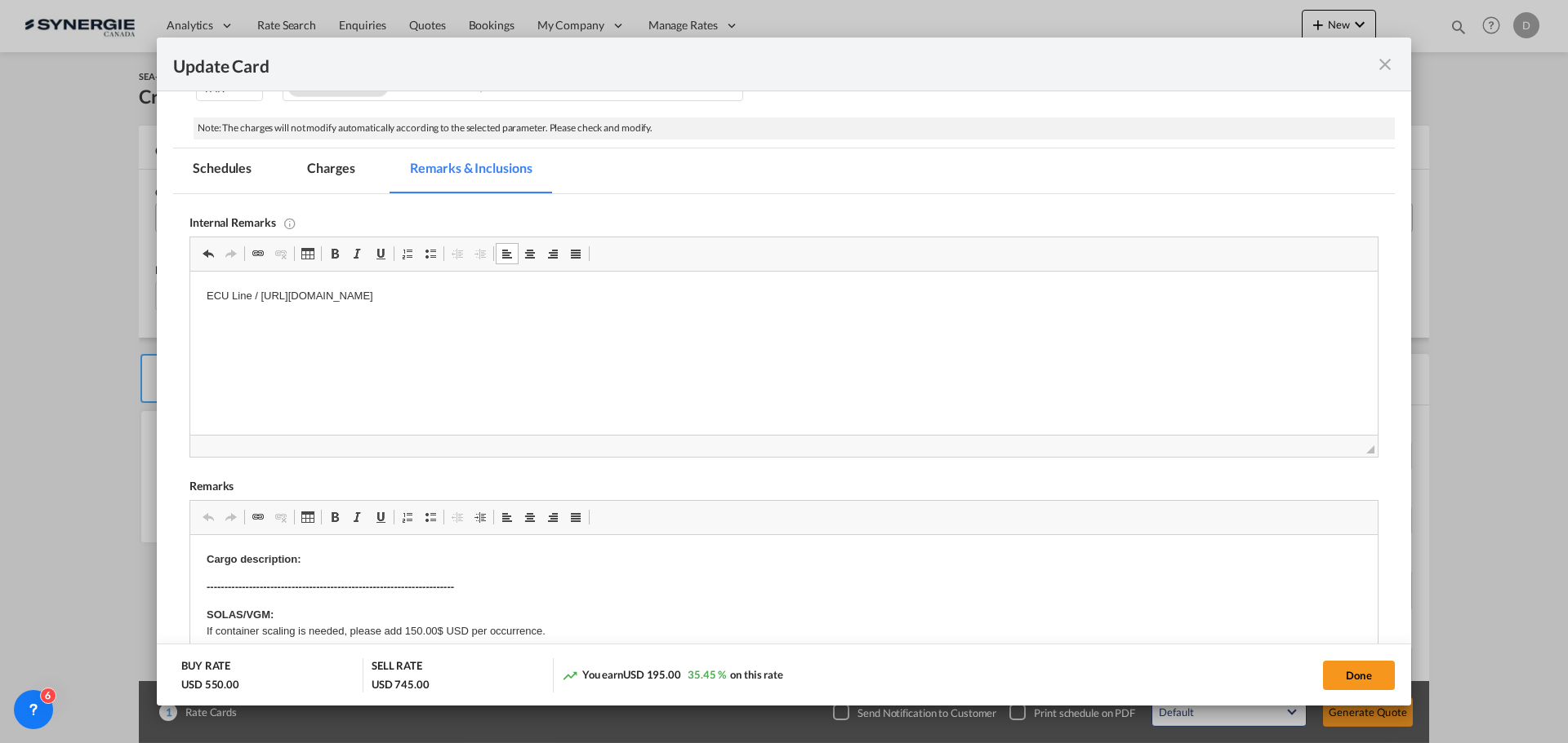
scroll to position [75, 0]
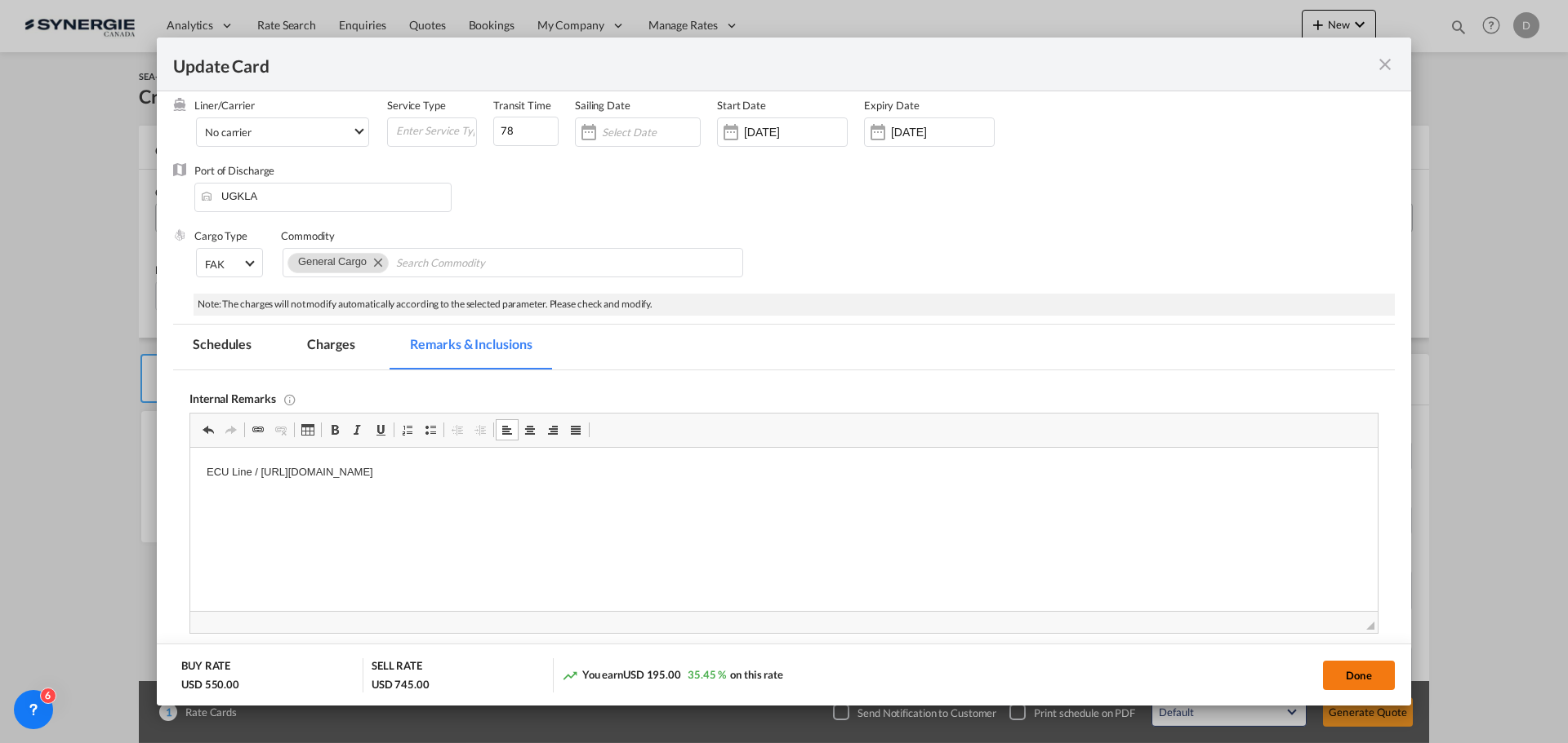
click at [1342, 671] on button "Done" at bounding box center [1359, 675] width 72 height 29
type input "17 Sep 2025"
type input "29 Sep 2025"
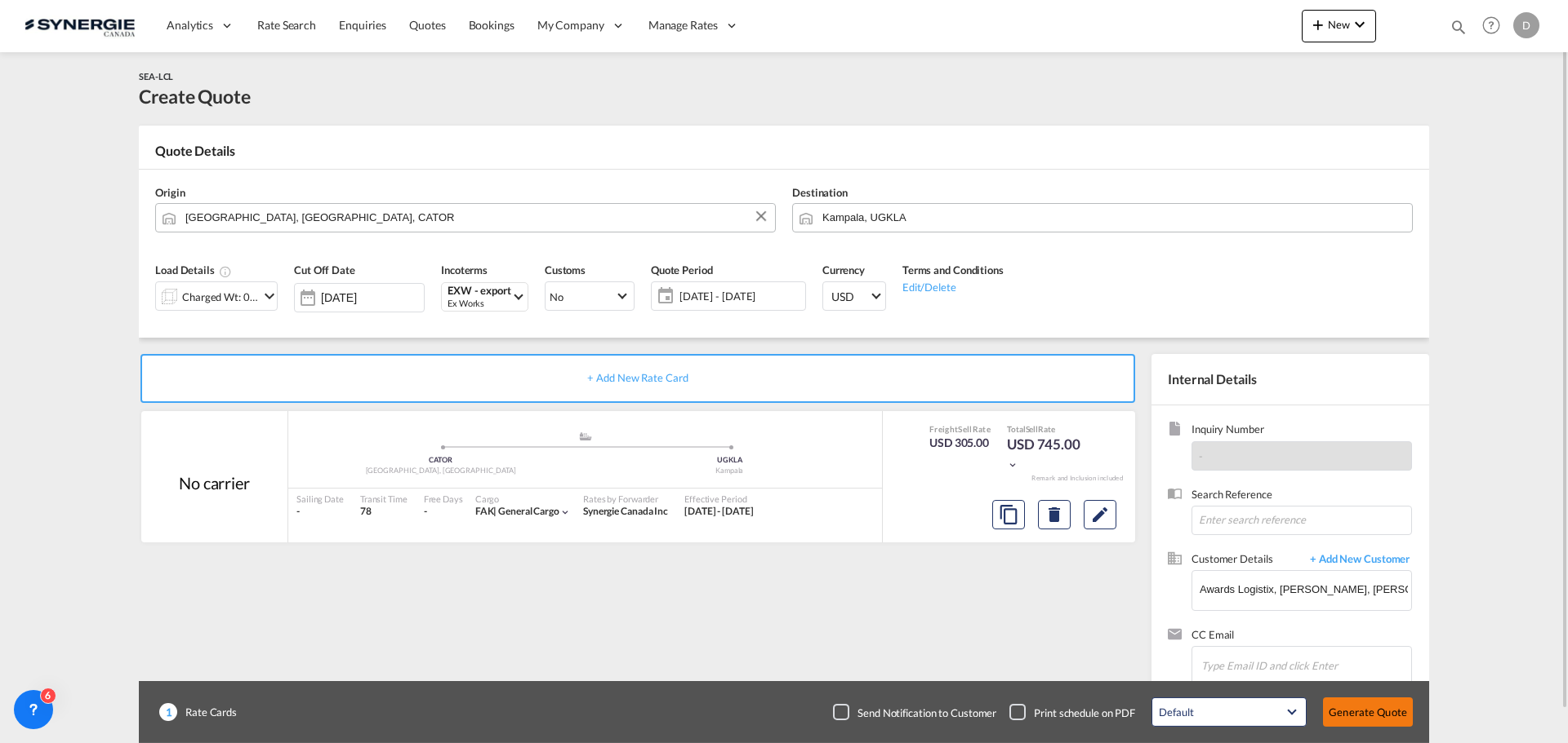
click at [1353, 716] on button "Generate Quote" at bounding box center [1368, 712] width 90 height 29
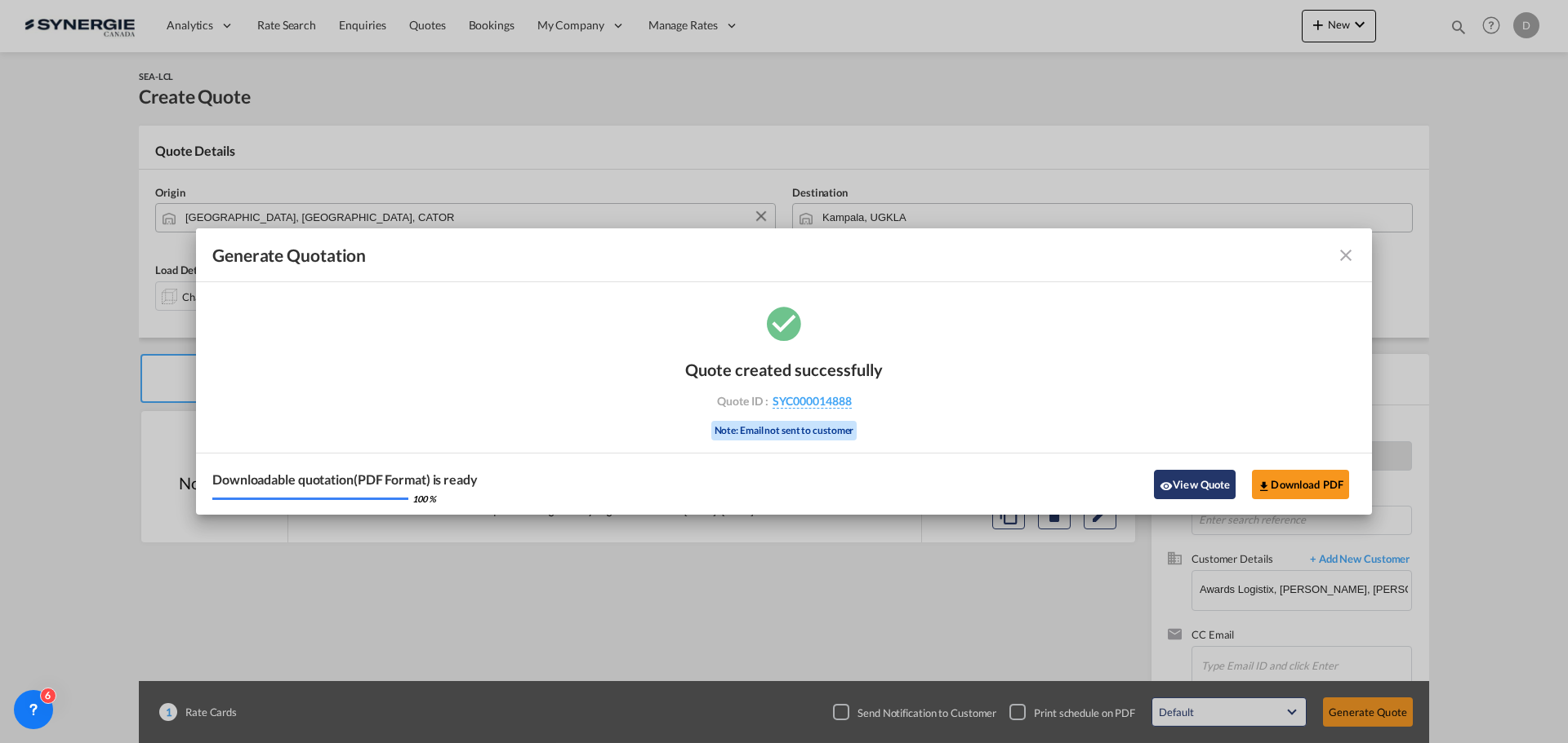
click at [1173, 478] on button "View Quote" at bounding box center [1195, 484] width 82 height 29
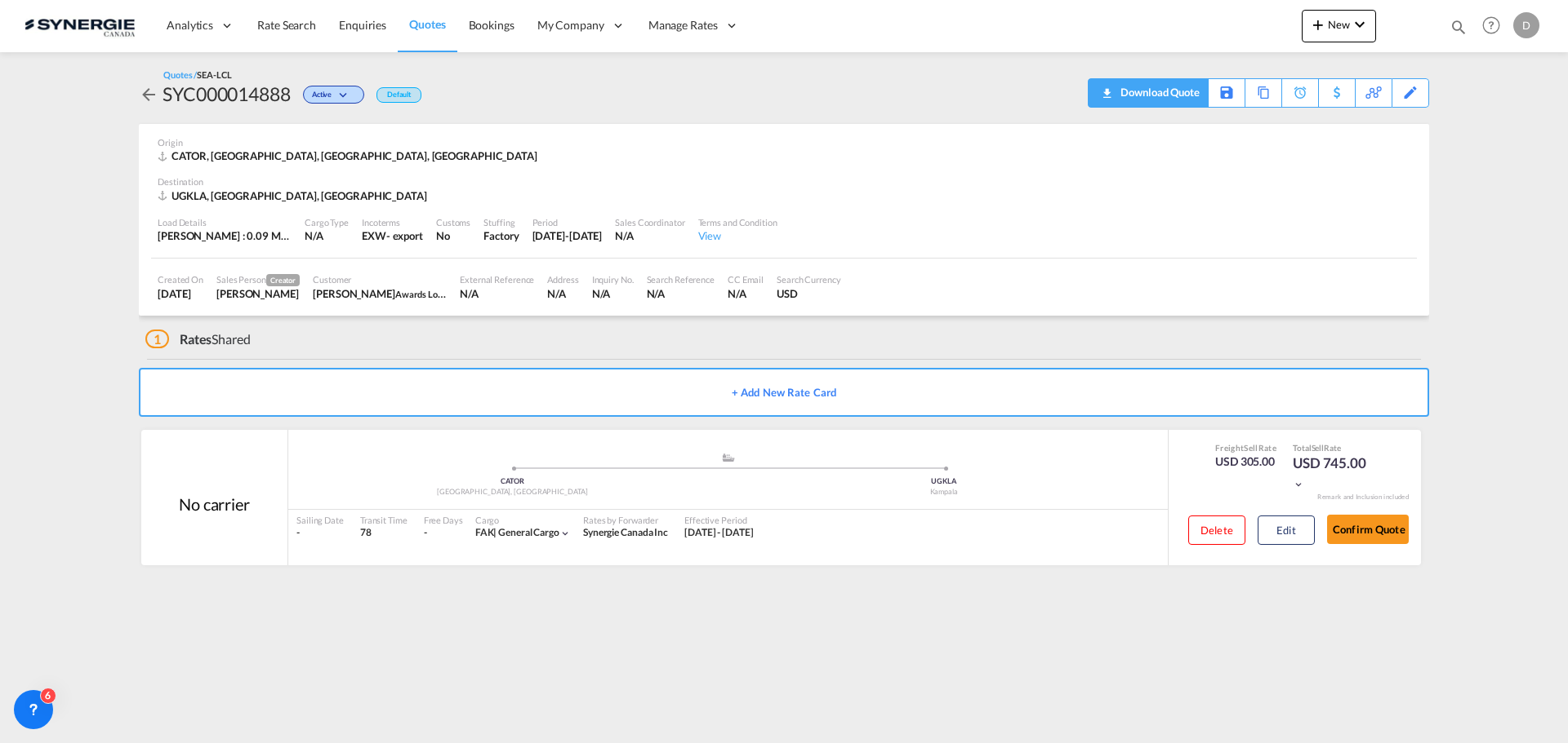
click at [1184, 90] on div "Download Quote" at bounding box center [1158, 92] width 84 height 26
